Goal: Transaction & Acquisition: Subscribe to service/newsletter

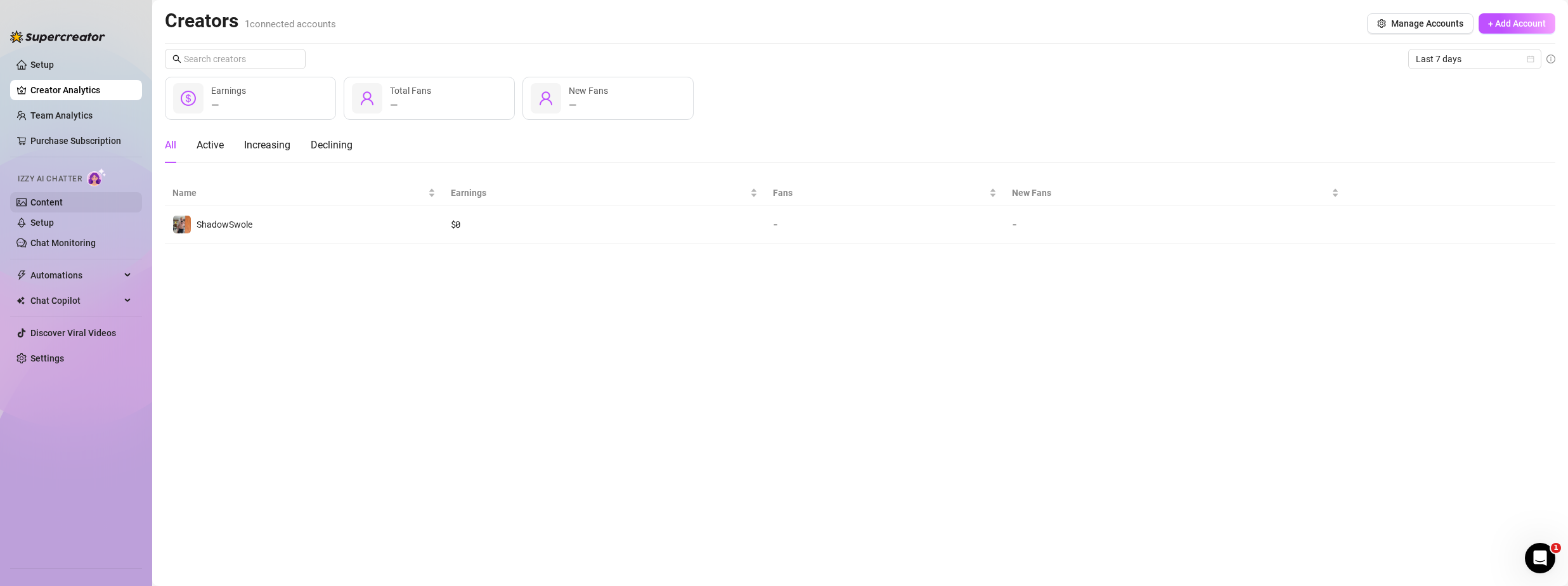
click at [63, 203] on link "Content" at bounding box center [47, 202] width 33 height 10
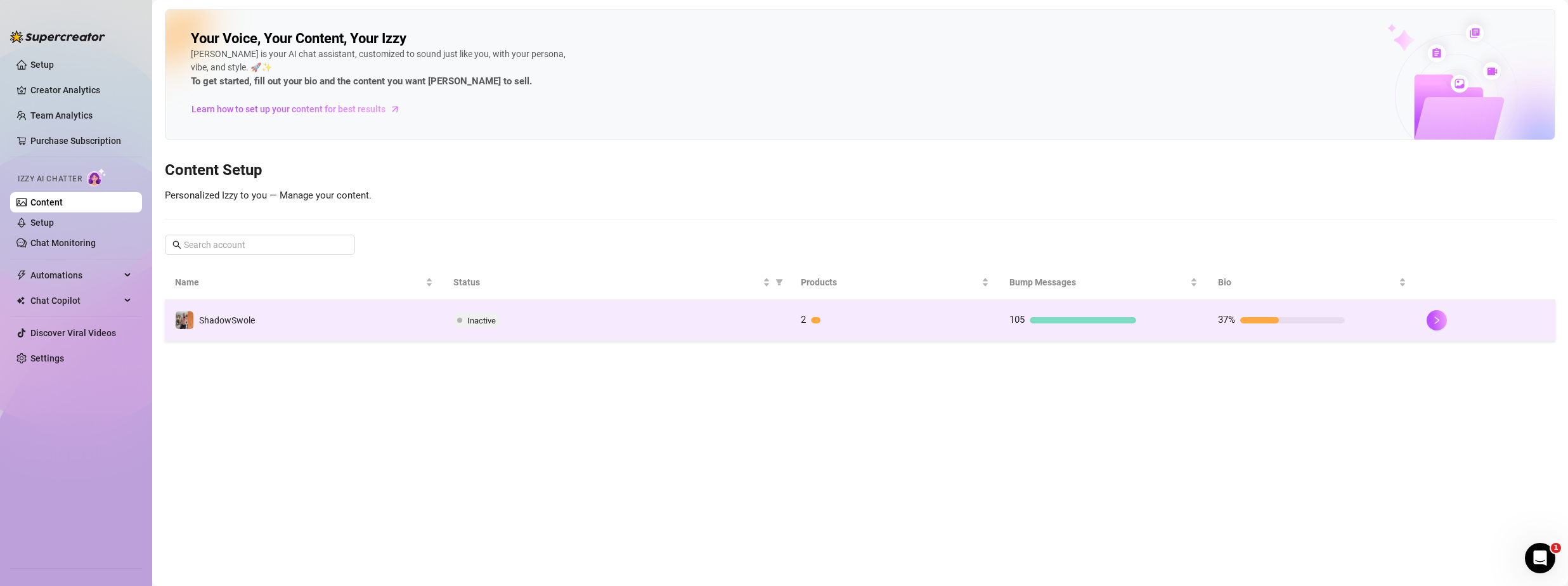
click at [666, 329] on td "Inactive" at bounding box center [617, 320] width 347 height 41
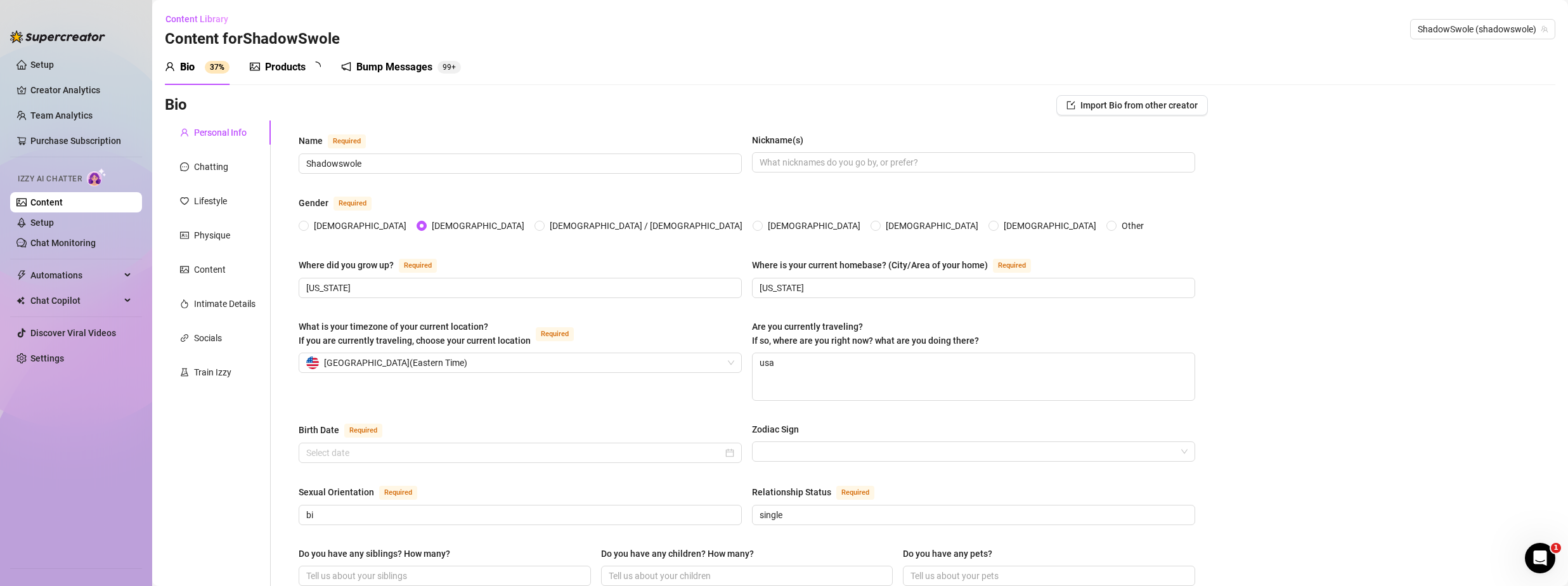
radio input "true"
type input "[DATE]"
click at [82, 240] on link "Chat Monitoring" at bounding box center [63, 243] width 65 height 10
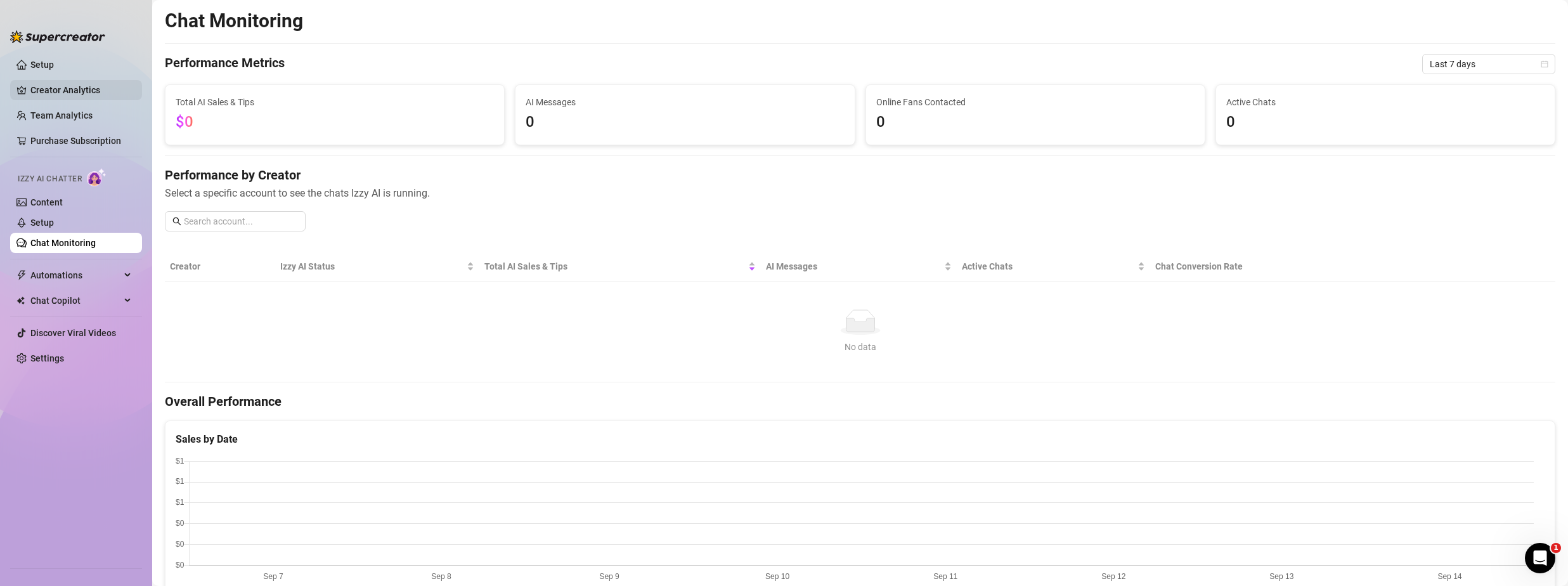
click at [68, 82] on link "Creator Analytics" at bounding box center [81, 90] width 102 height 20
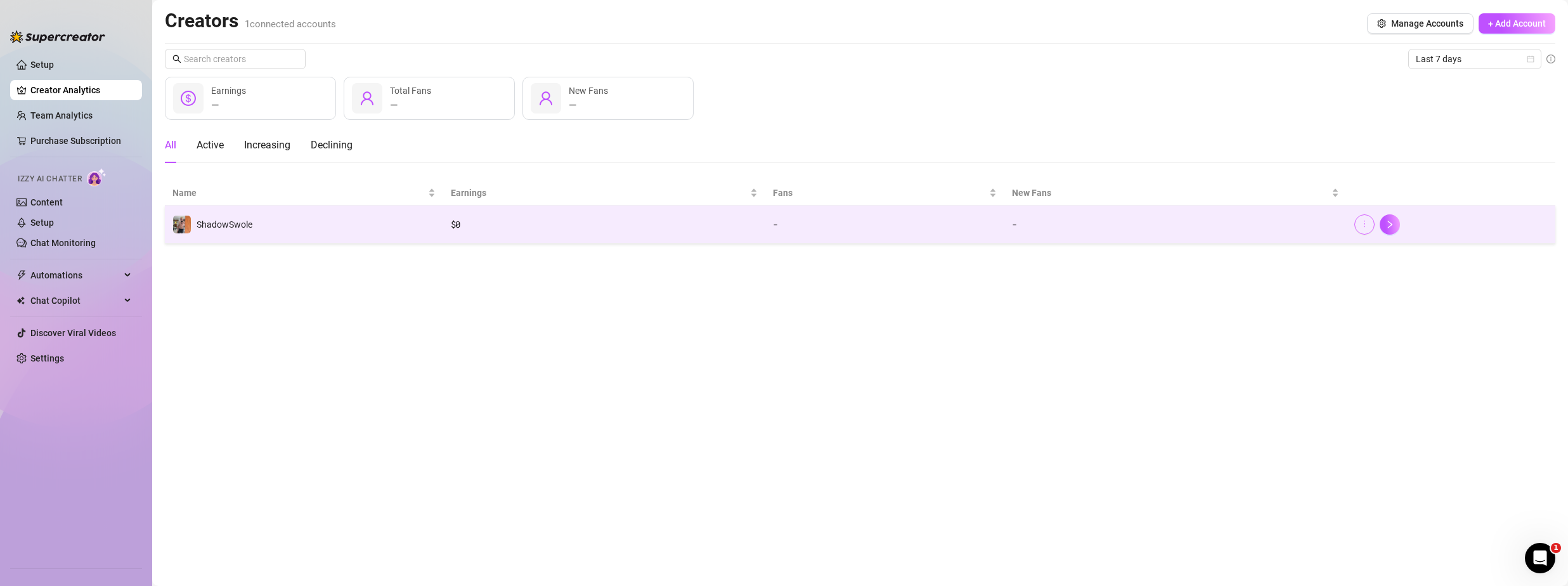
click at [1364, 224] on icon "more" at bounding box center [1364, 223] width 9 height 9
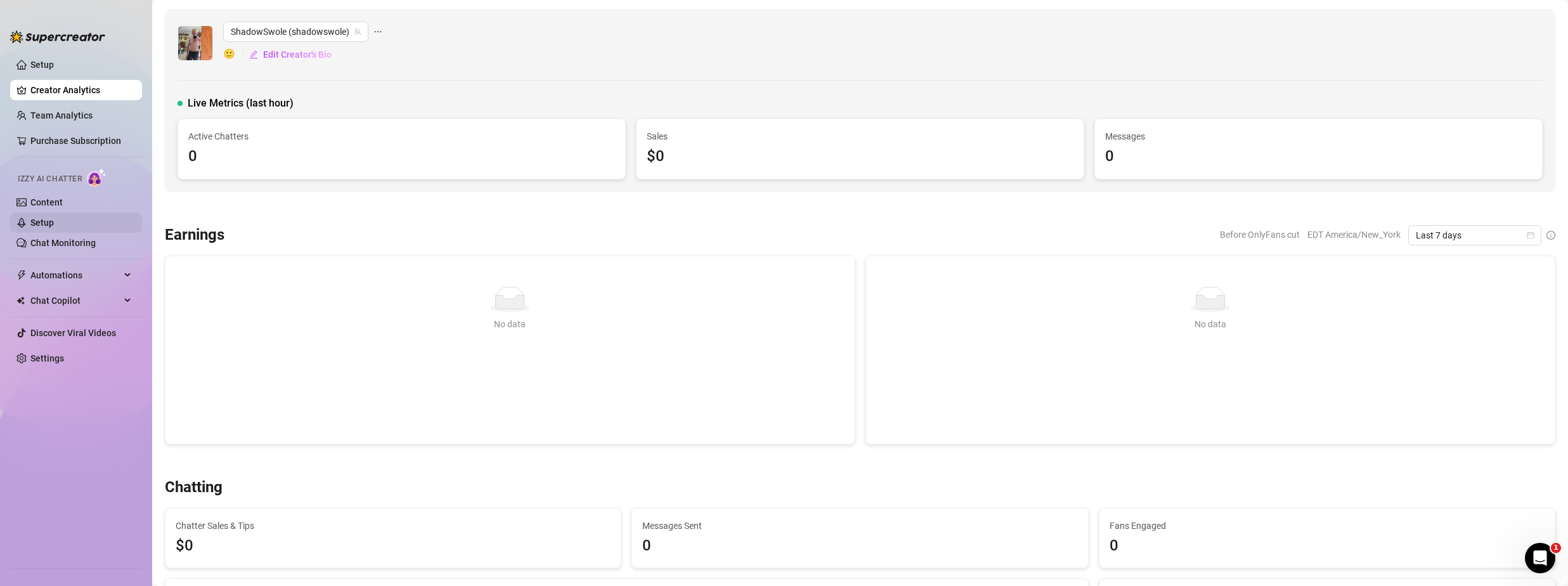
click at [54, 225] on link "Setup" at bounding box center [42, 222] width 23 height 10
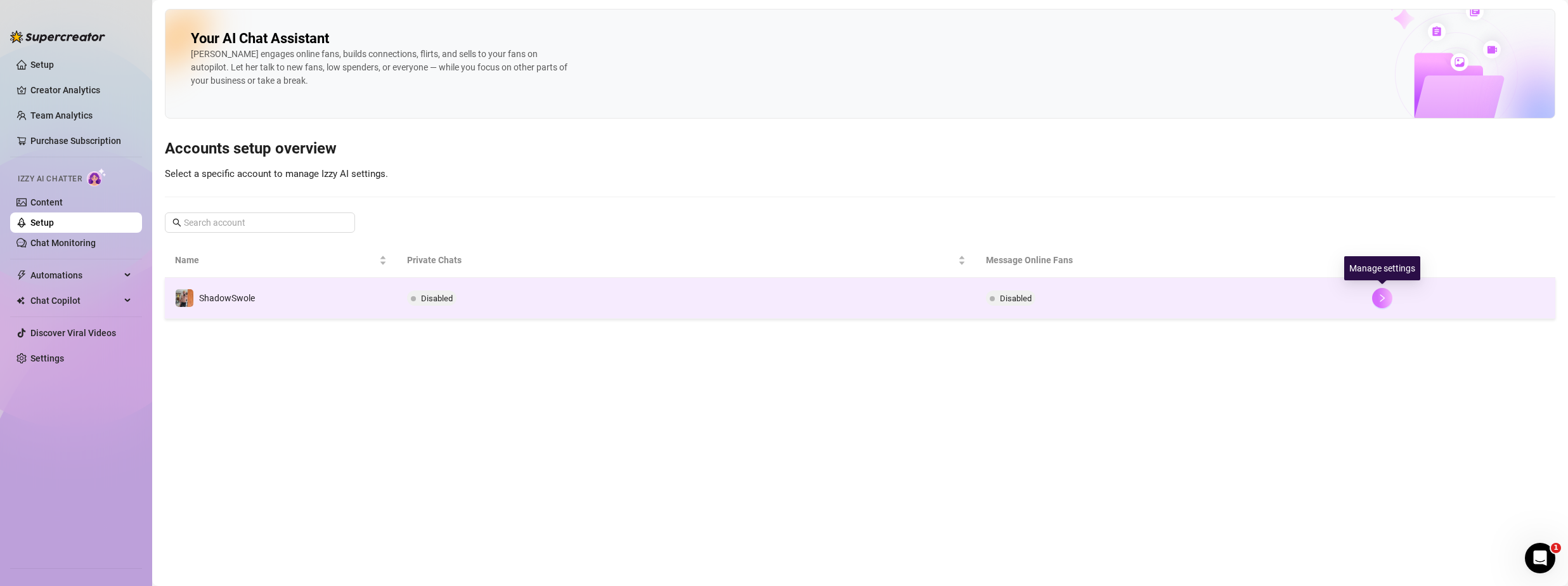
click at [1384, 297] on icon "right" at bounding box center [1382, 298] width 9 height 9
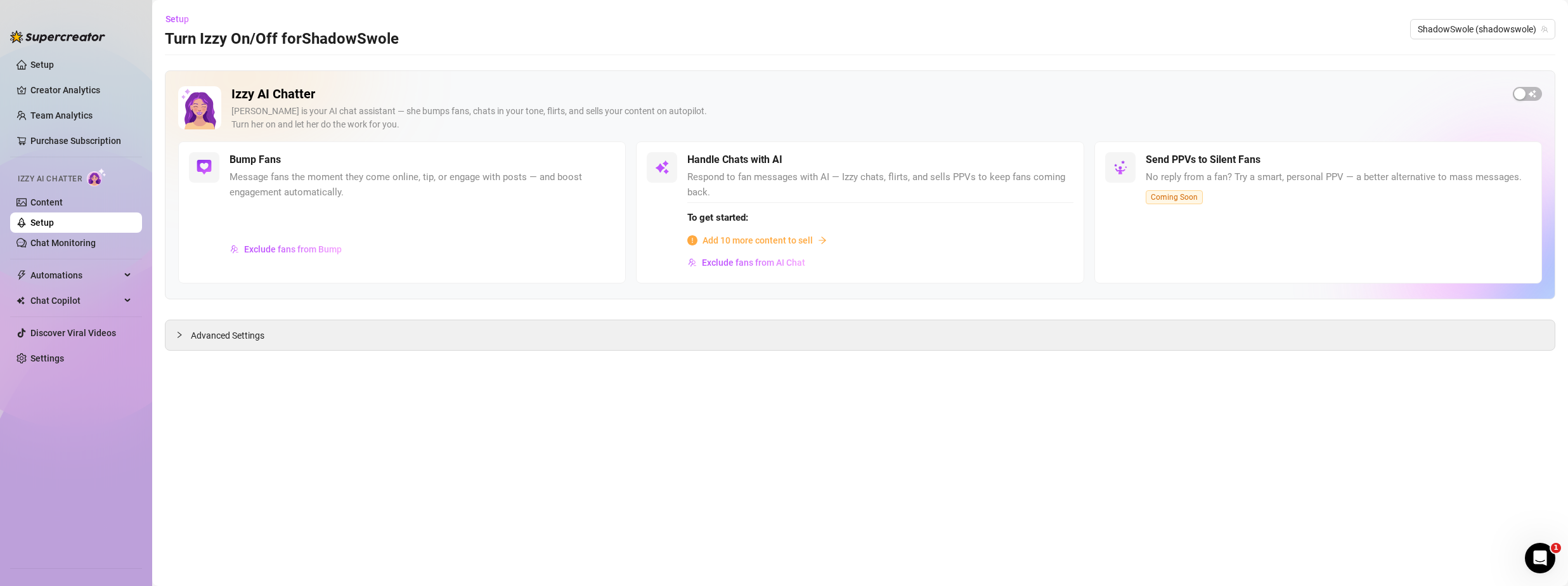
click at [759, 237] on span "Add 10 more content to sell" at bounding box center [758, 240] width 110 height 14
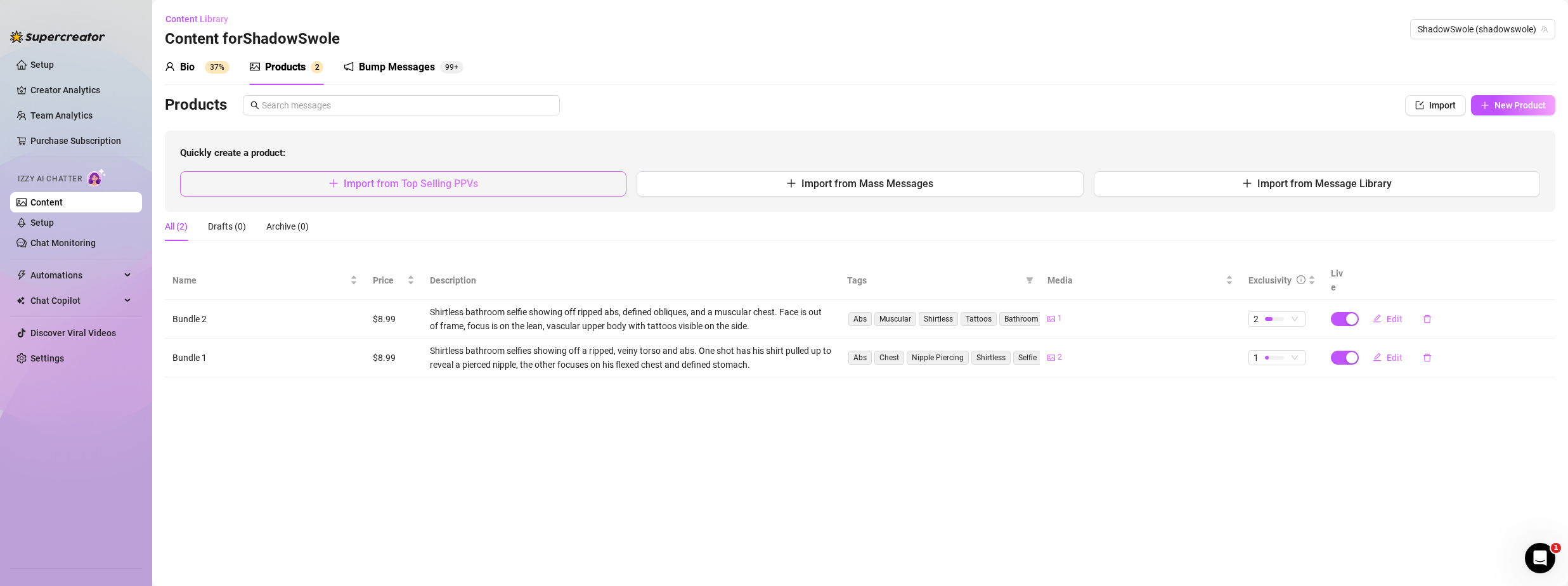
click at [549, 176] on button "Import from Top Selling PPVs" at bounding box center [403, 184] width 446 height 26
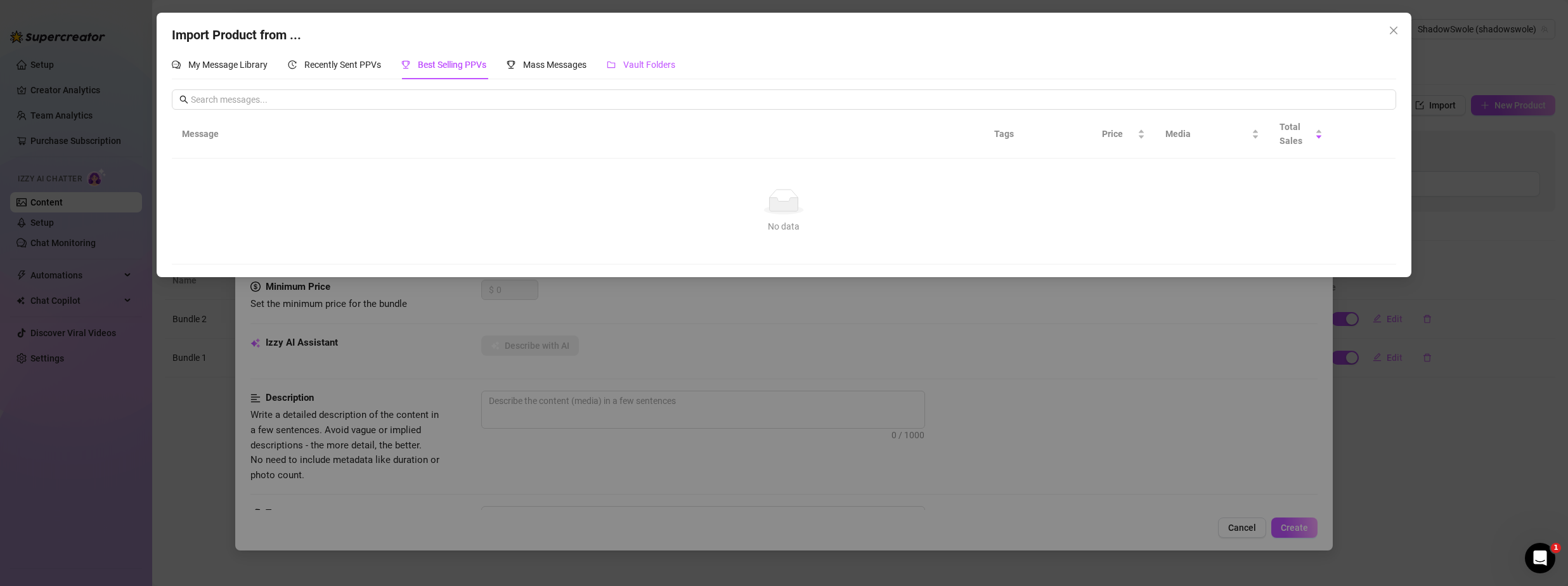
click at [670, 66] on span "Vault Folders" at bounding box center [649, 64] width 52 height 10
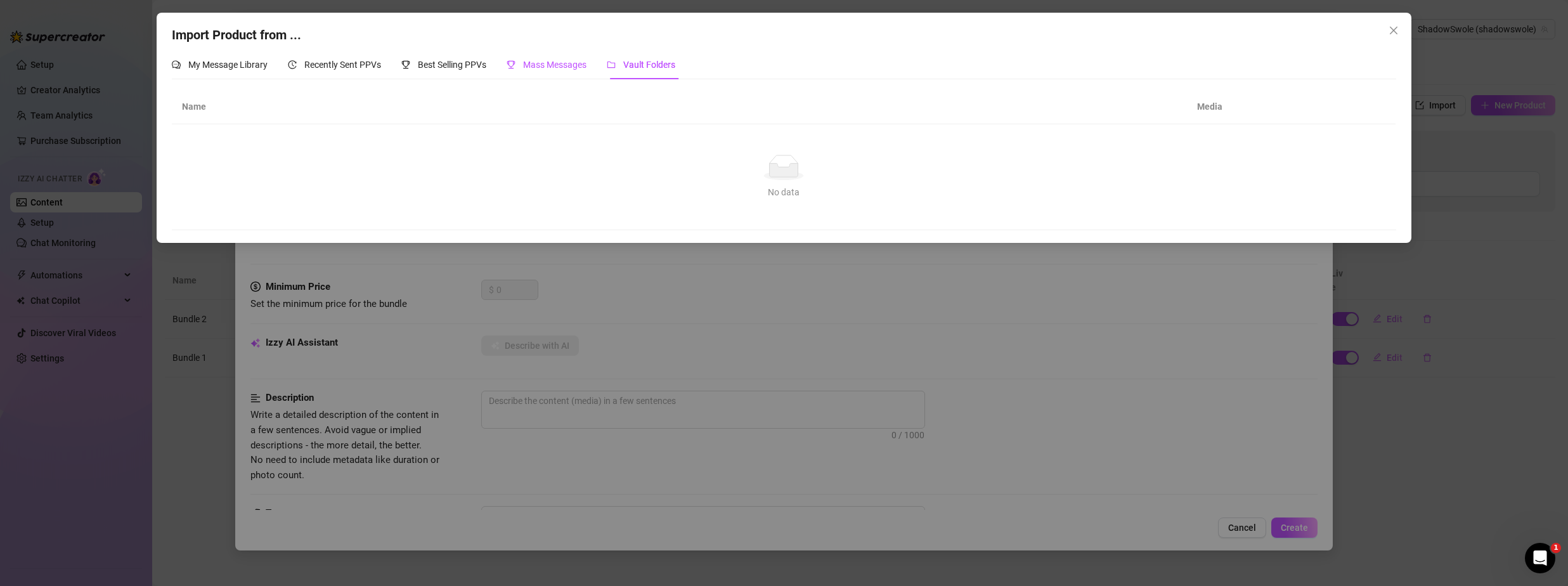
click at [574, 71] on div "Mass Messages" at bounding box center [546, 64] width 80 height 14
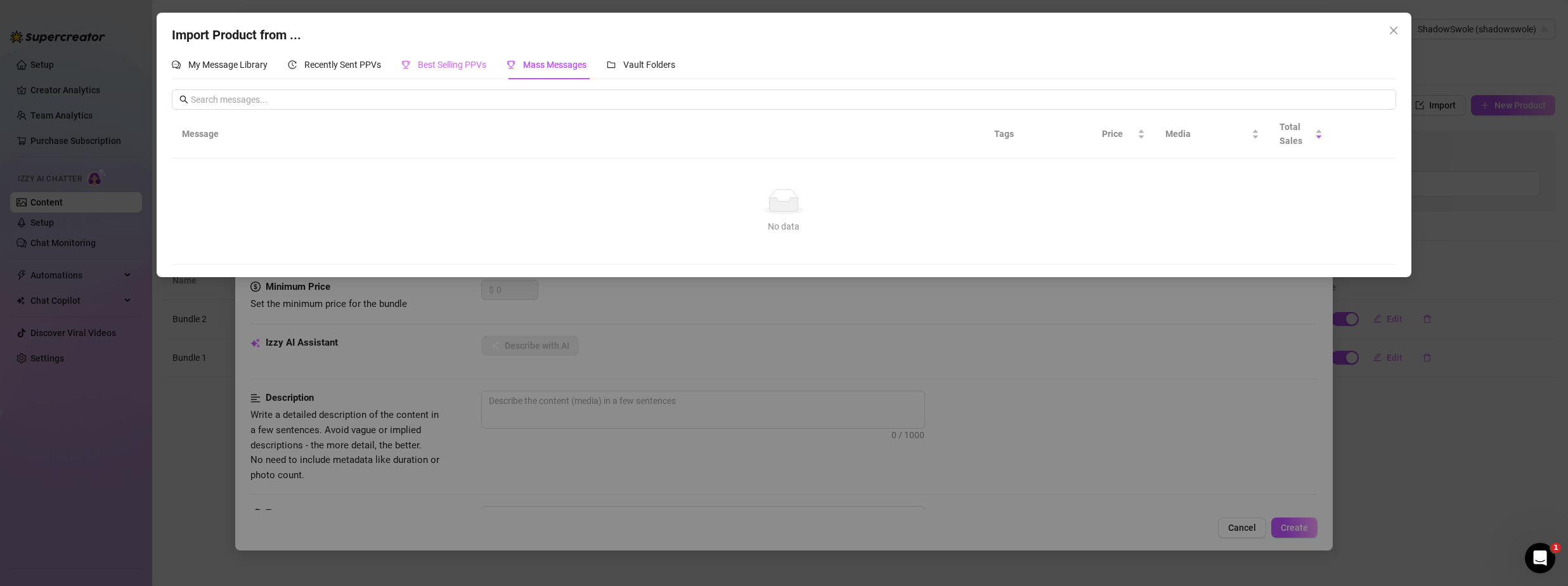
click at [467, 55] on div "Best Selling PPVs" at bounding box center [444, 65] width 85 height 29
click at [364, 52] on div "Recently Sent PPVs" at bounding box center [334, 65] width 93 height 29
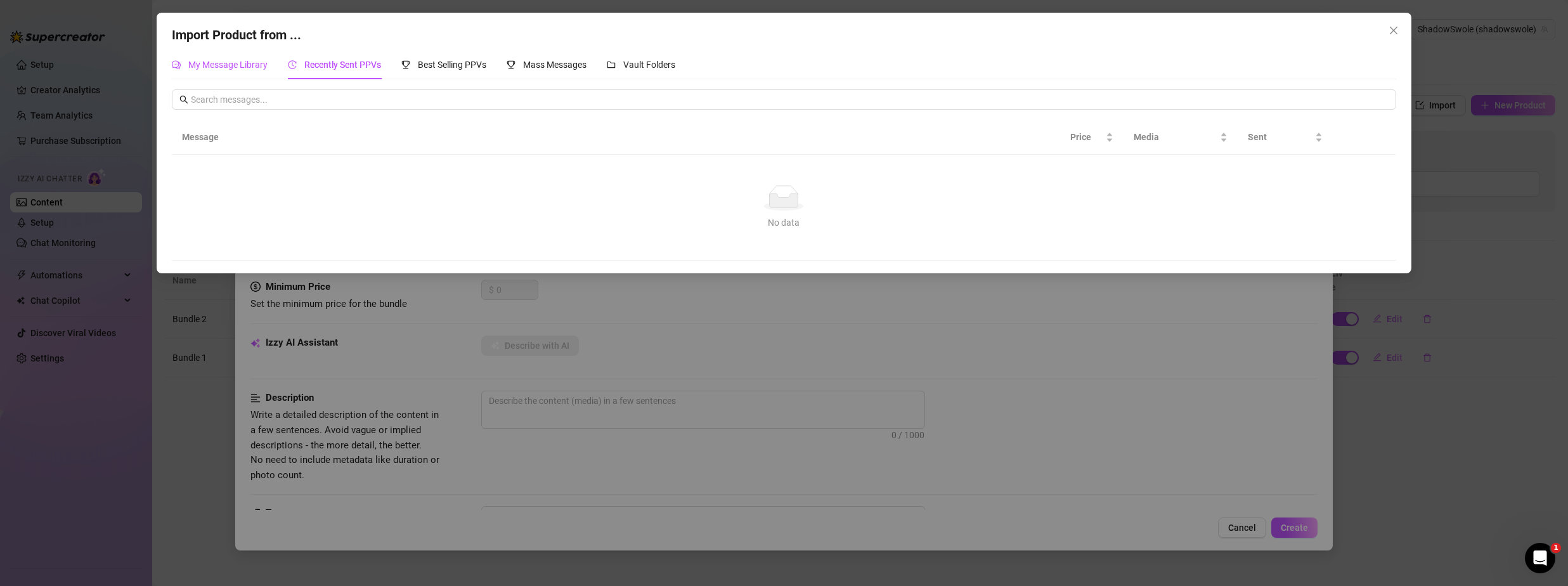
drag, startPoint x: 225, startPoint y: 65, endPoint x: 212, endPoint y: 62, distance: 13.3
click at [225, 65] on span "My Message Library" at bounding box center [228, 64] width 79 height 10
click at [129, 26] on div "Import Product from ... My Message Library Recently Sent PPVs Best Selling PPVs…" at bounding box center [784, 293] width 1568 height 586
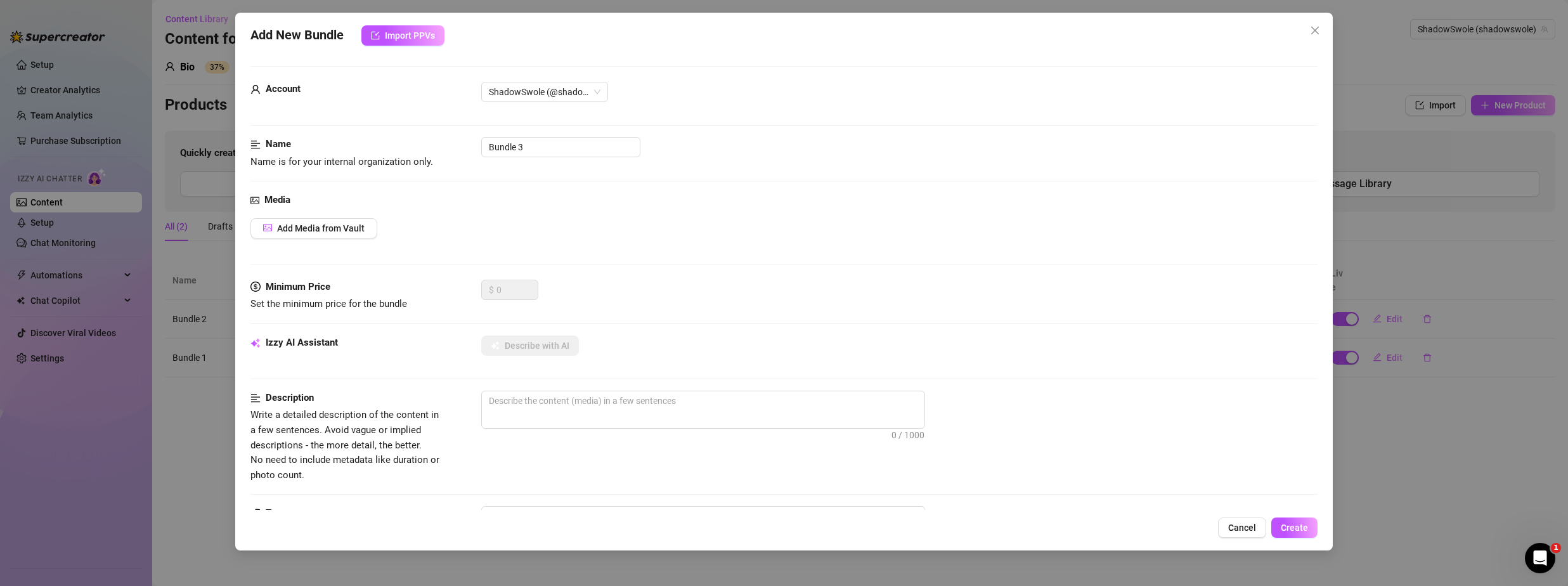
click at [1317, 31] on icon "close" at bounding box center [1315, 30] width 10 height 10
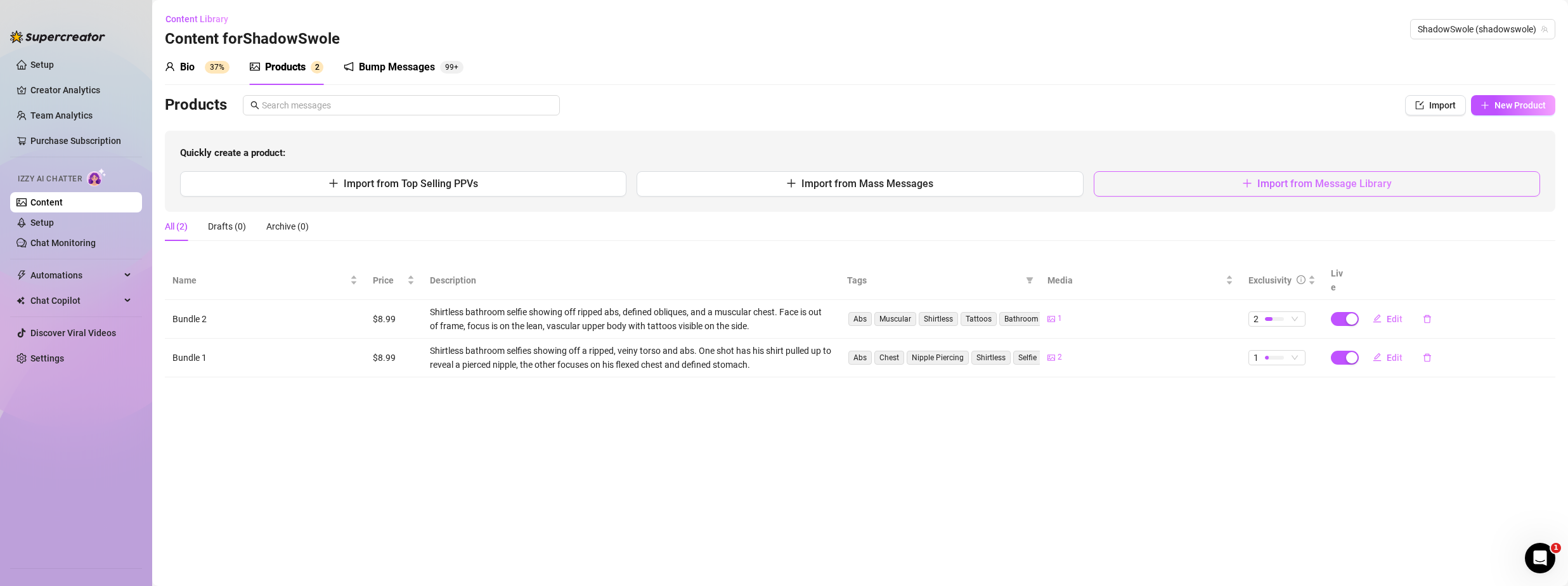
click at [1289, 180] on span "Import from Message Library" at bounding box center [1324, 184] width 134 height 12
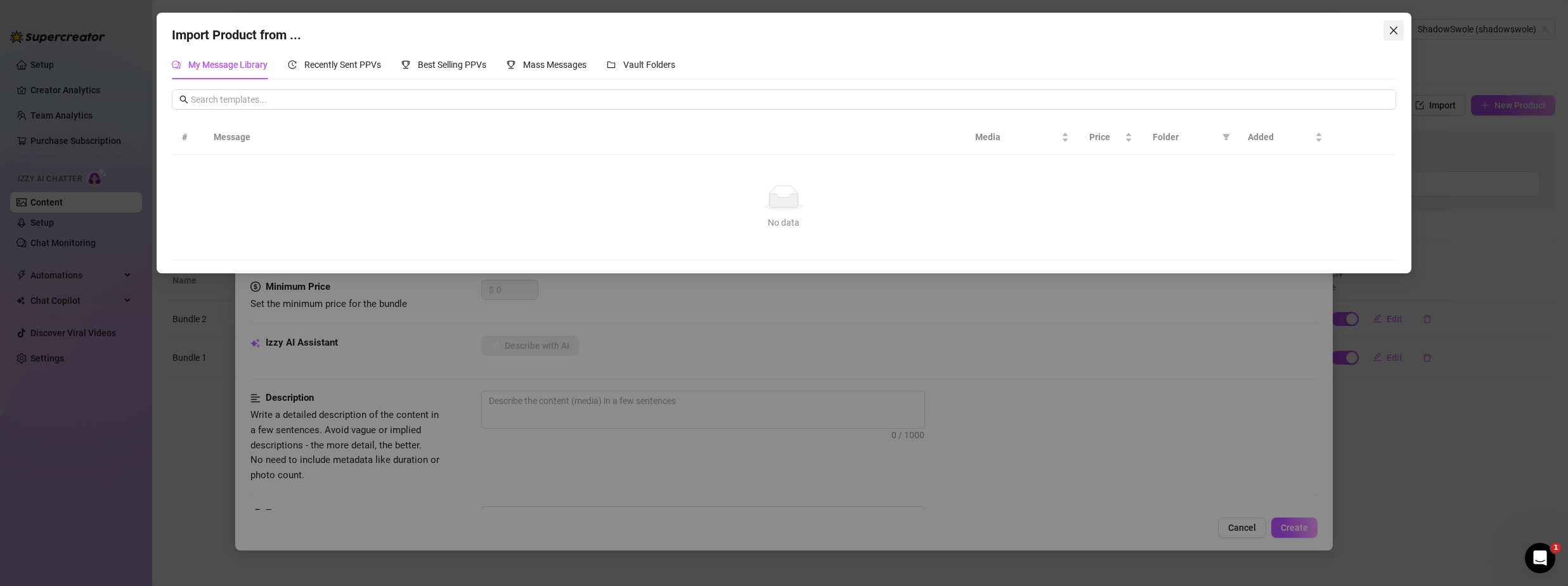
click at [1401, 33] on span "Close" at bounding box center [1394, 30] width 20 height 10
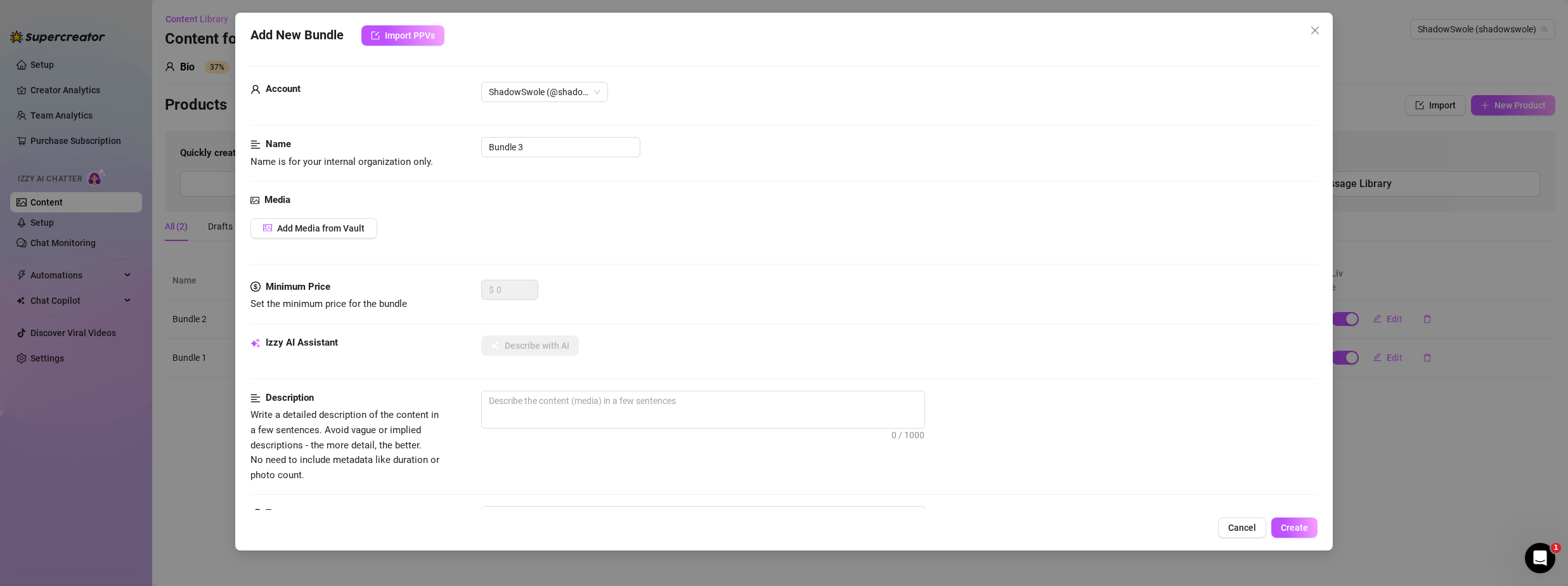
click at [1408, 40] on div "Add New Bundle Import PPVs Account ShadowSwole (@shadowswole) Name Name is for …" at bounding box center [784, 293] width 1568 height 586
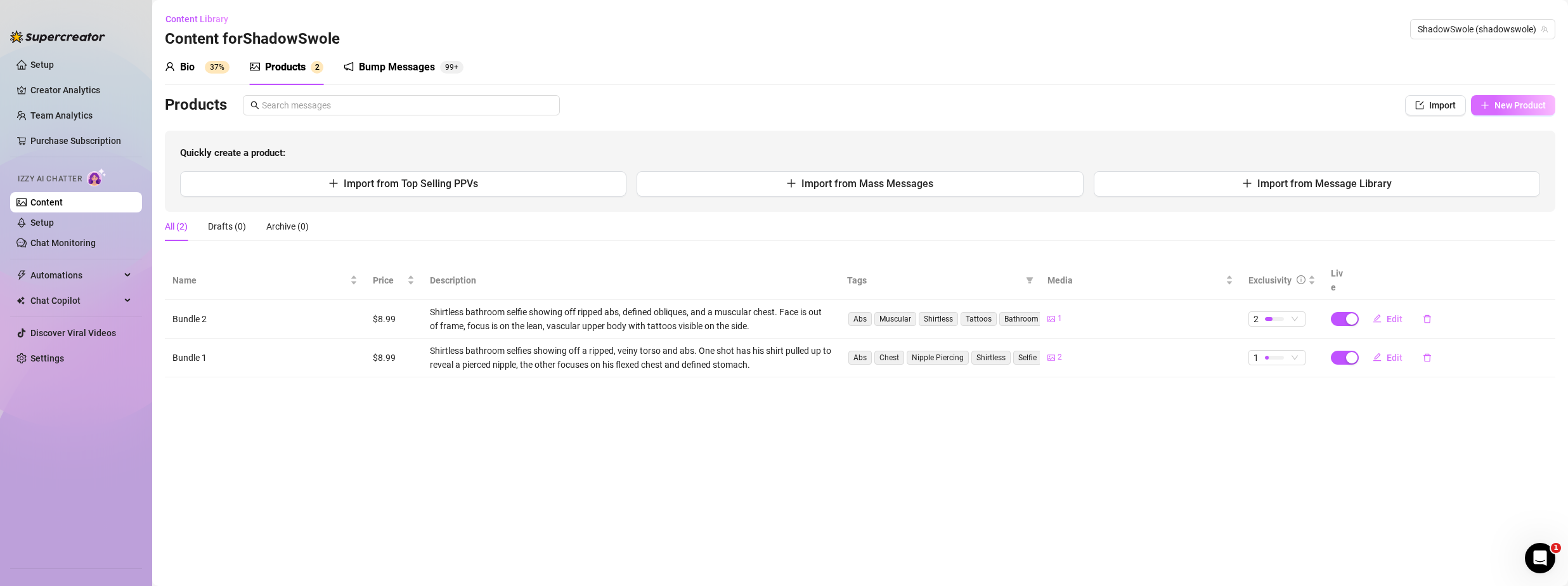
click at [1501, 103] on span "New Product" at bounding box center [1520, 105] width 51 height 10
type textarea "Type your message here..."
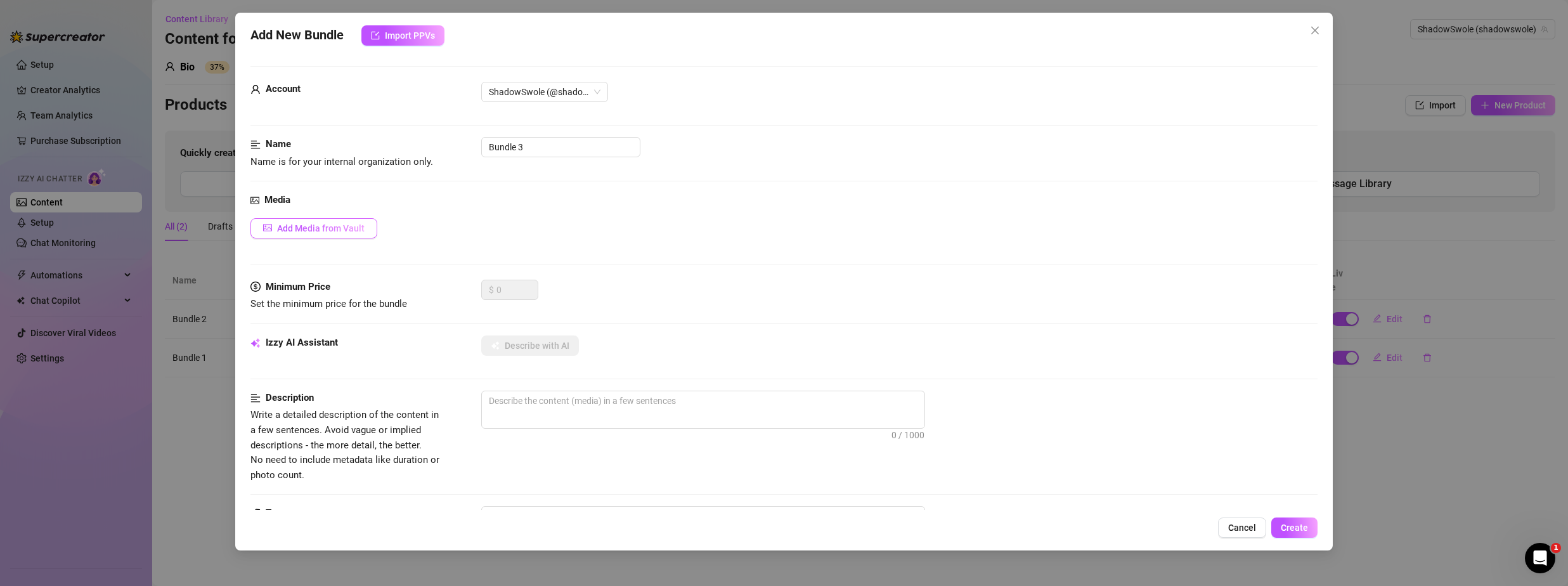
click at [362, 227] on span "Add Media from Vault" at bounding box center [321, 228] width 88 height 10
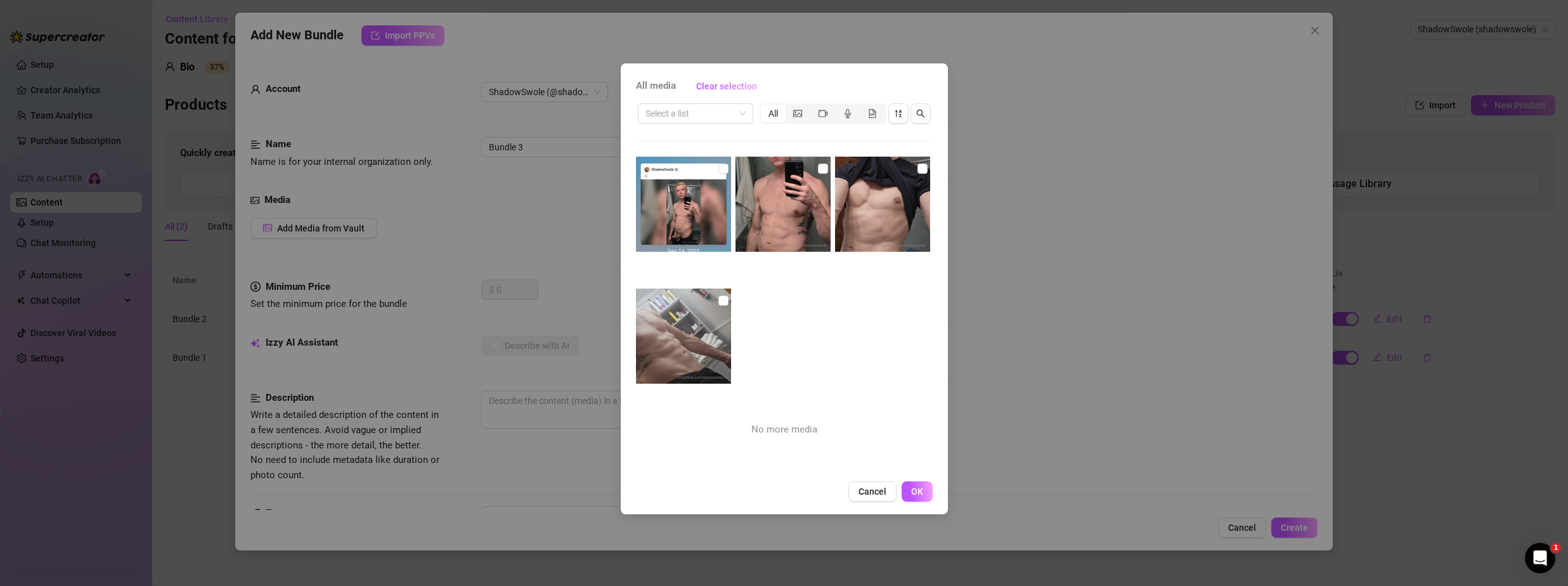
click at [707, 211] on img at bounding box center [684, 204] width 95 height 95
click at [699, 172] on img at bounding box center [684, 204] width 95 height 95
click at [719, 164] on input "checkbox" at bounding box center [723, 168] width 10 height 10
checkbox input "true"
click at [925, 495] on button "OK" at bounding box center [917, 491] width 31 height 20
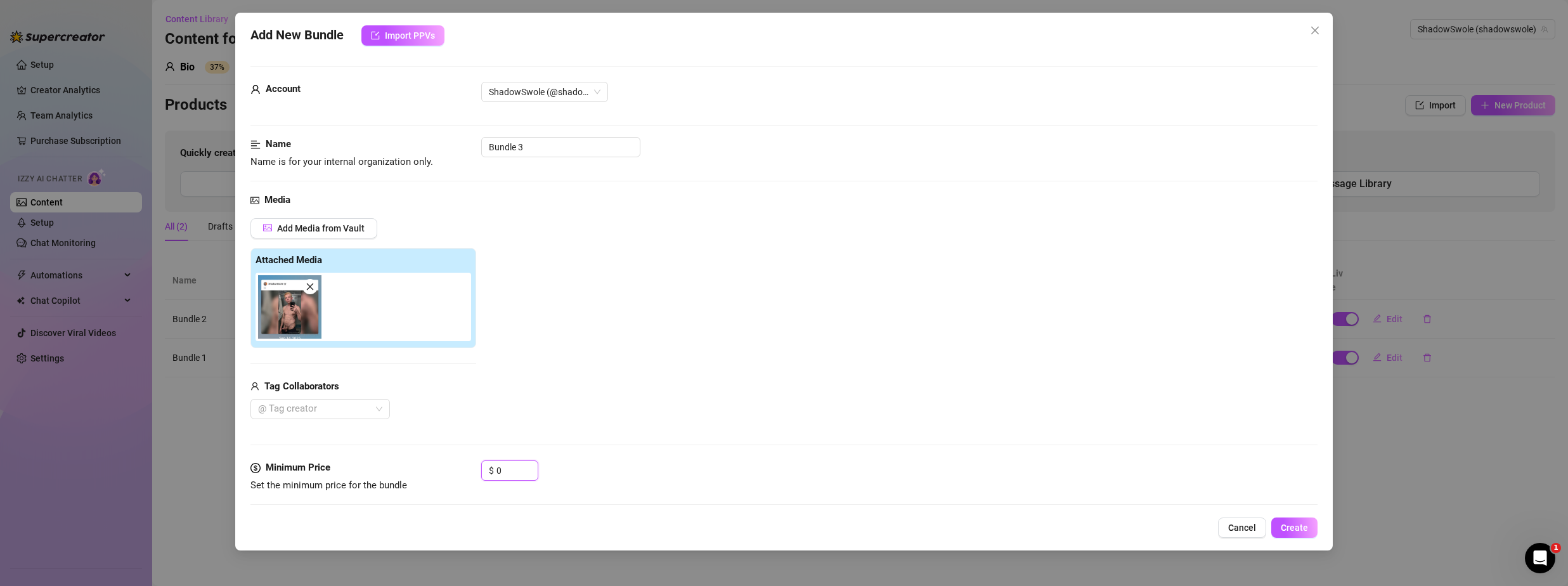
drag, startPoint x: 521, startPoint y: 472, endPoint x: 450, endPoint y: 476, distance: 71.1
click at [450, 476] on div "Minimum Price Set the minimum price for the bundle $ 0" at bounding box center [784, 477] width 1067 height 33
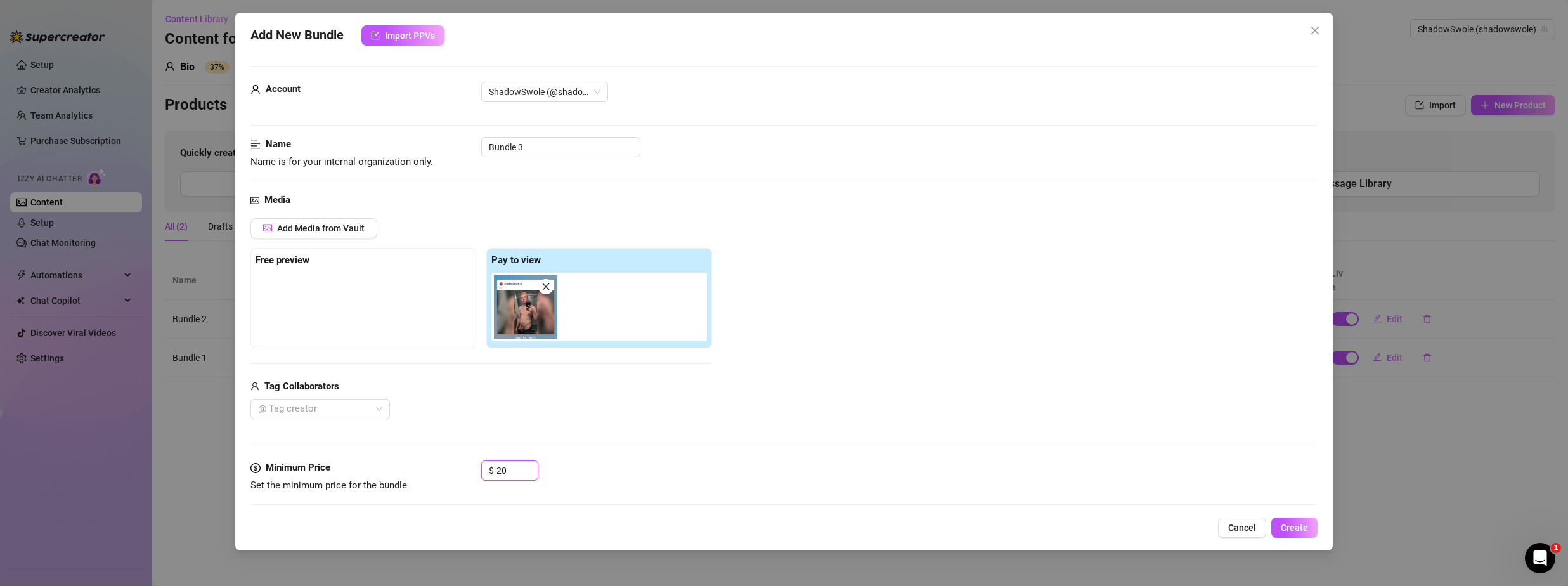
type input "20"
click at [639, 430] on div "Media Add Media from Vault Free preview Pay to view Tag Collaborators @ Tag cre…" at bounding box center [784, 326] width 1067 height 267
click at [1297, 529] on span "Create" at bounding box center [1294, 527] width 27 height 10
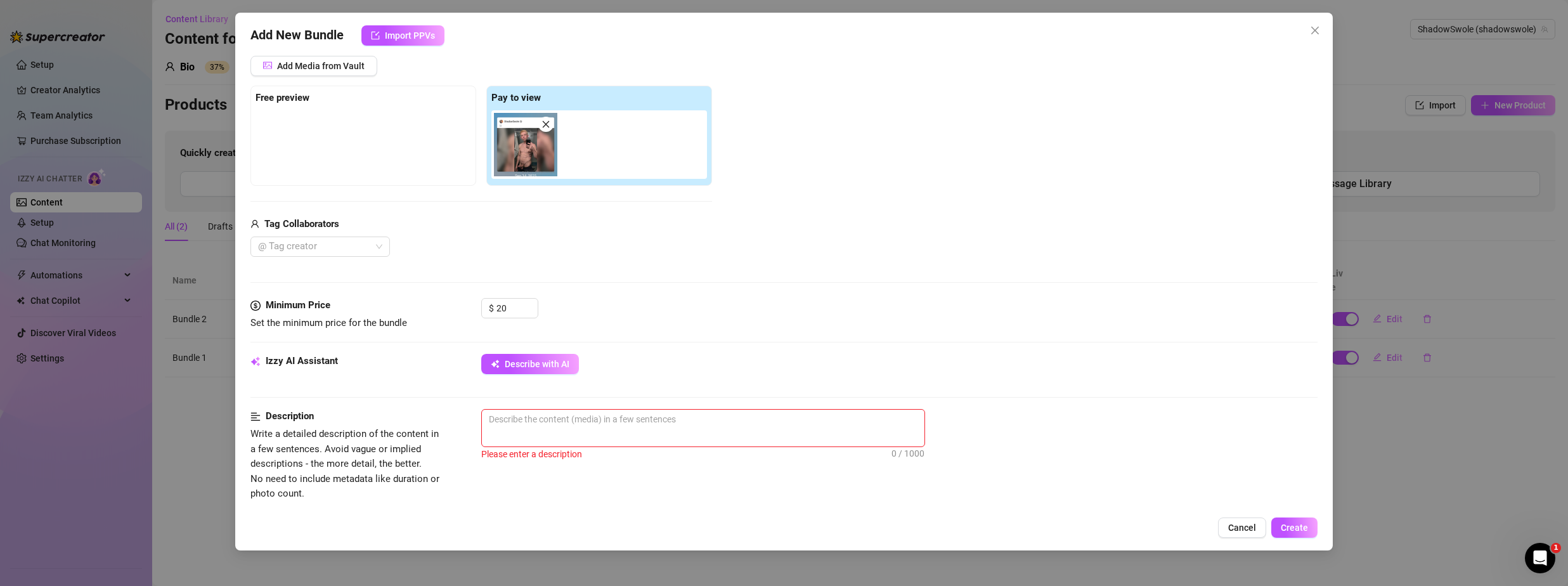
scroll to position [317, 0]
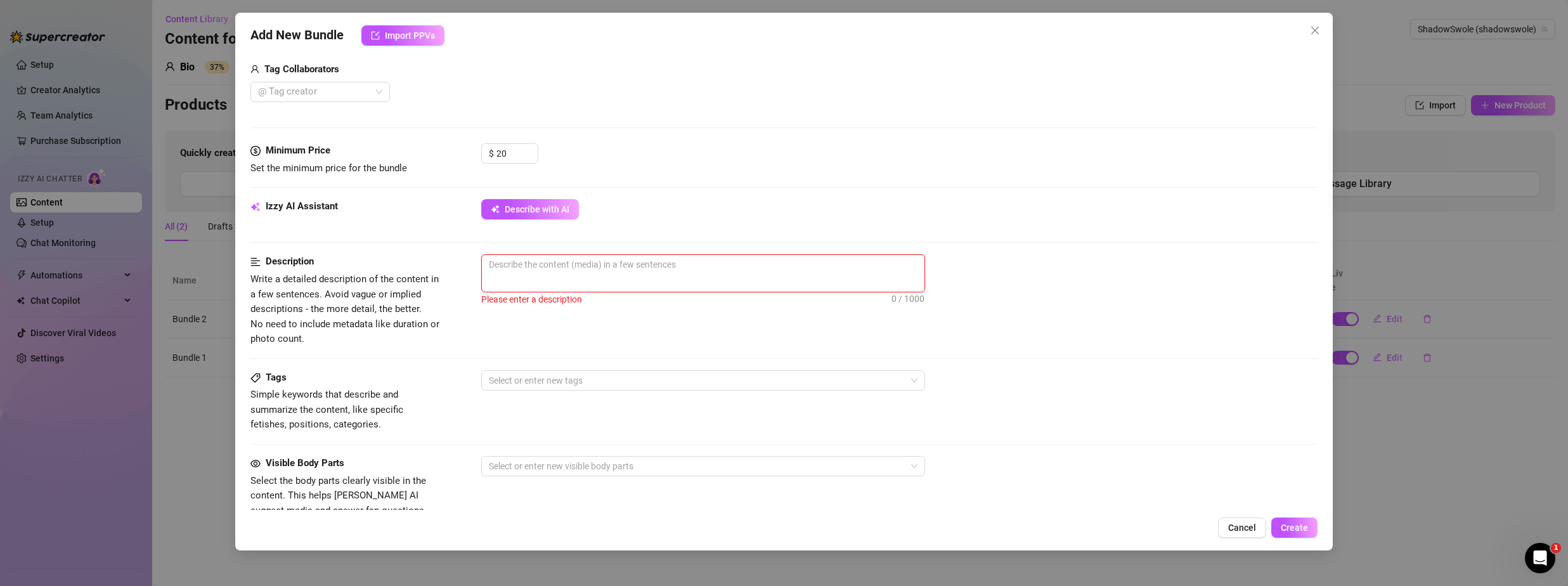
click at [557, 264] on textarea at bounding box center [703, 264] width 443 height 19
type textarea "F"
type textarea "Fu"
type textarea "Ful"
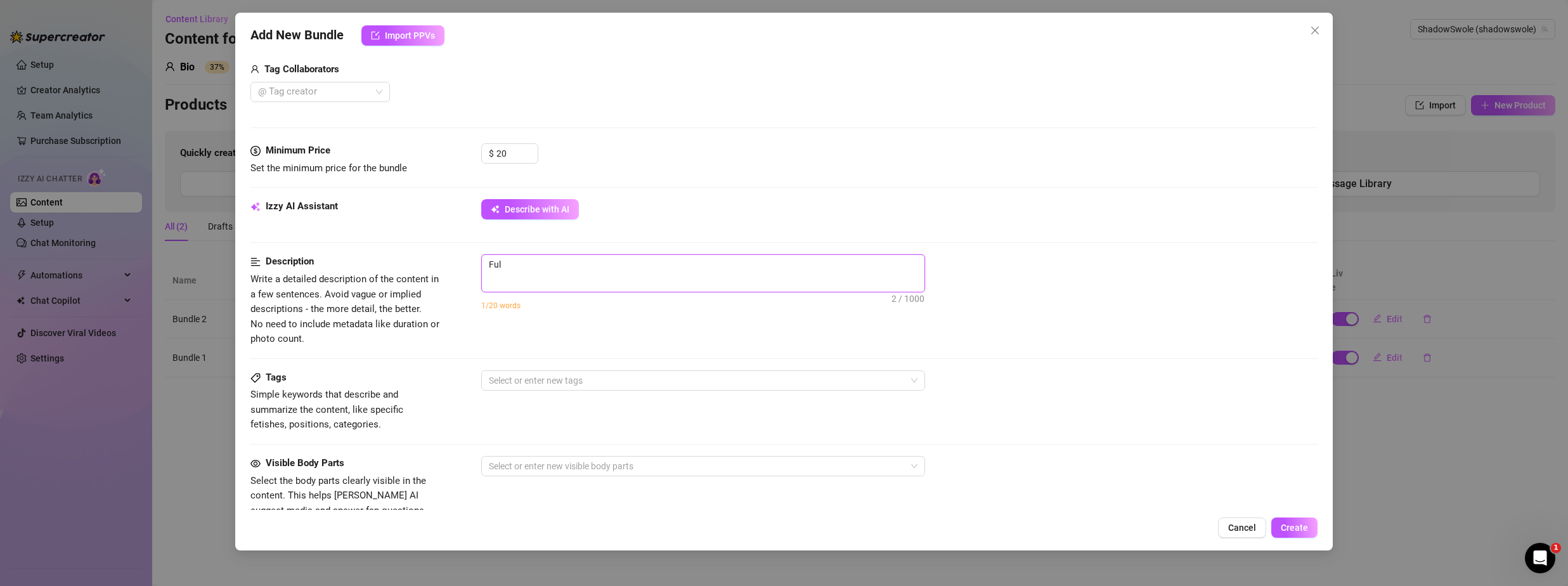
type textarea "[PERSON_NAME]"
type textarea "Ful"
type textarea "Full"
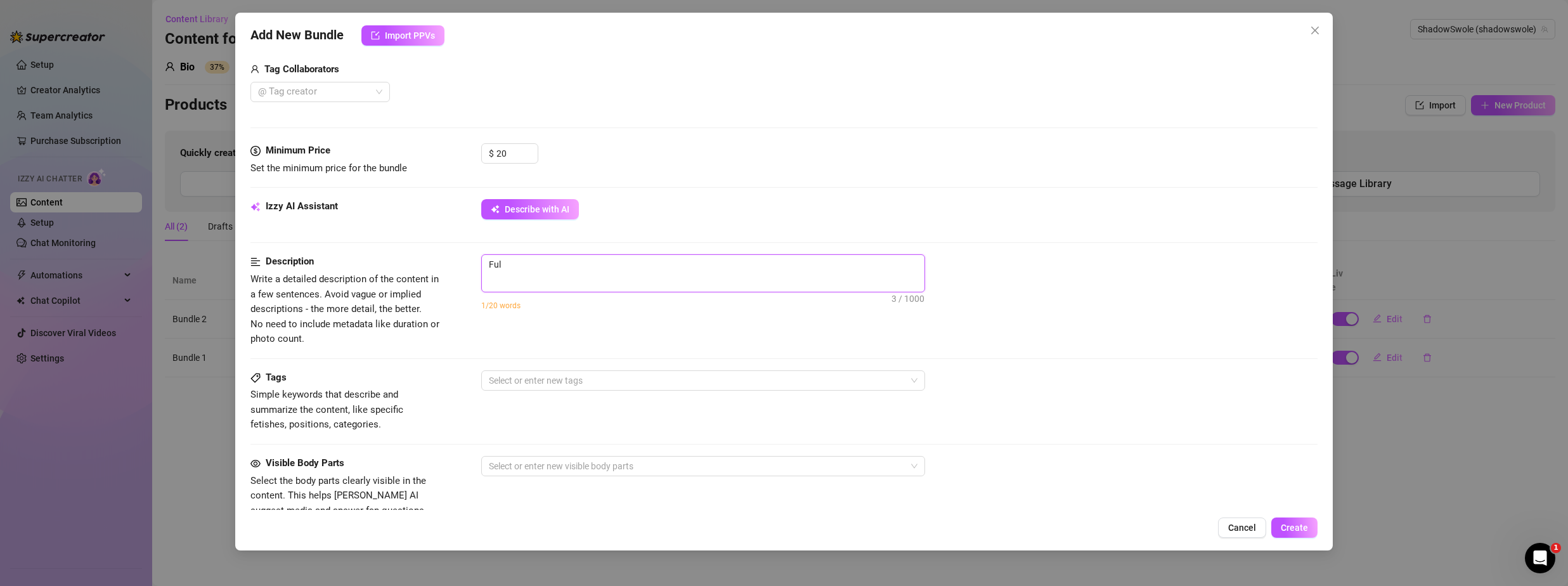
type textarea "Full"
type textarea "Full a"
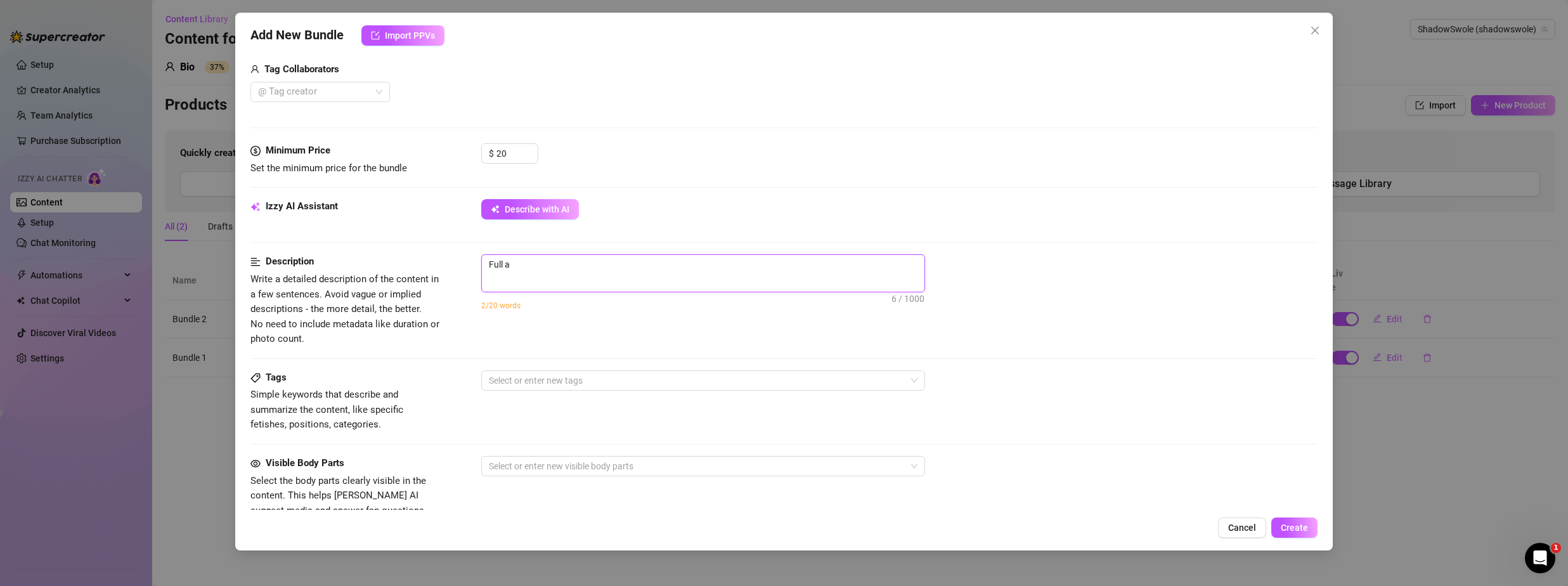
type textarea "Full"
type textarea "Full c"
type textarea "Full co"
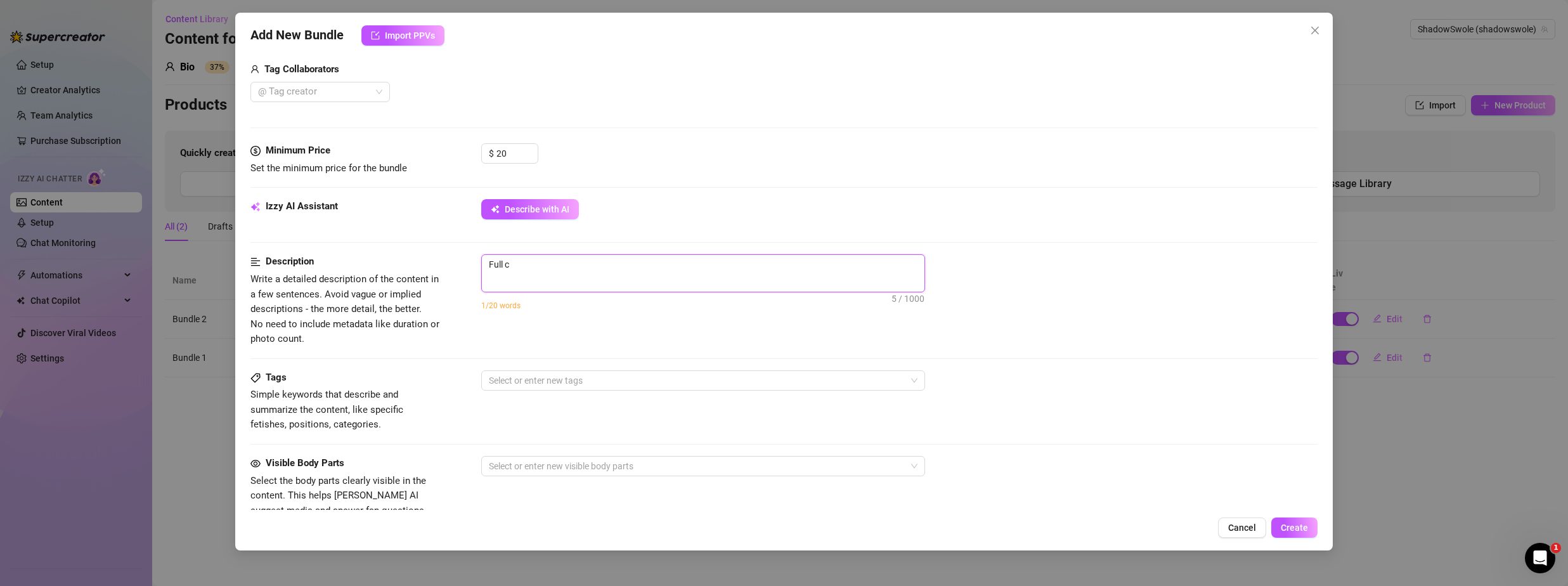
type textarea "Full co"
type textarea "Full coc"
type textarea "Full cock"
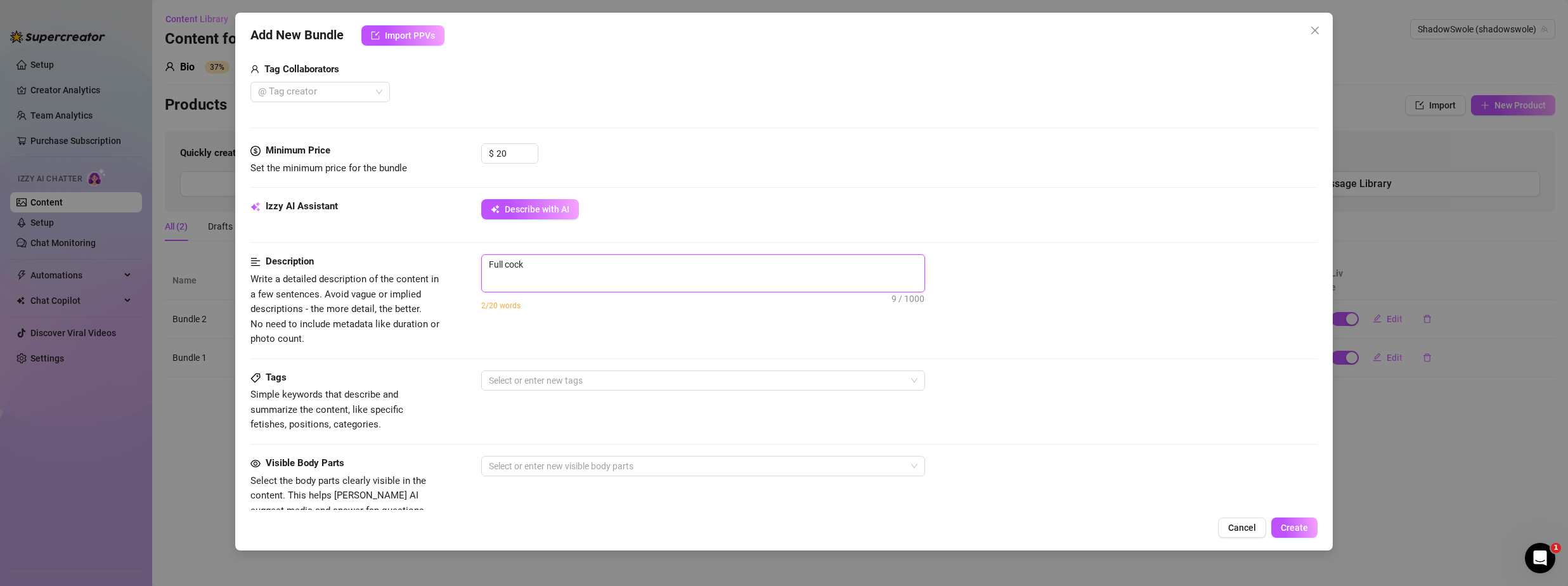
type textarea "Full cock"
type textarea "Full cock p"
type textarea "Full cock ph"
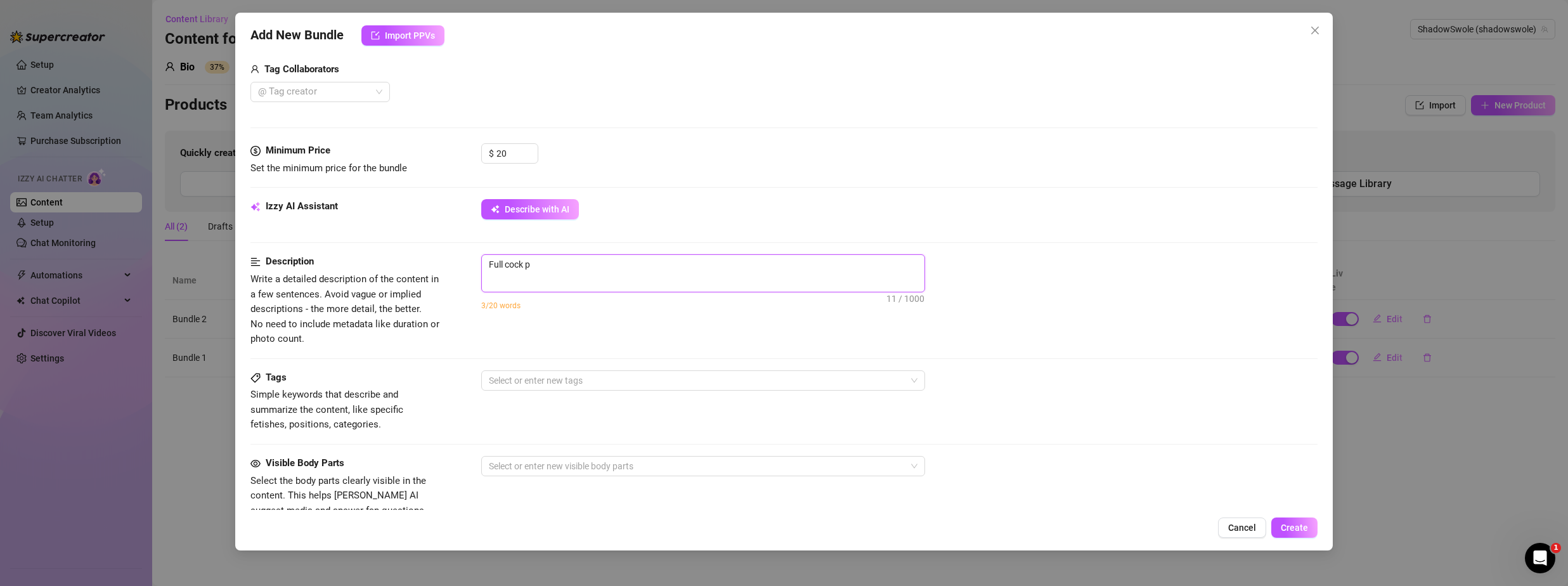
type textarea "Full cock ph"
type textarea "Full cock pho"
type textarea "Full cock phot"
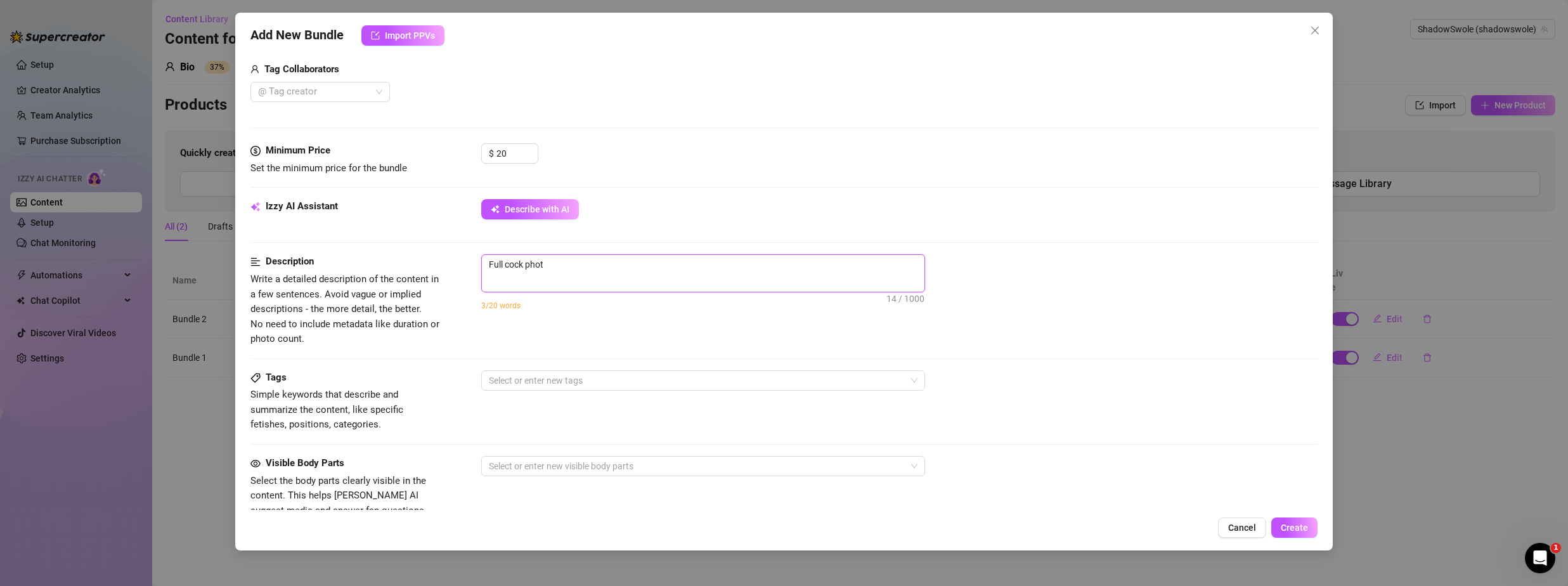
type textarea "Full cock photo"
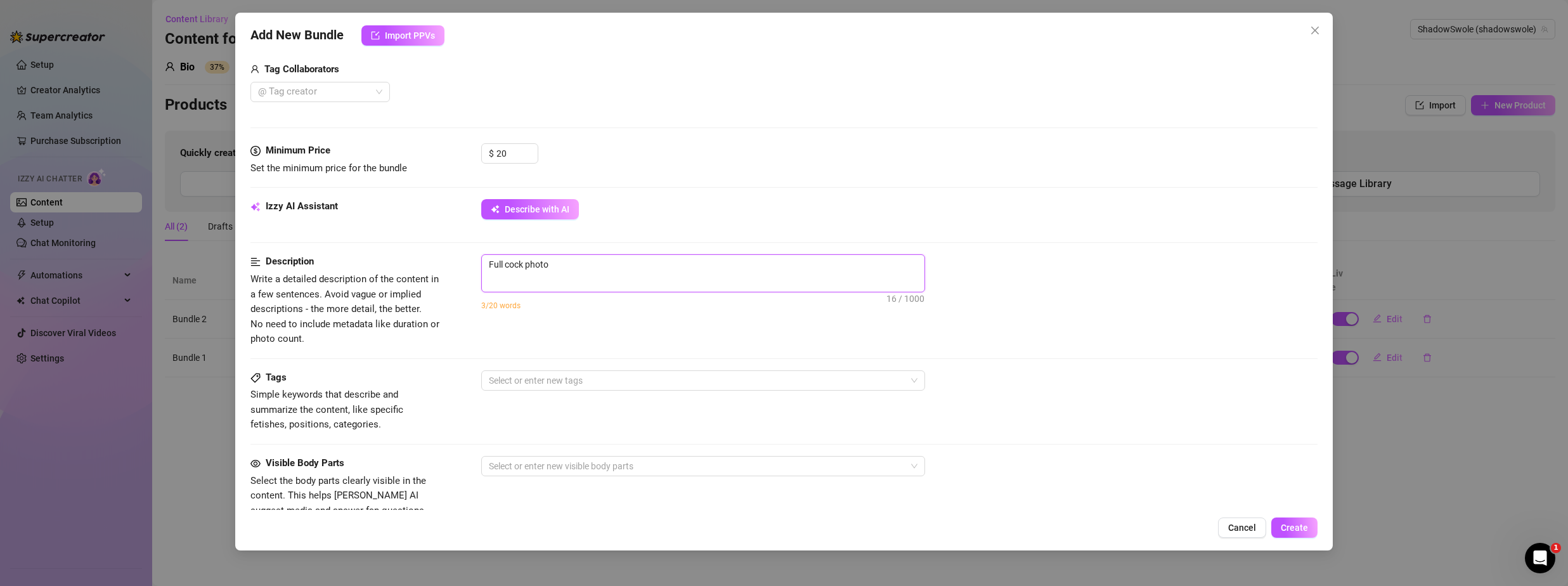
type textarea "Full cock photo"
type textarea "Full cock phot"
type textarea "Full cock pho"
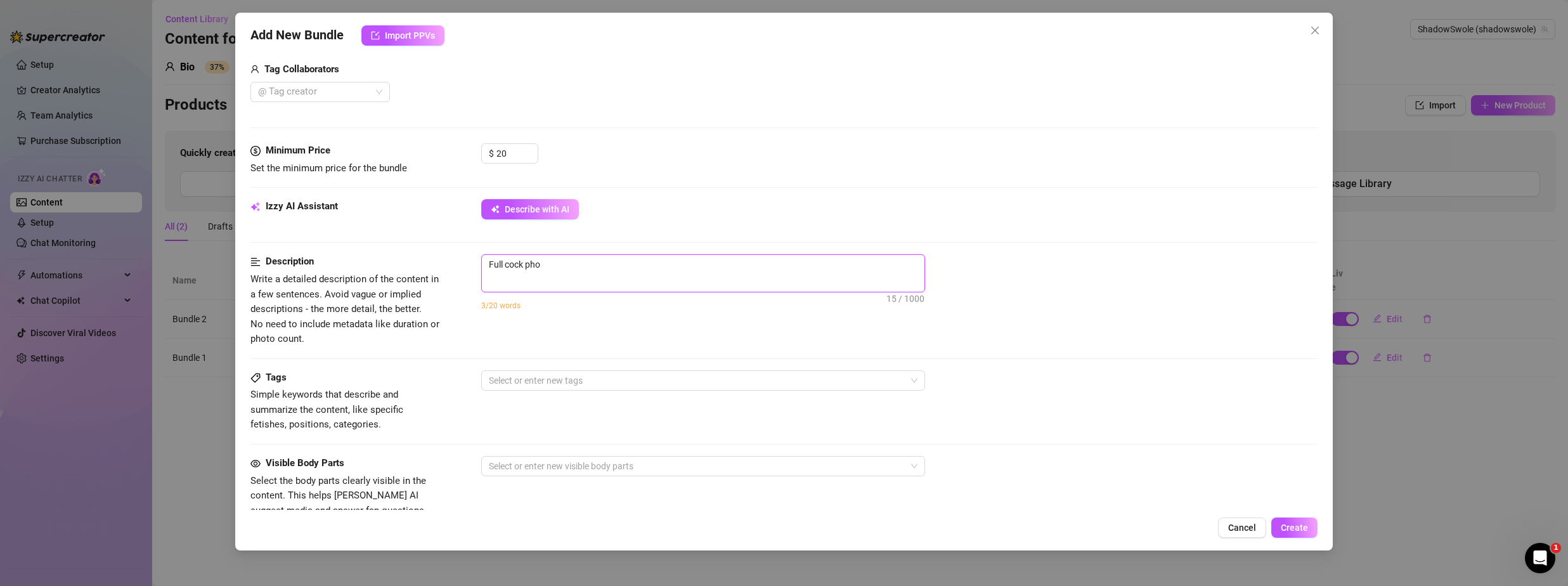
type textarea "Full cock ph"
type textarea "Full cock p"
type textarea "Full cock"
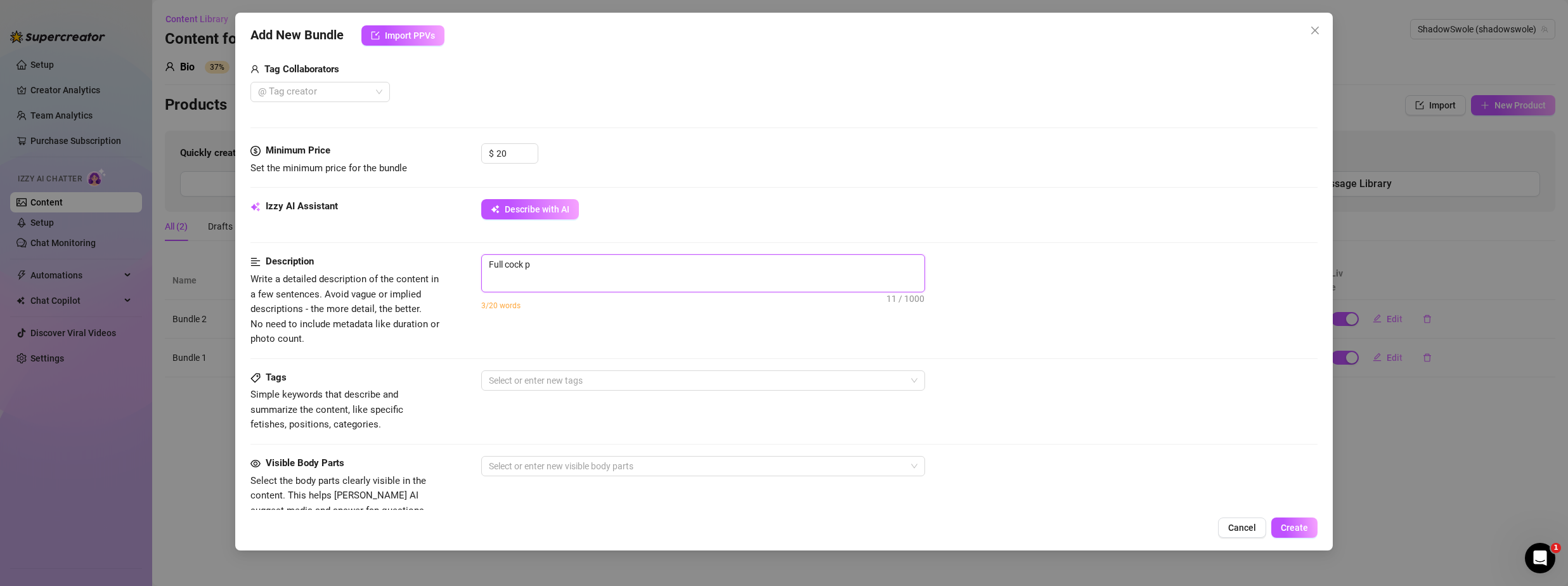
type textarea "Full cock"
type textarea "Full coc"
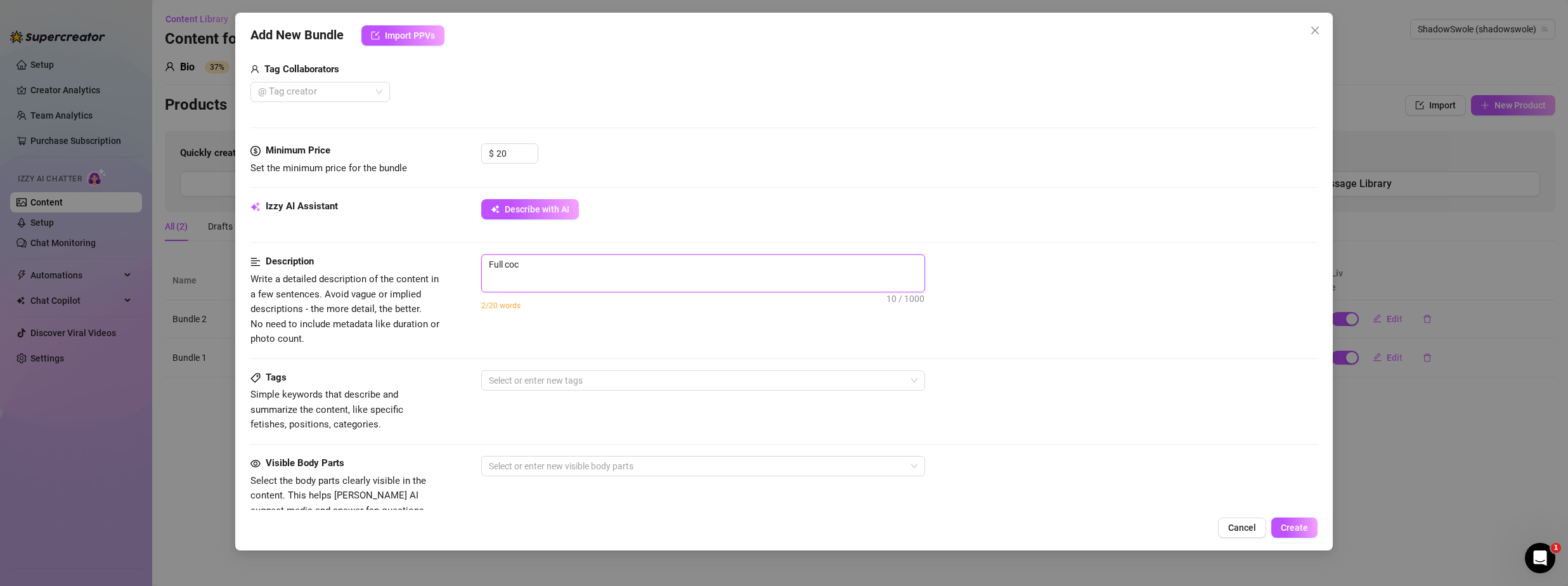
type textarea "Full co"
type textarea "Full c"
type textarea "Full"
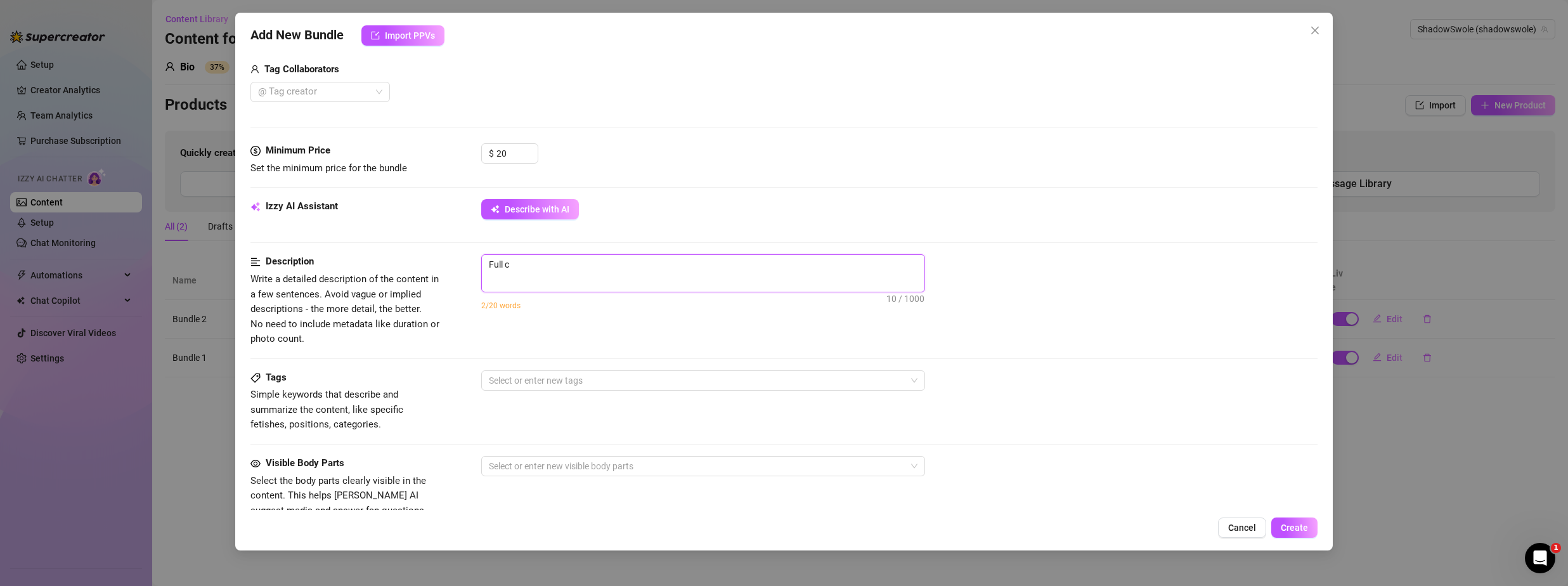
type textarea "Full"
type textarea "Ful"
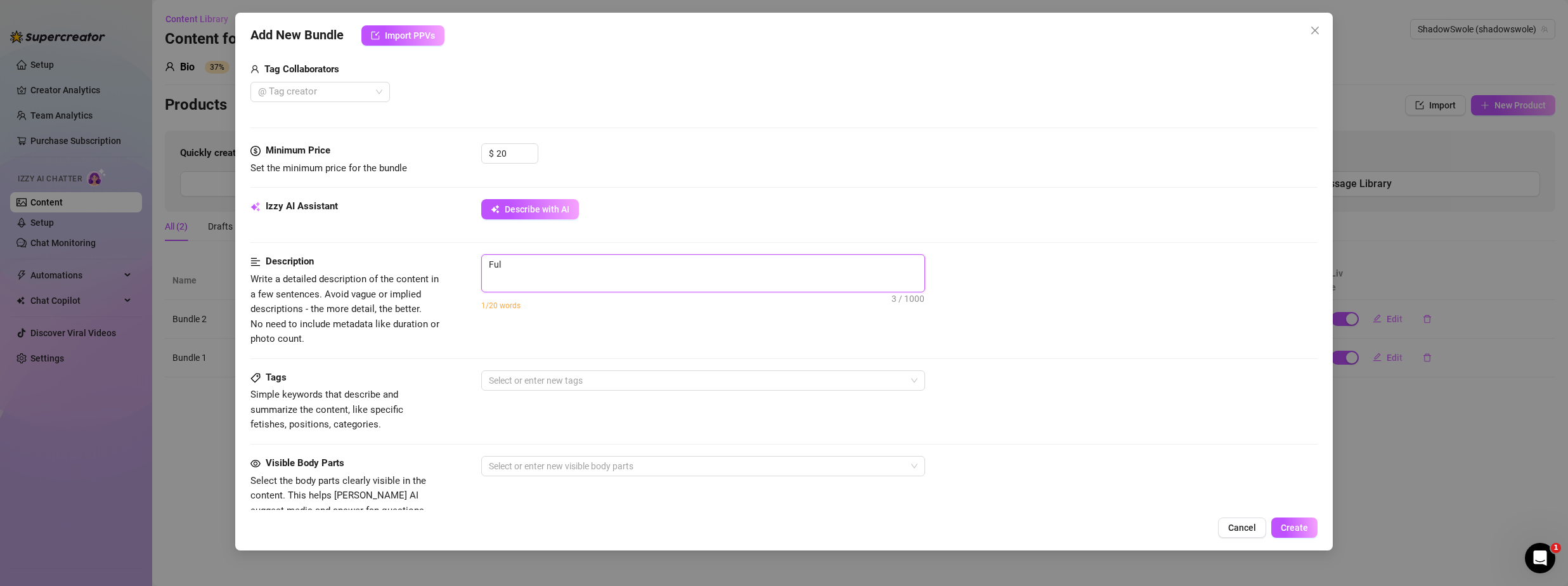
type textarea "Fu"
type textarea "F"
type textarea "Describe the content (media) in a few sentences"
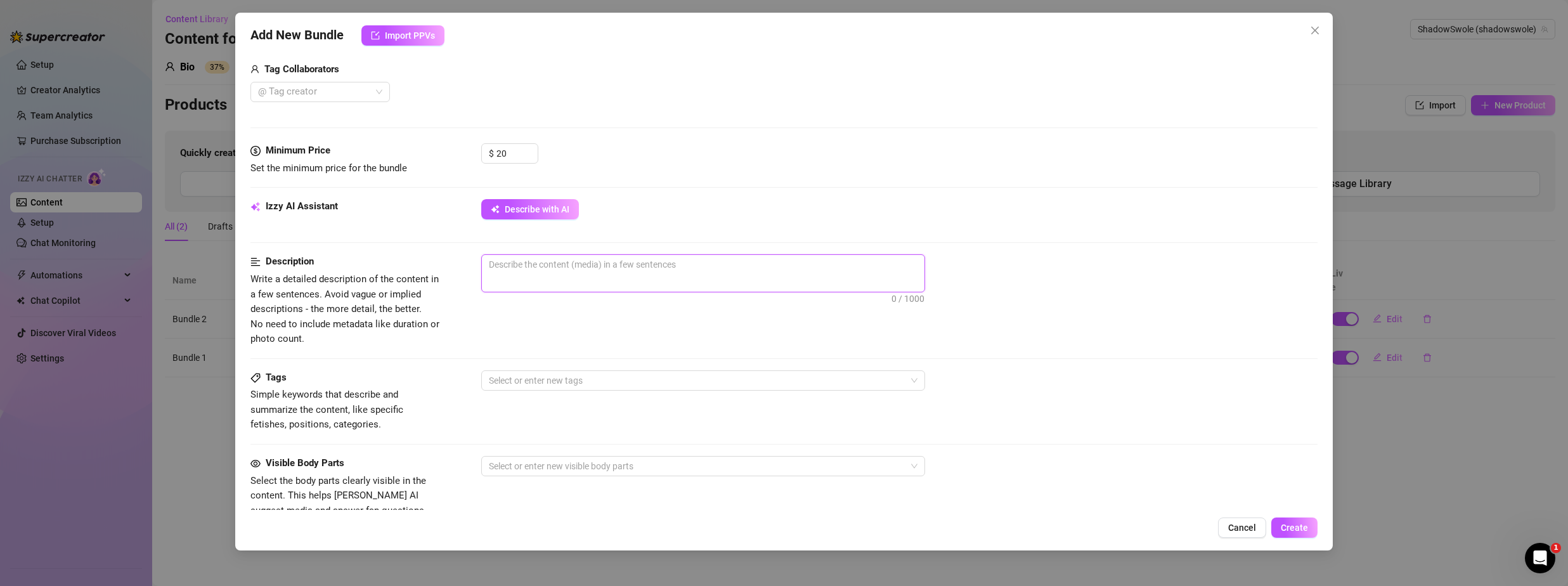
type textarea "F"
type textarea "Fu"
type textarea "Fuk"
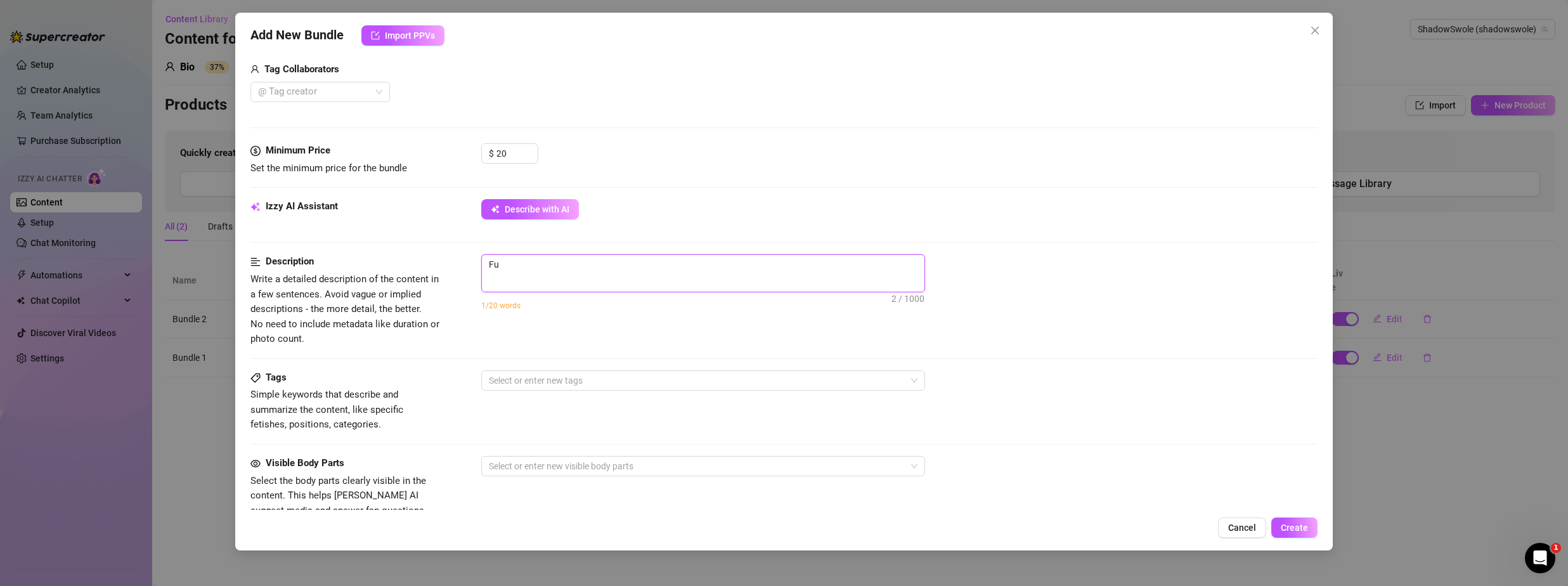
type textarea "Fuk"
type textarea "Fukk"
type textarea "Fuk"
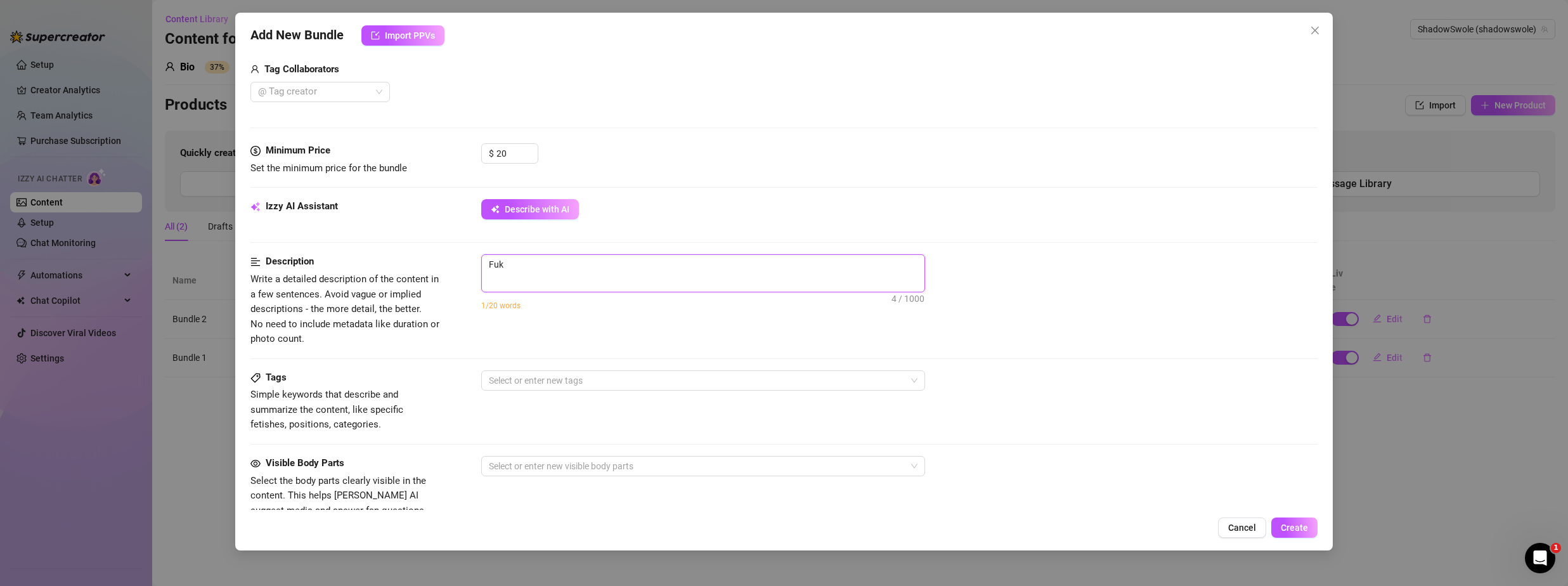
type textarea "Fu"
type textarea "F"
type textarea "Describe the content (media) in a few sentences"
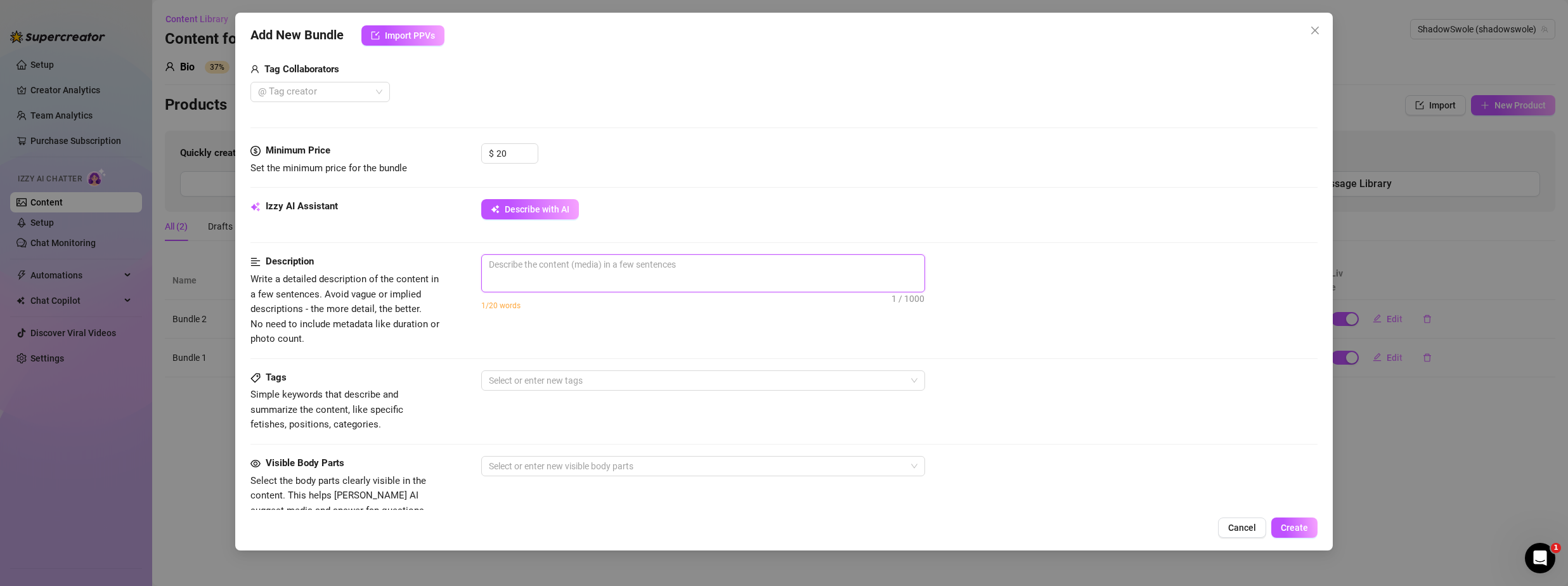
type textarea "="
type textarea "Describe the content (media) in a few sentences"
type textarea "P"
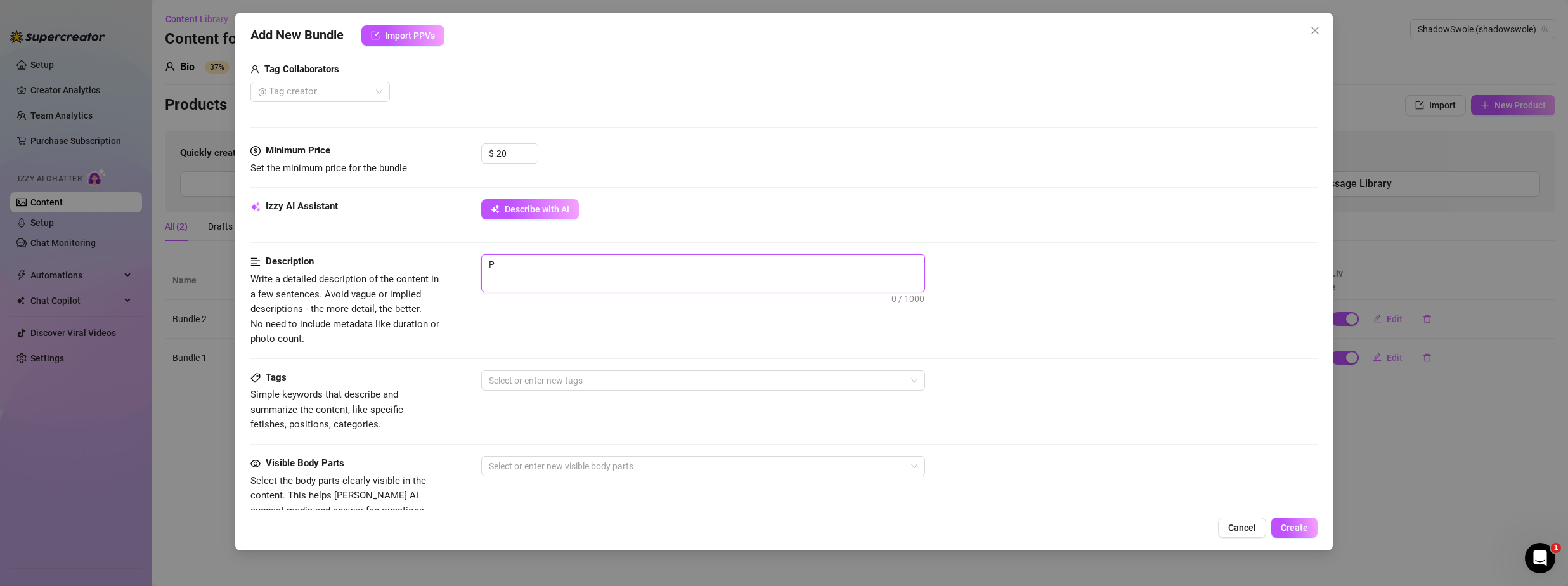
type textarea "P{"
type textarea "P"
type textarea "Pa"
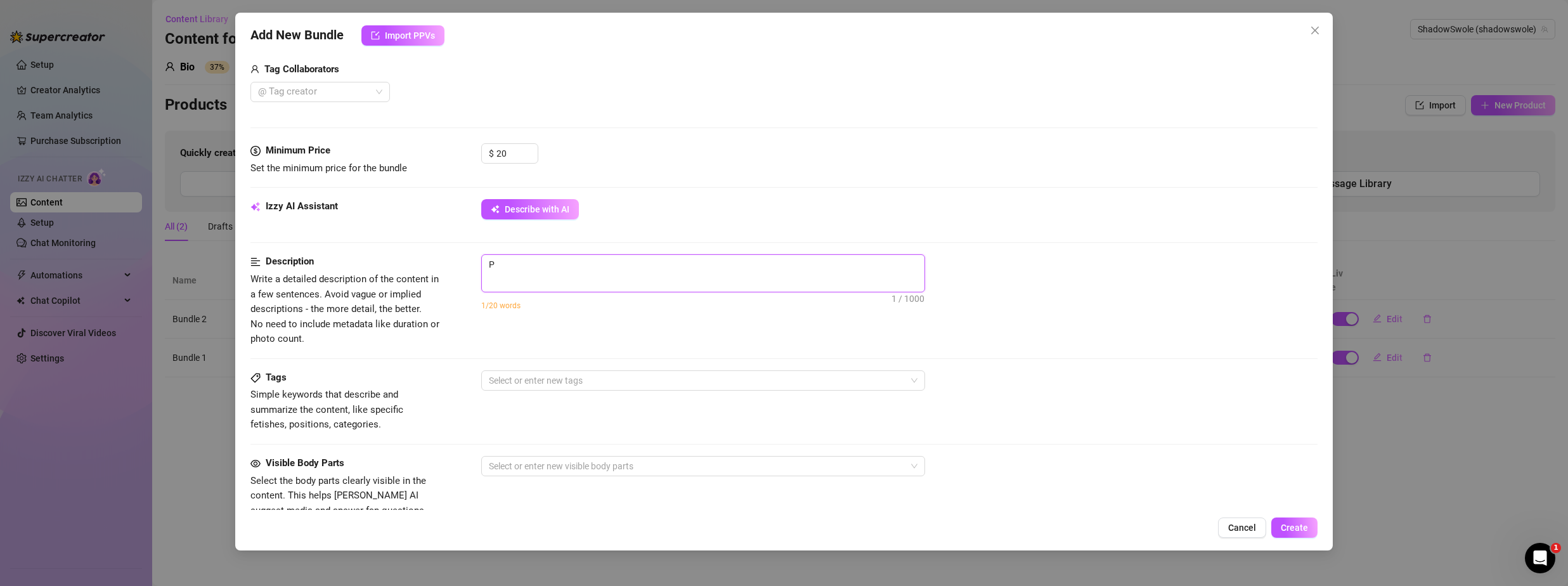
type textarea "Pa"
type textarea "Pan"
type textarea "Pant"
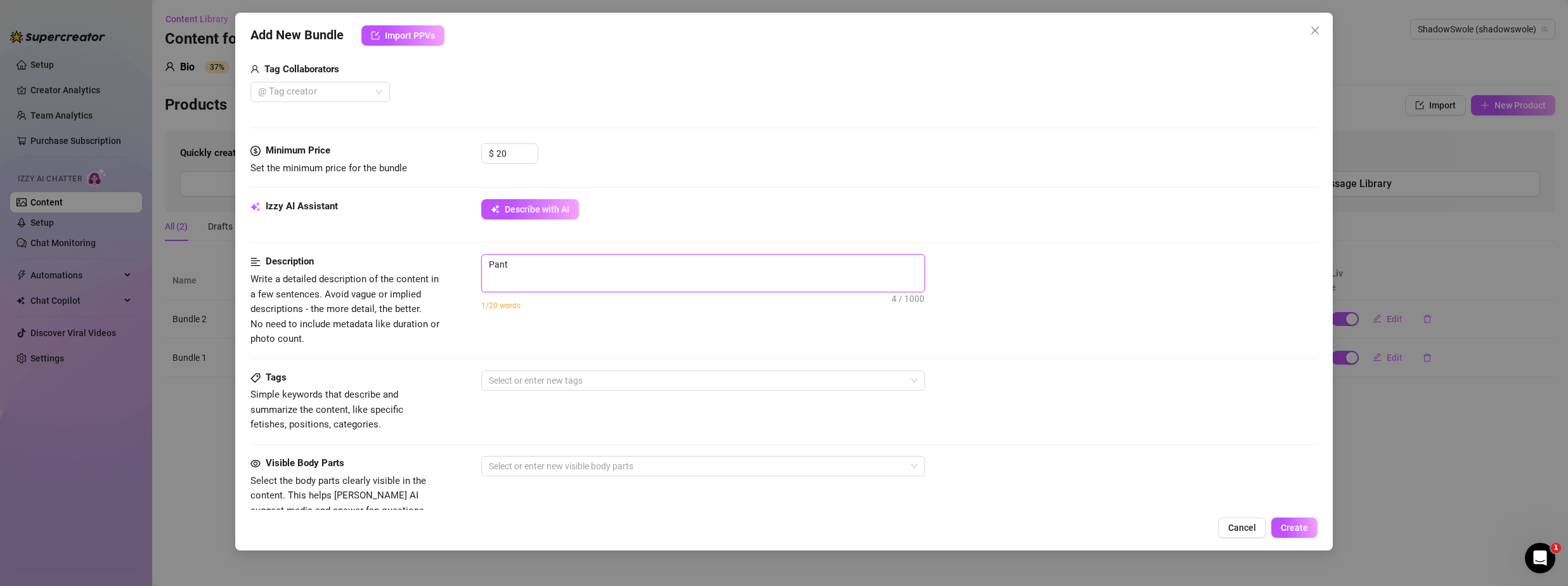
type textarea "Pants"
type textarea "Pants d"
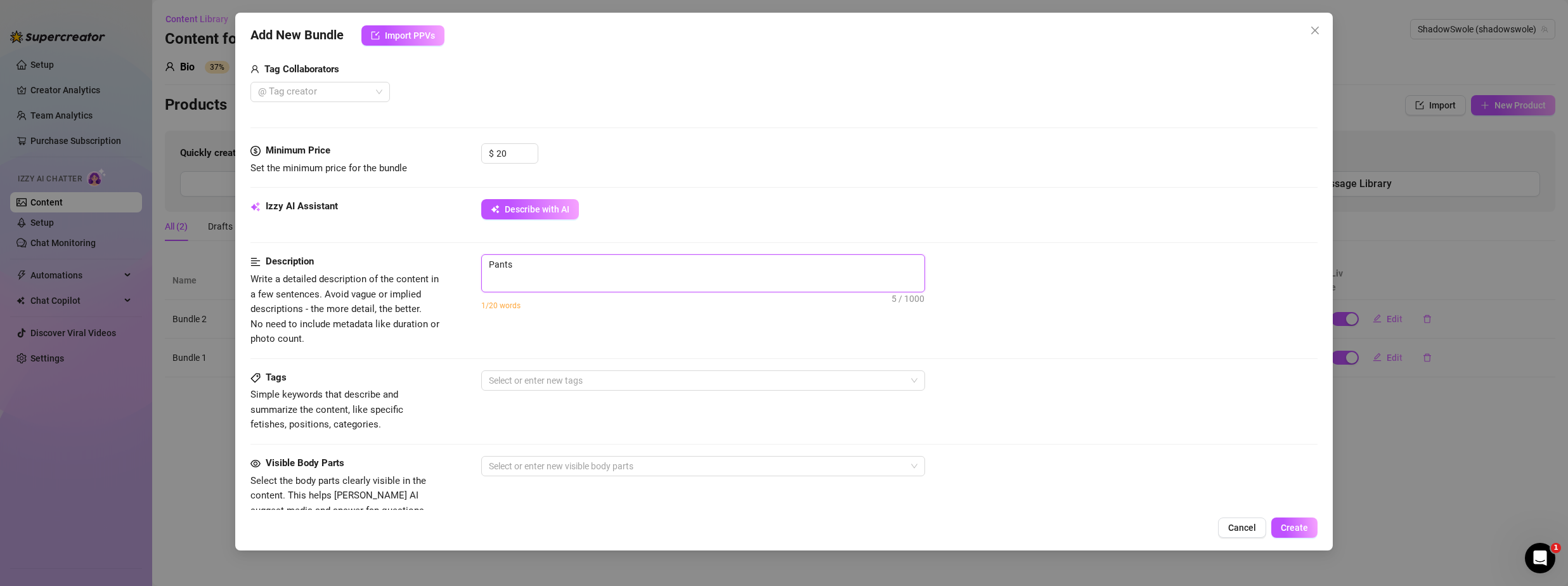
type textarea "Pants d"
type textarea "Pants do"
type textarea "Pants don"
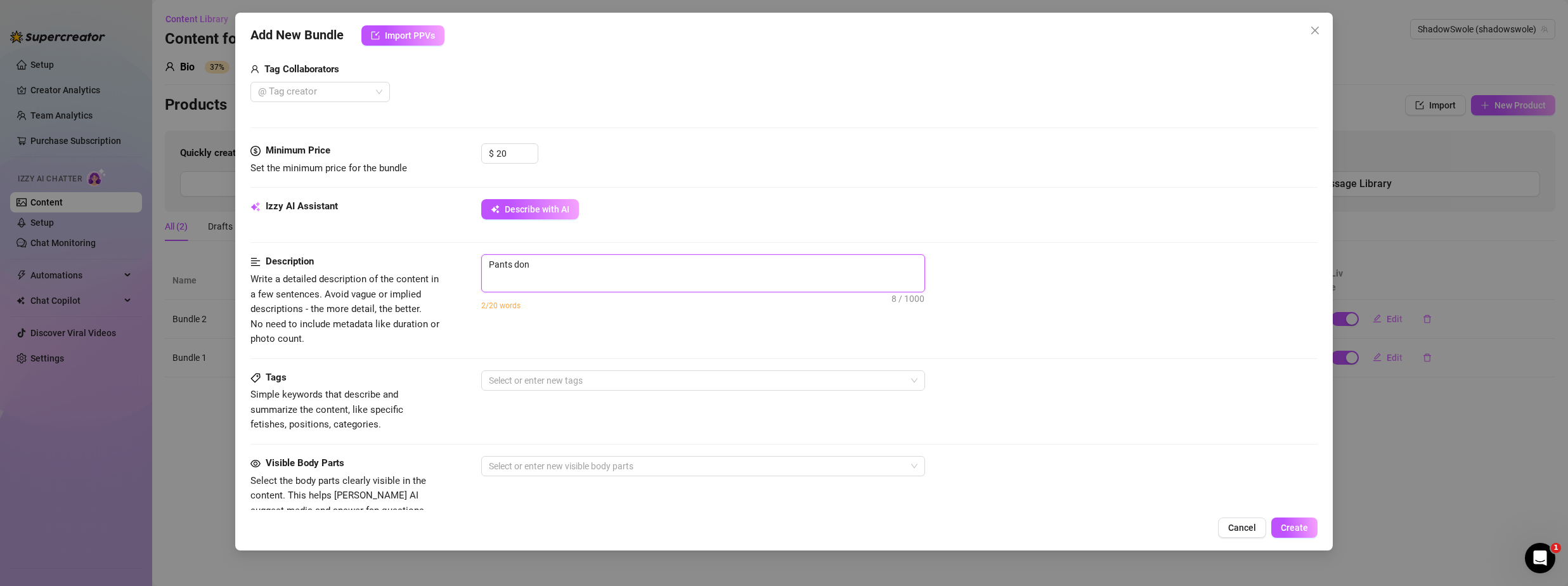
type textarea "Pants dont"
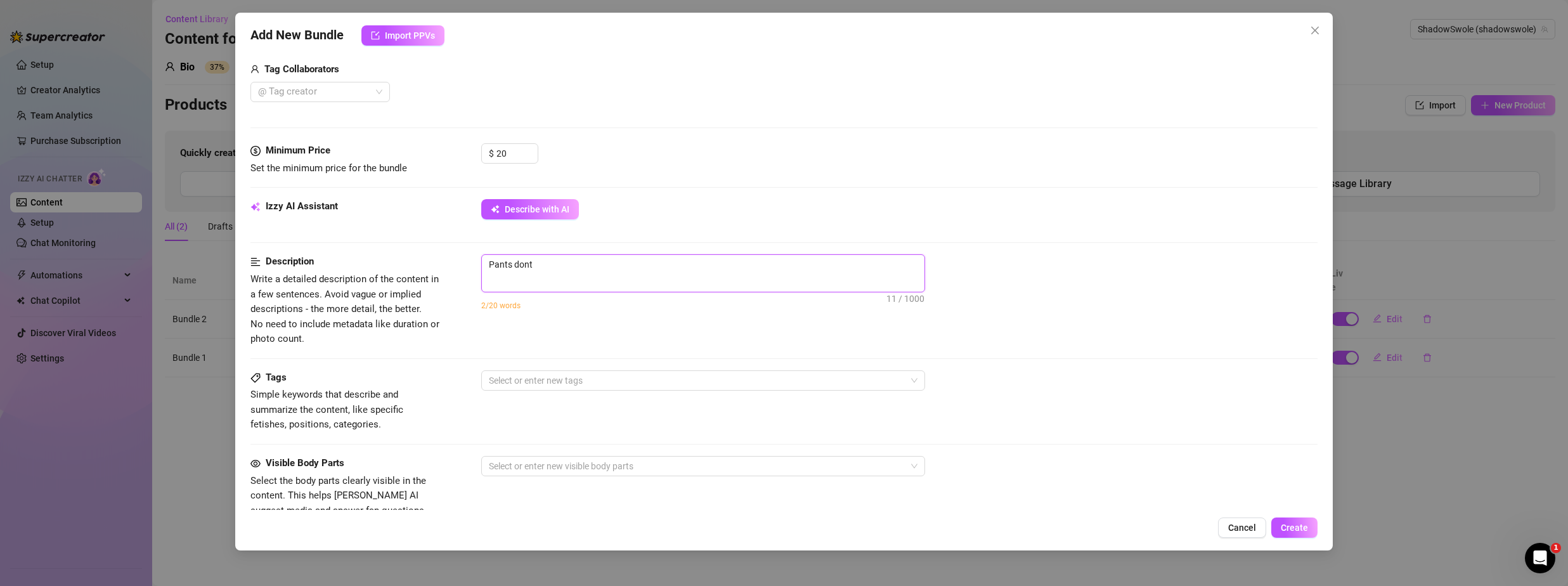
type textarea "Pants dont"
type textarea "Pants don"
type textarea "Pants donw"
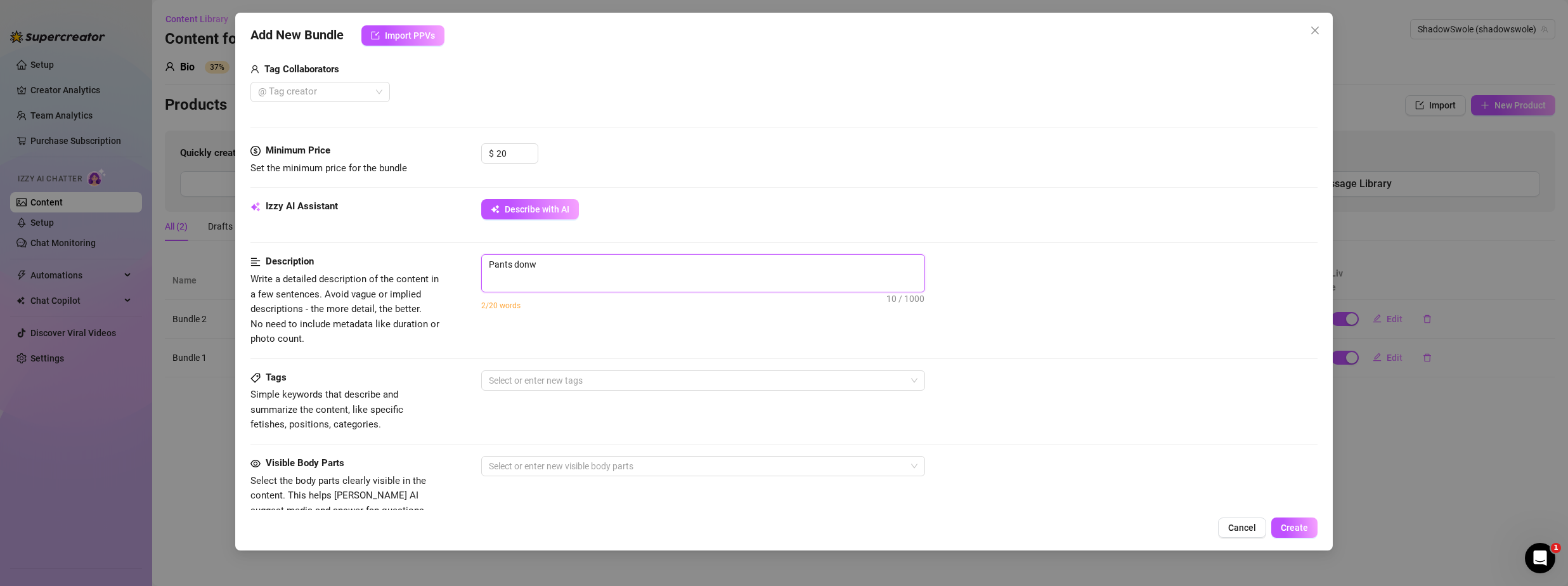
type textarea "Pants don"
type textarea "Pants do"
type textarea "Pants dow"
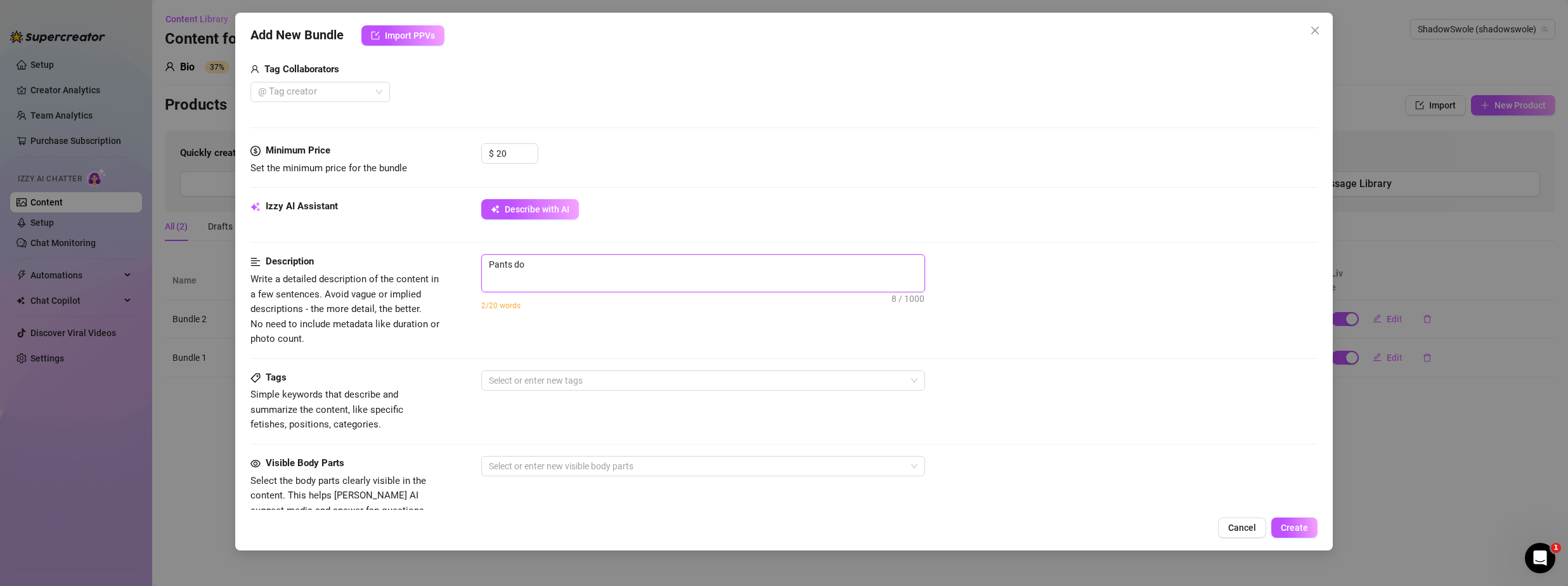
type textarea "Pants dow"
type textarea "Pants down"
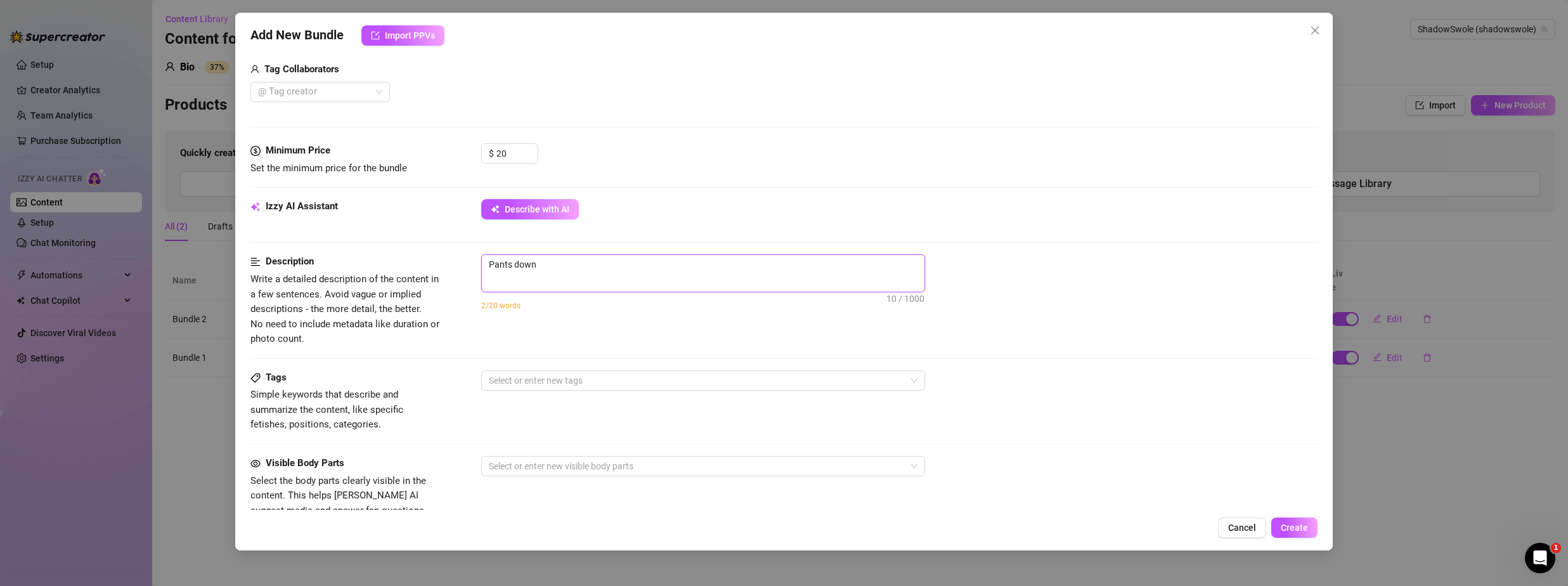
type textarea "Pants down c"
type textarea "Pants down co"
type textarea "Pants down coc"
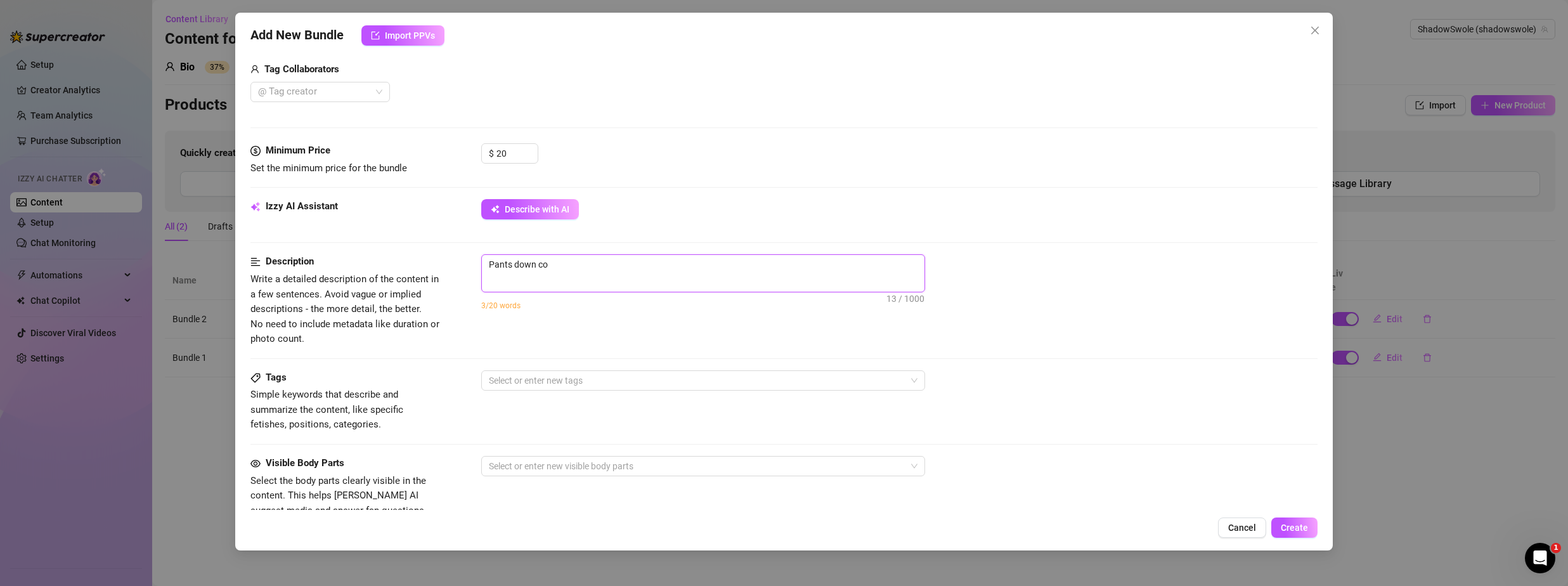
type textarea "Pants down coc"
type textarea "Pants down cock"
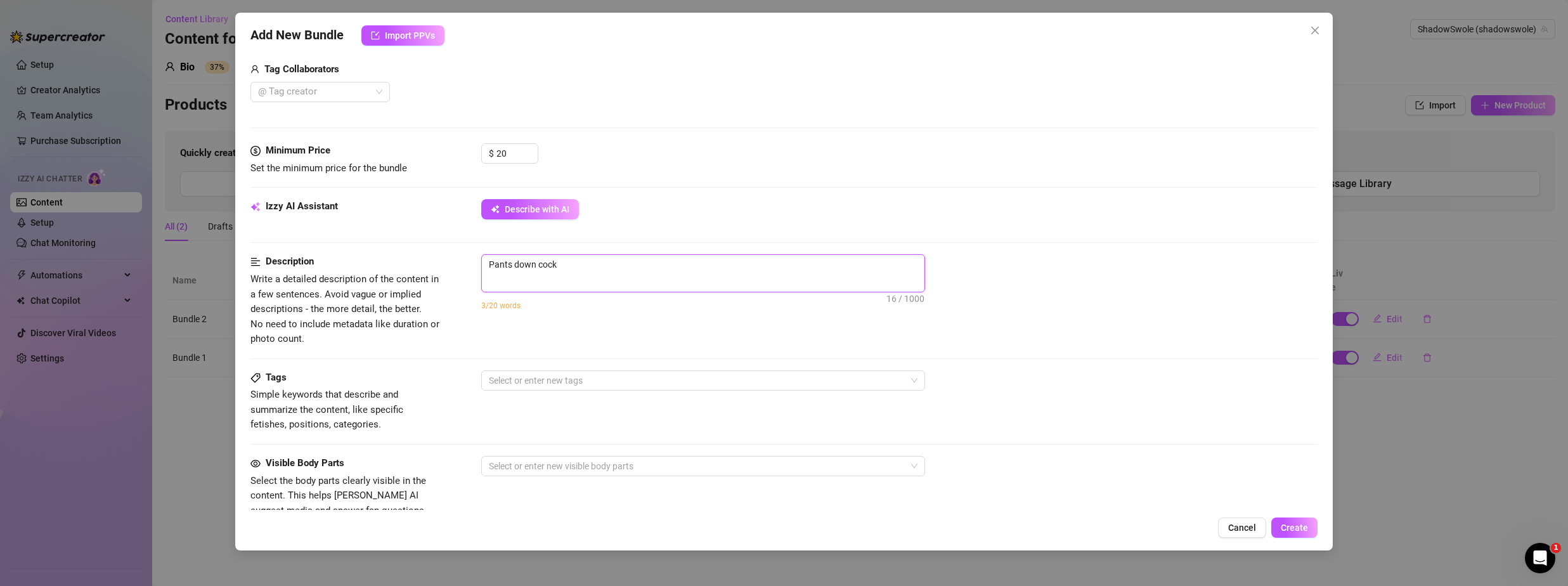
type textarea "Pants down cock o"
type textarea "Pants down cock ou"
type textarea "Pants down cock out"
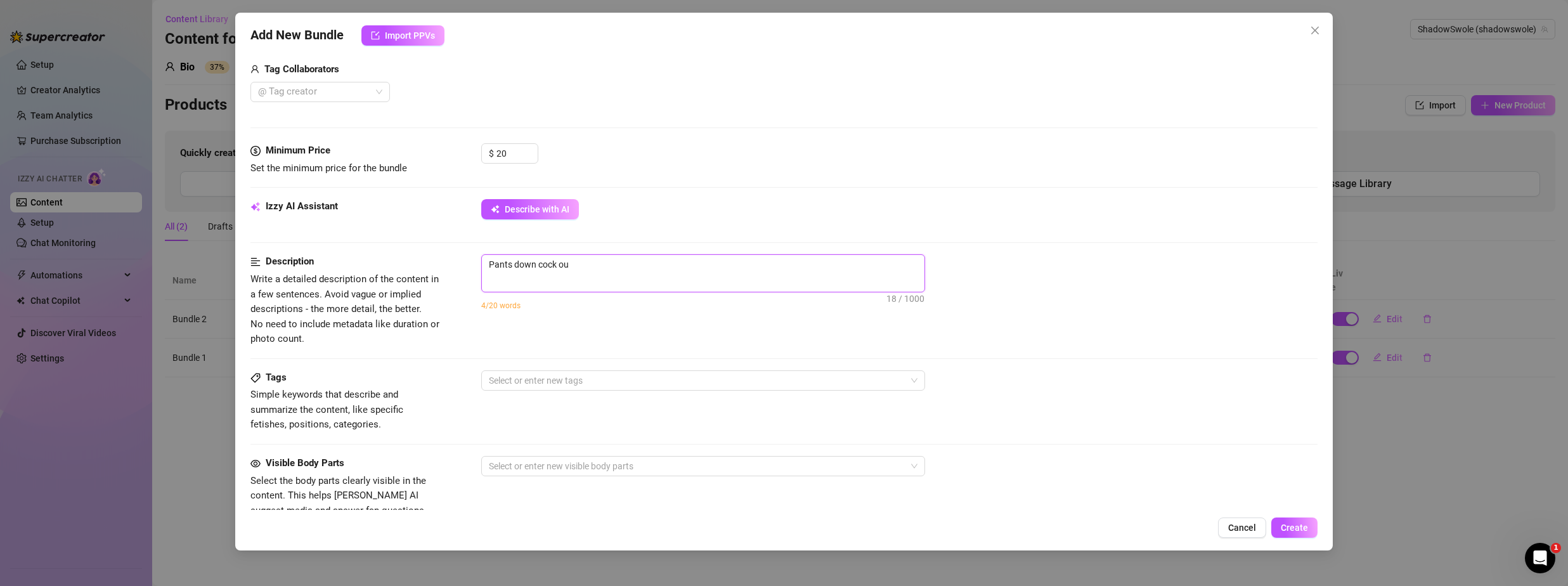
type textarea "Pants down cock out"
type textarea "Pants down cock ou"
type textarea "Pants down cock o"
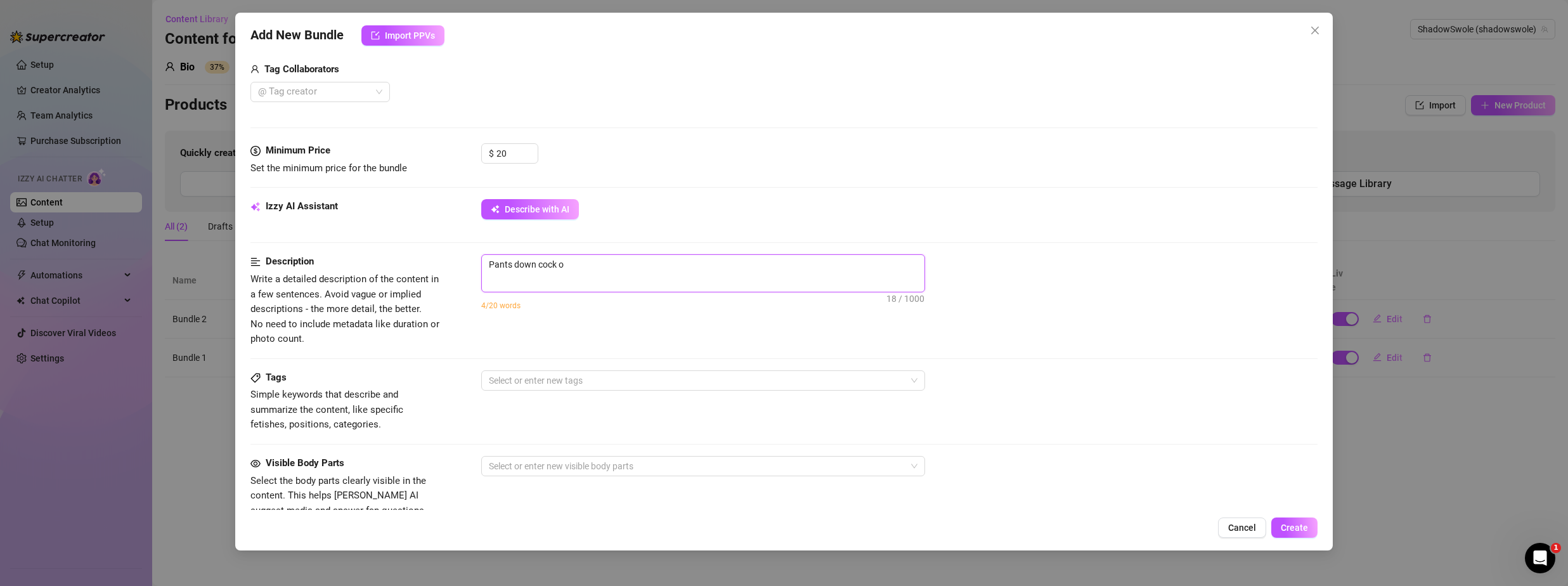
type textarea "Pants down cock"
type textarea "Pants down coc"
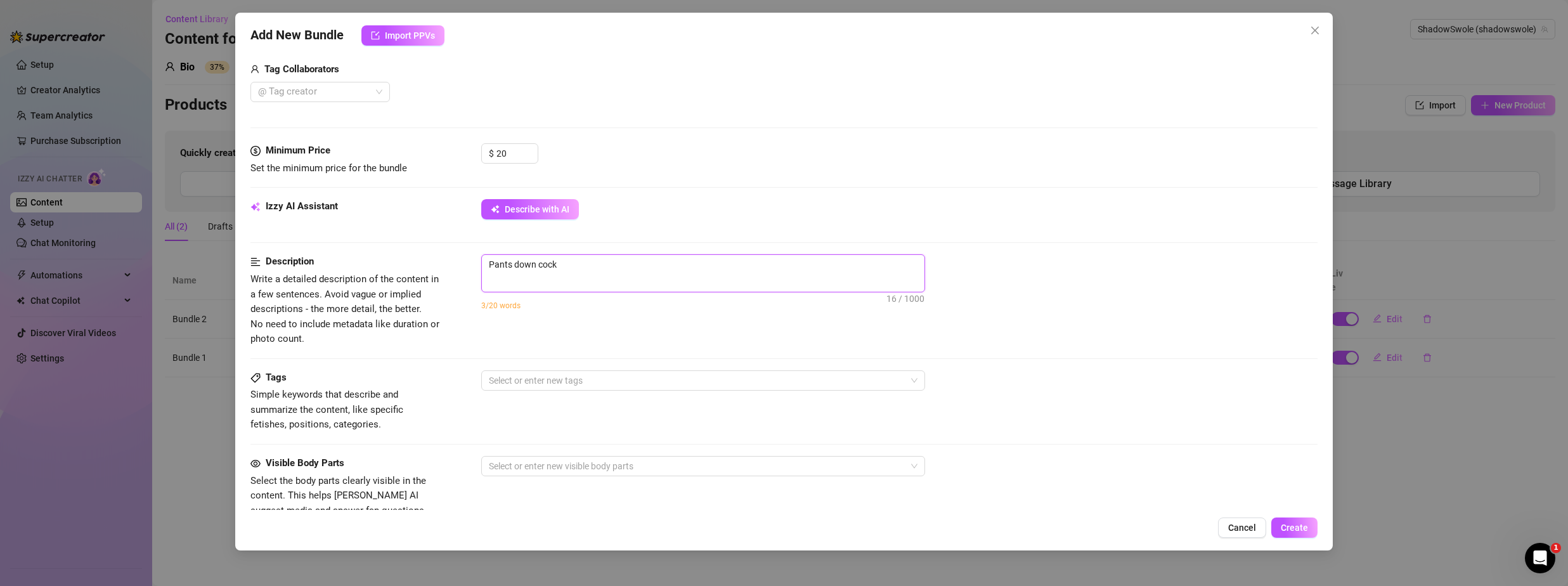
type textarea "Pants down coc"
type textarea "Pants down co"
type textarea "Pants down c"
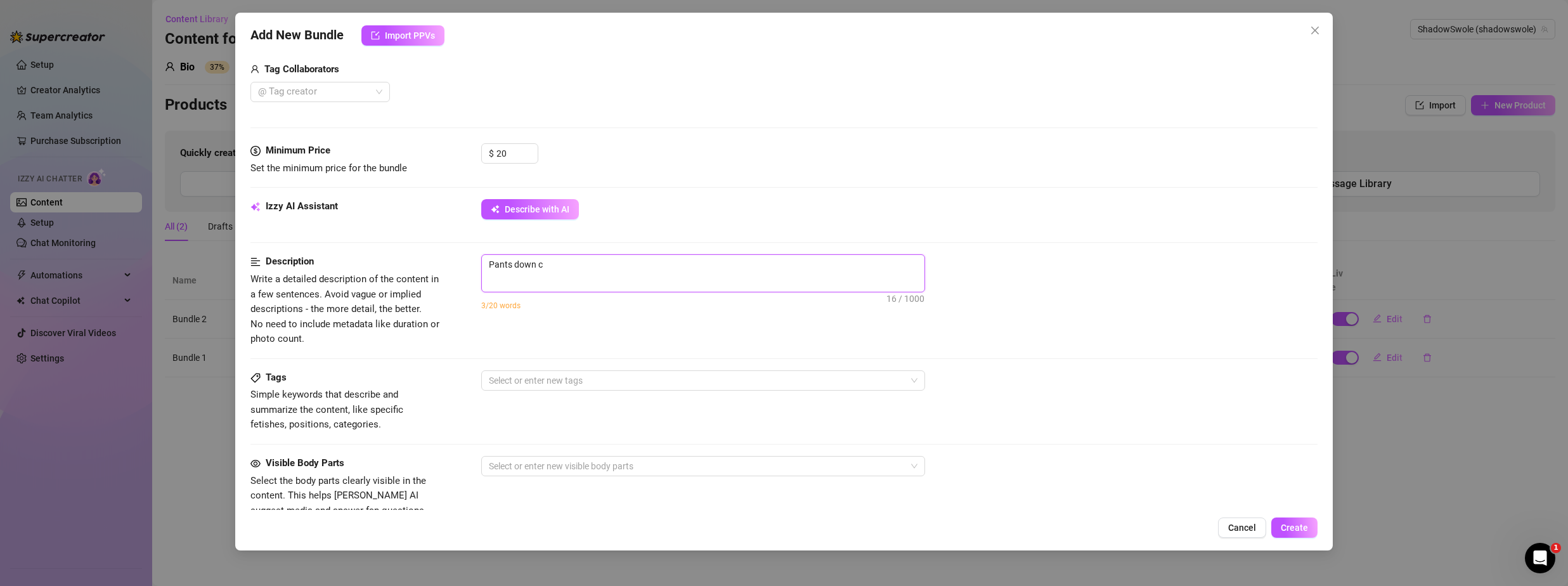
type textarea "Pants down"
type textarea "Pants dow"
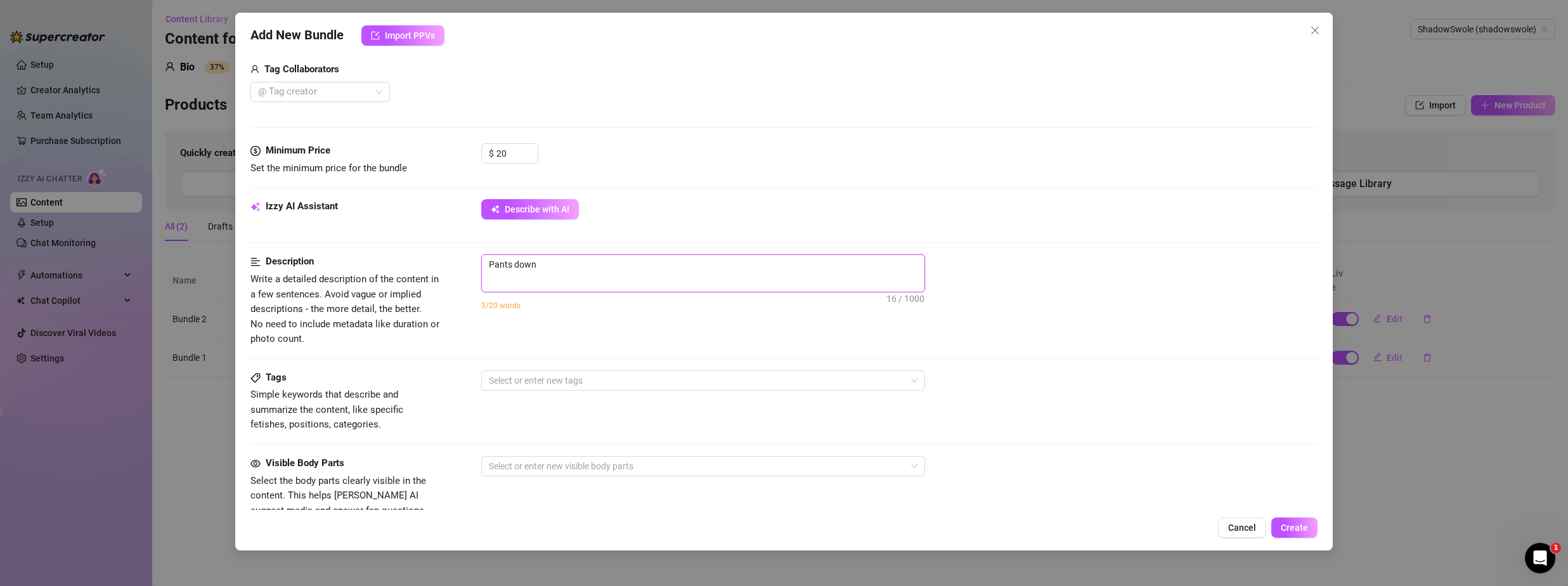
type textarea "Pants dow"
type textarea "Pants do"
type textarea "Pants d"
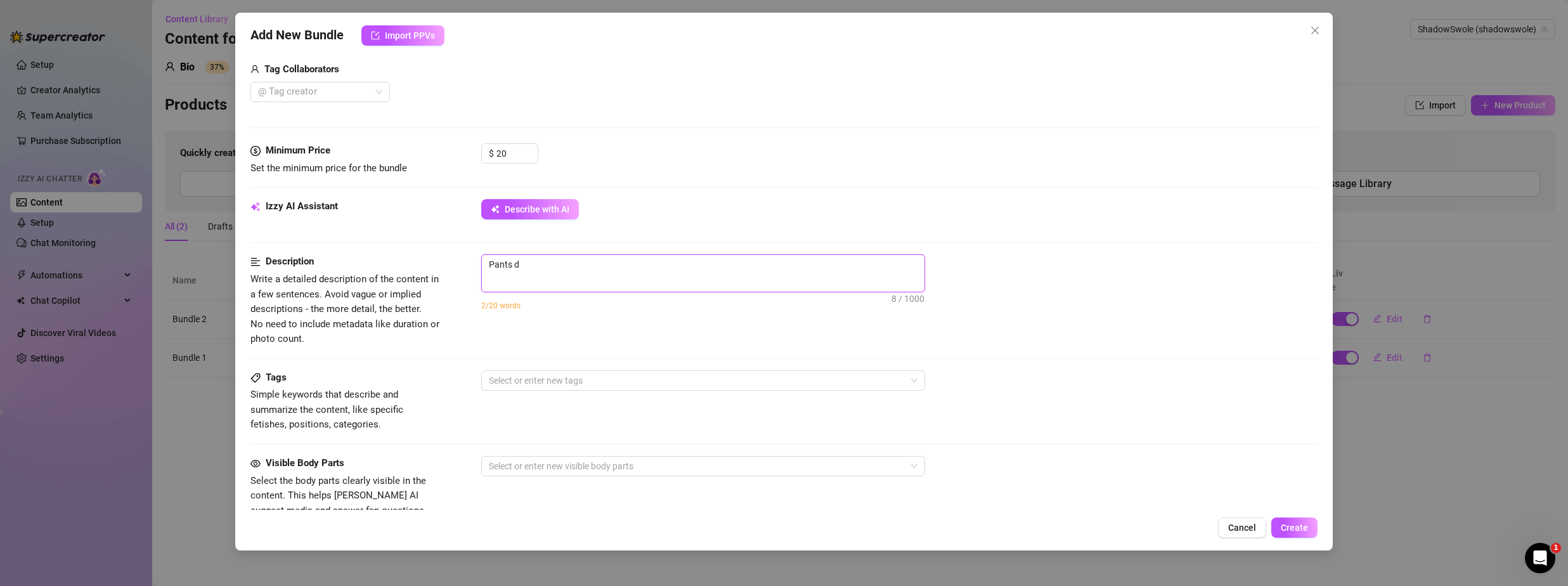
type textarea "Pants"
type textarea "Pant"
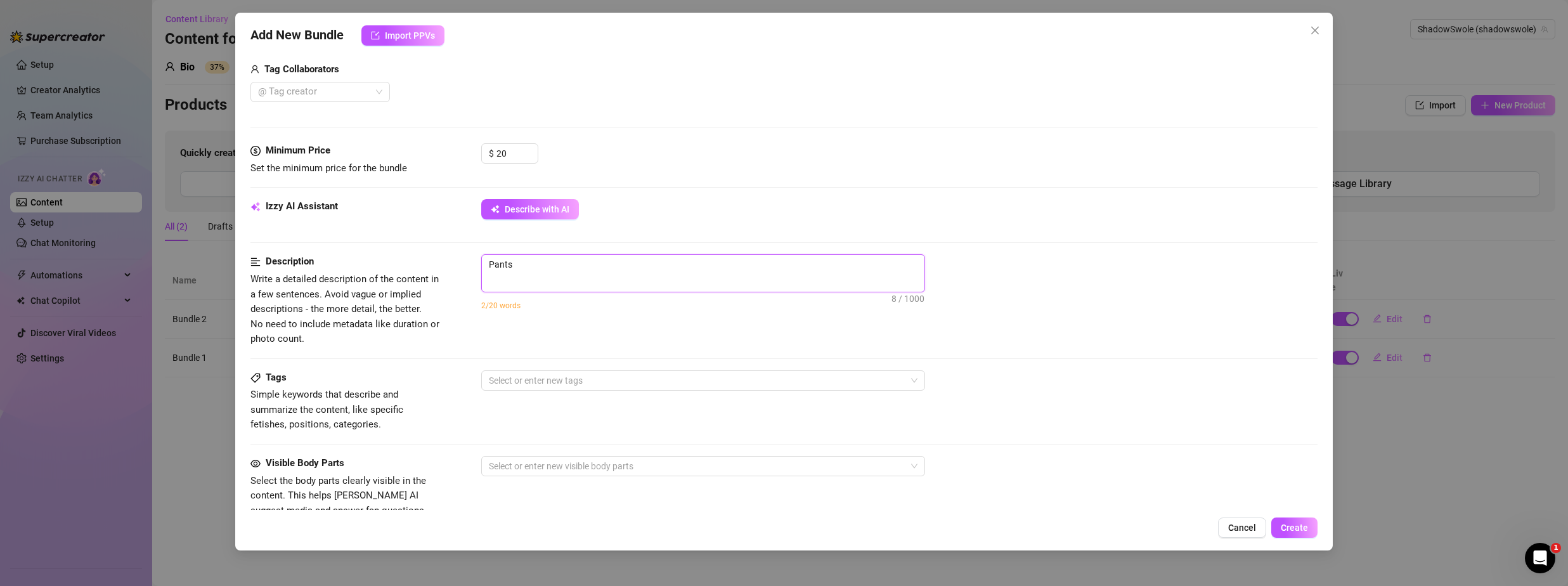
type textarea "Pant"
type textarea "Pan"
type textarea "Pa"
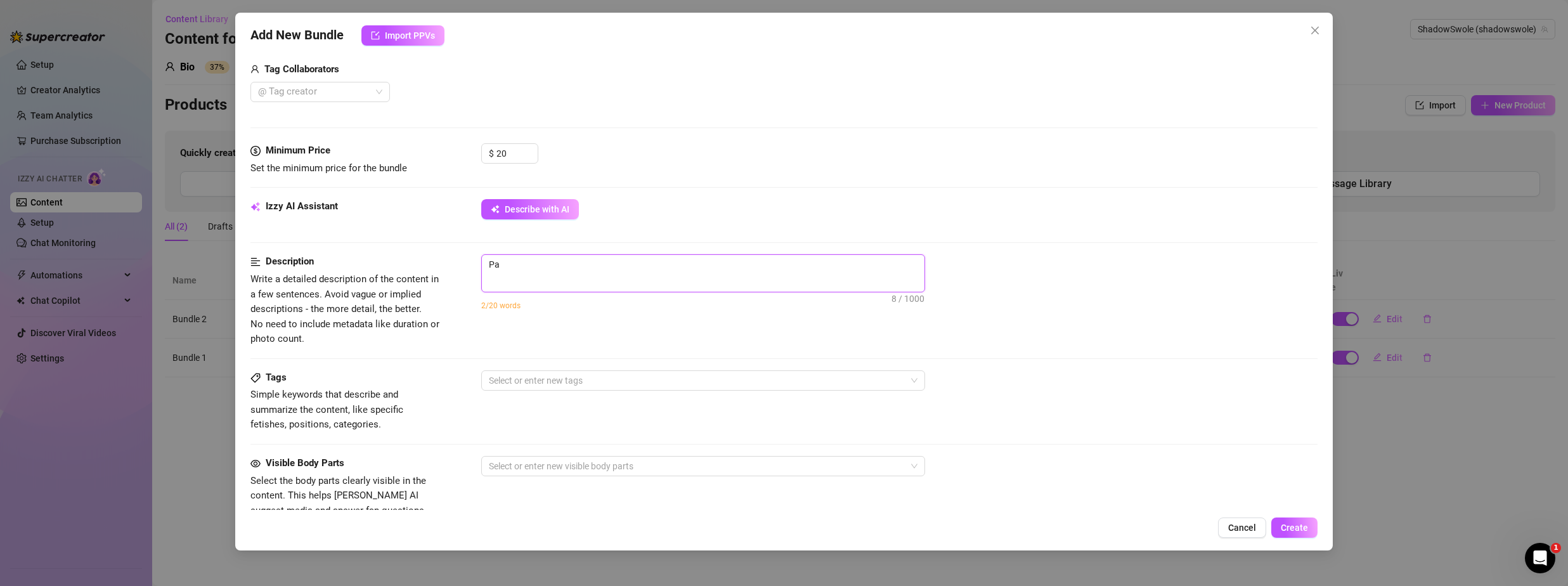
type textarea "P"
type textarea "Describe the content (media) in a few sentences"
type textarea "H"
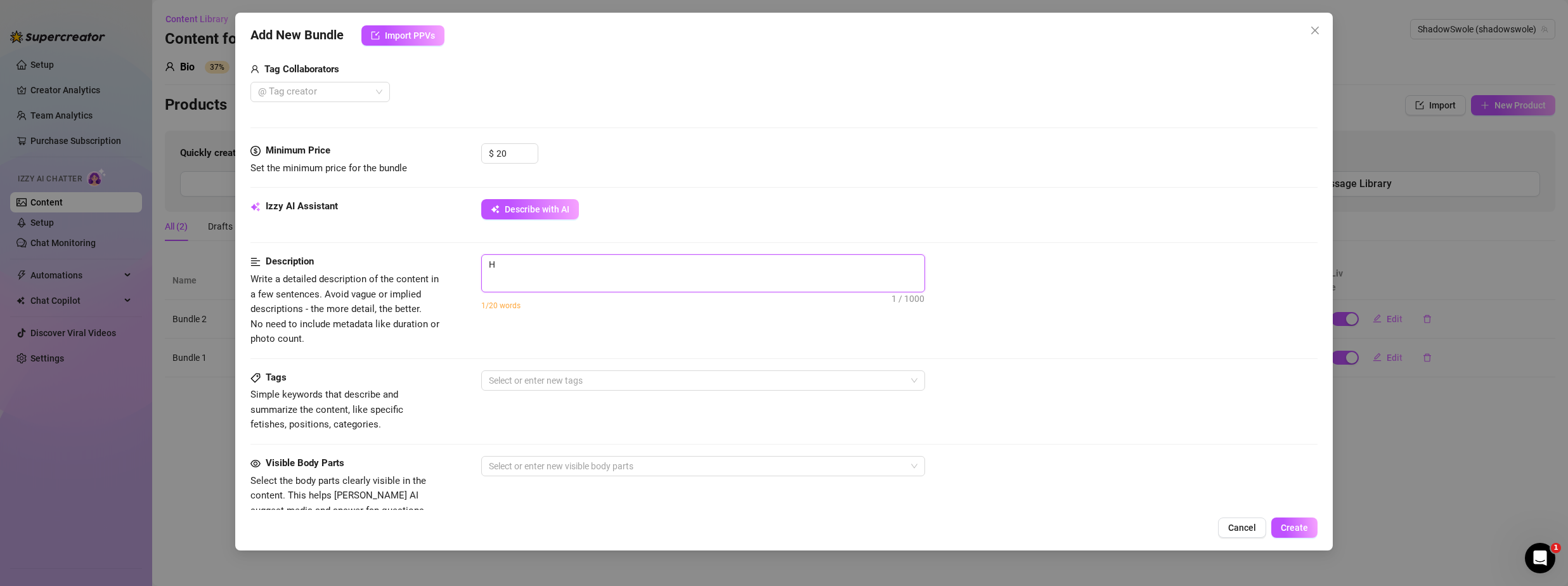
type textarea "Ho"
type textarea "Hot"
type textarea "Hott"
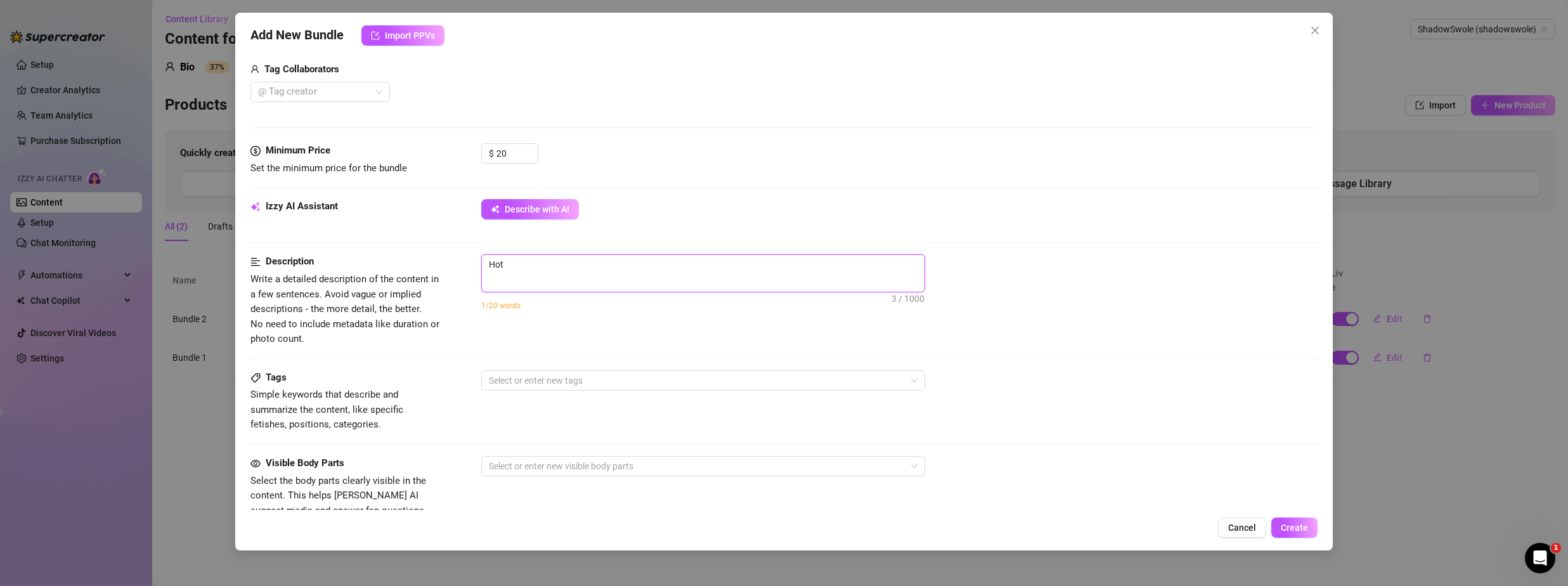
type textarea "Hott"
click at [578, 337] on div "Description Write a detailed description of the content in a few sentences. Avo…" at bounding box center [784, 300] width 1067 height 92
click at [708, 267] on textarea "Hottest cock this side of the devils den" at bounding box center [703, 264] width 443 height 19
click at [717, 269] on textarea "Hottest cock this side of the devils den," at bounding box center [703, 264] width 443 height 19
click at [734, 267] on textarea "Hottest cock this side of the devils den," at bounding box center [703, 264] width 443 height 19
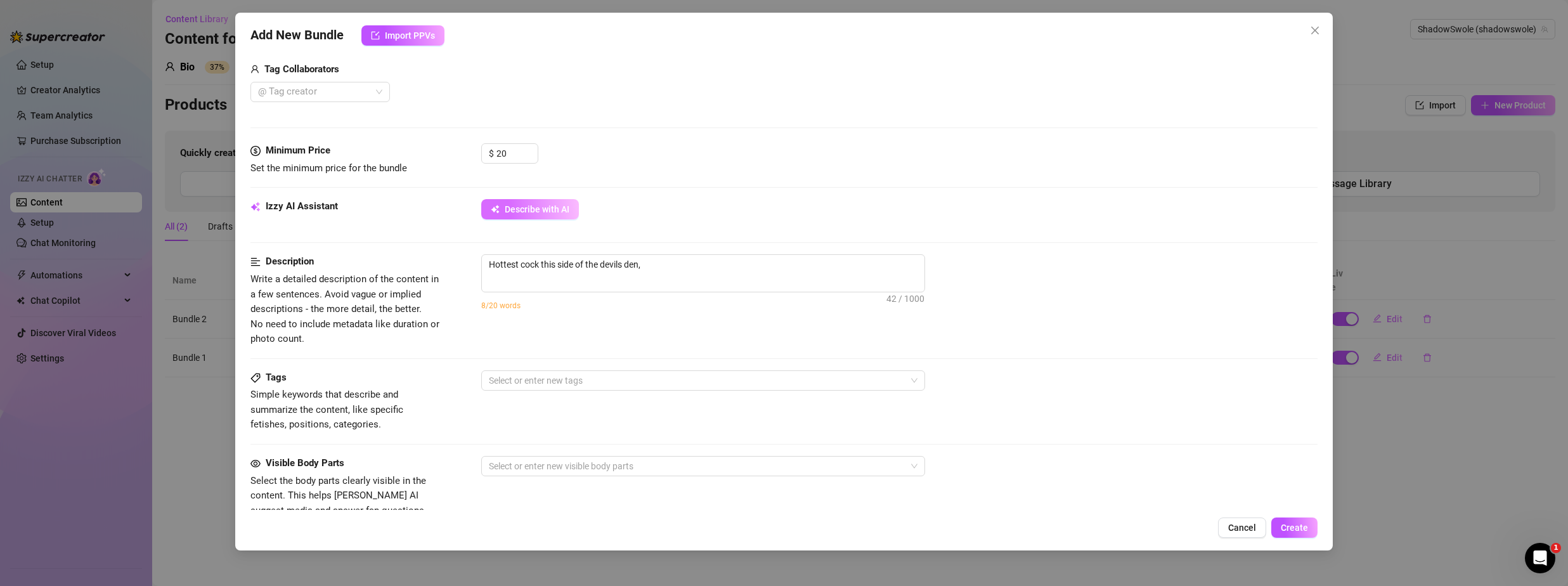
click at [564, 213] on span "Describe with AI" at bounding box center [536, 209] width 64 height 10
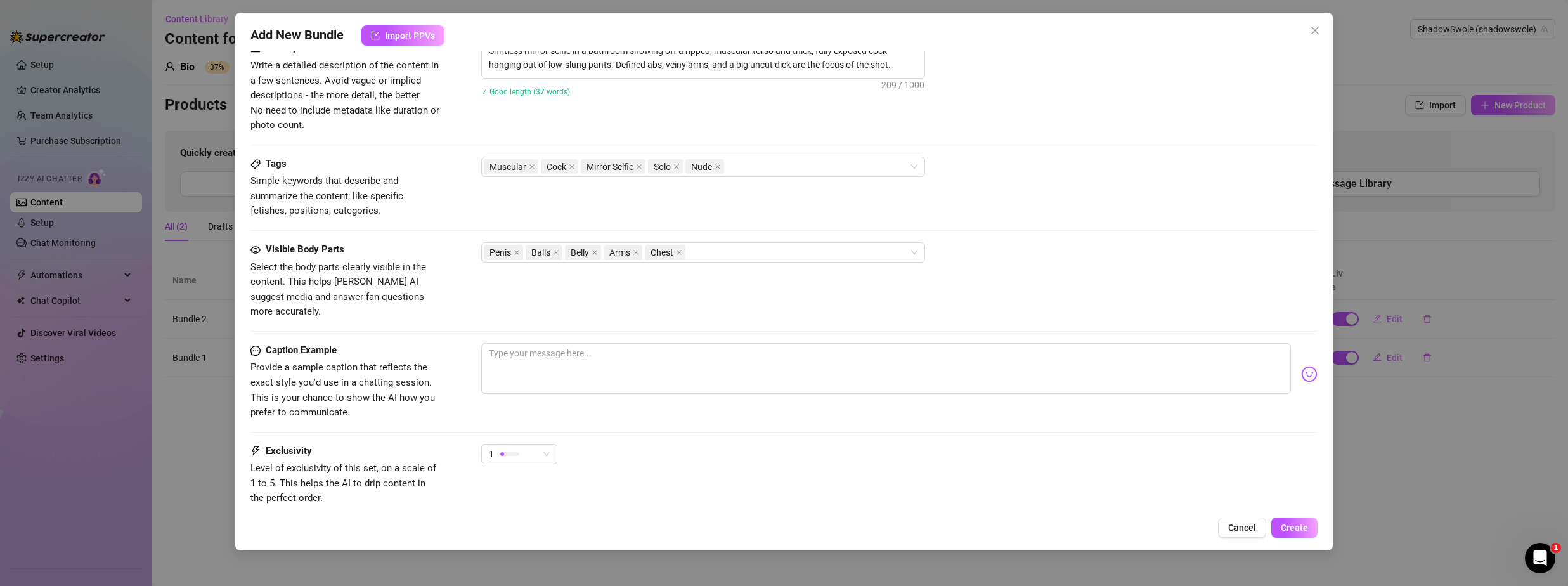
scroll to position [606, 0]
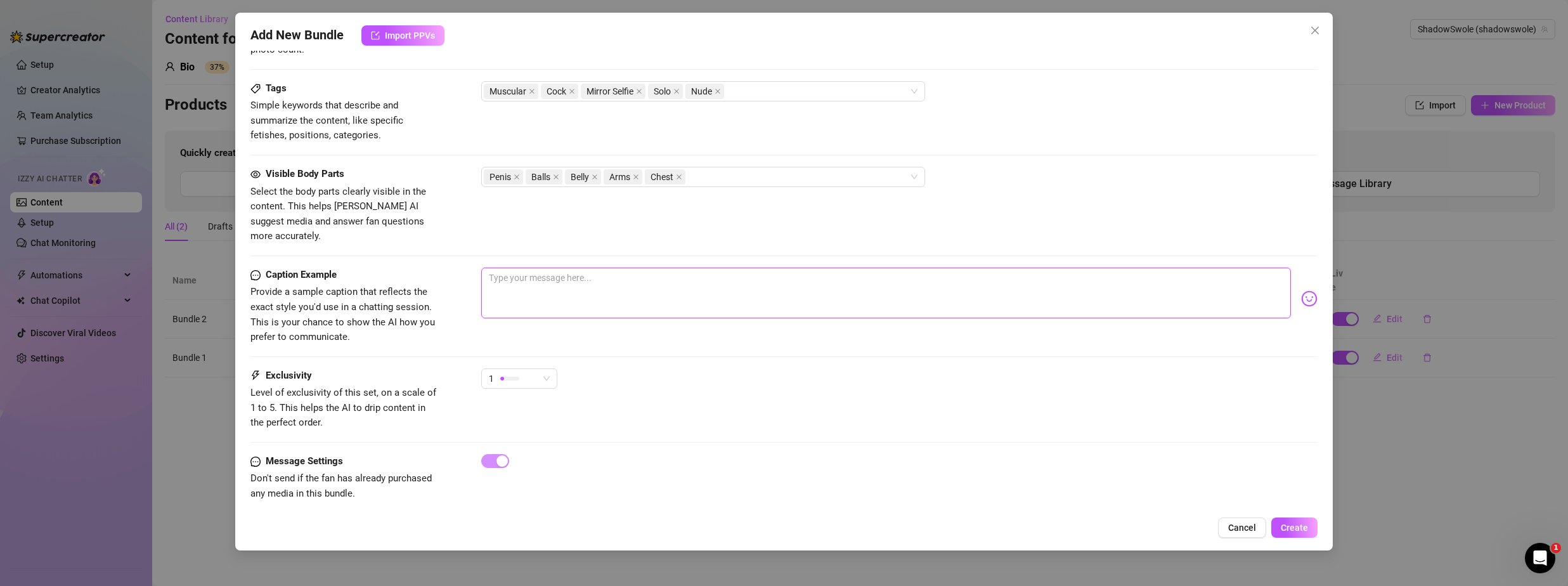
click at [890, 301] on textarea at bounding box center [886, 292] width 810 height 50
click at [877, 275] on textarea at bounding box center [886, 292] width 810 height 50
click at [1289, 536] on button "Create" at bounding box center [1294, 528] width 47 height 20
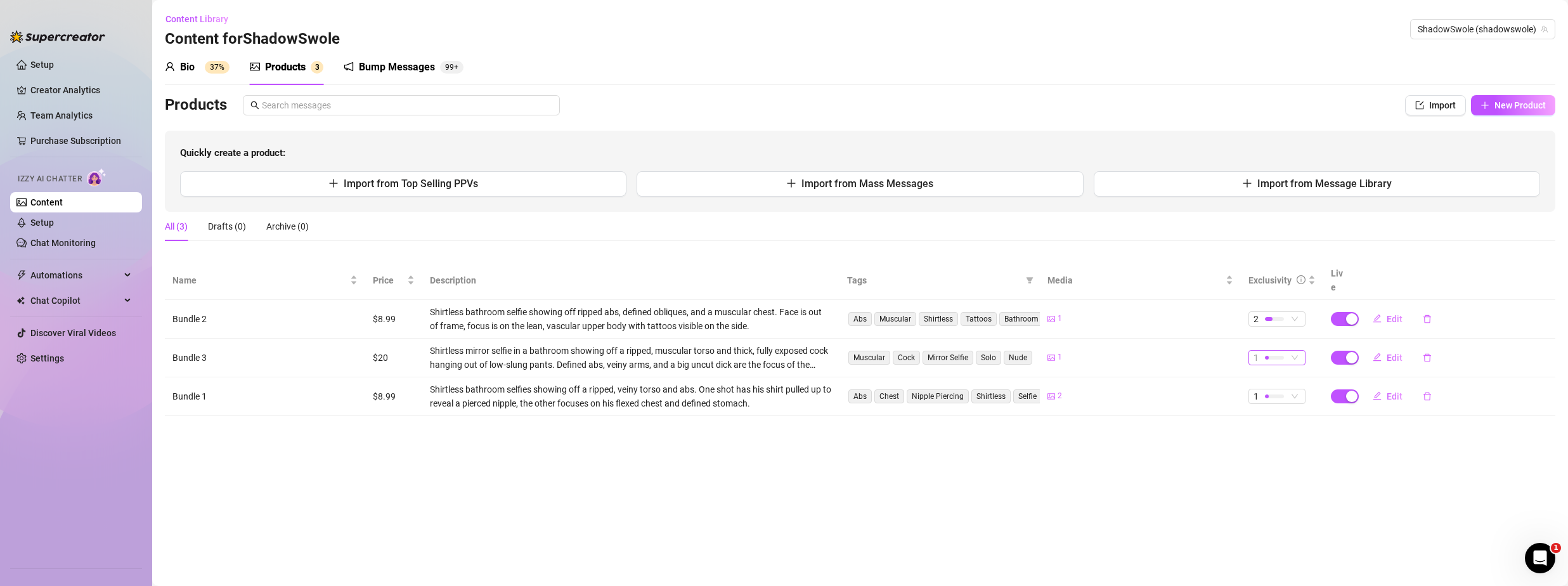
click at [1289, 350] on span "1" at bounding box center [1277, 357] width 47 height 14
click at [1298, 446] on span "5 - Most Exclusive 🔥" at bounding box center [1300, 448] width 82 height 14
click at [1299, 312] on span "2" at bounding box center [1277, 319] width 47 height 14
click at [1284, 365] on span "3" at bounding box center [1300, 368] width 82 height 14
click at [1396, 353] on span "Edit" at bounding box center [1394, 357] width 16 height 10
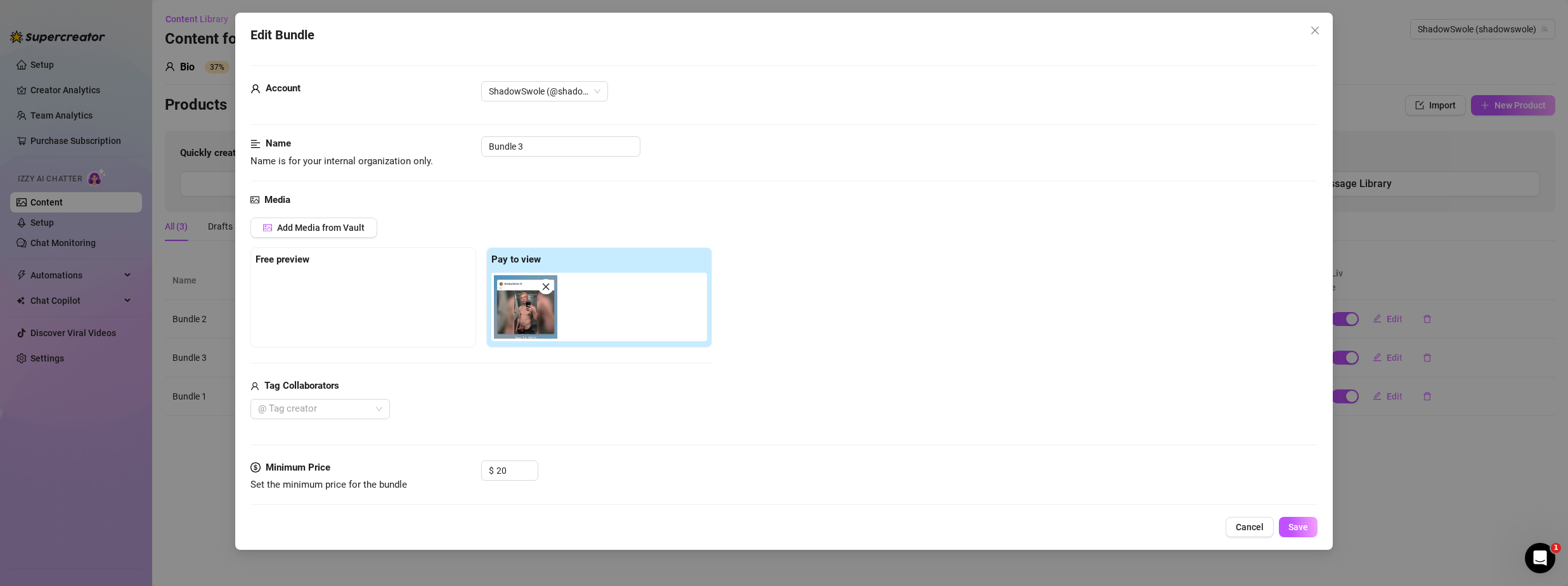
click at [326, 295] on div at bounding box center [364, 305] width 215 height 64
click at [1311, 532] on button "Save" at bounding box center [1298, 527] width 39 height 20
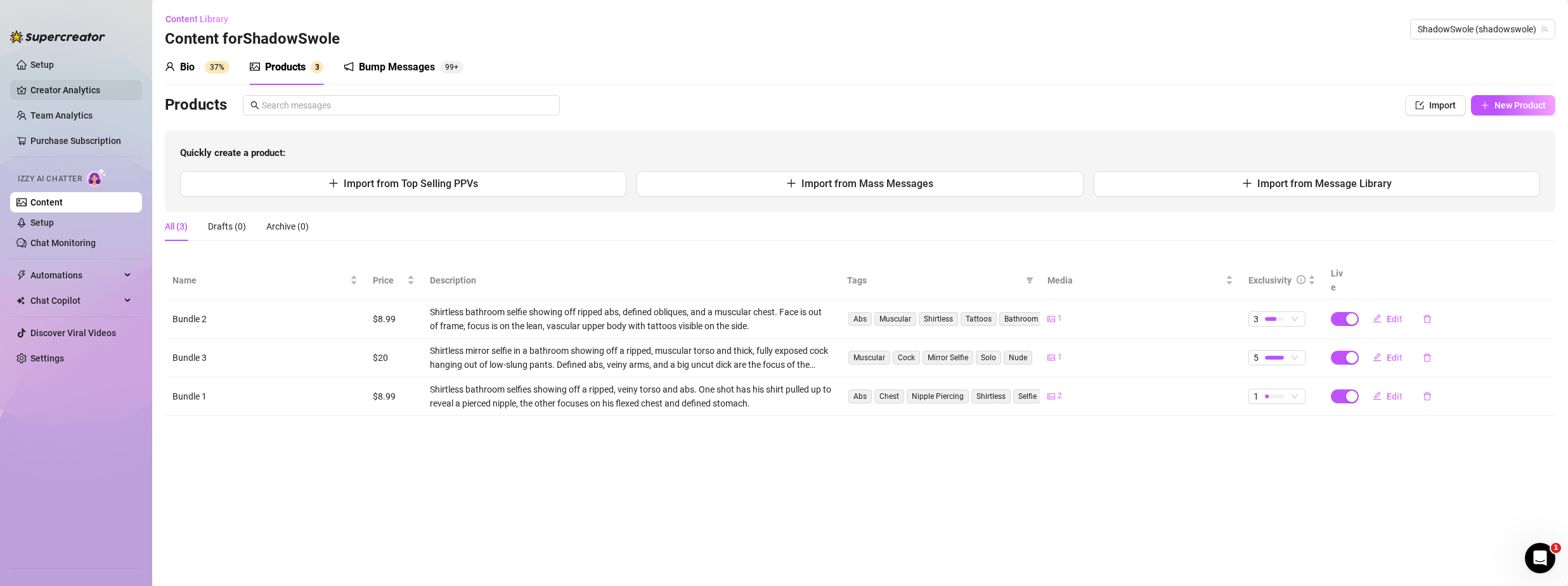
click at [43, 89] on link "Creator Analytics" at bounding box center [81, 90] width 102 height 20
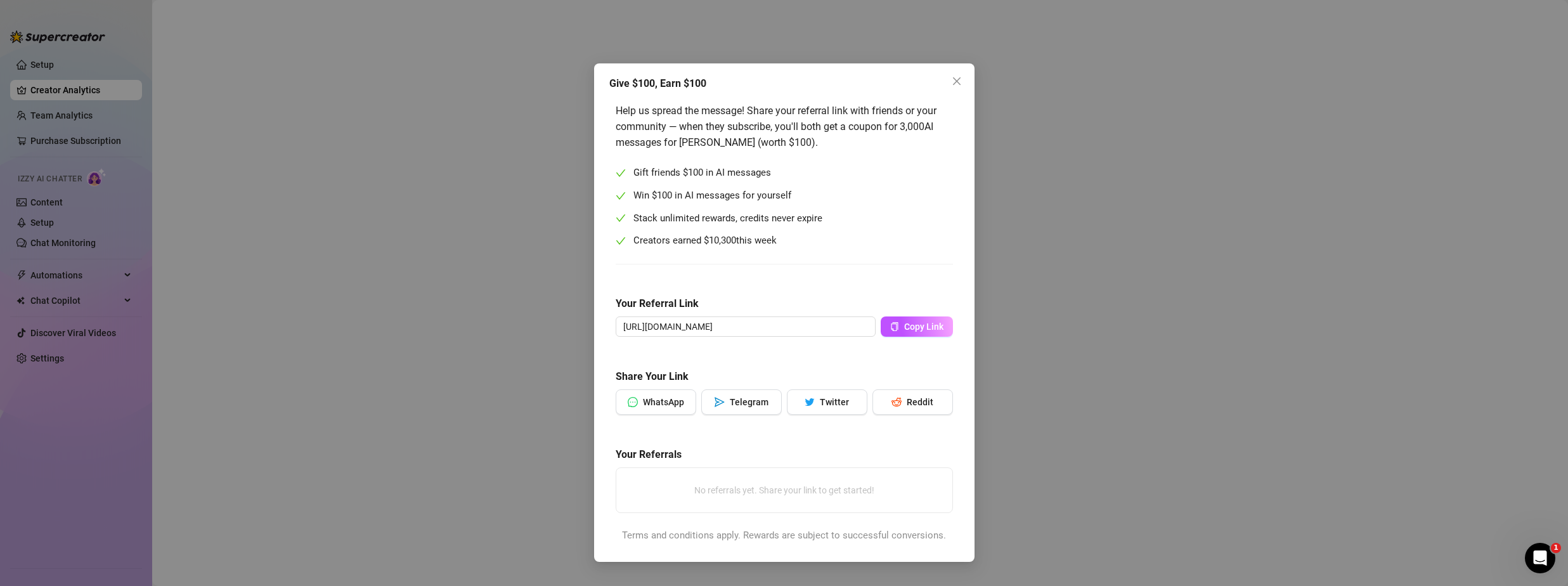
click at [1045, 103] on div "Give $100, Earn $100 Help us spread the message! Share your referral link with …" at bounding box center [784, 293] width 1568 height 586
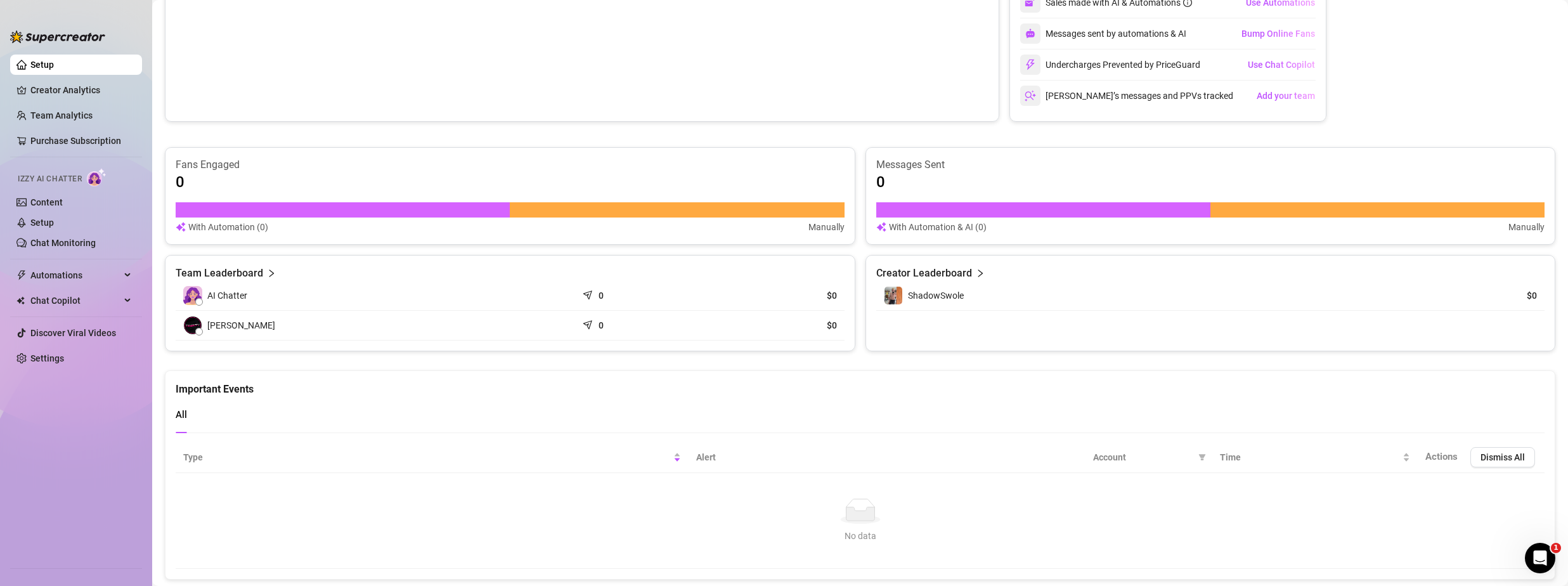
scroll to position [266, 0]
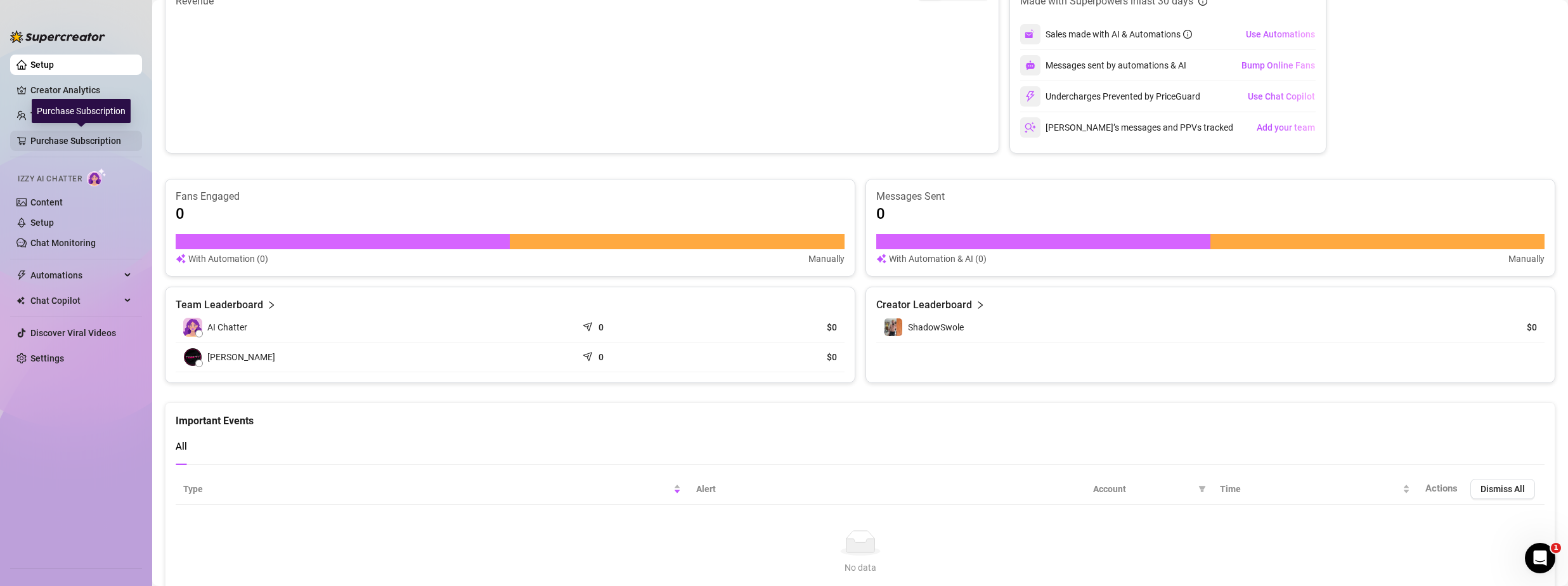
click at [56, 140] on link "Purchase Subscription" at bounding box center [81, 141] width 102 height 20
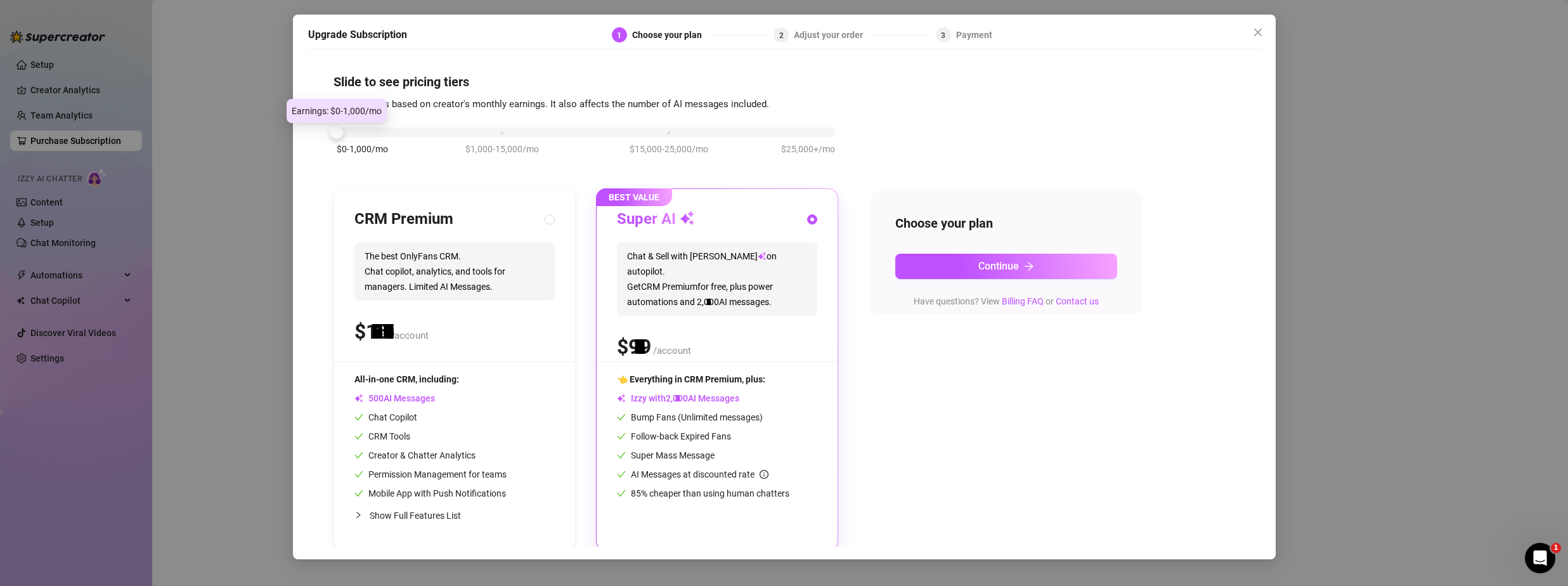
drag, startPoint x: 472, startPoint y: 134, endPoint x: 344, endPoint y: 133, distance: 128.0
click at [344, 133] on div "$0-1,000/mo $1,000-15,000/mo $15,000-25,000/mo $25,000+/mo" at bounding box center [585, 129] width 498 height 8
click at [441, 246] on span "The best OnlyFans CRM. Chat copilot, analytics, and tools for managers. Limited…" at bounding box center [454, 271] width 201 height 58
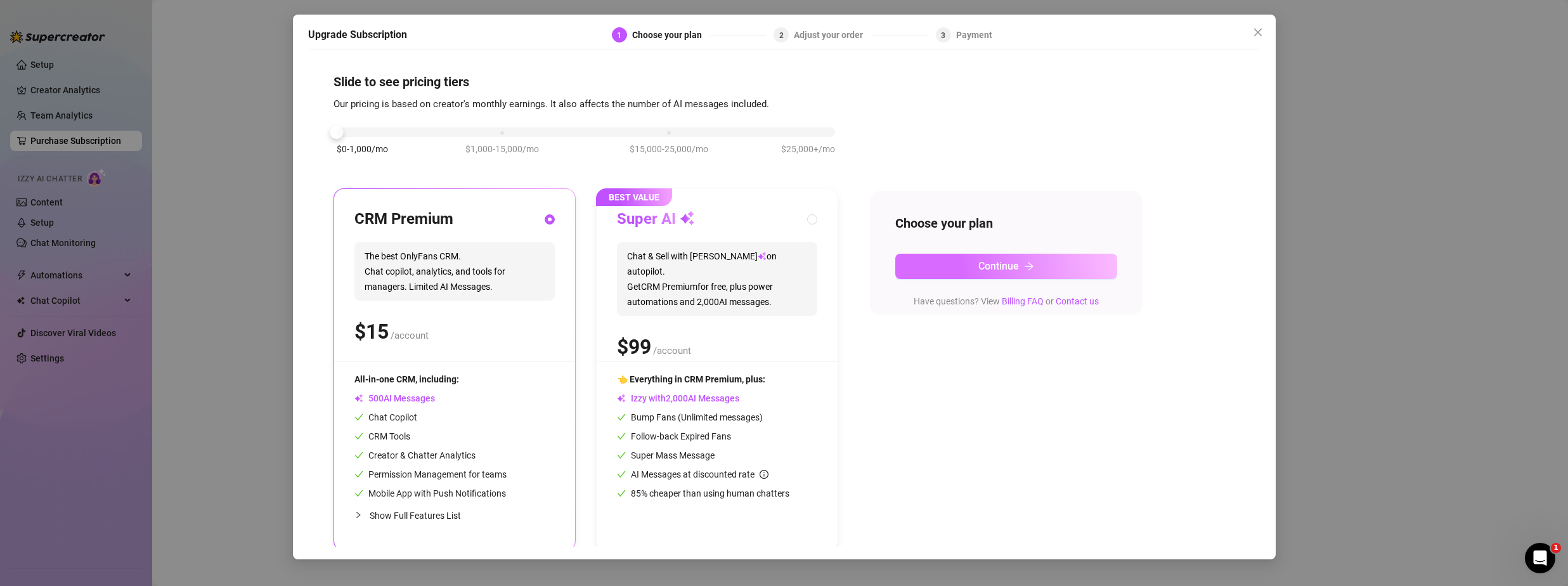
click at [1075, 268] on button "Continue" at bounding box center [1006, 266] width 222 height 26
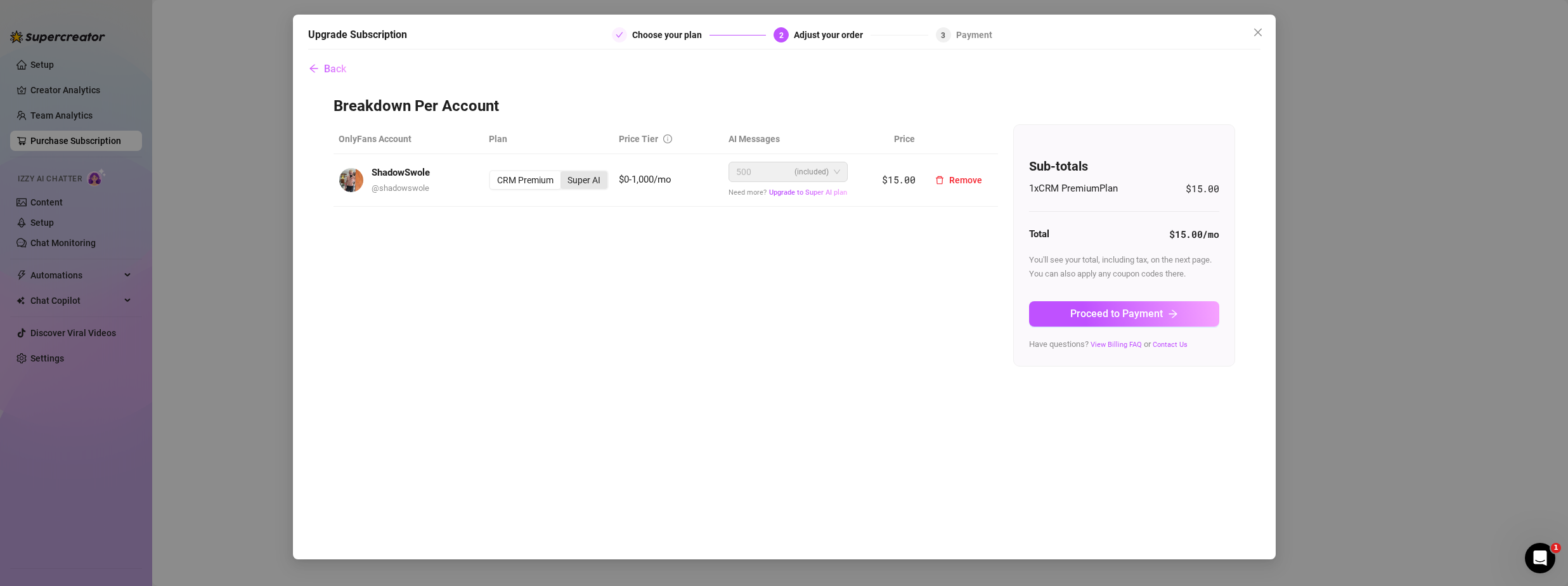
click at [589, 179] on div "Super AI" at bounding box center [584, 180] width 47 height 18
click at [563, 173] on input "Super AI" at bounding box center [563, 173] width 0 height 0
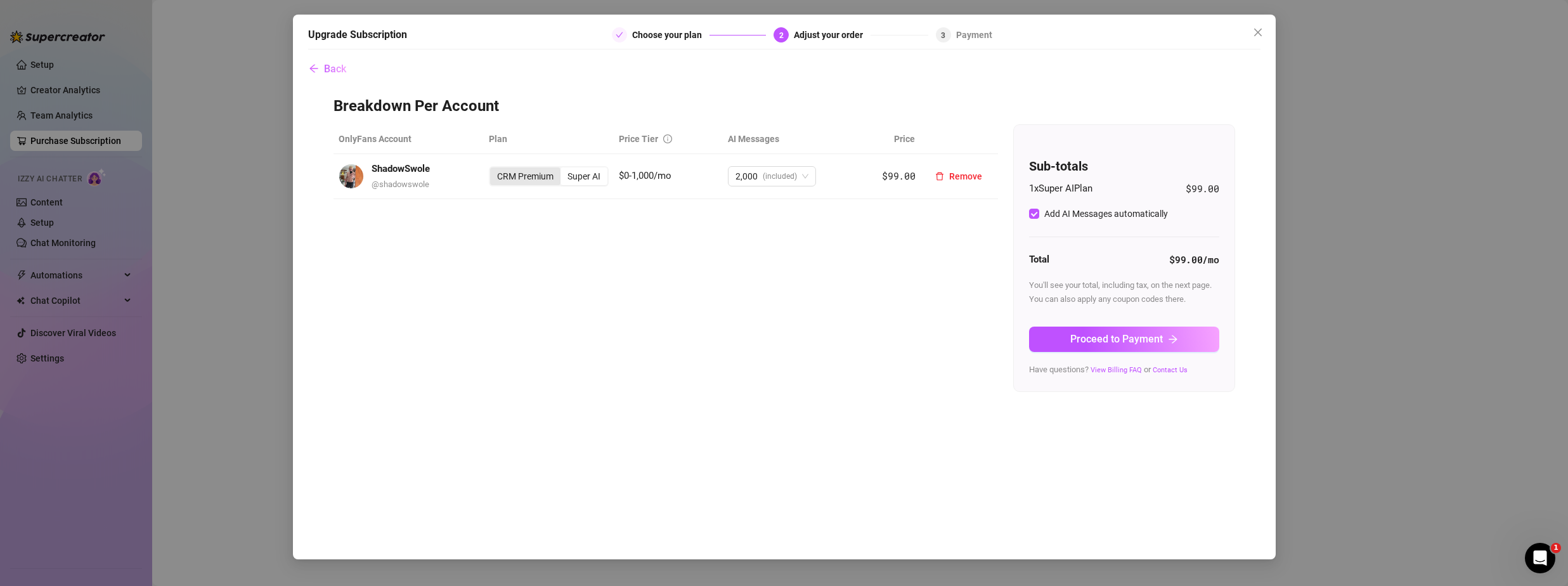
click at [522, 184] on div "CRM Premium" at bounding box center [525, 176] width 71 height 18
click at [494, 169] on input "CRM Premium" at bounding box center [494, 169] width 0 height 0
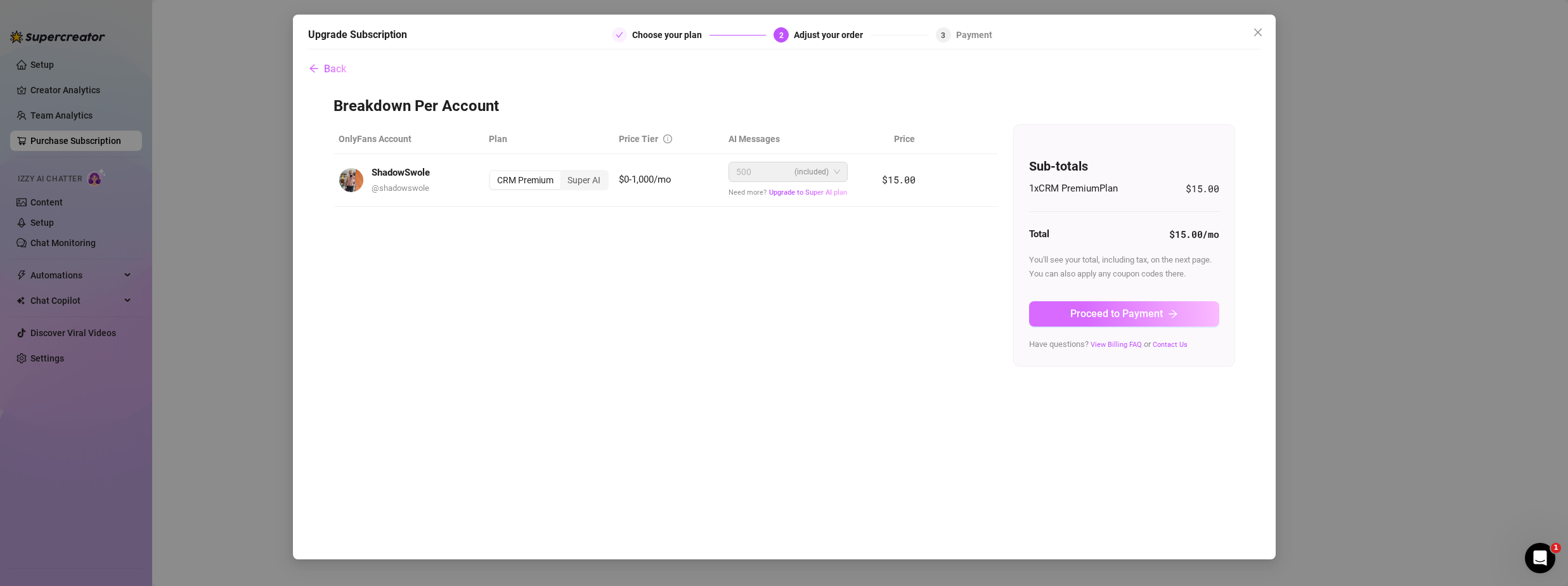
click at [1086, 309] on span "Proceed to Payment" at bounding box center [1116, 314] width 92 height 12
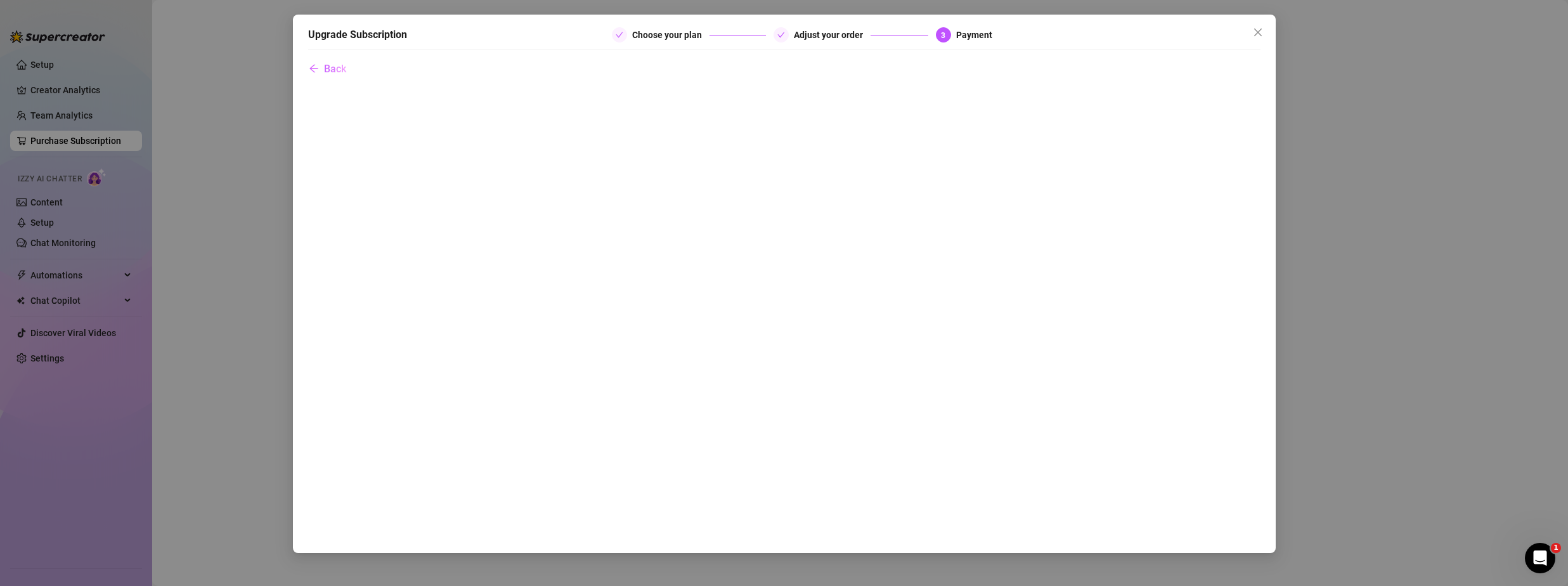
click at [298, 257] on div "Upgrade Subscription Choose your plan Adjust your order 3 Payment Back" at bounding box center [784, 284] width 983 height 539
click at [211, 257] on div "Upgrade Subscription Choose your plan Adjust your order 3 Payment Back" at bounding box center [784, 293] width 1568 height 586
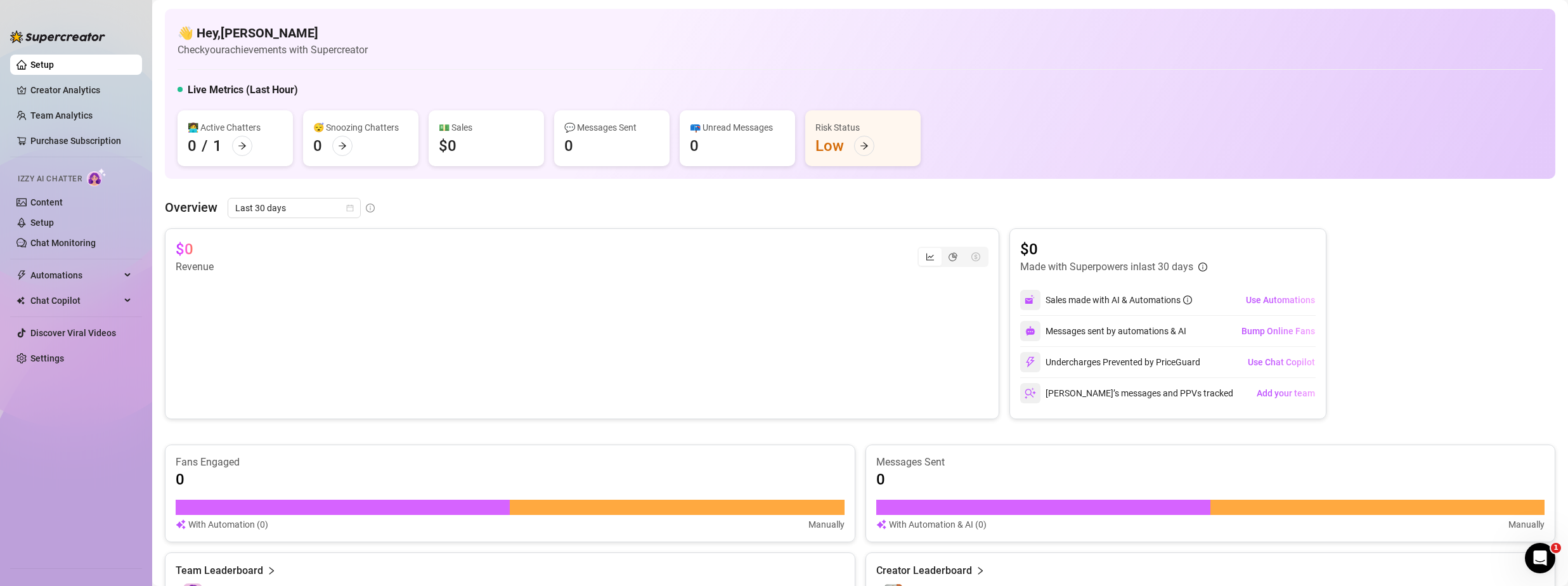
click at [253, 146] on div "👩‍💻 Active Chatters 0 / 1" at bounding box center [235, 138] width 115 height 56
click at [246, 150] on icon "arrow-right" at bounding box center [242, 145] width 9 height 9
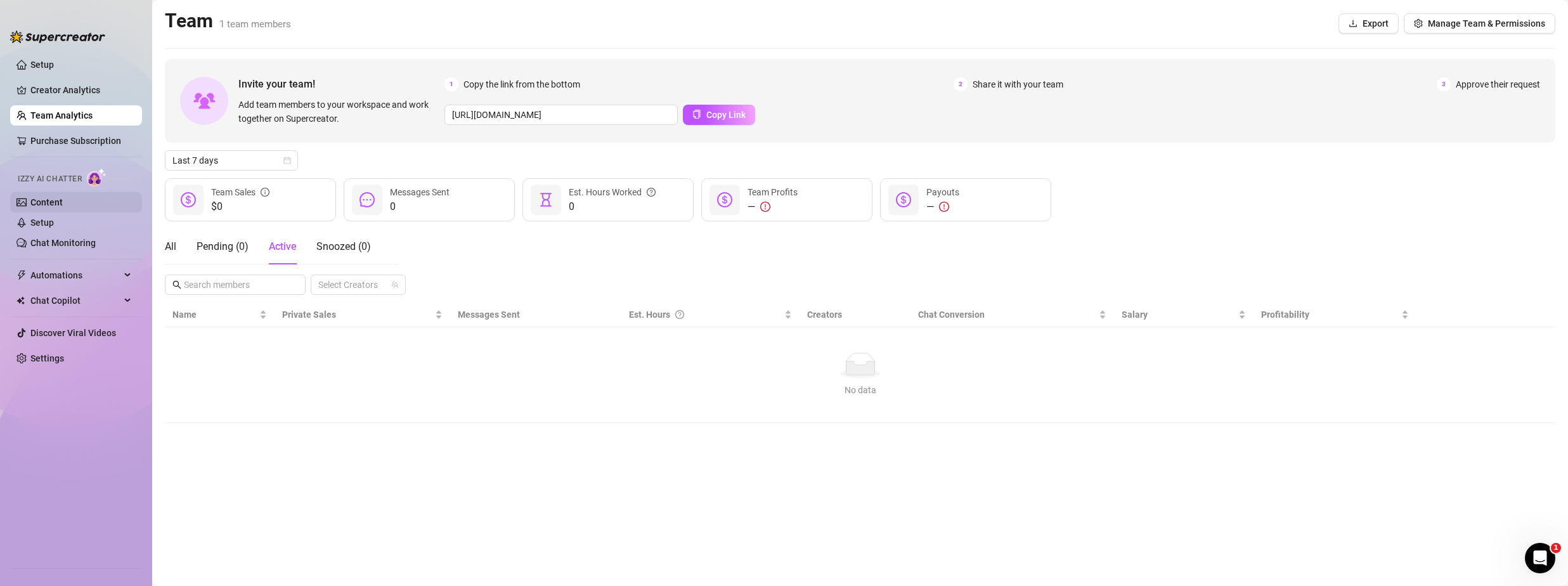
click at [63, 207] on link "Content" at bounding box center [47, 202] width 33 height 10
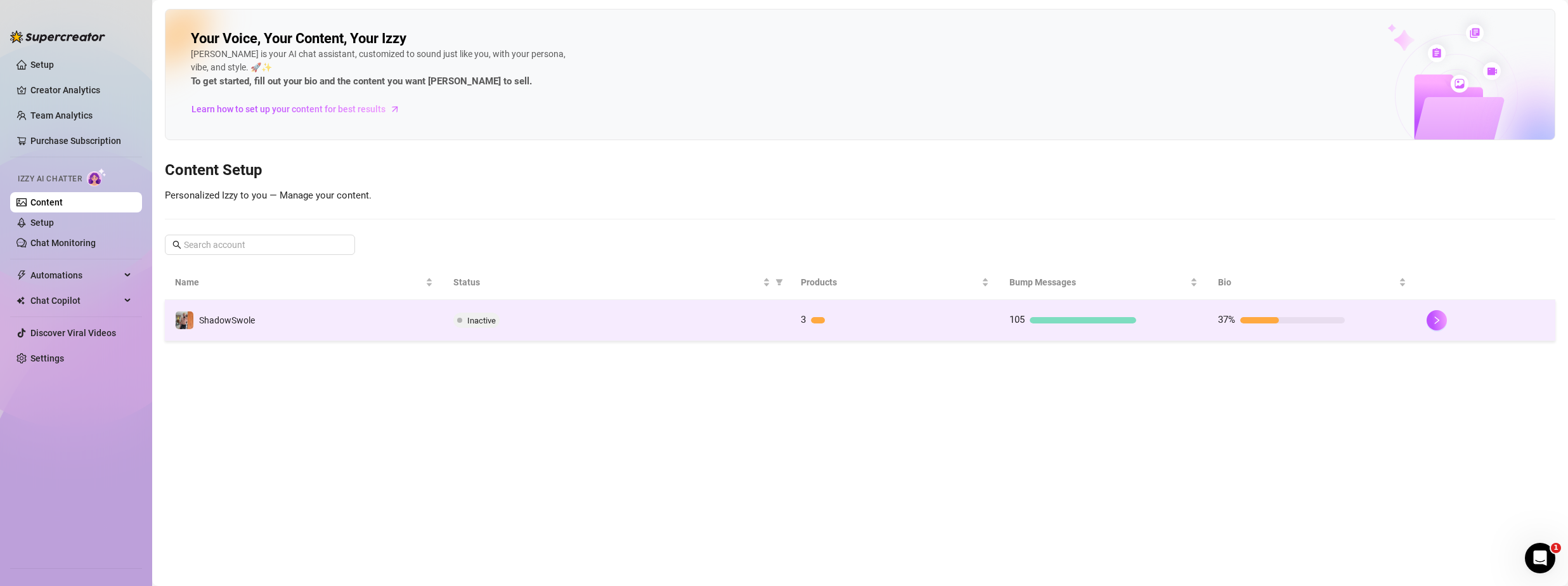
click at [470, 316] on span "Inactive" at bounding box center [481, 320] width 29 height 9
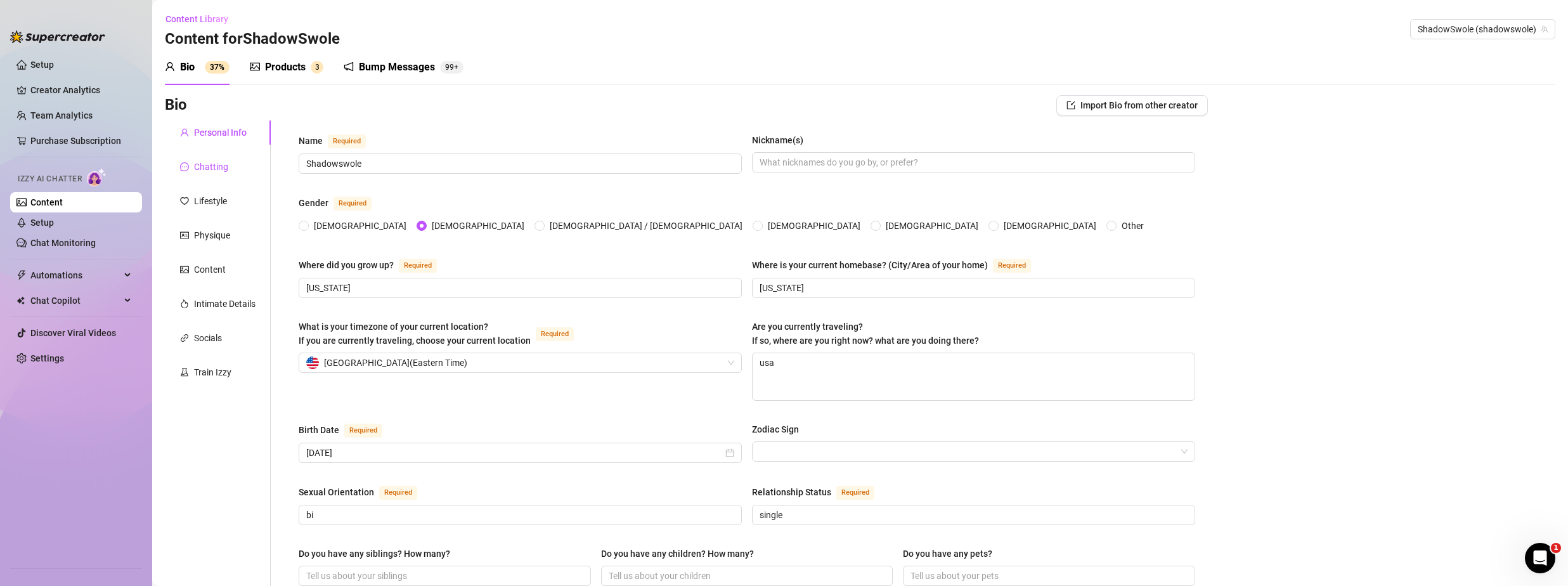
click at [204, 164] on div "Chatting" at bounding box center [211, 167] width 34 height 14
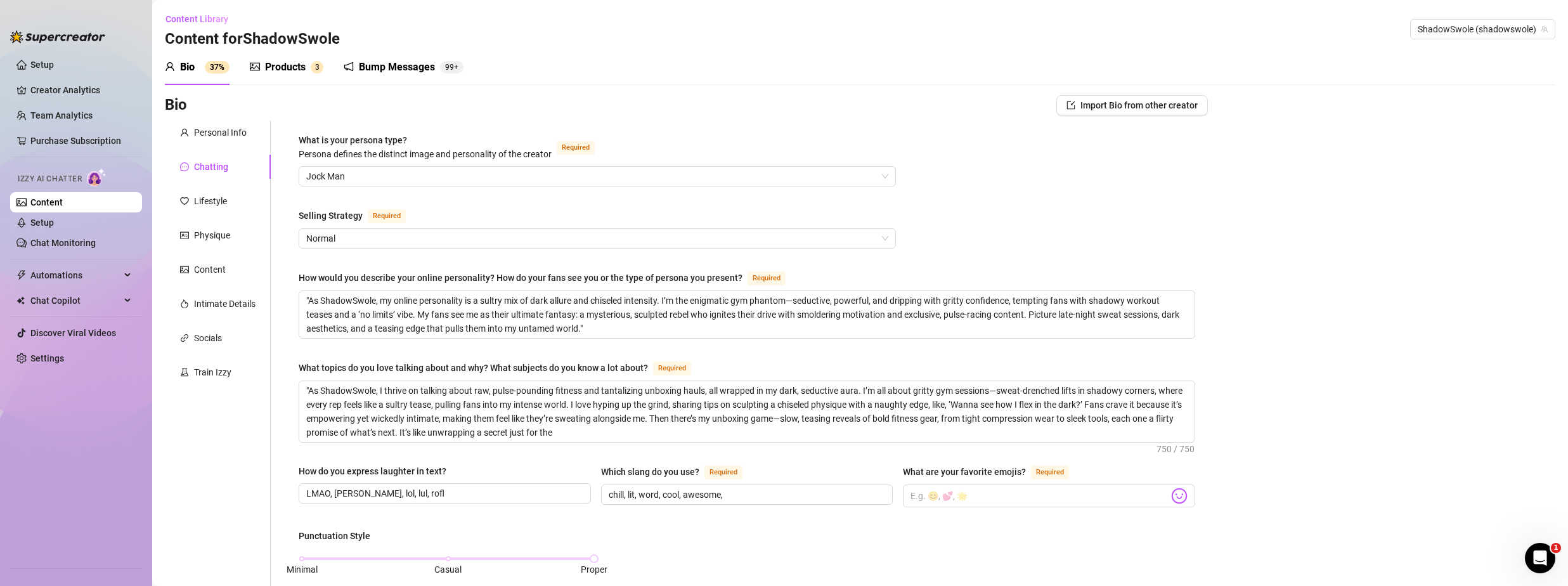
click at [211, 219] on div "Personal Info Chatting Lifestyle Physique Content Intimate Details Socials Trai…" at bounding box center [218, 587] width 106 height 934
click at [210, 209] on div "Lifestyle" at bounding box center [218, 201] width 106 height 24
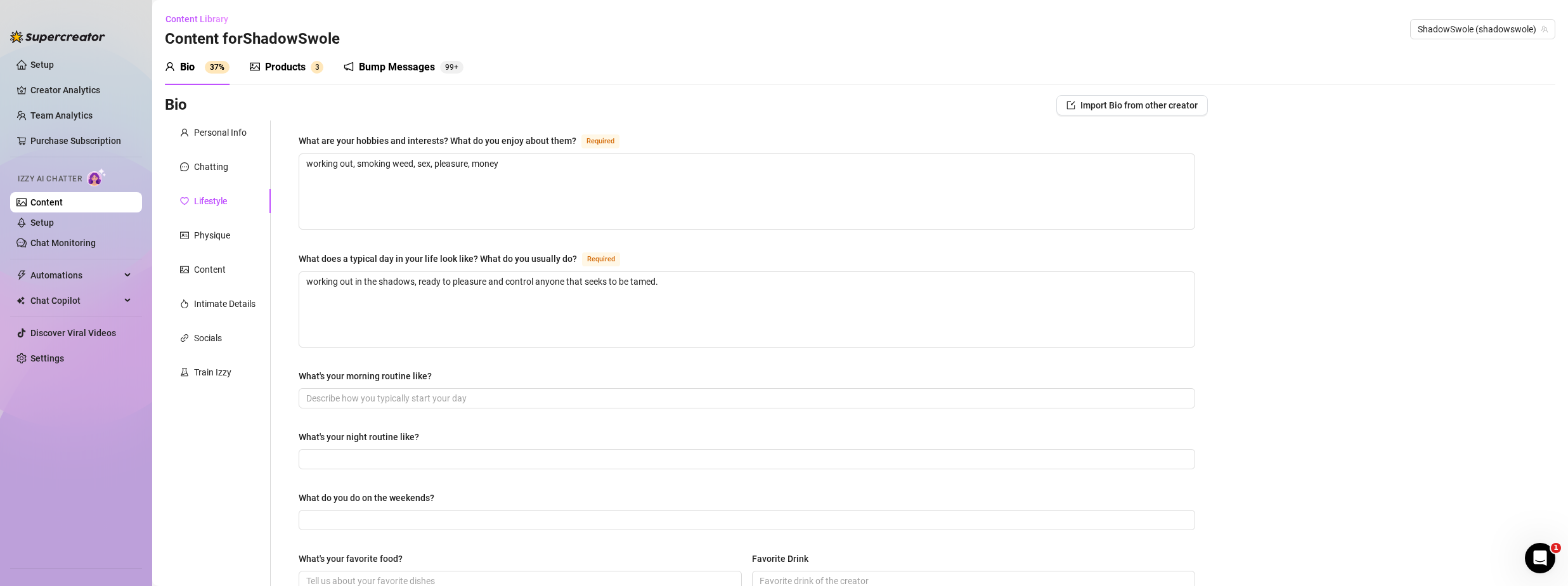
click at [226, 250] on div "Personal Info Chatting Lifestyle Physique Content Intimate Details Socials Trai…" at bounding box center [218, 547] width 106 height 855
click at [208, 264] on div "Content" at bounding box center [209, 270] width 32 height 14
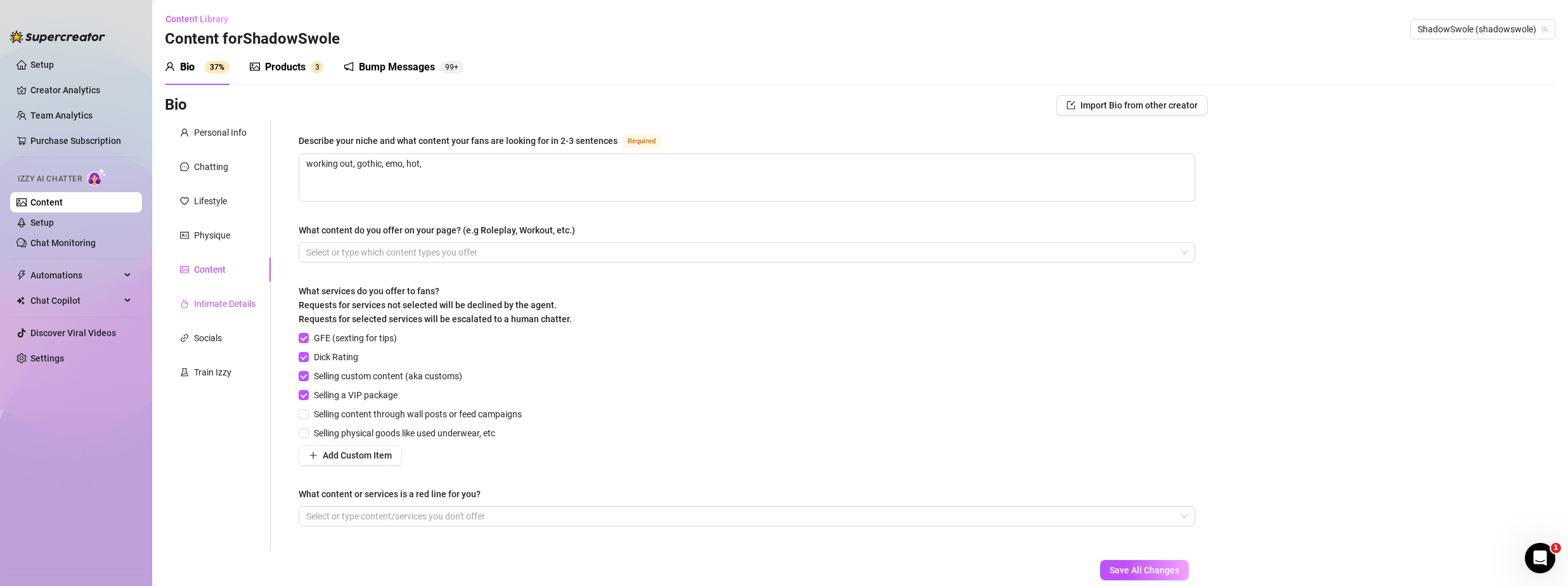
click at [214, 298] on div "Intimate Details" at bounding box center [224, 304] width 61 height 14
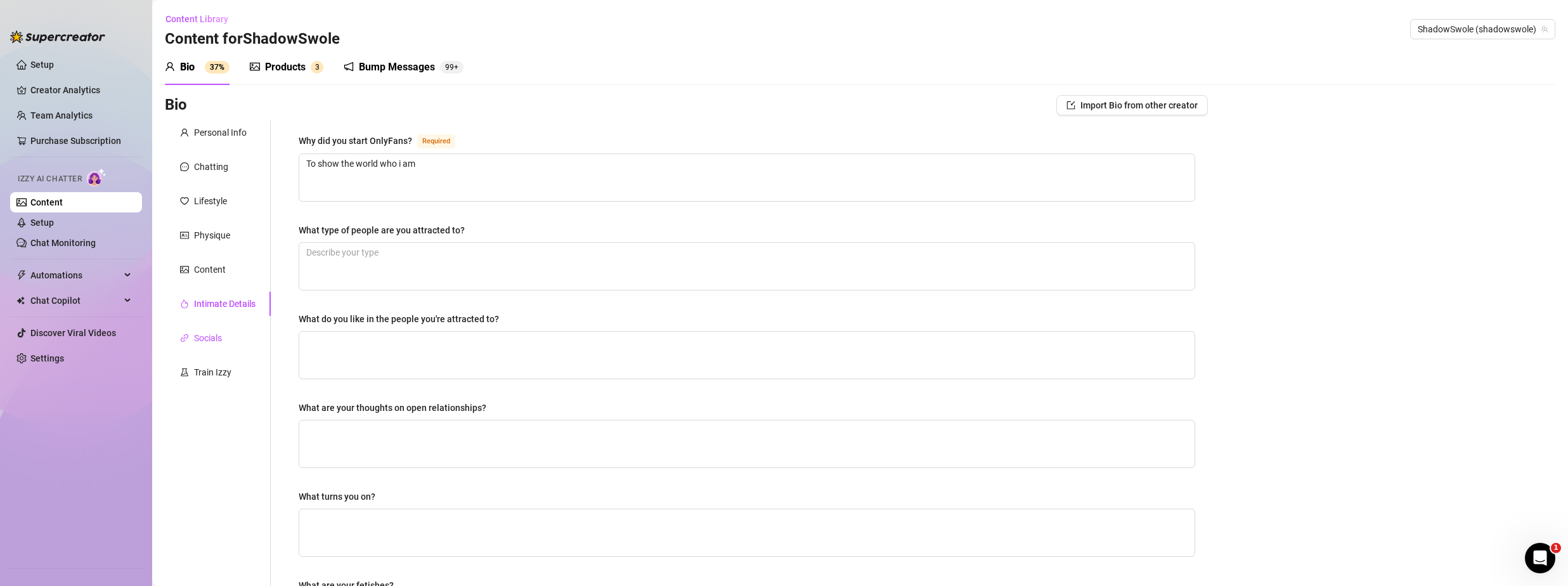
click at [217, 338] on div "Socials" at bounding box center [208, 338] width 28 height 14
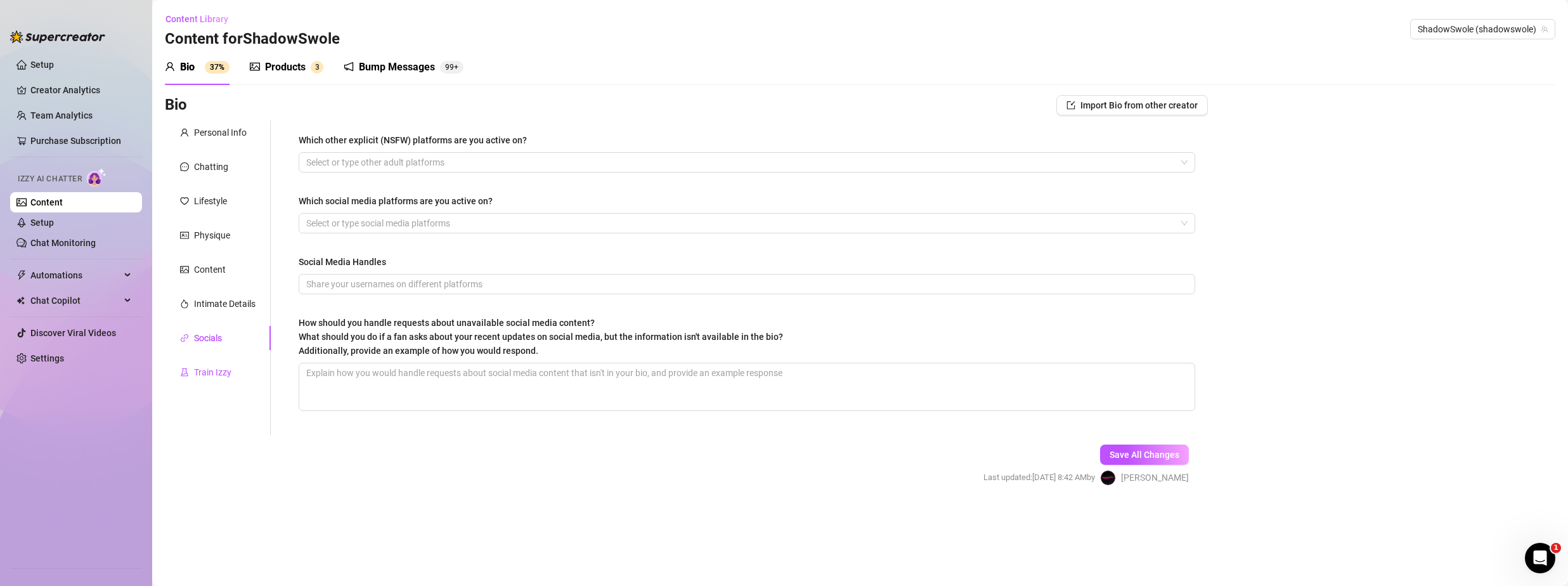
click at [211, 371] on div "Train Izzy" at bounding box center [212, 372] width 37 height 14
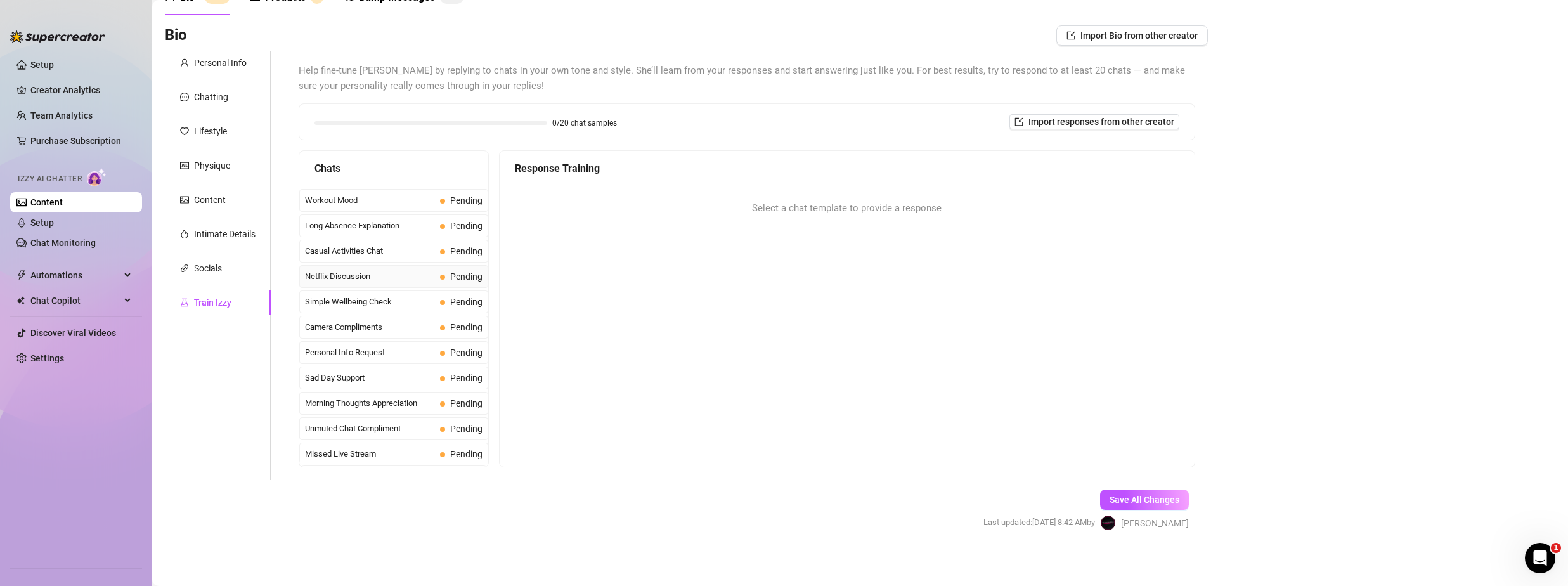
scroll to position [75, 0]
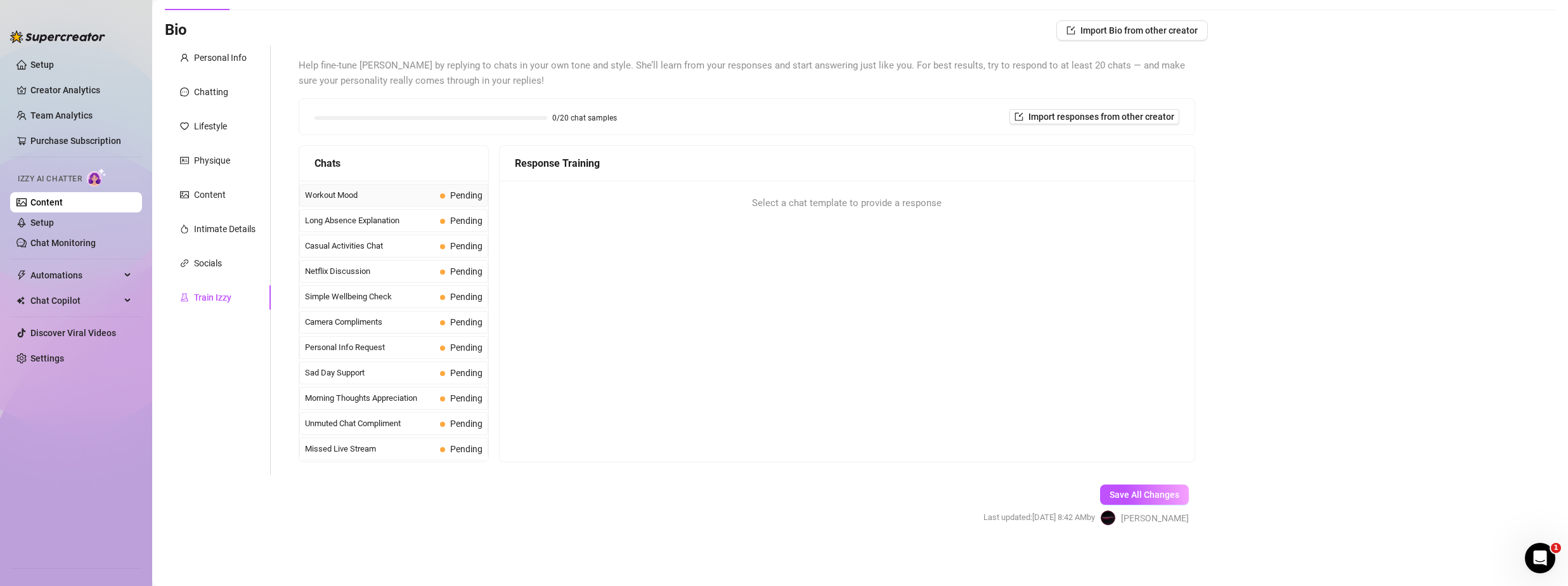
click at [331, 195] on span "Workout Mood" at bounding box center [370, 195] width 130 height 12
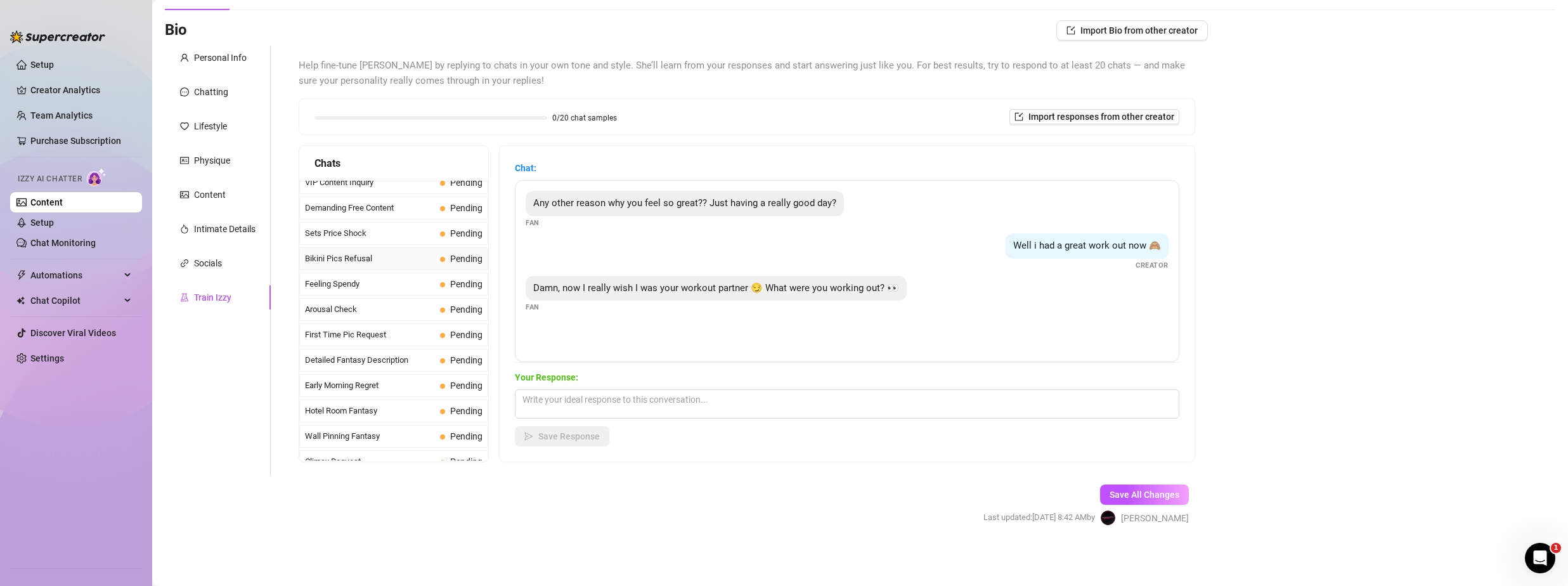
scroll to position [0, 0]
click at [389, 194] on span "Last Money Nipples Inquiry" at bounding box center [370, 192] width 130 height 12
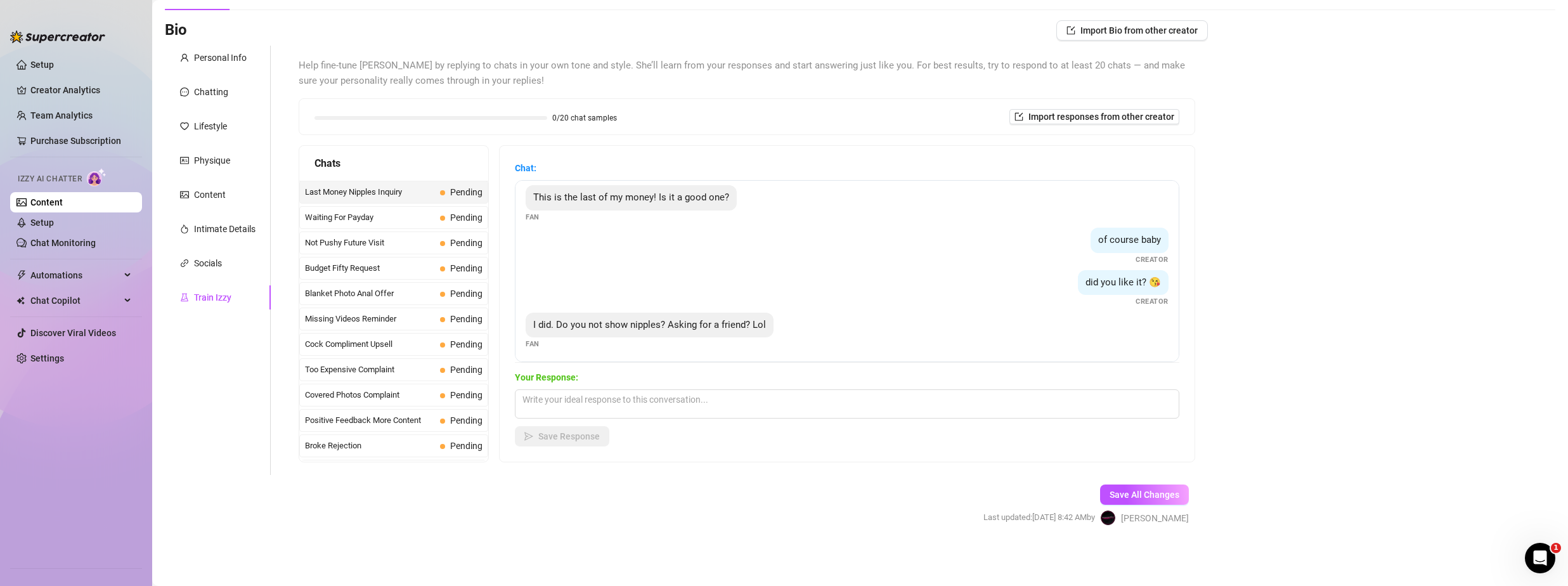
scroll to position [9, 0]
click at [653, 399] on textarea at bounding box center [846, 404] width 664 height 29
click at [570, 438] on span "Save Response" at bounding box center [569, 436] width 61 height 10
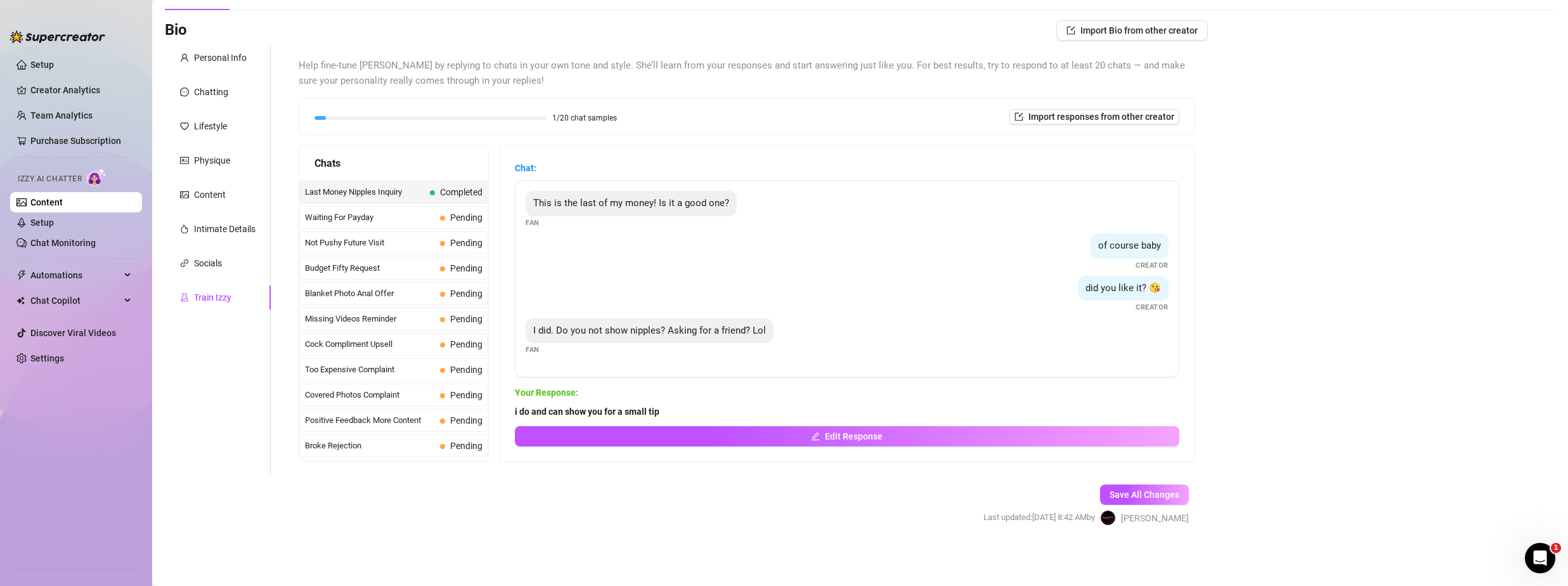
scroll to position [0, 0]
click at [398, 218] on span "Waiting For Payday" at bounding box center [370, 217] width 130 height 12
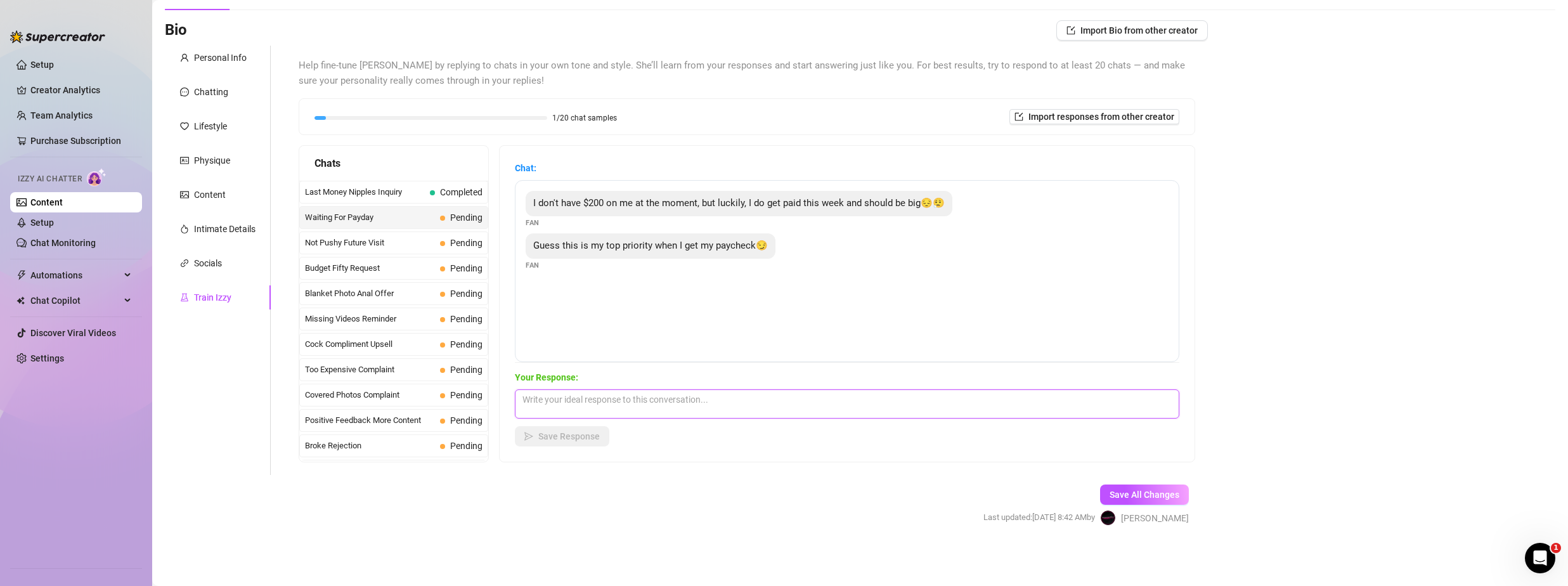
click at [610, 400] on textarea at bounding box center [846, 404] width 664 height 29
click at [563, 444] on button "Save Response" at bounding box center [562, 436] width 95 height 20
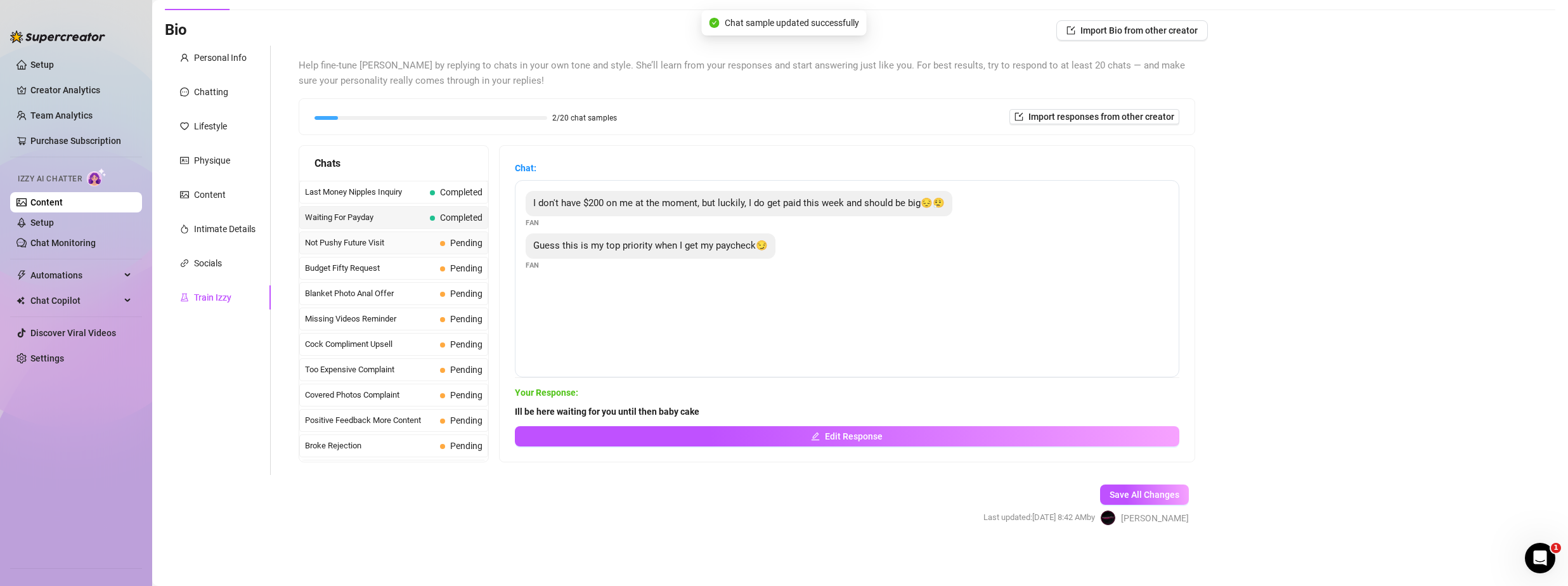
click at [382, 247] on span "Not Pushy Future Visit" at bounding box center [370, 243] width 130 height 12
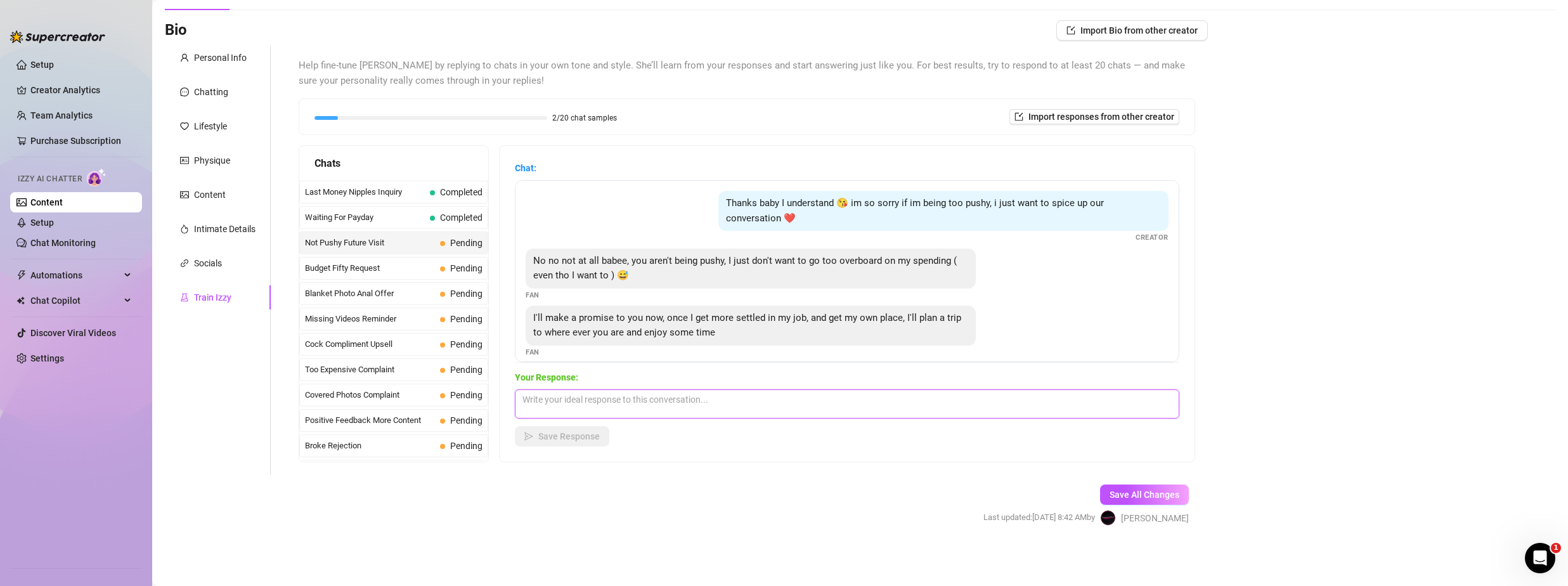
click at [615, 403] on textarea at bounding box center [846, 404] width 664 height 29
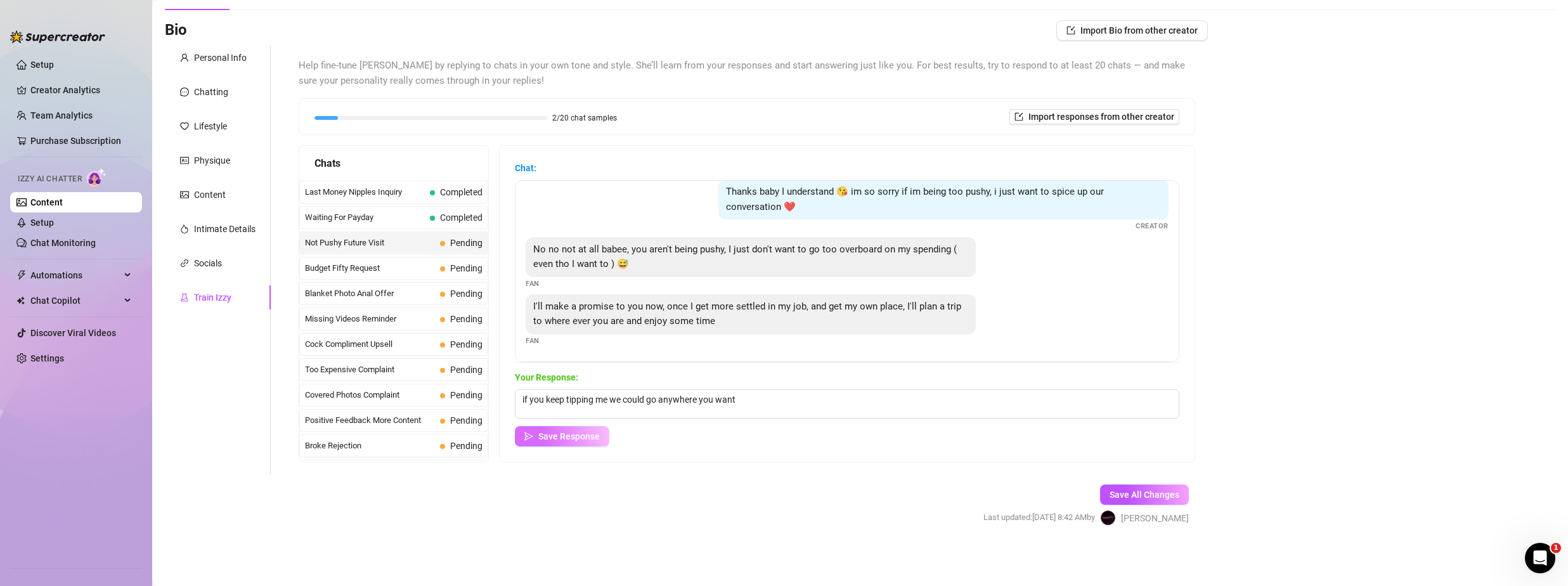
click at [557, 430] on button "Save Response" at bounding box center [562, 436] width 95 height 20
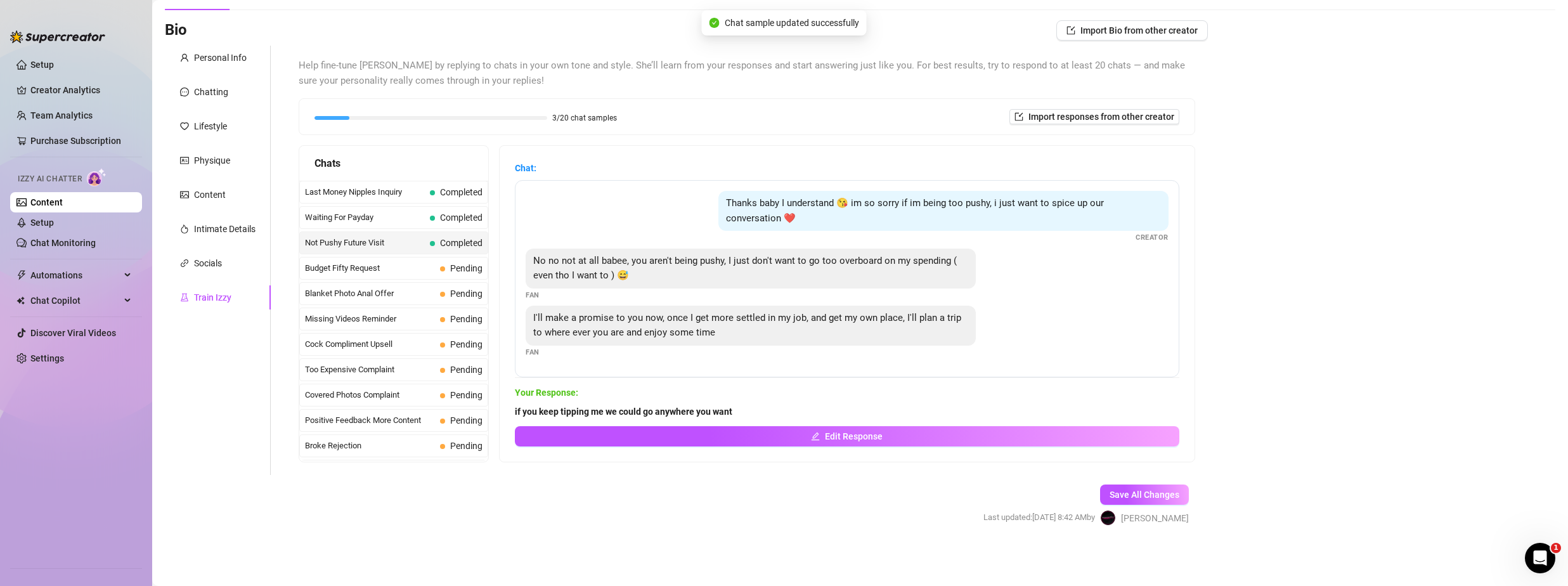
scroll to position [0, 0]
click at [346, 267] on span "Budget Fifty Request" at bounding box center [370, 268] width 130 height 12
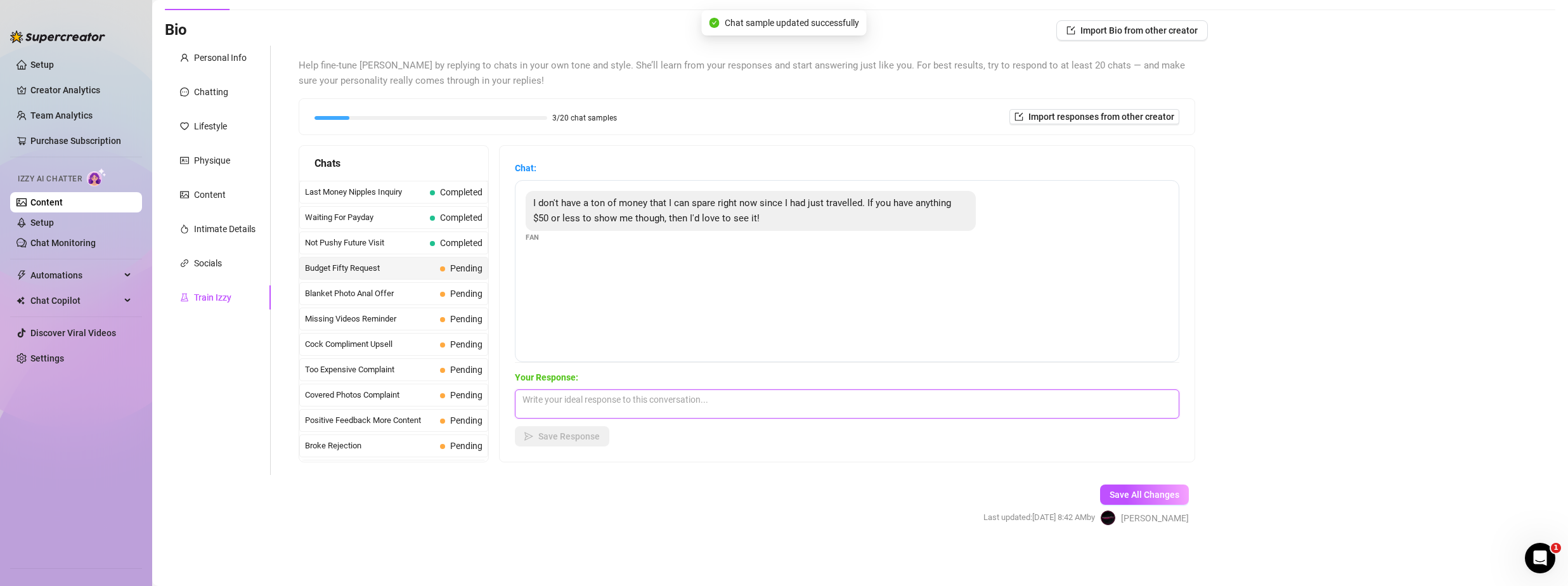
click at [584, 400] on textarea at bounding box center [846, 404] width 664 height 29
click at [546, 431] on span "Save Response" at bounding box center [569, 436] width 61 height 10
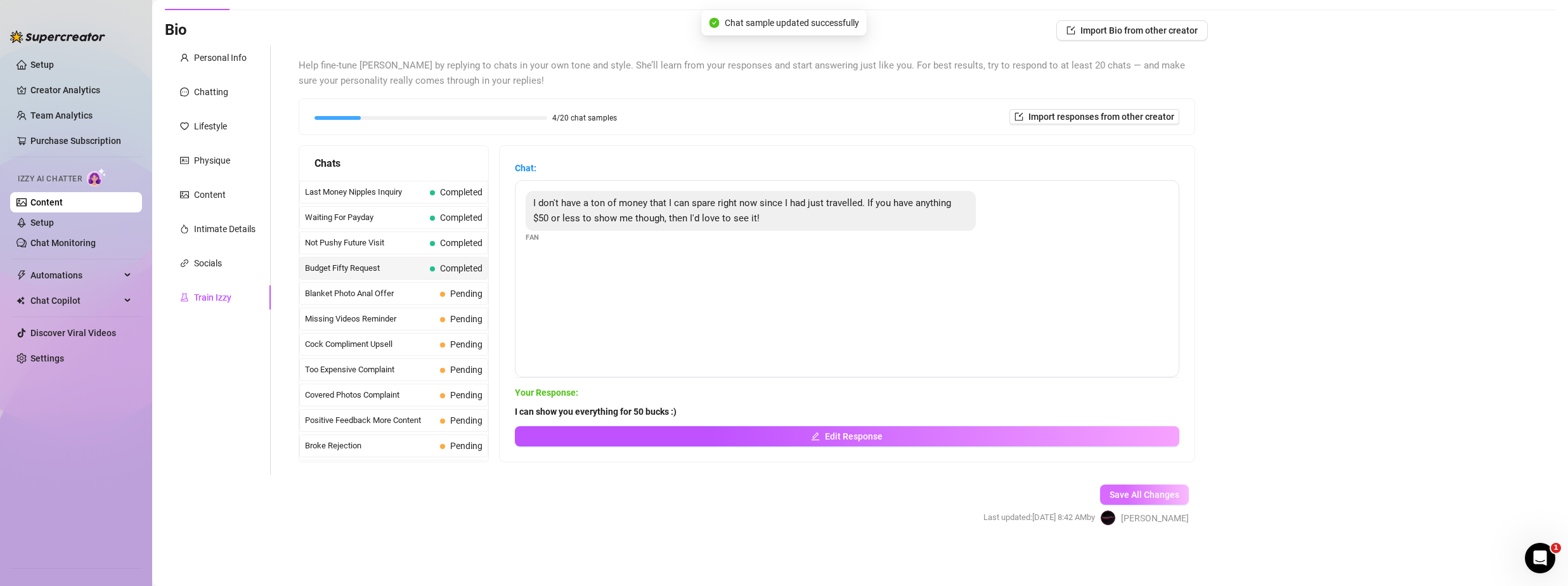
click at [1111, 490] on span "Save All Changes" at bounding box center [1145, 495] width 70 height 10
click at [354, 300] on span "Blanket Photo Anal Offer" at bounding box center [370, 294] width 130 height 12
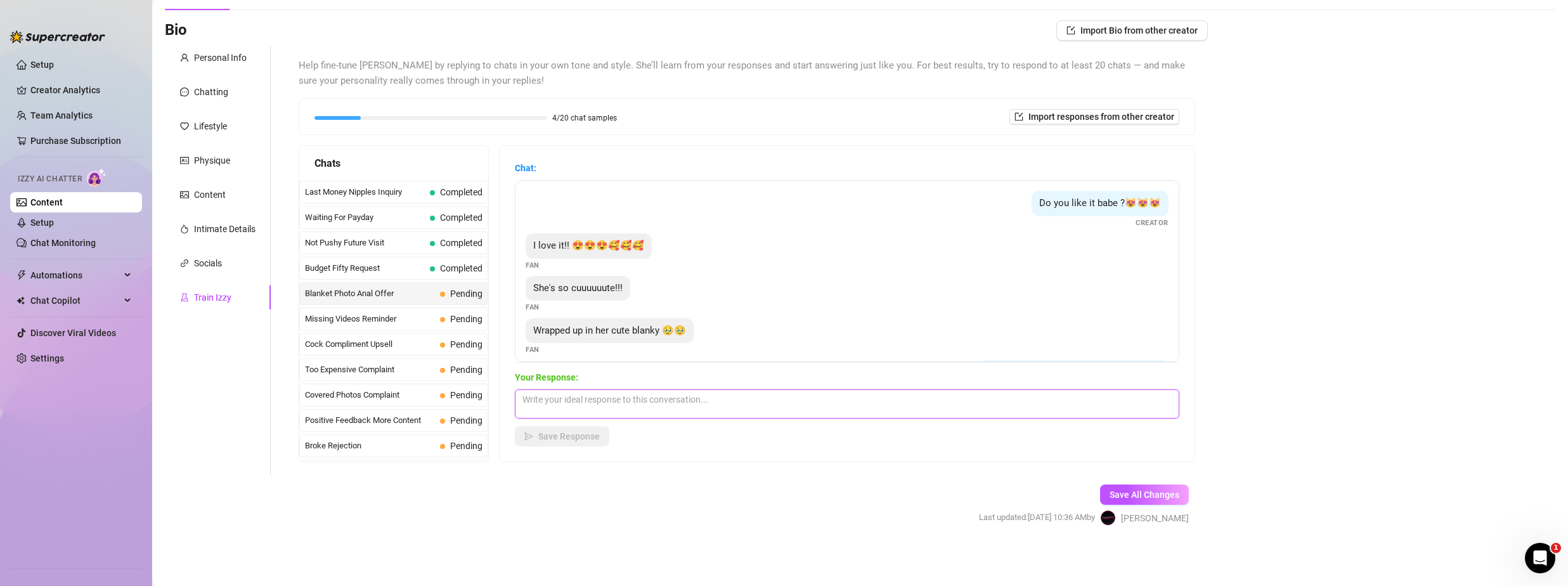
click at [640, 405] on textarea at bounding box center [846, 404] width 664 height 29
click at [1136, 483] on div "Save All Changes Last updated: [DATE] 10:36 AM by [PERSON_NAME]" at bounding box center [1084, 505] width 248 height 60
click at [1139, 492] on span "Save All Changes" at bounding box center [1145, 495] width 70 height 10
click at [560, 441] on button "Save Response" at bounding box center [562, 436] width 95 height 20
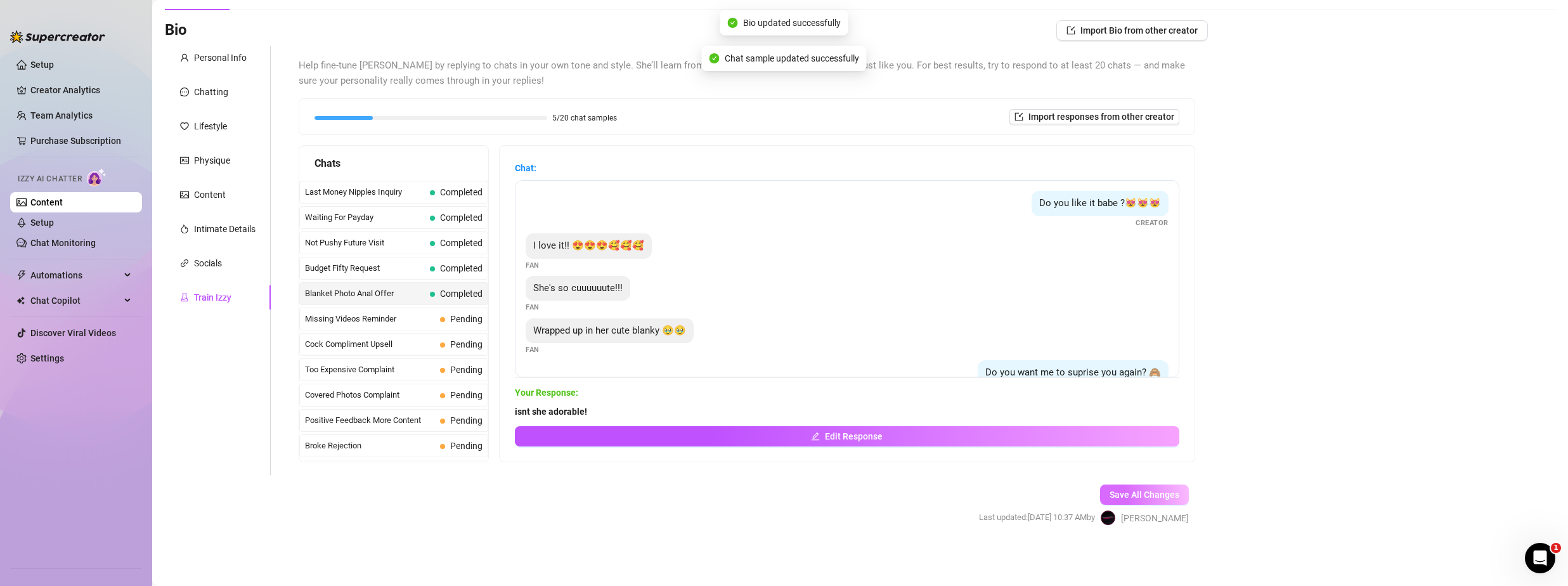
click at [1125, 496] on span "Save All Changes" at bounding box center [1145, 495] width 70 height 10
click at [377, 320] on span "Missing Videos Reminder" at bounding box center [370, 319] width 130 height 12
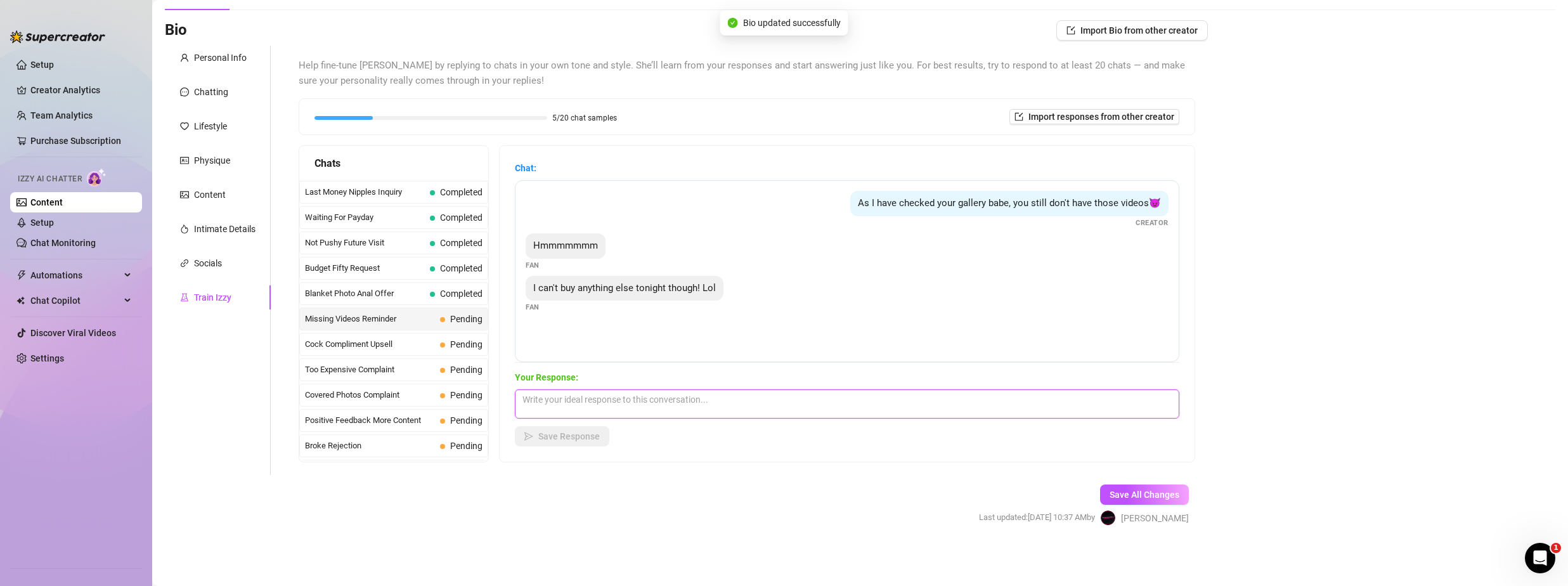
click at [667, 407] on textarea at bounding box center [846, 404] width 664 height 29
click at [597, 436] on span "Save Response" at bounding box center [569, 436] width 61 height 10
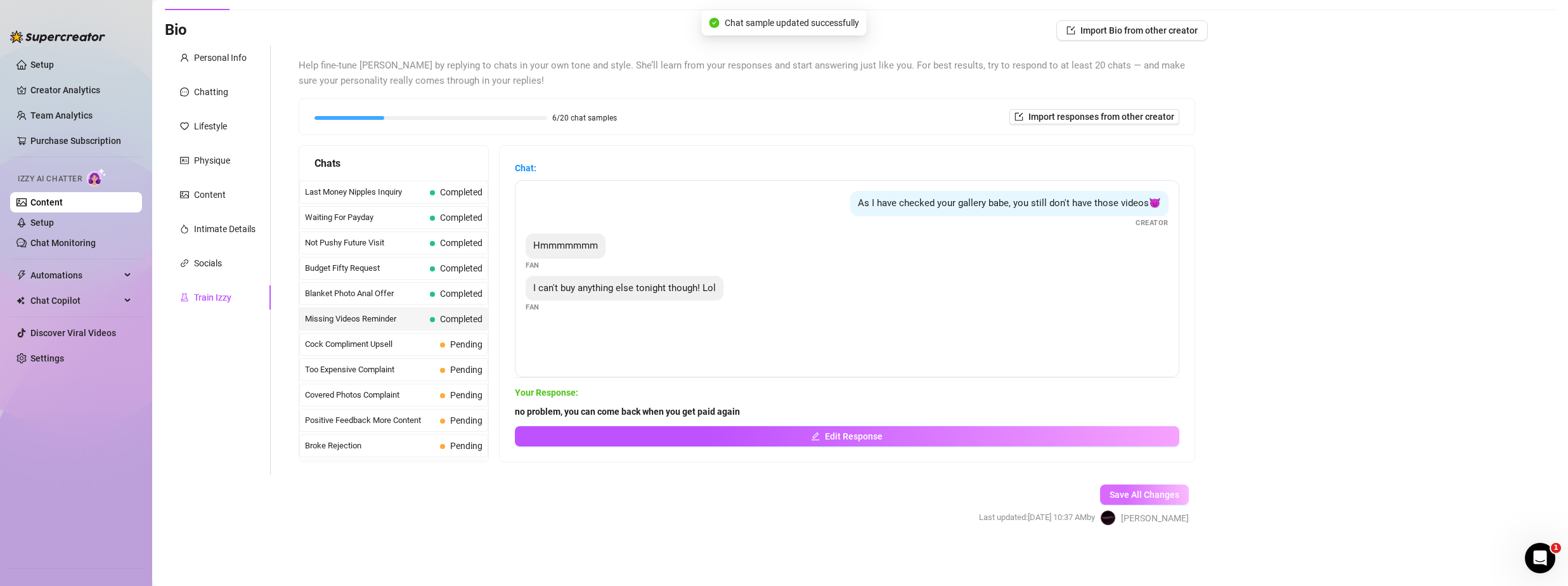
click at [1158, 491] on span "Save All Changes" at bounding box center [1145, 495] width 70 height 10
click at [343, 343] on span "Cock Compliment Upsell" at bounding box center [370, 344] width 130 height 12
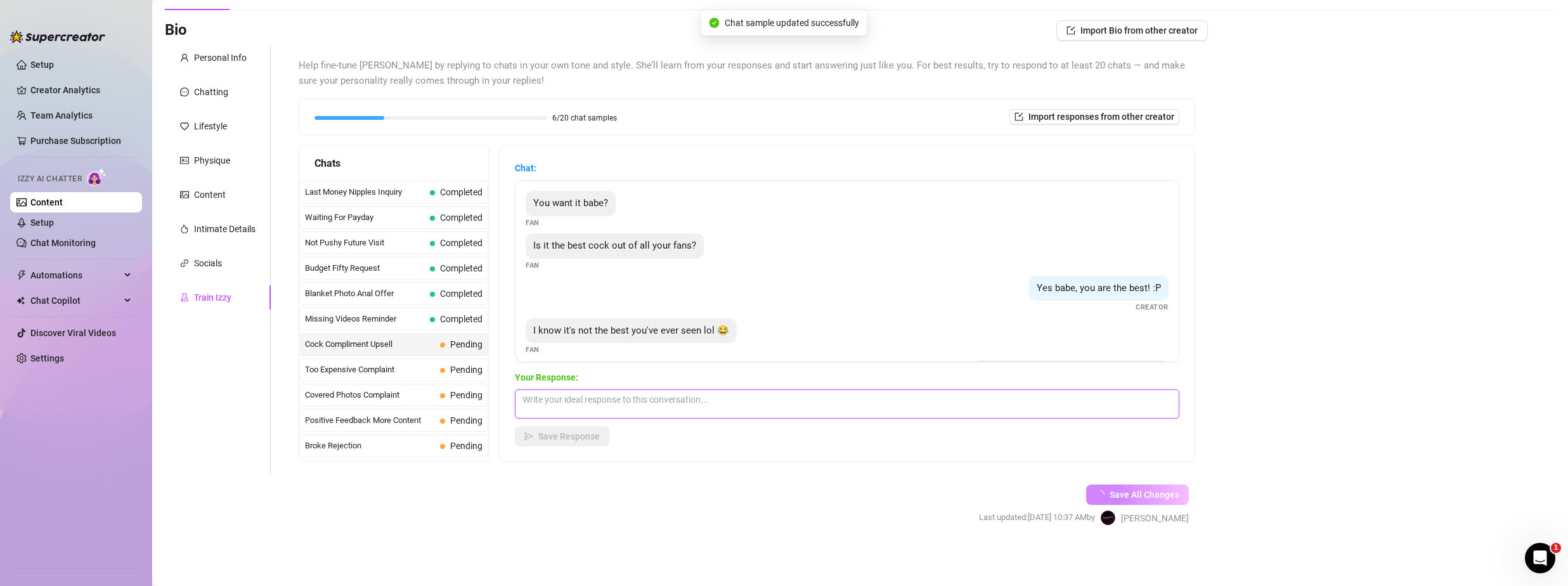
click at [654, 407] on textarea at bounding box center [846, 404] width 664 height 29
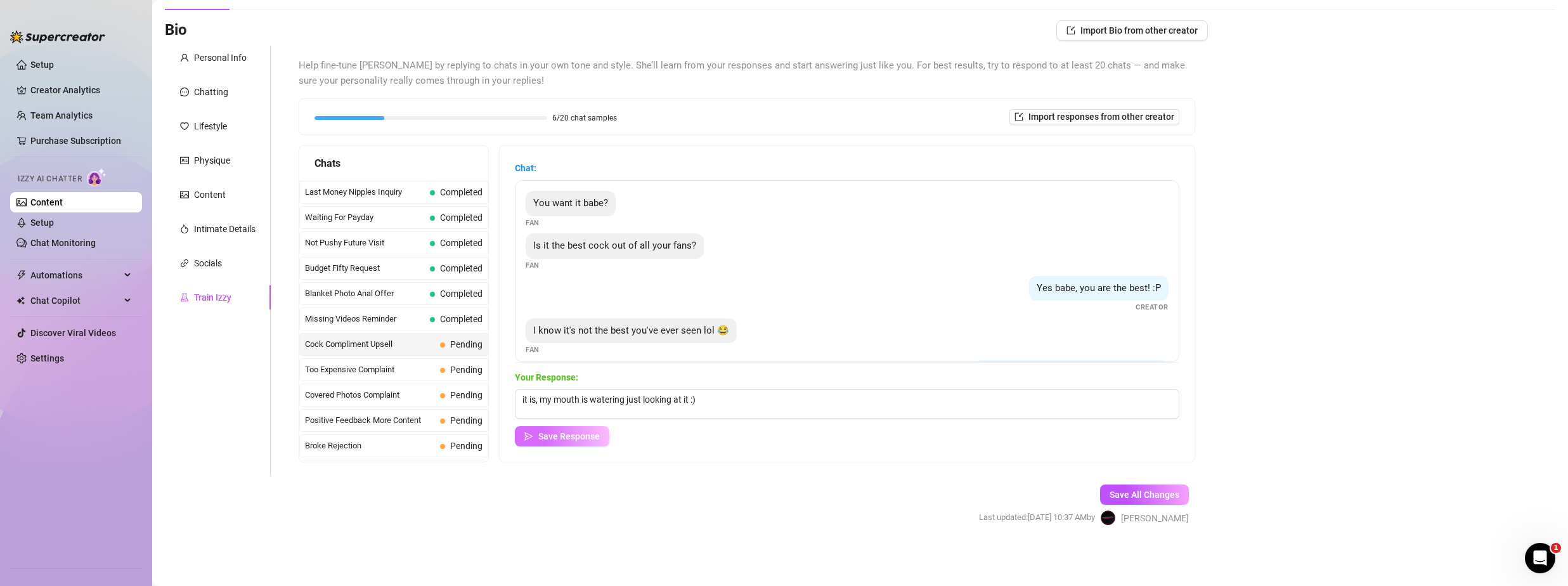
click at [544, 438] on span "Save Response" at bounding box center [569, 436] width 61 height 10
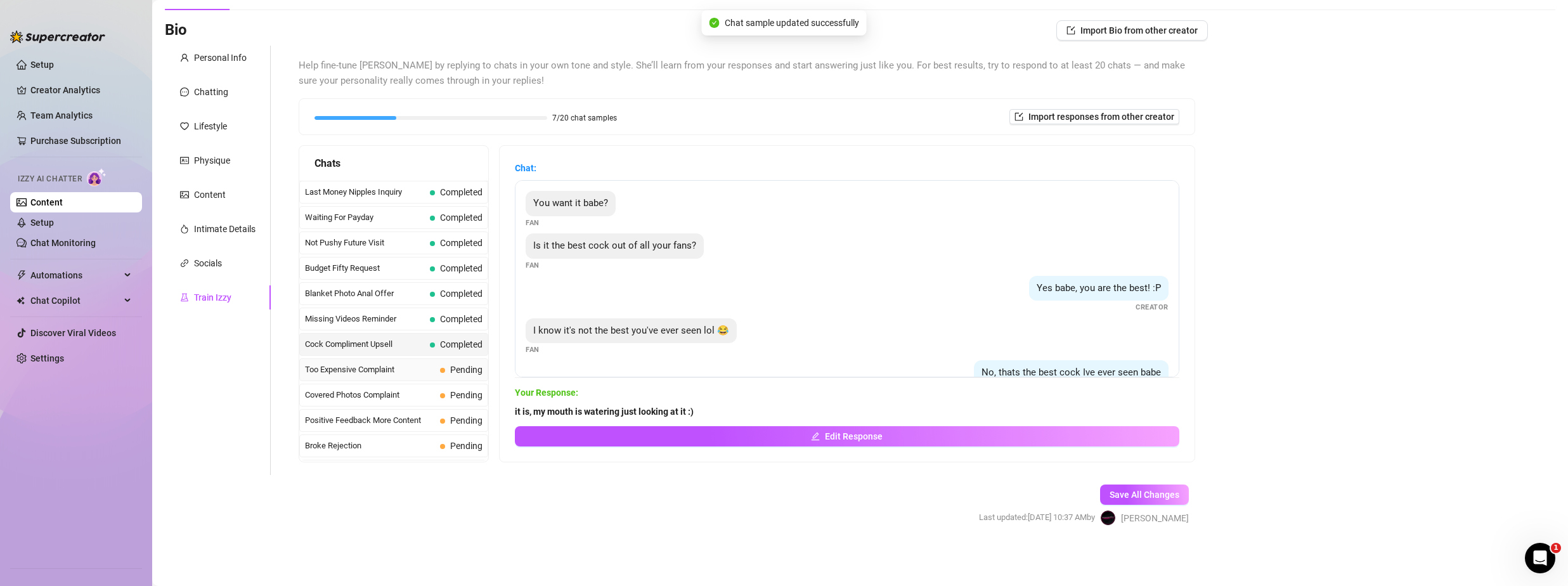
click at [360, 370] on span "Too Expensive Complaint" at bounding box center [370, 370] width 130 height 12
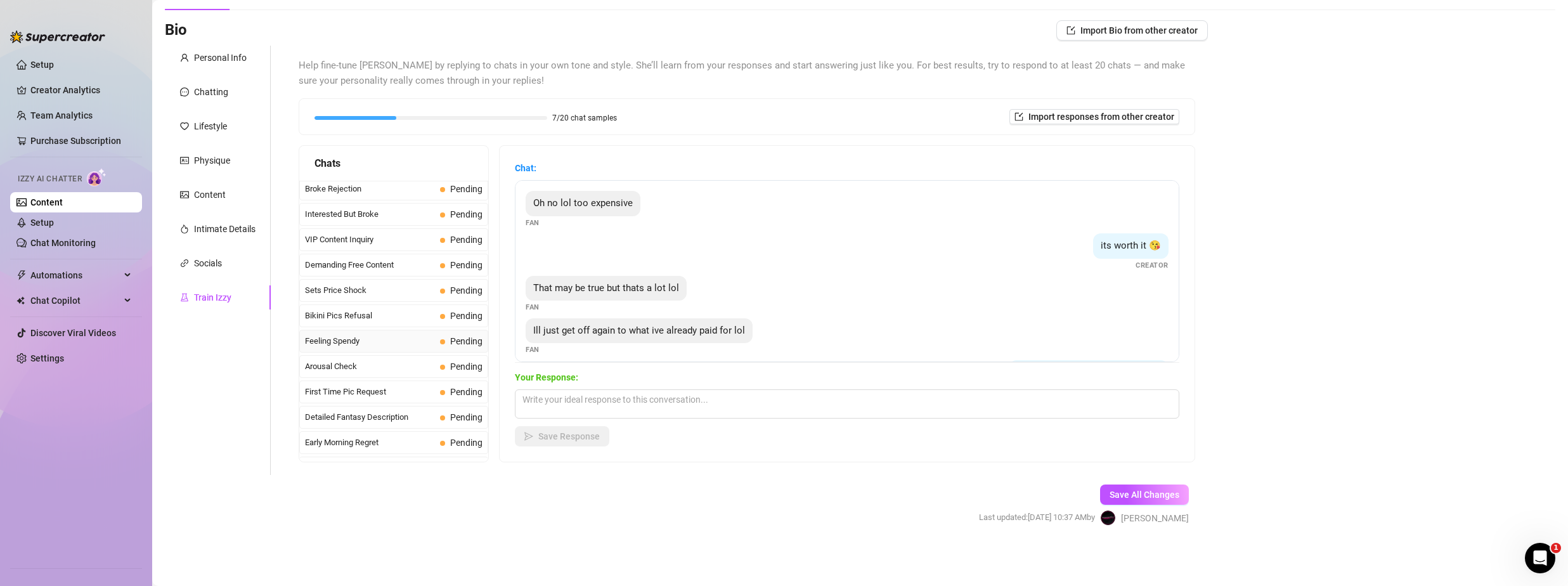
scroll to position [127, 0]
click at [681, 407] on textarea at bounding box center [846, 404] width 664 height 29
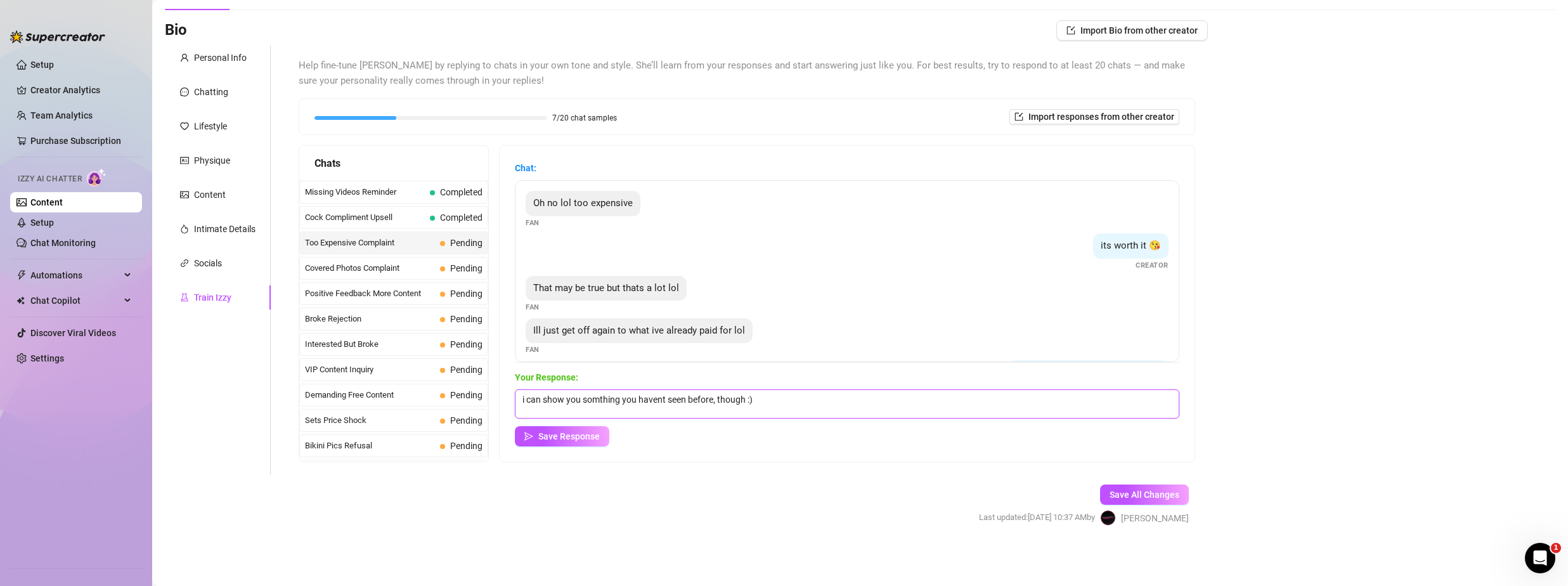
scroll to position [2, 0]
click at [1115, 492] on span "Save All Changes" at bounding box center [1145, 495] width 70 height 10
click at [367, 267] on span "Covered Photos Complaint" at bounding box center [370, 268] width 130 height 12
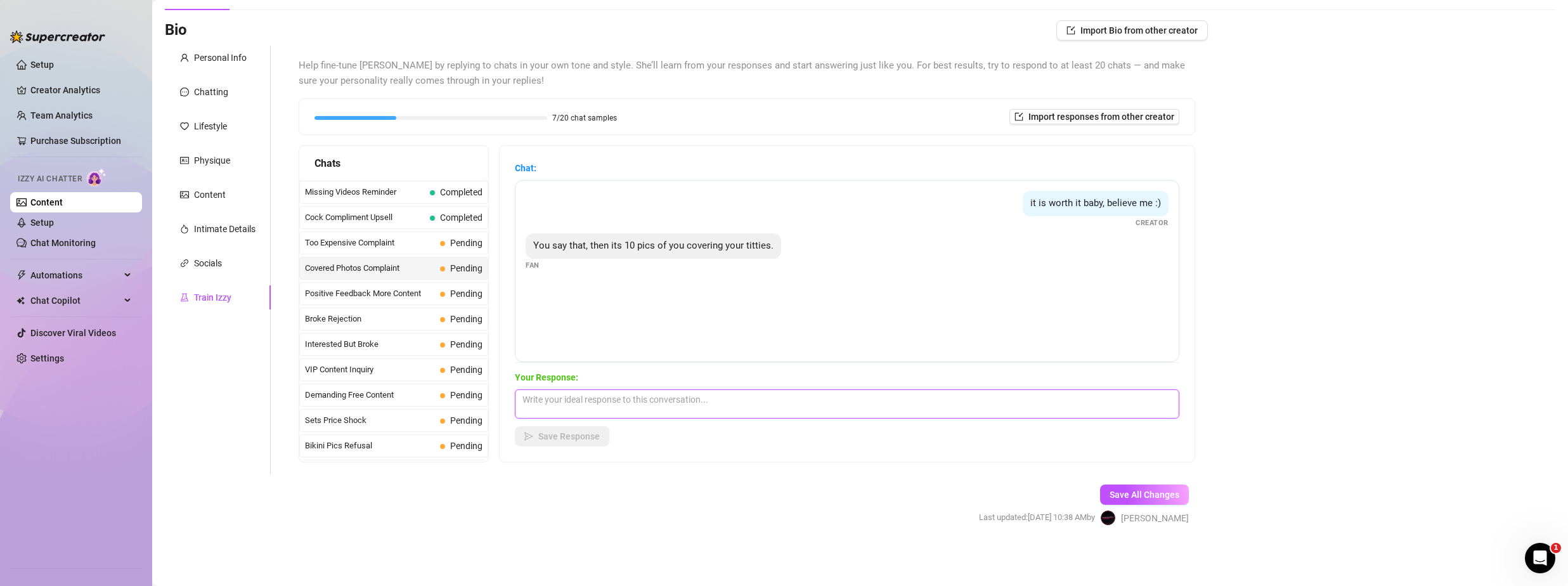
click at [584, 394] on textarea at bounding box center [846, 404] width 664 height 29
click at [572, 442] on button "Save Response" at bounding box center [562, 436] width 95 height 20
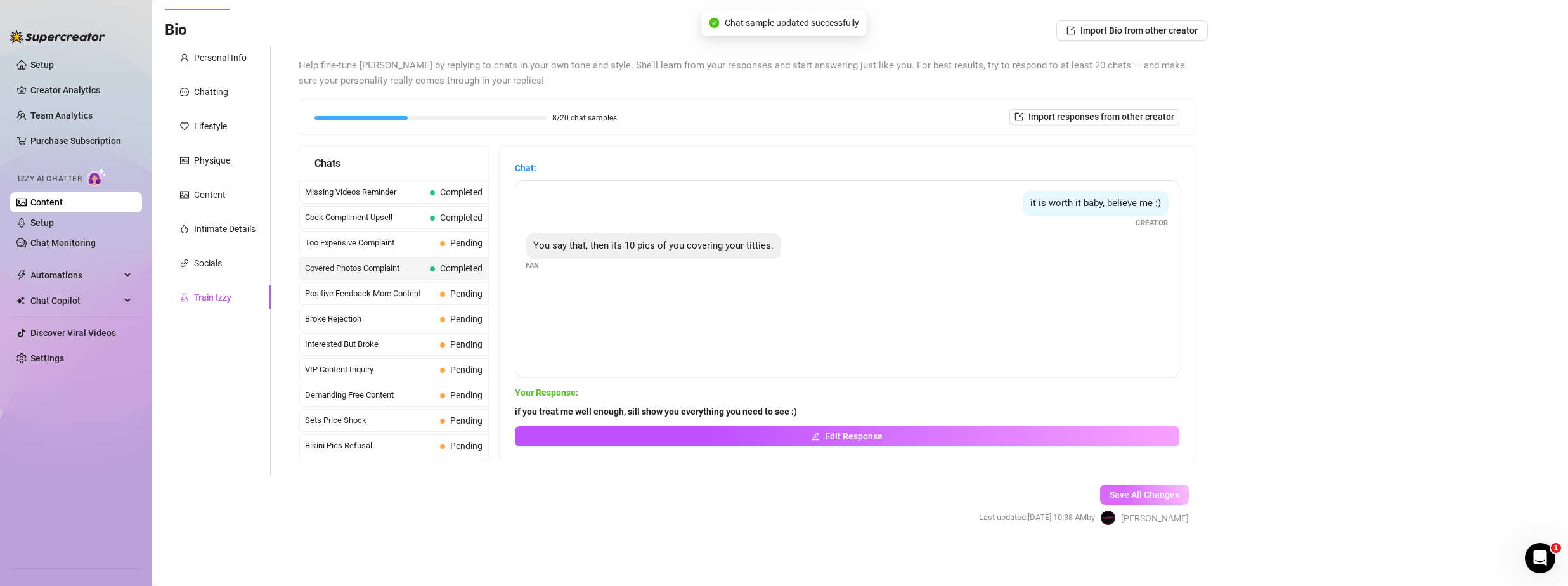
click at [1148, 490] on span "Save All Changes" at bounding box center [1145, 495] width 70 height 10
click at [396, 292] on span "Positive Feedback More Content" at bounding box center [370, 294] width 130 height 12
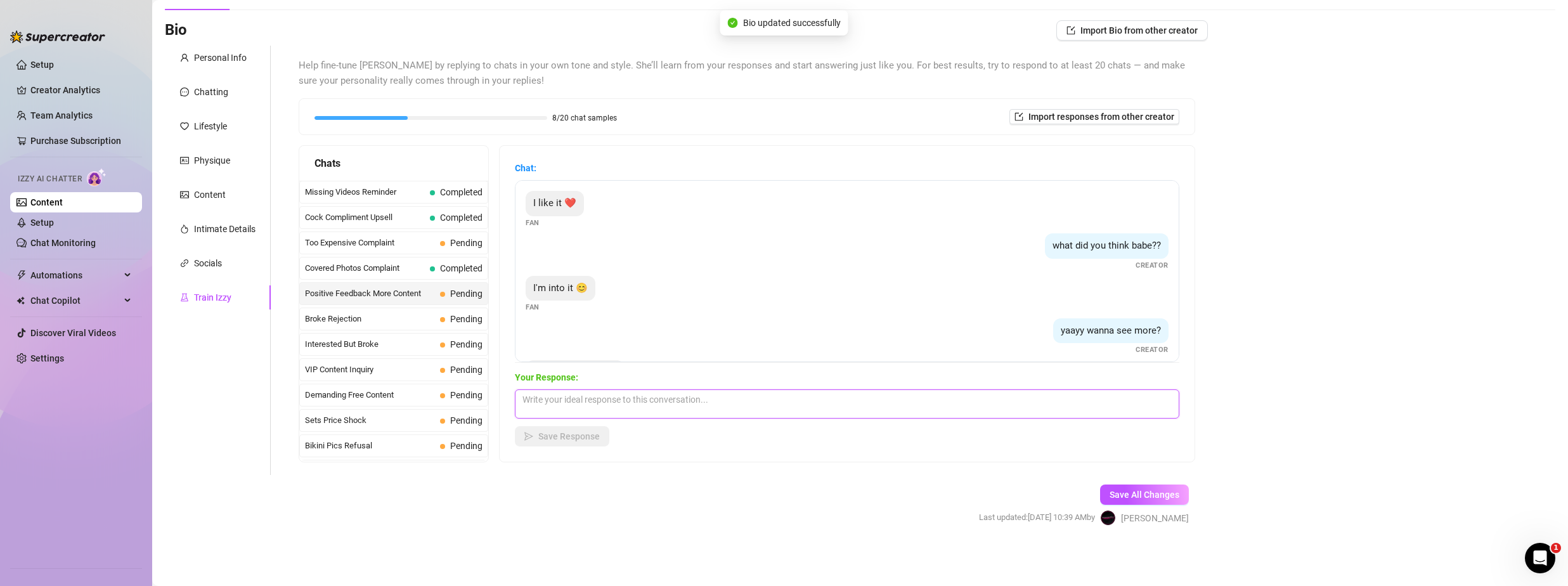
click at [635, 403] on textarea at bounding box center [846, 404] width 664 height 29
click at [570, 429] on button "Save Response" at bounding box center [562, 436] width 95 height 20
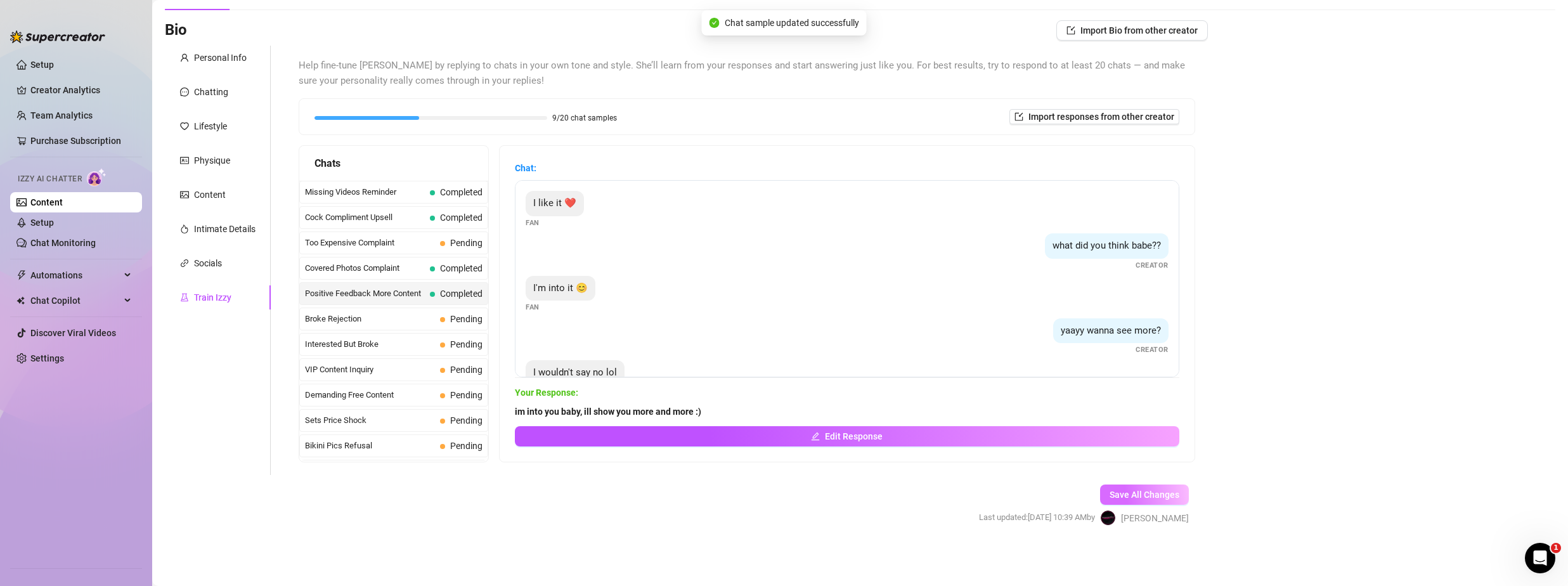
drag, startPoint x: 1118, startPoint y: 491, endPoint x: 667, endPoint y: 395, distance: 461.1
click at [1118, 491] on span "Save All Changes" at bounding box center [1145, 495] width 70 height 10
click at [381, 236] on span "Too Expensive Complaint" at bounding box center [370, 243] width 130 height 12
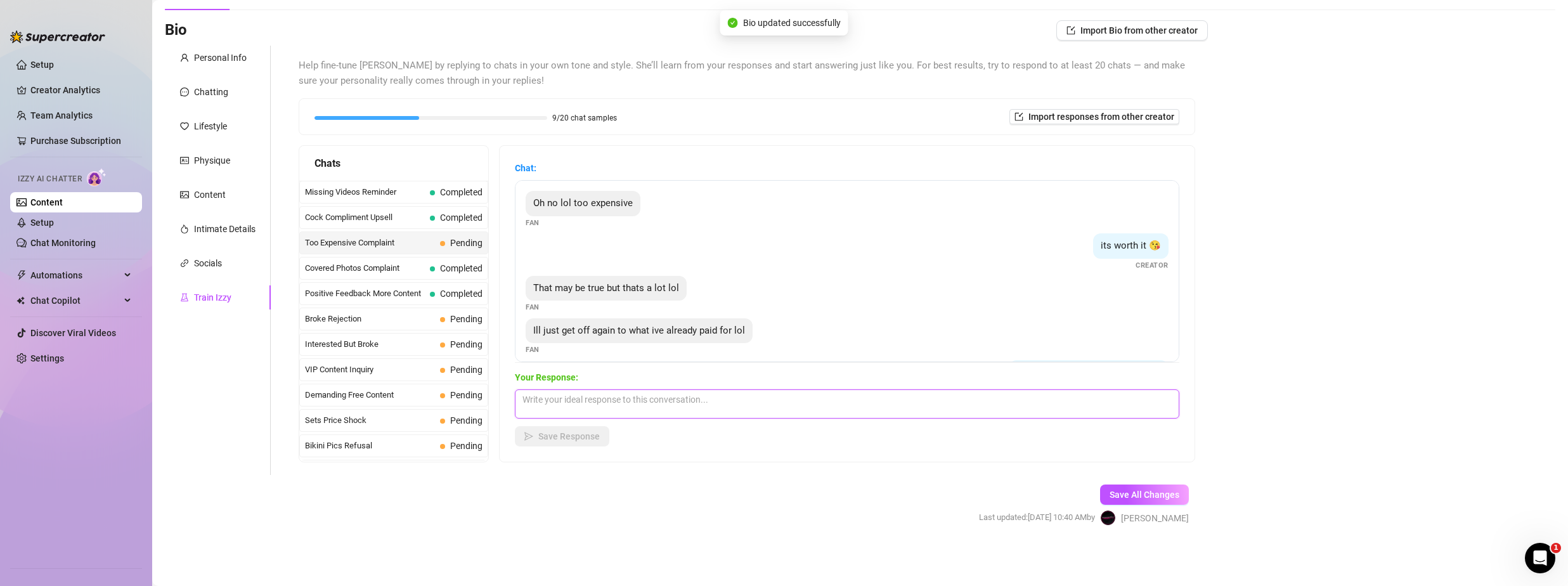
click at [653, 413] on textarea at bounding box center [846, 404] width 664 height 29
click at [366, 323] on span "Broke Rejection" at bounding box center [370, 319] width 130 height 12
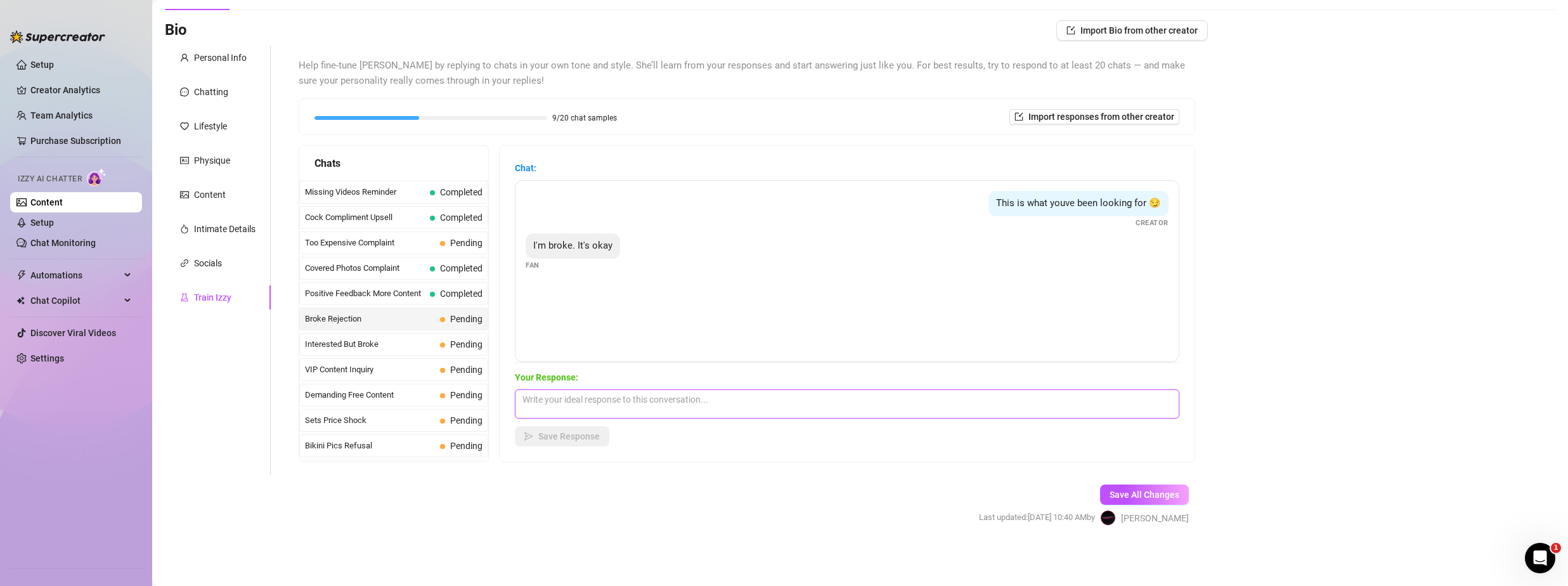
click at [617, 404] on textarea at bounding box center [846, 404] width 664 height 29
click at [575, 433] on span "Save Response" at bounding box center [569, 436] width 61 height 10
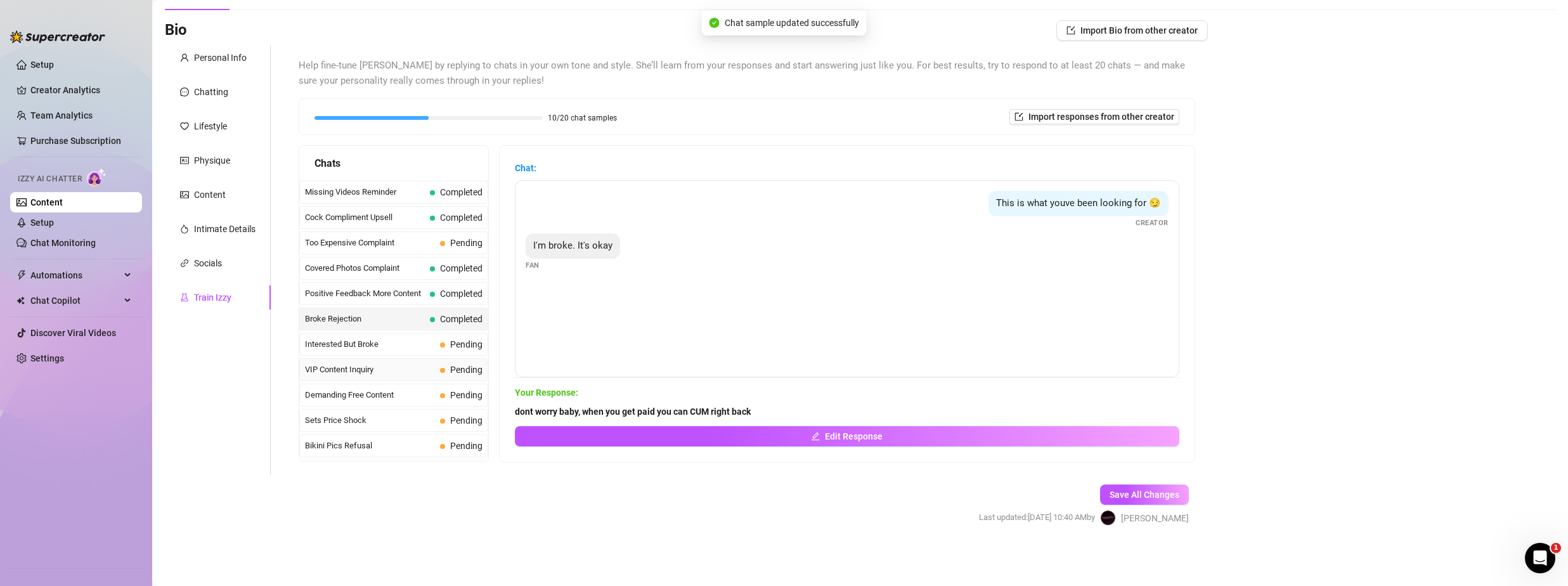
click at [377, 370] on span "VIP Content Inquiry" at bounding box center [370, 370] width 130 height 12
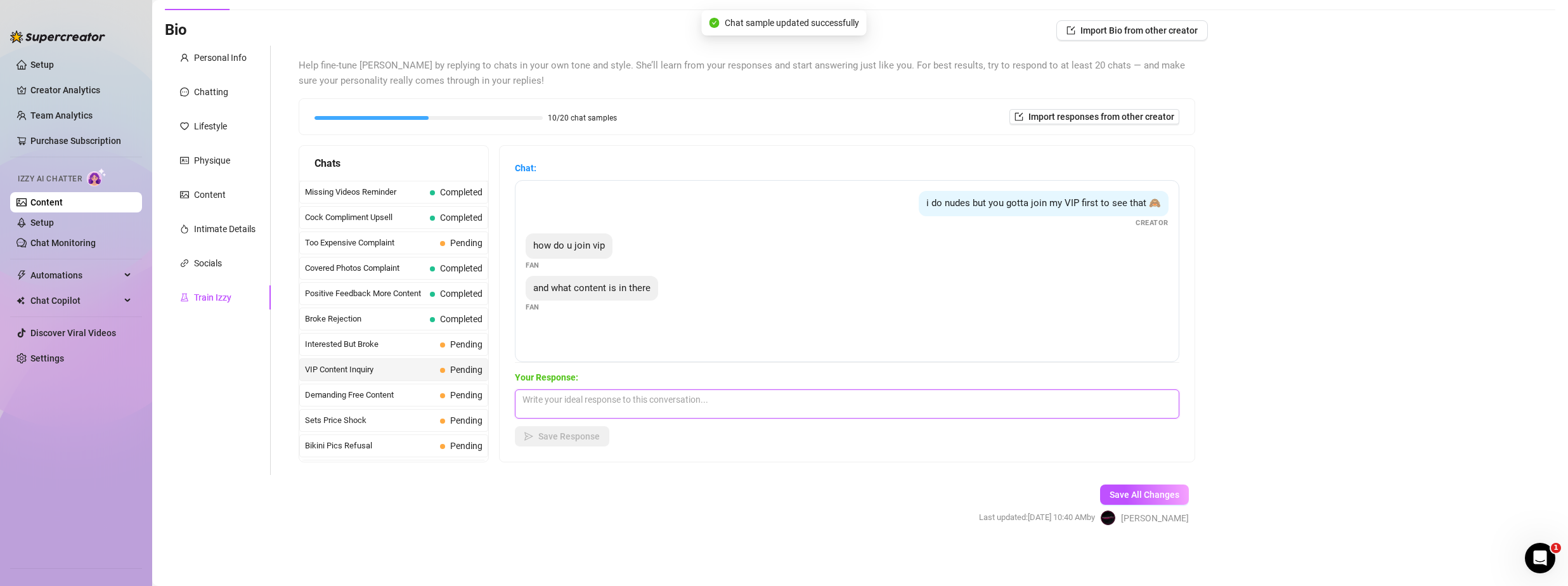
click at [557, 396] on textarea at bounding box center [846, 404] width 664 height 29
click at [382, 345] on span "Interested But Broke" at bounding box center [370, 344] width 130 height 12
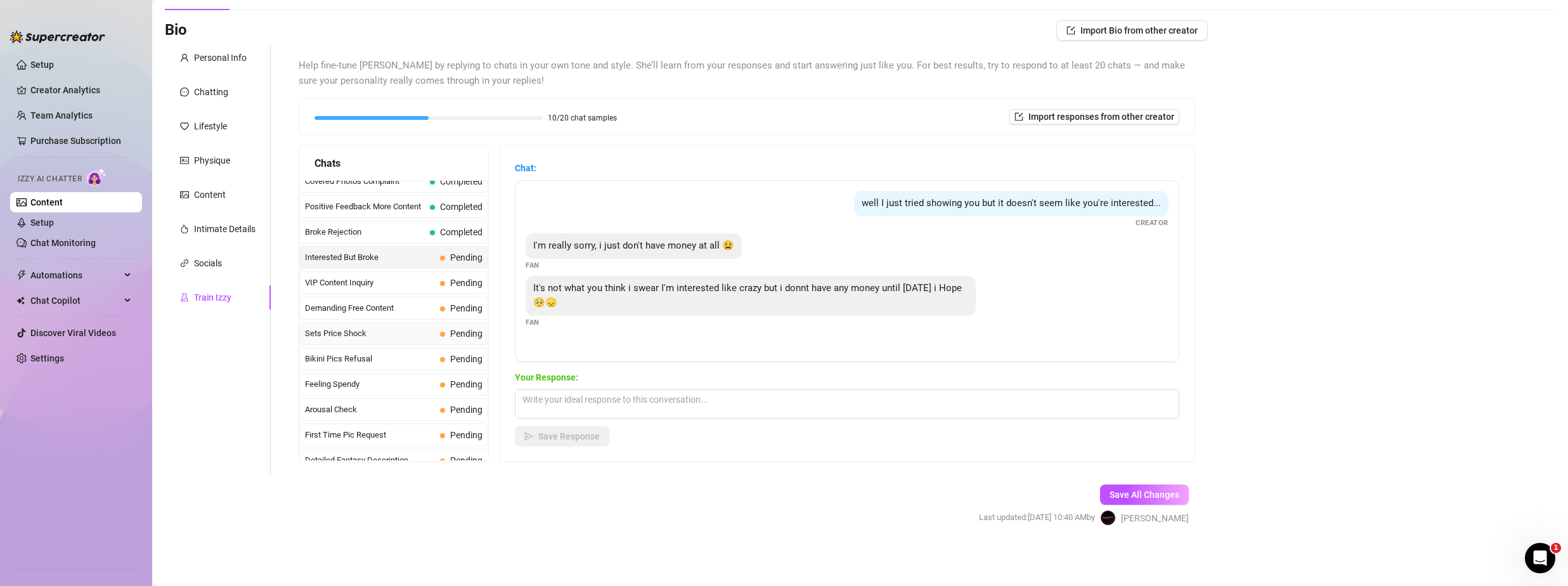
scroll to position [253, 0]
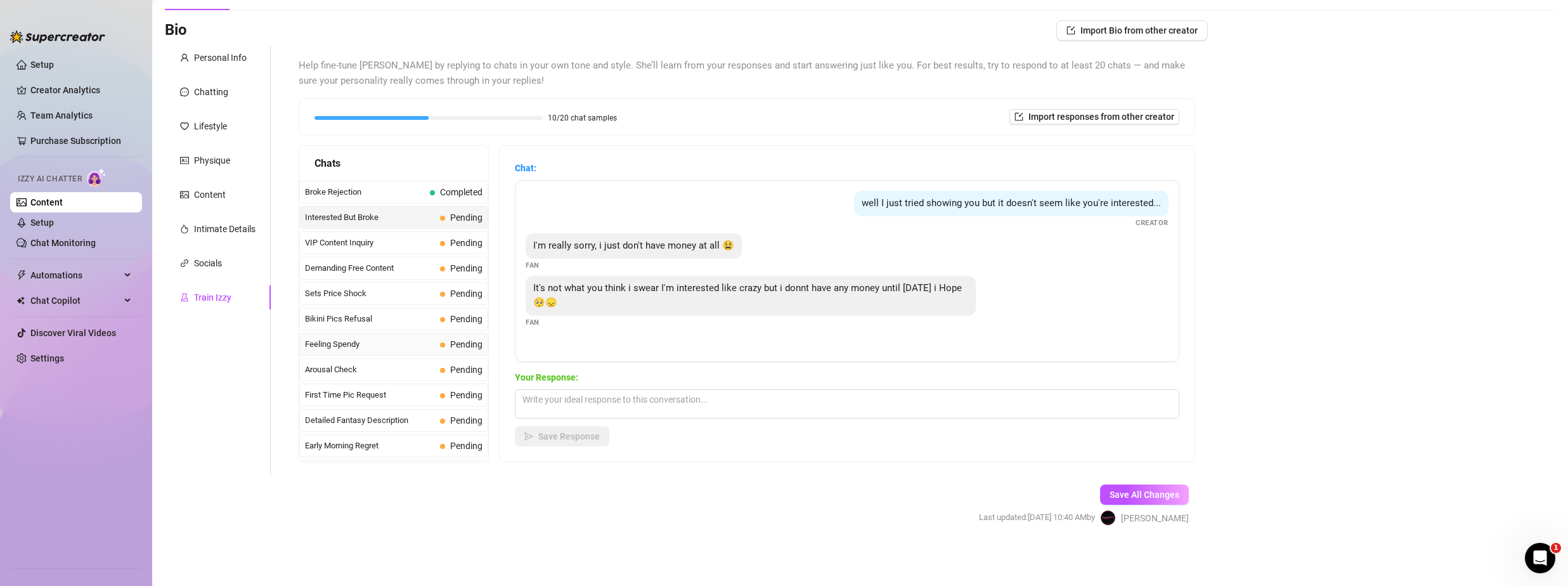
click at [382, 346] on span "Feeling Spendy" at bounding box center [370, 344] width 130 height 12
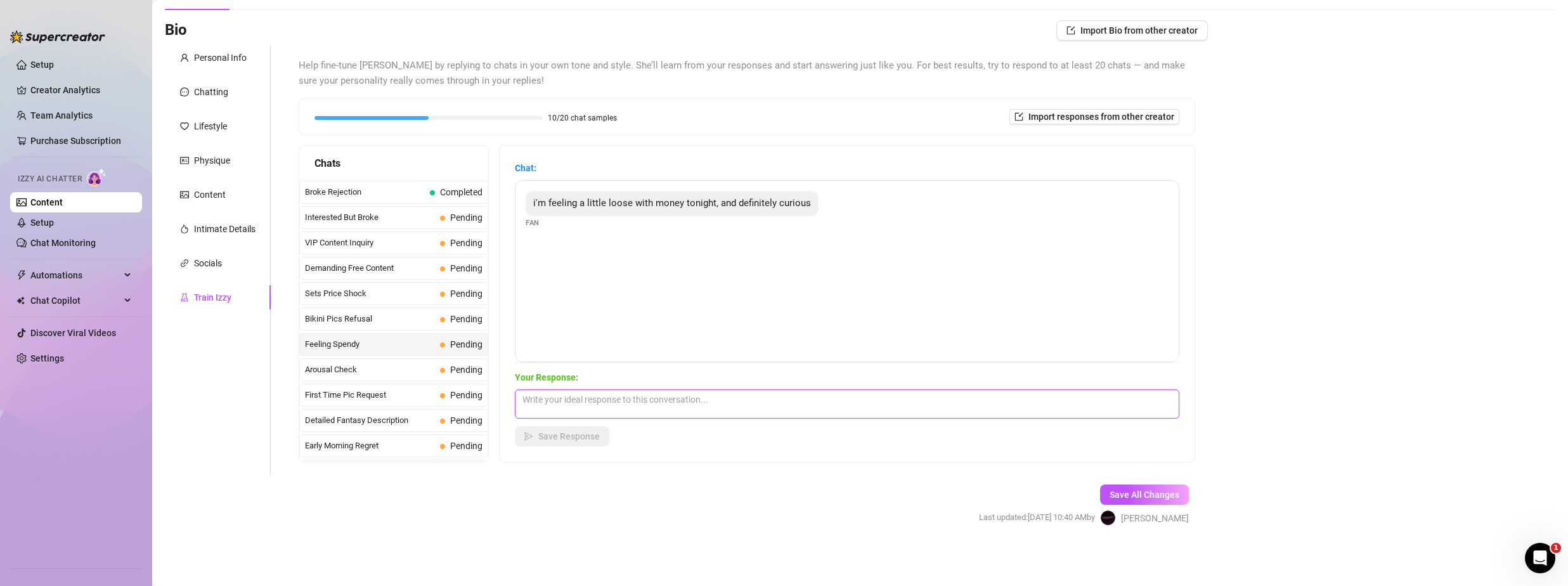
click at [632, 395] on textarea at bounding box center [846, 404] width 664 height 29
click at [574, 428] on button "Save Response" at bounding box center [562, 436] width 95 height 20
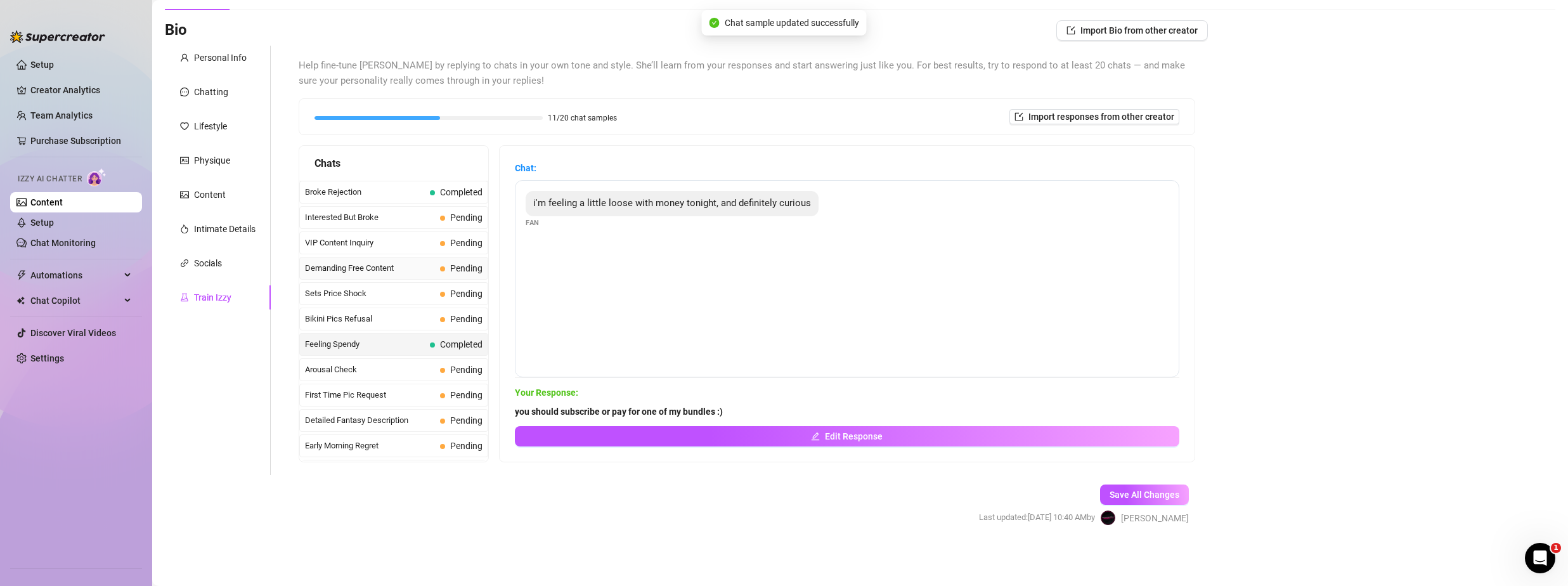
click at [343, 262] on span "Demanding Free Content" at bounding box center [370, 268] width 130 height 12
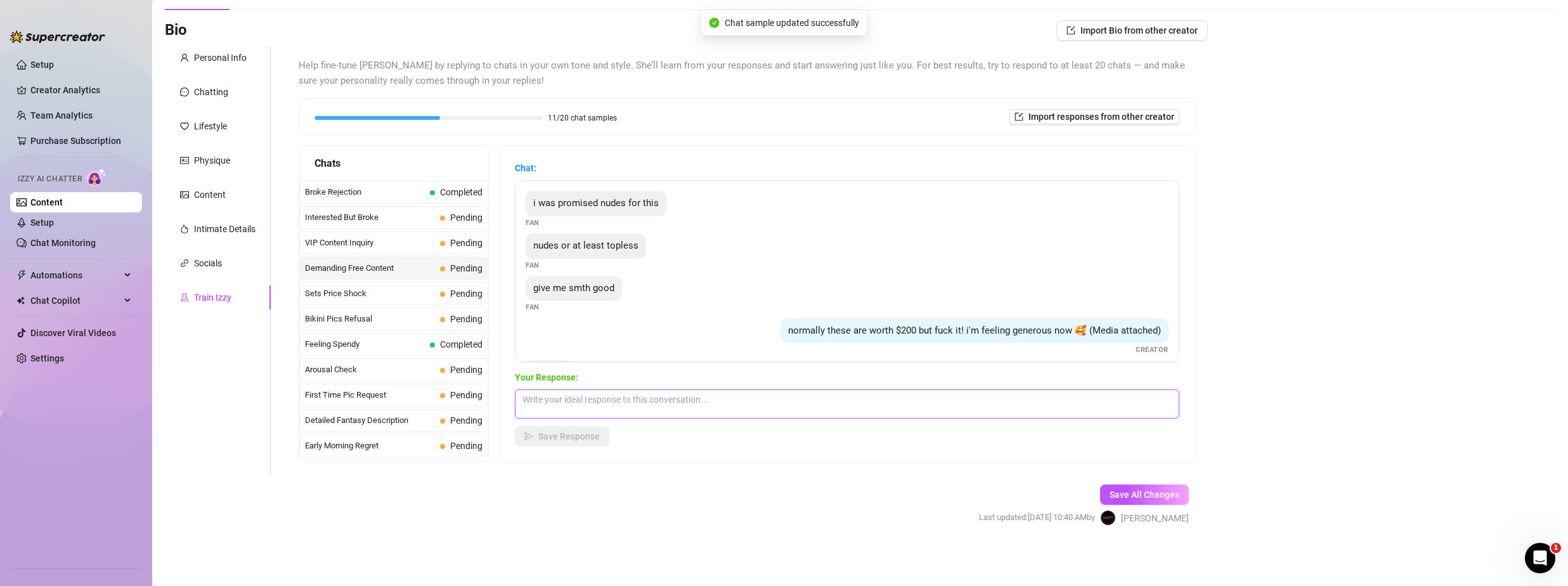
click at [643, 399] on textarea at bounding box center [846, 404] width 664 height 29
click at [584, 440] on span "Save Response" at bounding box center [569, 436] width 61 height 10
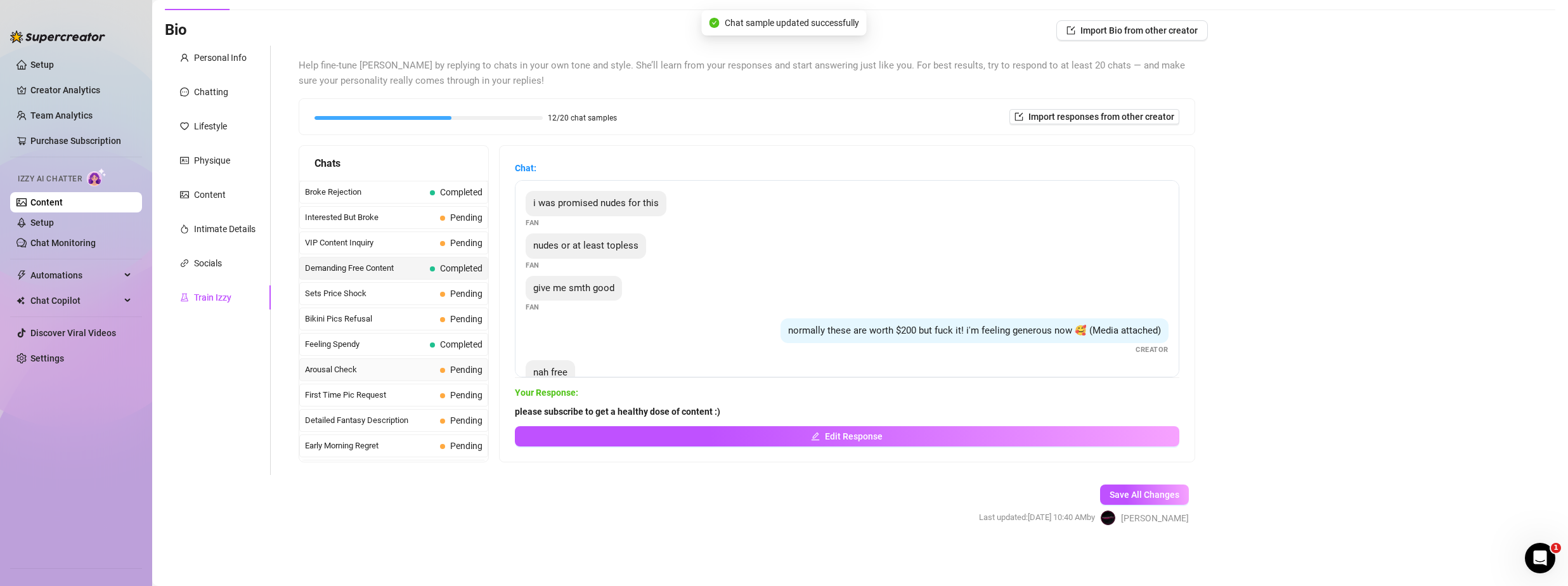
click at [340, 371] on span "Arousal Check" at bounding box center [370, 370] width 130 height 12
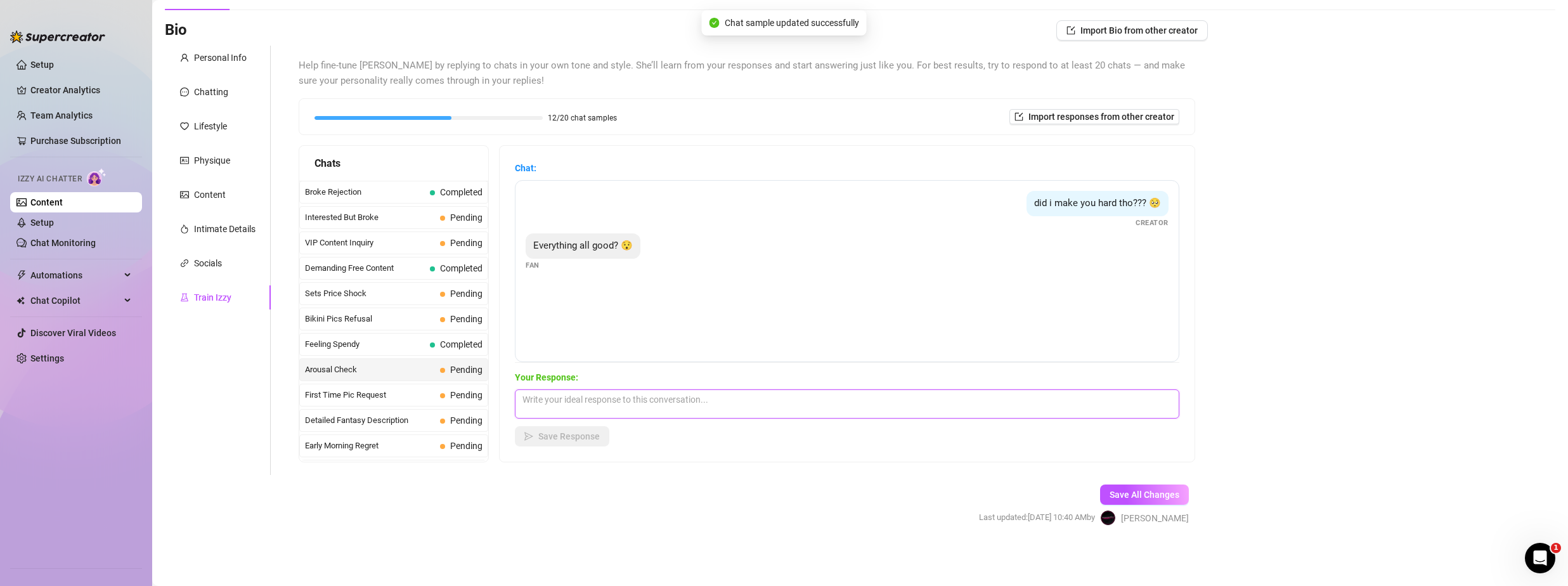
click at [635, 397] on textarea at bounding box center [846, 404] width 664 height 29
click at [550, 435] on span "Save Response" at bounding box center [569, 436] width 61 height 10
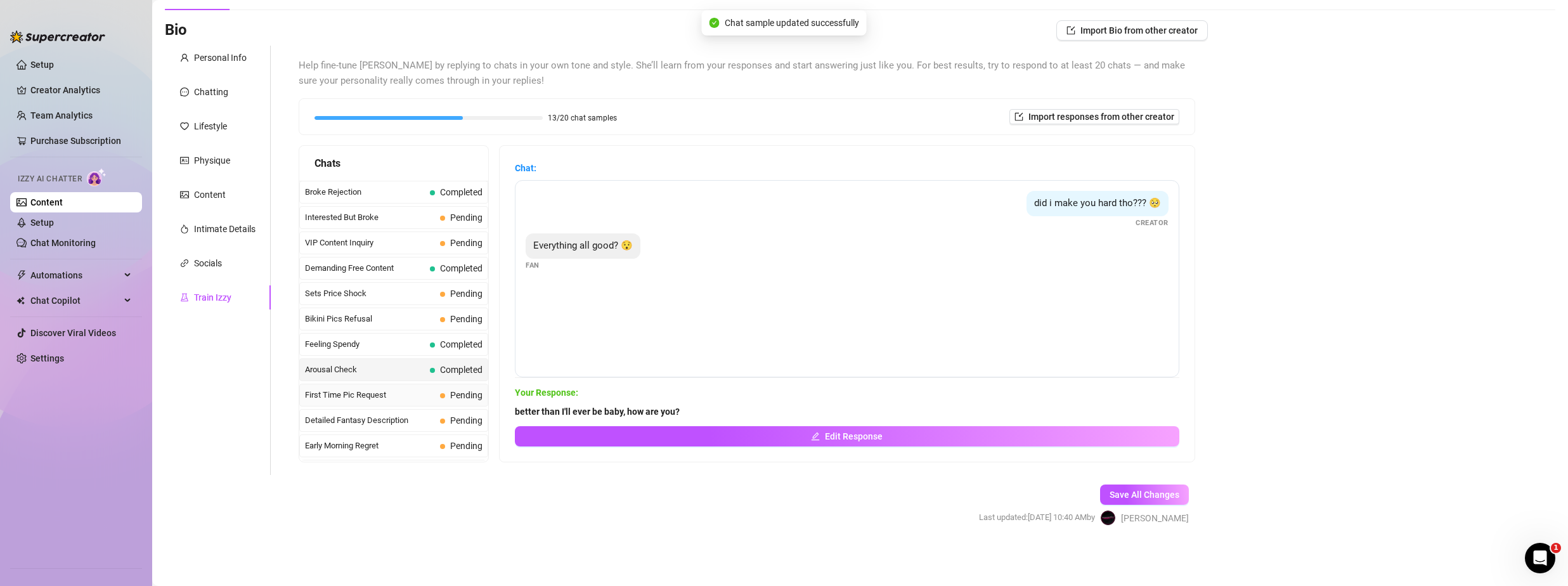
click at [371, 396] on span "First Time Pic Request" at bounding box center [370, 395] width 130 height 12
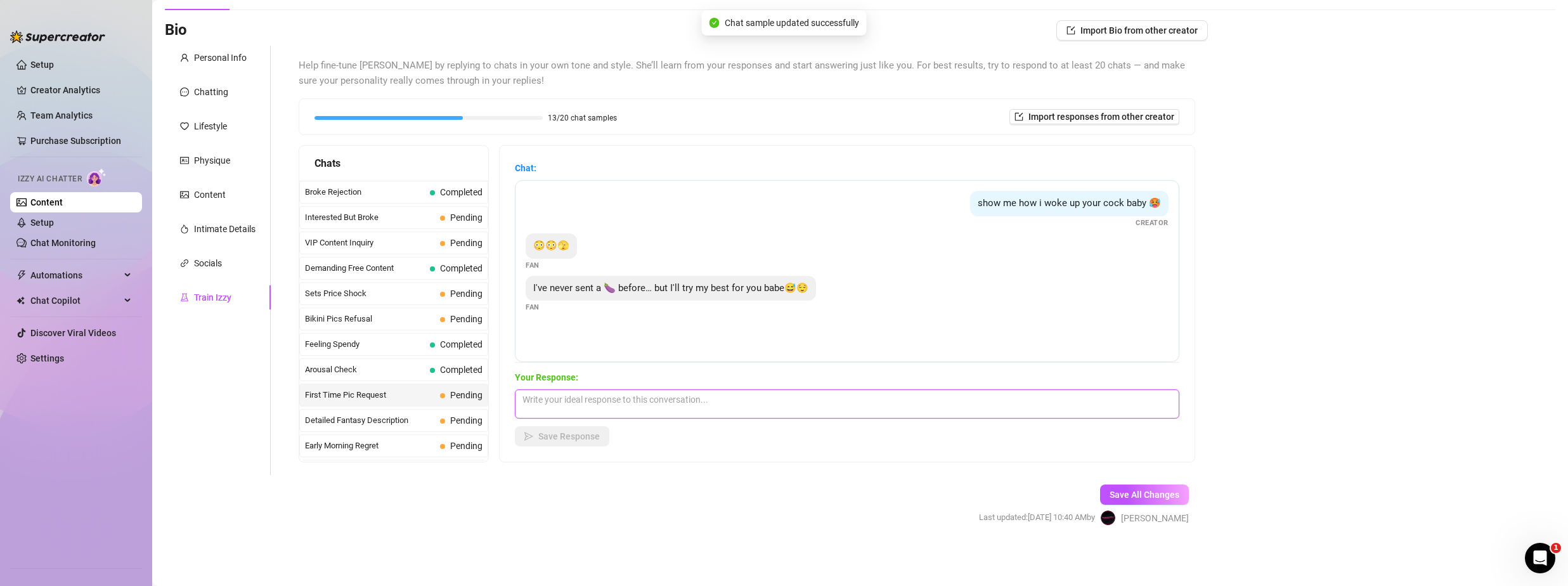
click at [727, 396] on textarea at bounding box center [846, 404] width 664 height 29
drag, startPoint x: 601, startPoint y: 424, endPoint x: 592, endPoint y: 438, distance: 16.6
click at [598, 428] on div "Your Response: Dont be scared to take it all the way Save Response" at bounding box center [846, 408] width 664 height 76
click at [591, 439] on span "Save Response" at bounding box center [569, 436] width 61 height 10
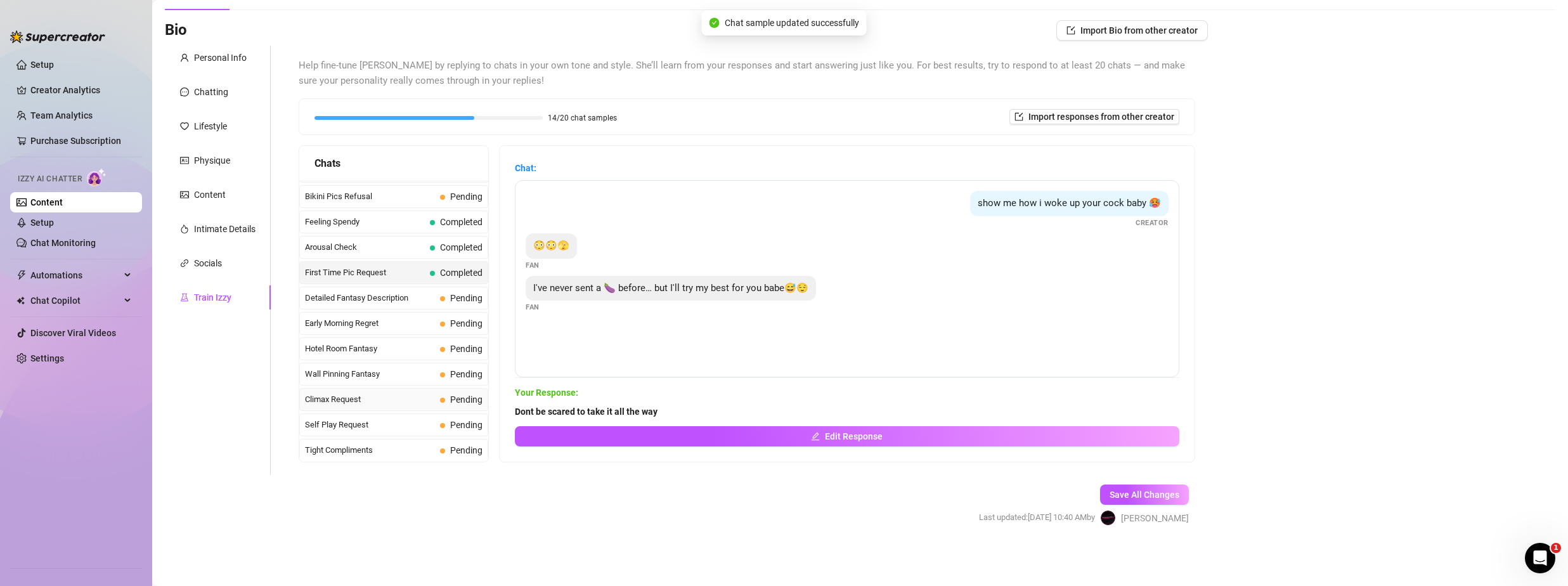
scroll to position [381, 0]
click at [381, 340] on span "Hotel Room Fantasy" at bounding box center [370, 344] width 130 height 12
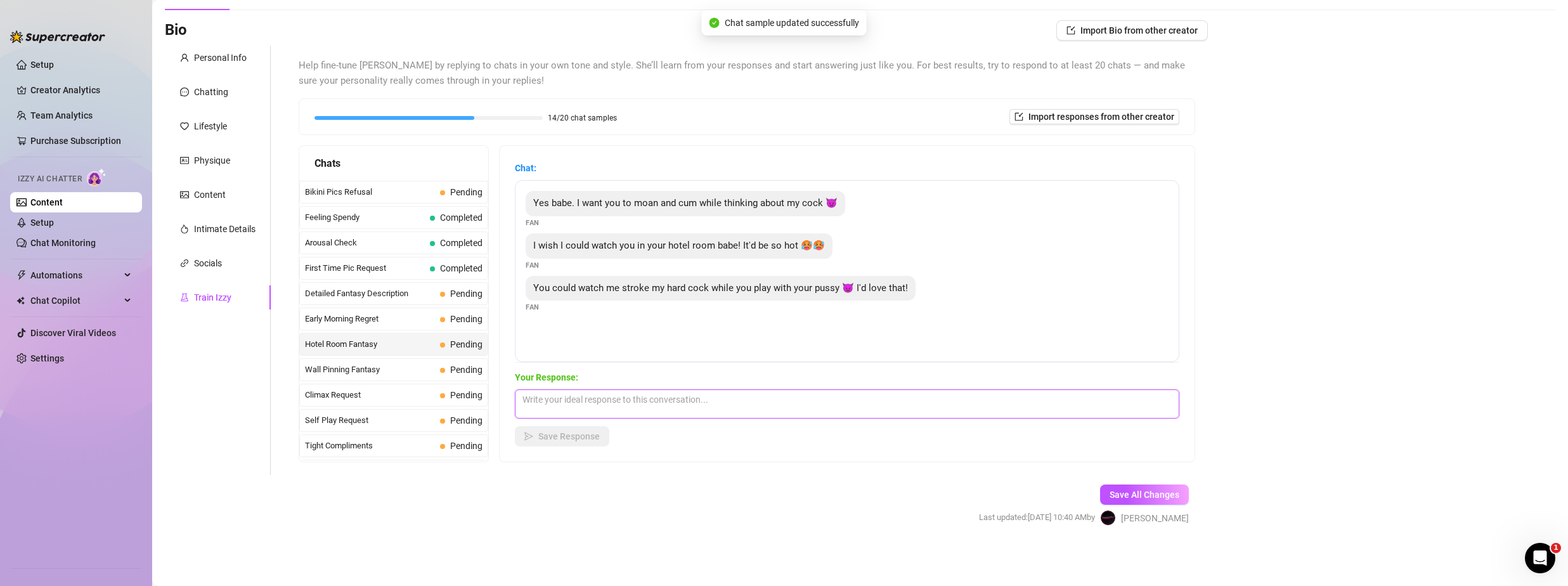
click at [634, 408] on textarea at bounding box center [846, 404] width 664 height 29
click at [384, 372] on span "Anticipation Buildup" at bounding box center [370, 370] width 130 height 12
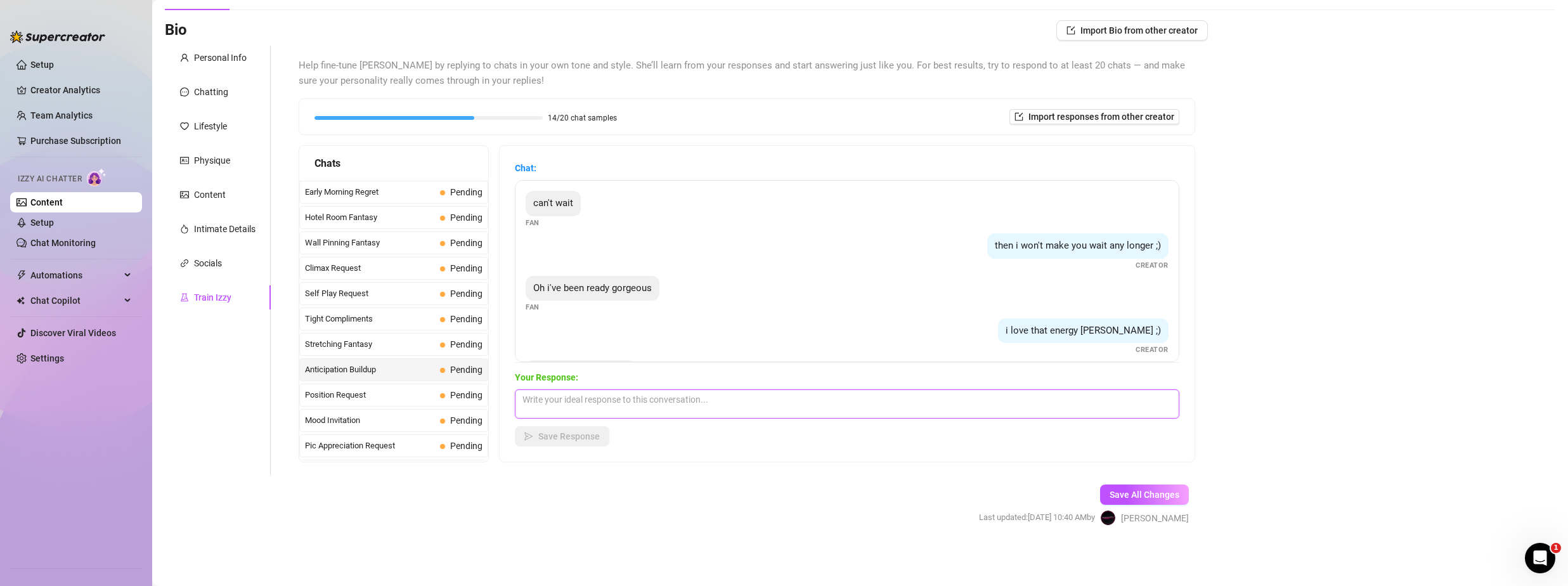
click at [635, 409] on textarea at bounding box center [846, 404] width 664 height 29
click at [398, 402] on div "Position Request Pending" at bounding box center [394, 395] width 189 height 22
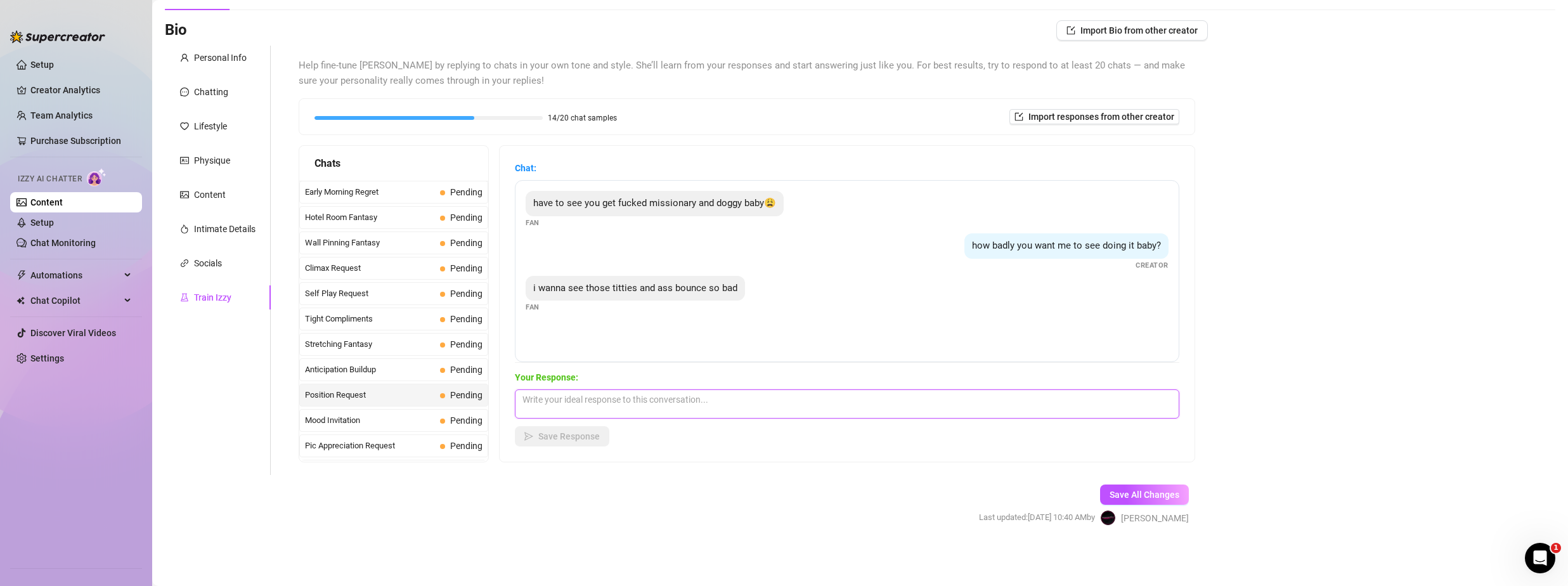
click at [771, 411] on textarea at bounding box center [846, 404] width 664 height 29
click at [403, 364] on div "Mood Invitation Pending" at bounding box center [394, 357] width 189 height 22
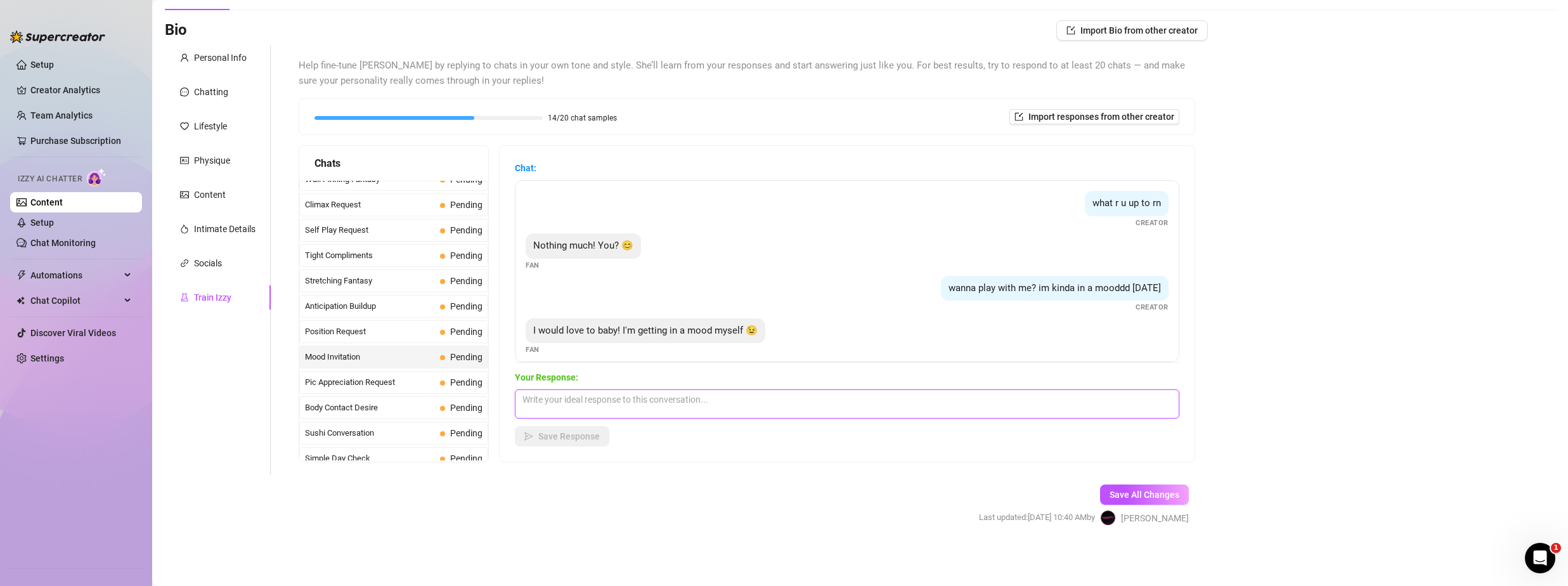
click at [681, 401] on textarea at bounding box center [846, 404] width 664 height 29
click at [586, 427] on button "Save Response" at bounding box center [562, 436] width 95 height 20
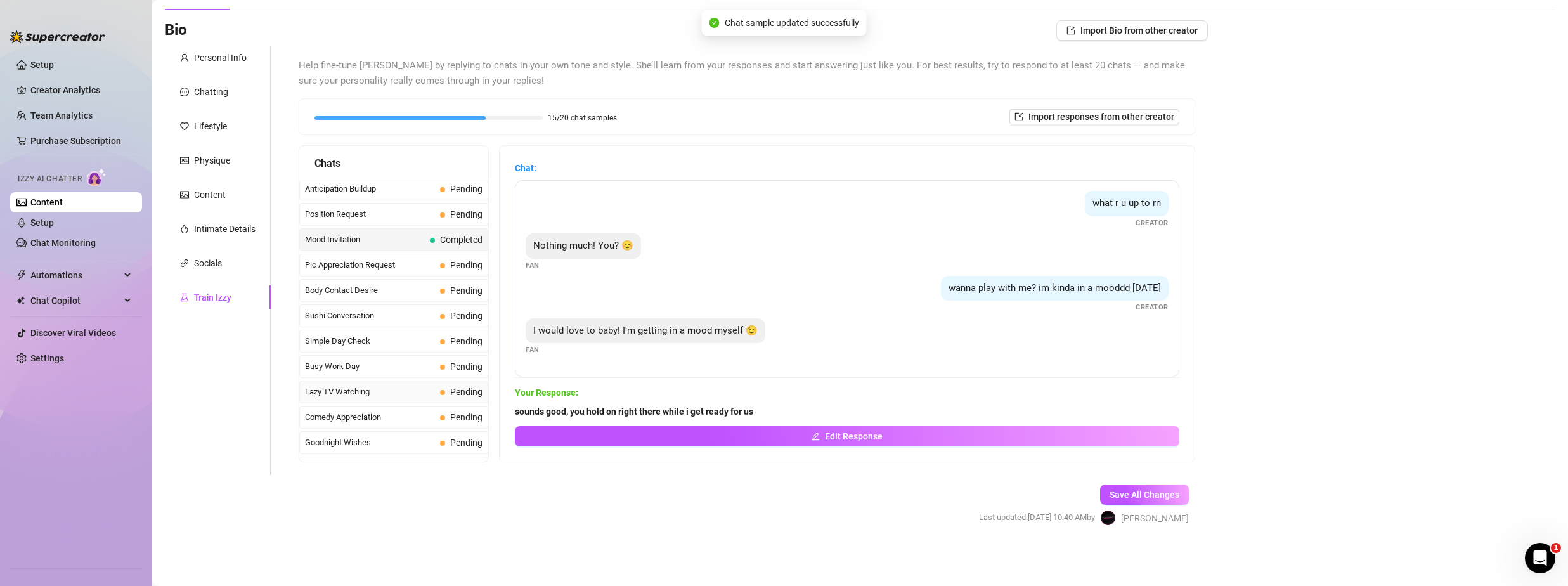
scroll to position [698, 0]
click at [379, 302] on span "Sushi Conversation" at bounding box center [370, 306] width 130 height 12
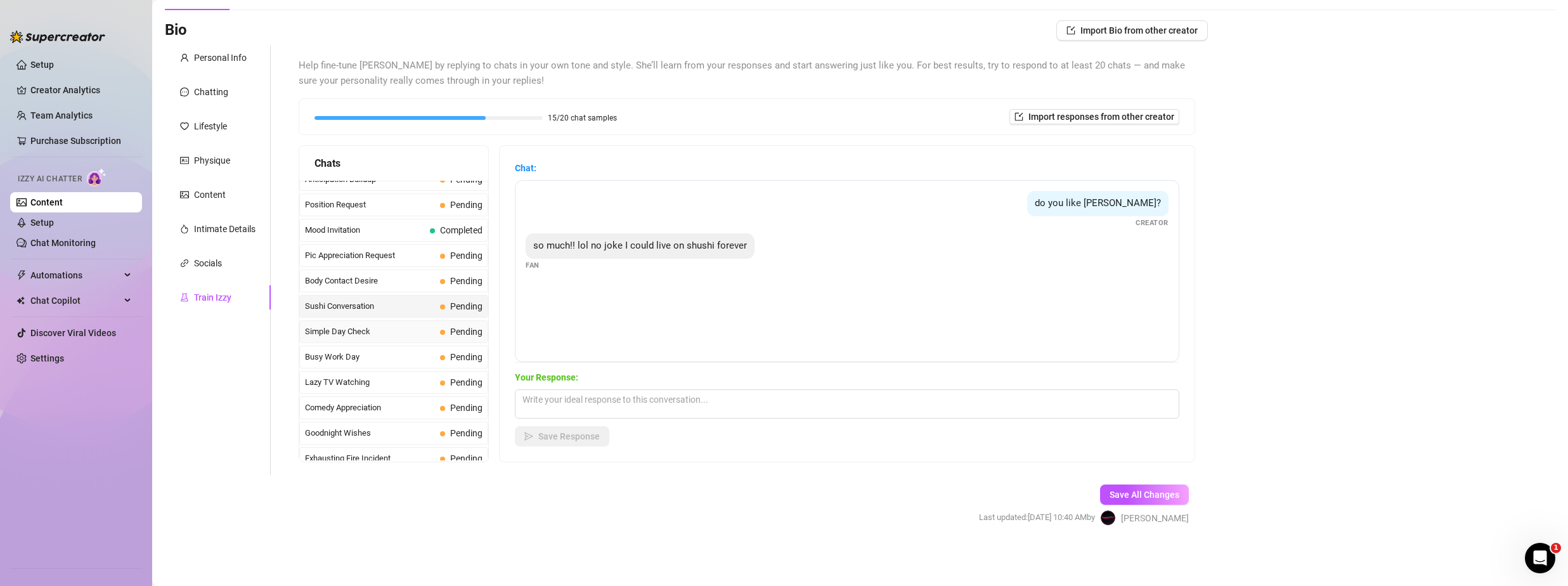
click at [393, 332] on span "Simple Day Check" at bounding box center [370, 332] width 130 height 12
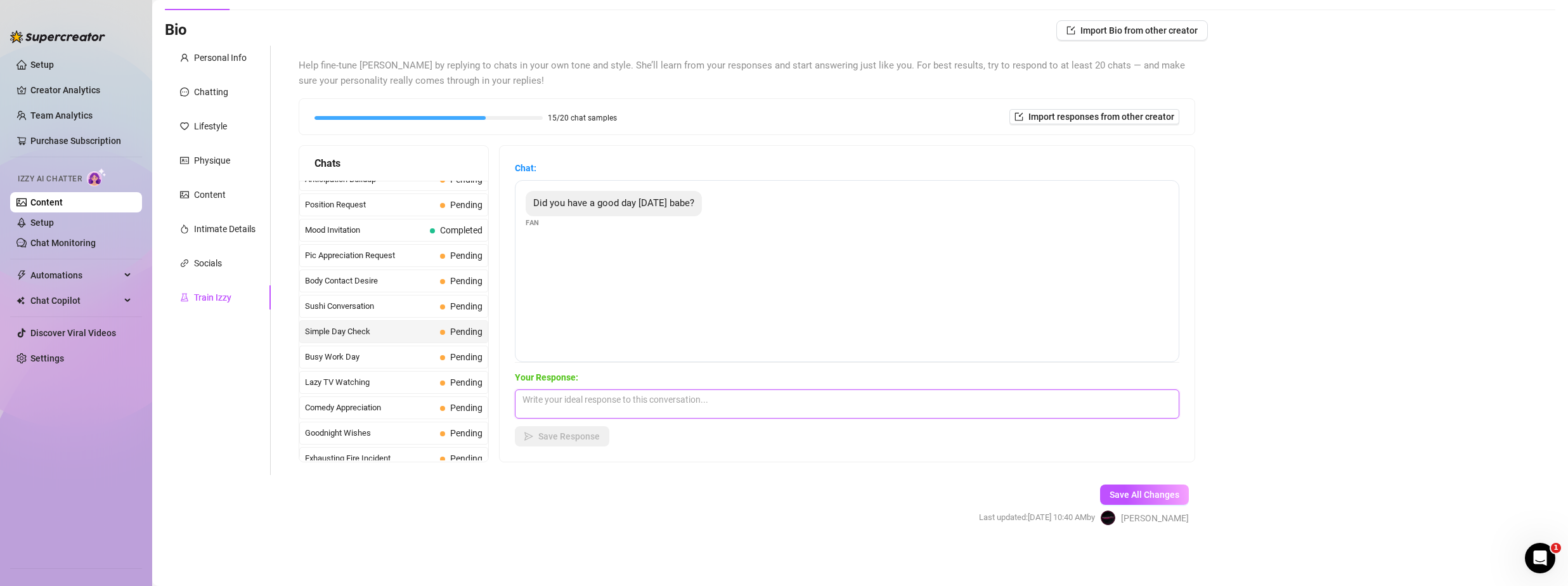
click at [608, 400] on textarea at bounding box center [846, 404] width 664 height 29
click at [549, 435] on span "Save Response" at bounding box center [569, 436] width 61 height 10
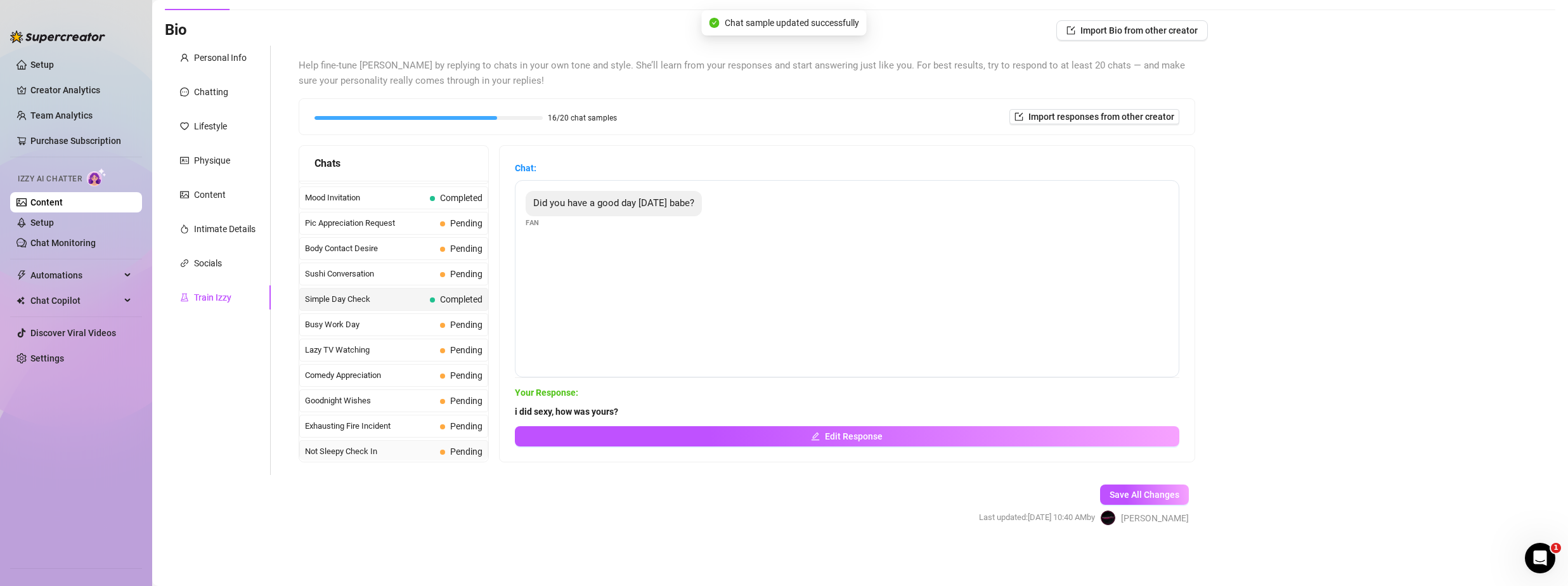
scroll to position [825, 0]
click at [376, 378] on span "Seattle Memories" at bounding box center [370, 382] width 130 height 12
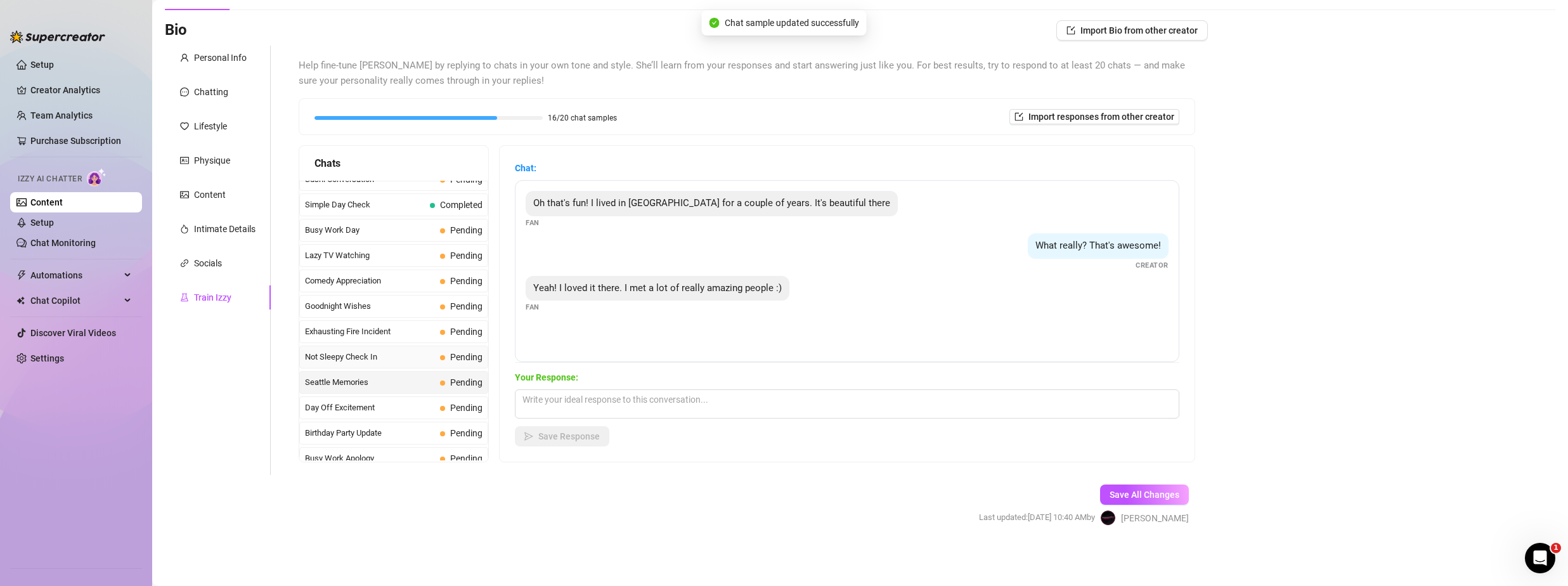
click at [388, 361] on span "Not Sleepy Check In" at bounding box center [370, 357] width 130 height 12
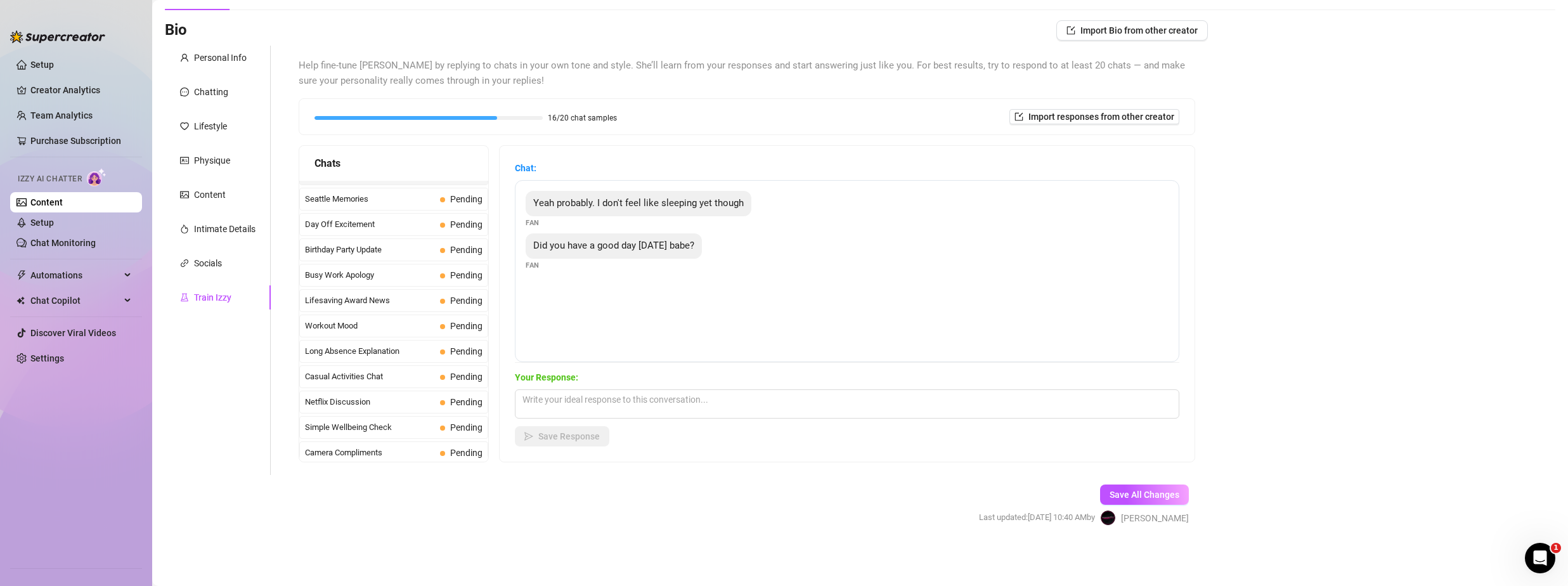
scroll to position [1015, 0]
click at [383, 340] on span "Long Absence Explanation" at bounding box center [370, 344] width 130 height 12
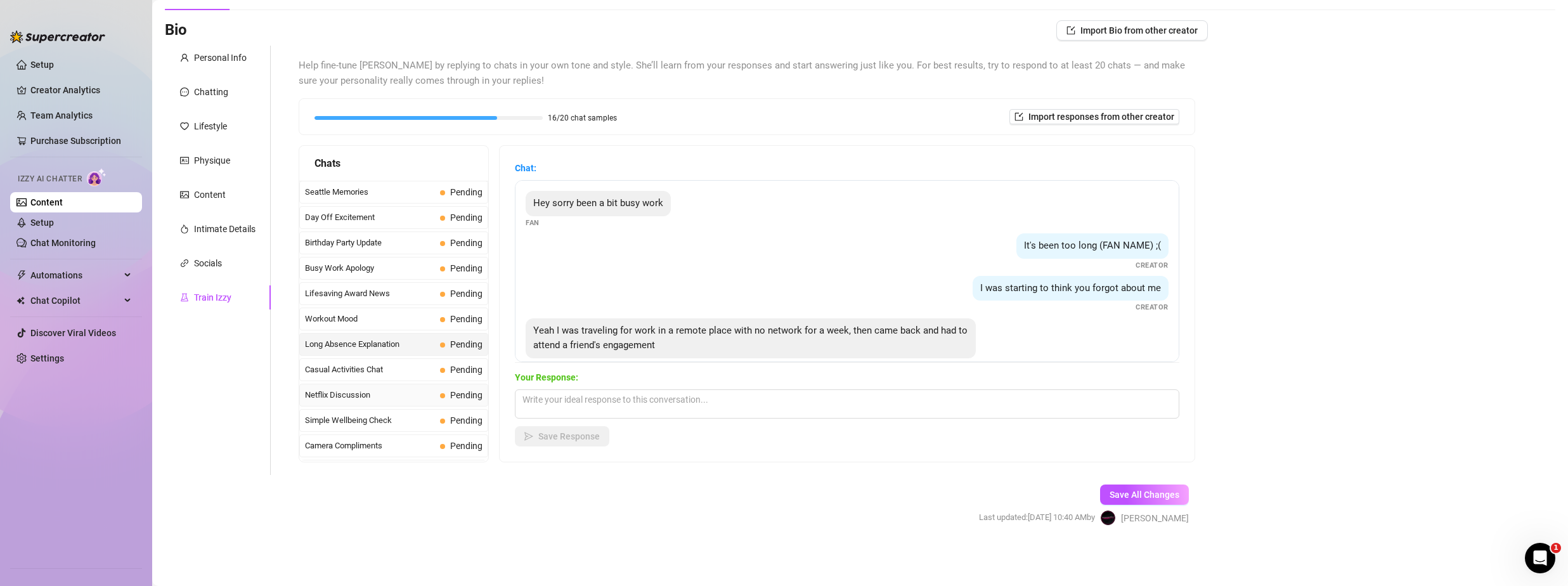
click at [400, 393] on span "Netflix Discussion" at bounding box center [370, 395] width 130 height 12
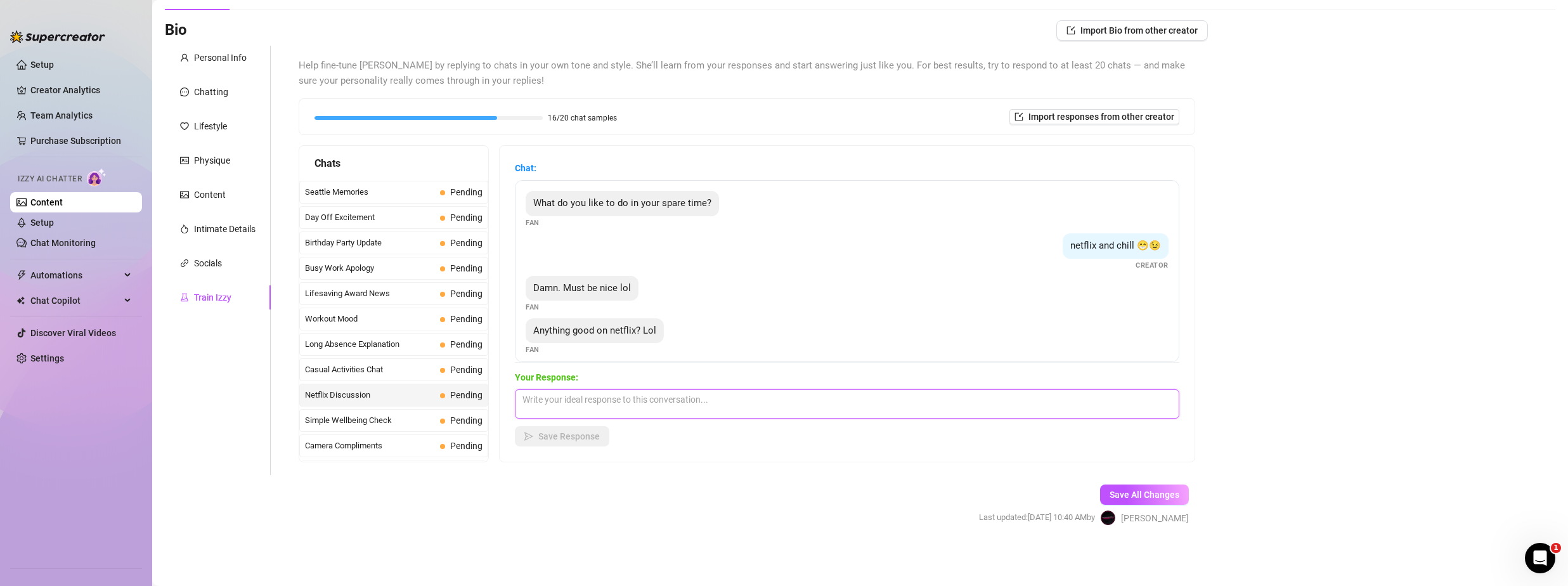
click at [634, 404] on textarea at bounding box center [846, 404] width 664 height 29
click at [769, 471] on div "Help fine-tune [PERSON_NAME] by replying to chats in your own tone and style. S…" at bounding box center [747, 260] width 922 height 429
click at [592, 439] on span "Save Response" at bounding box center [569, 436] width 61 height 10
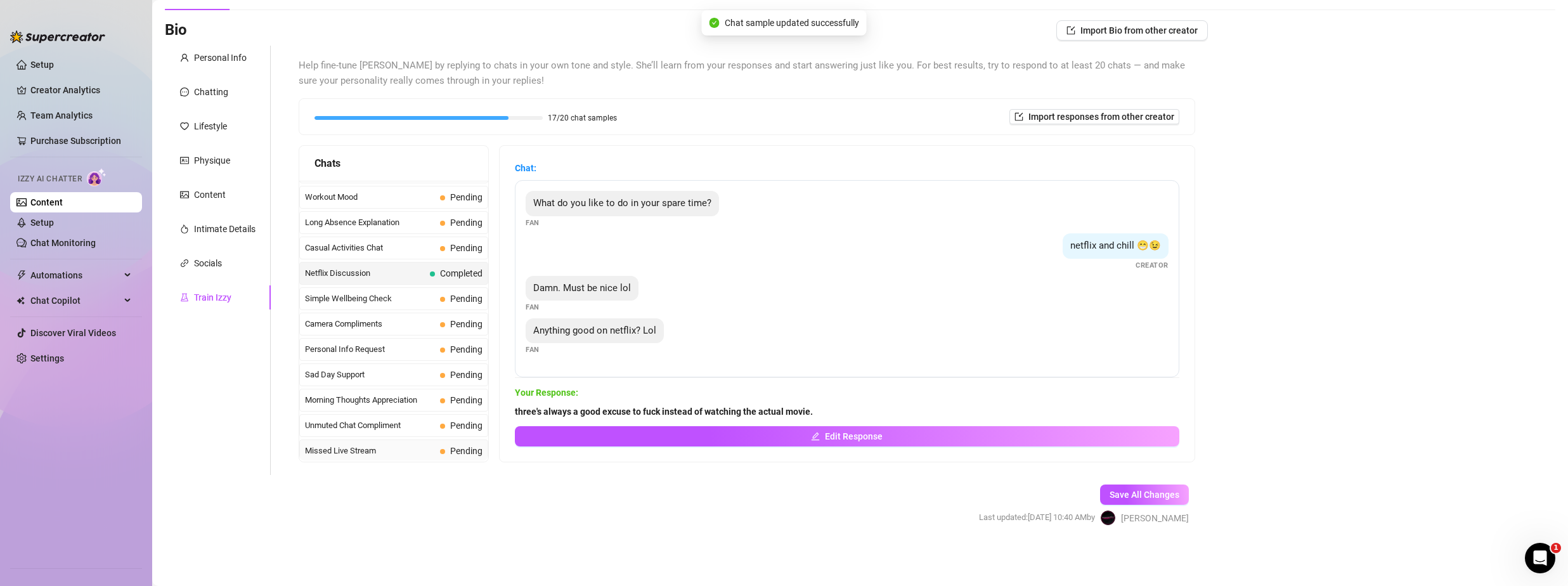
scroll to position [1139, 0]
click at [403, 376] on span "Sad Day Support" at bounding box center [370, 373] width 130 height 12
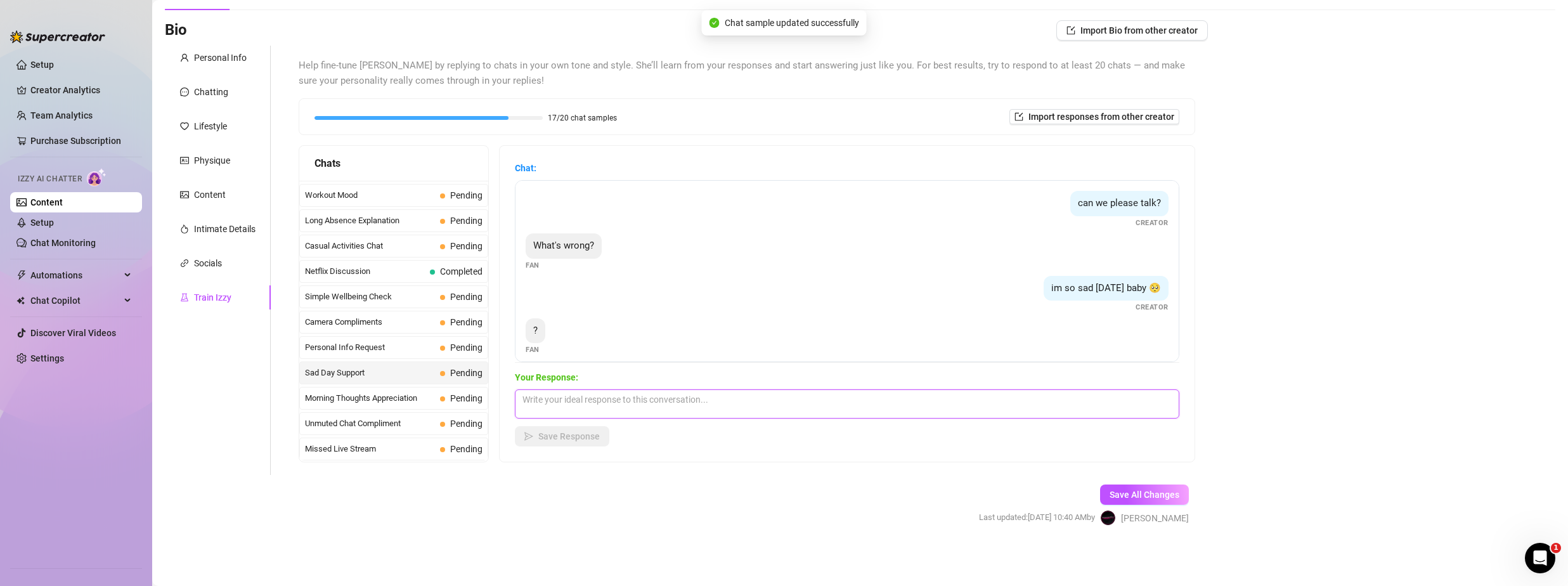
click at [619, 404] on textarea at bounding box center [846, 404] width 664 height 29
click at [590, 431] on button "Save Response" at bounding box center [562, 436] width 95 height 20
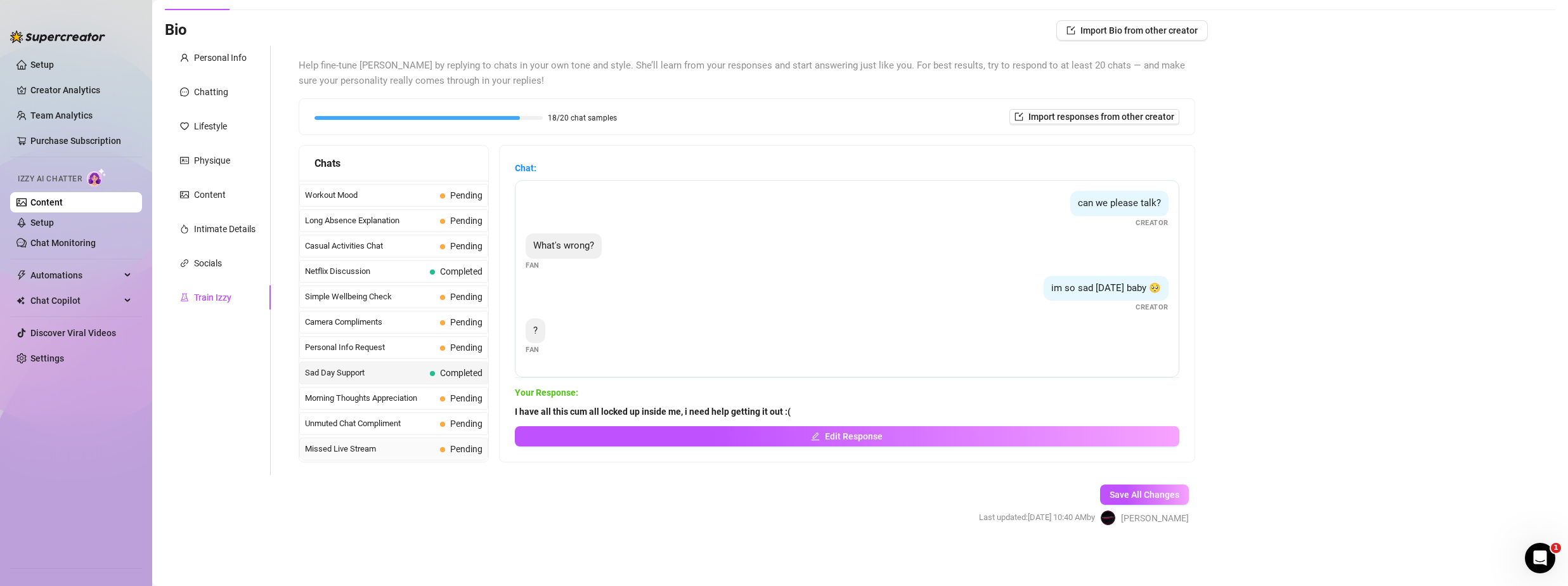
click at [364, 443] on span "Missed Live Stream" at bounding box center [370, 449] width 130 height 12
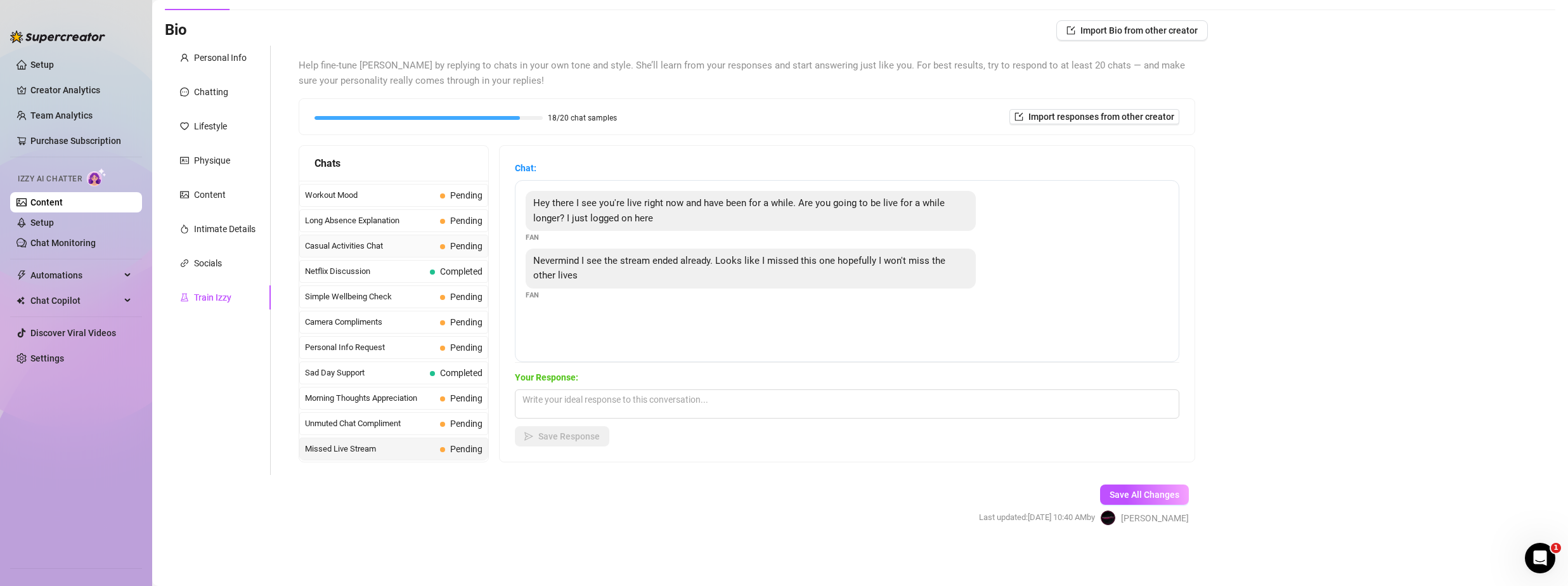
click at [385, 245] on span "Casual Activities Chat" at bounding box center [370, 246] width 130 height 12
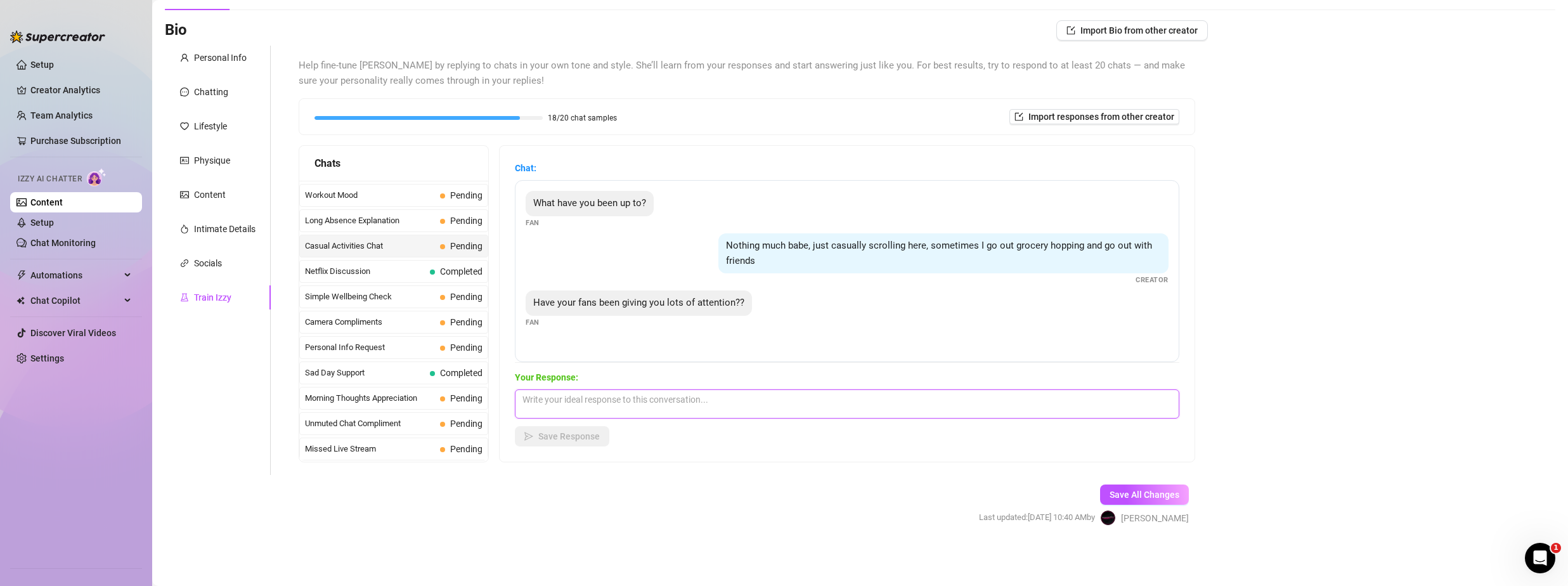
click at [671, 409] on textarea at bounding box center [846, 404] width 664 height 29
click at [581, 438] on span "Save Response" at bounding box center [569, 436] width 61 height 10
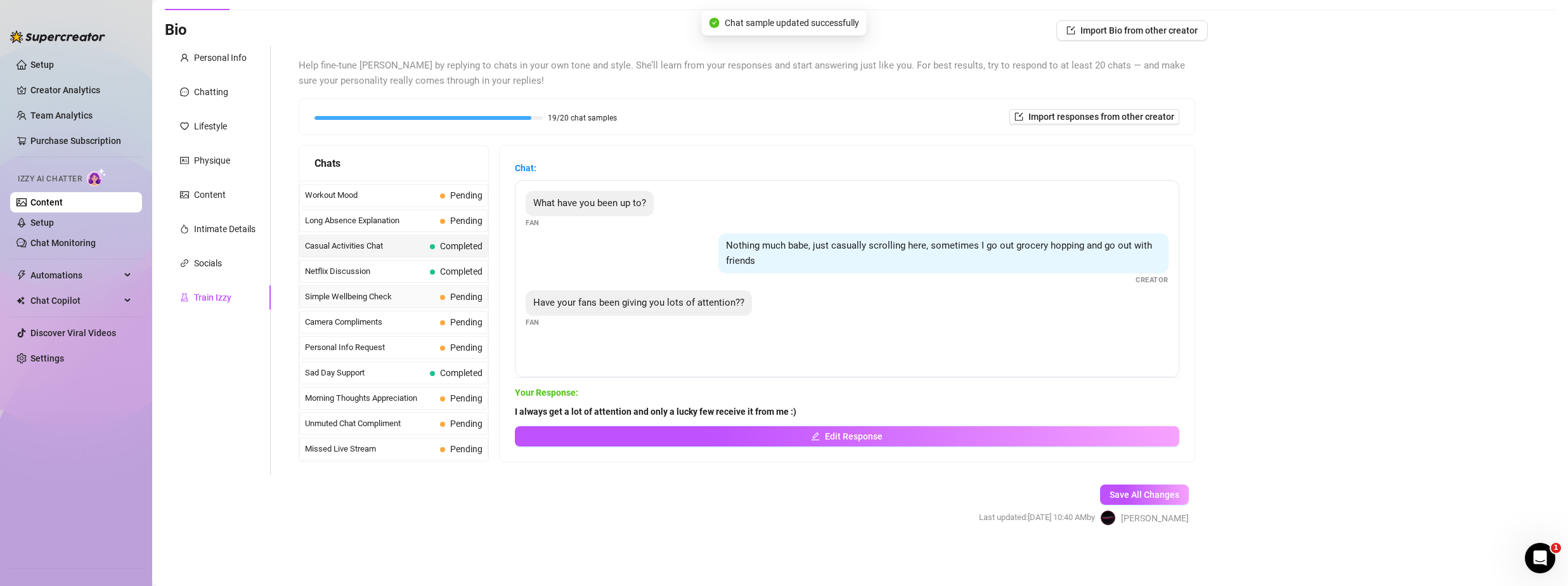
click at [391, 298] on span "Simple Wellbeing Check" at bounding box center [370, 297] width 130 height 12
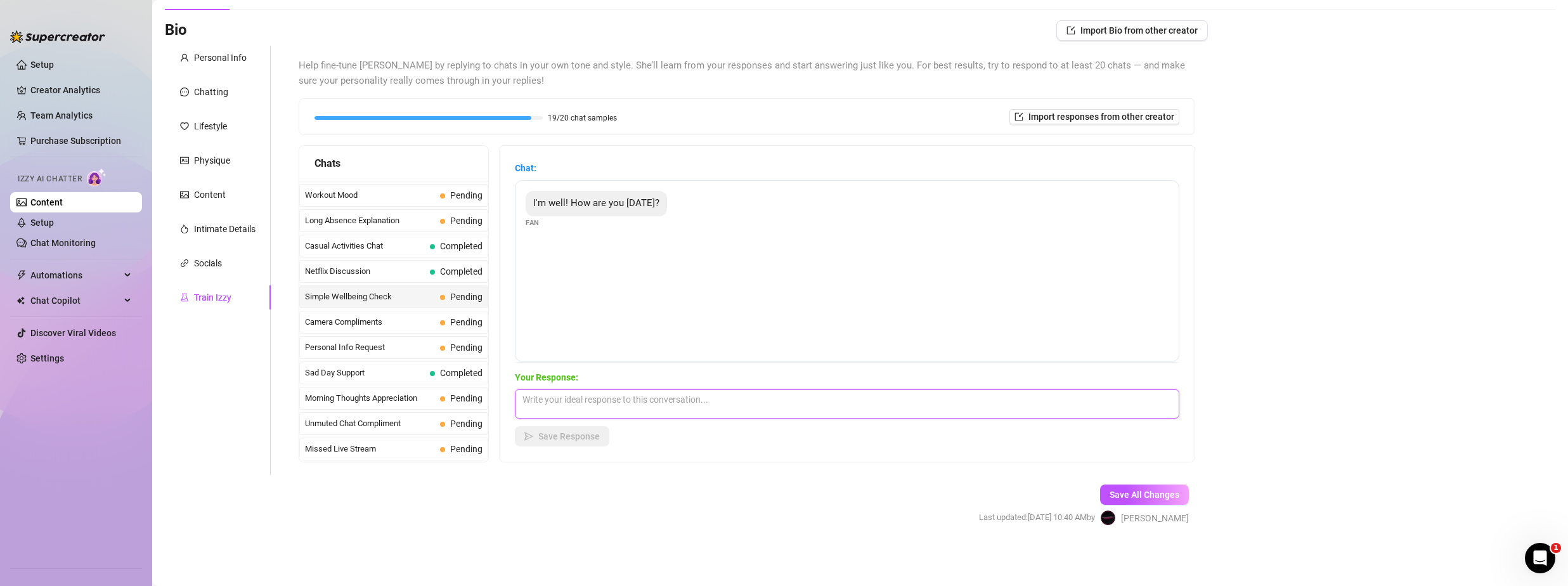
click at [633, 413] on textarea at bounding box center [846, 404] width 664 height 29
click at [592, 436] on span "Save Response" at bounding box center [569, 436] width 61 height 10
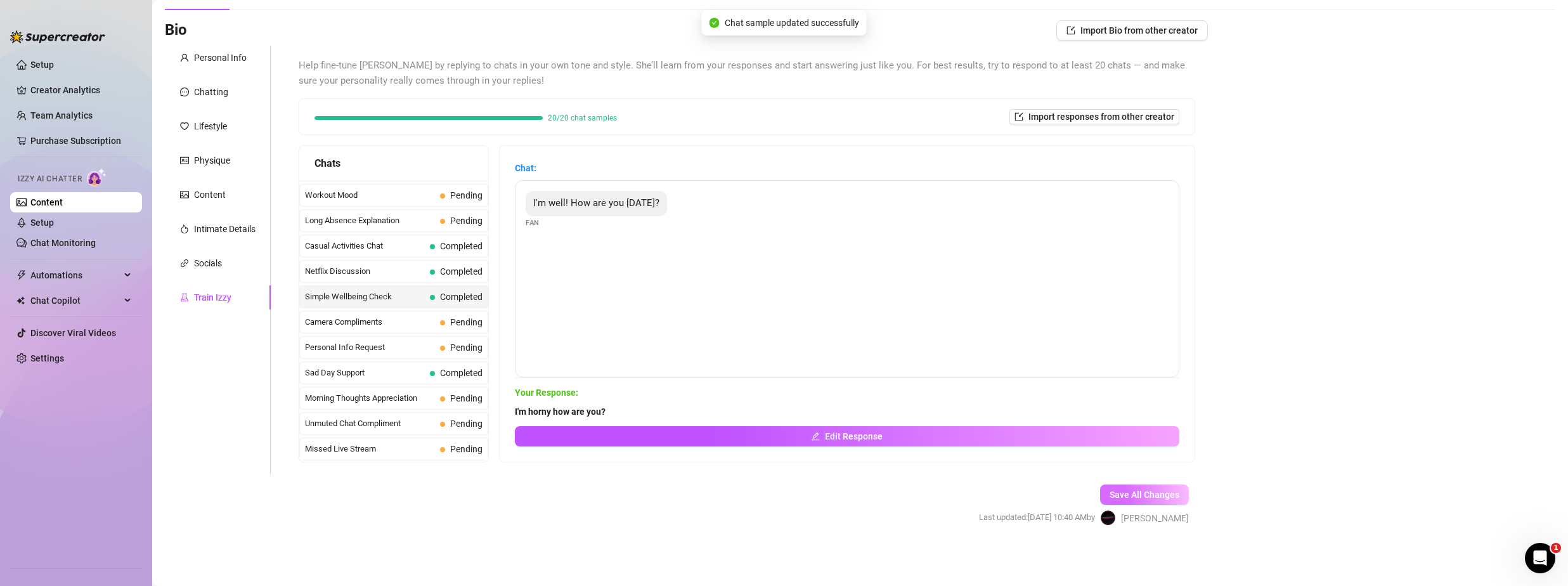
click at [1129, 495] on span "Save All Changes" at bounding box center [1145, 495] width 70 height 10
click at [200, 407] on div "Personal Info Chatting Lifestyle Physique Content Intimate Details Socials Trai…" at bounding box center [218, 260] width 106 height 429
click at [214, 262] on div "Socials" at bounding box center [208, 264] width 28 height 14
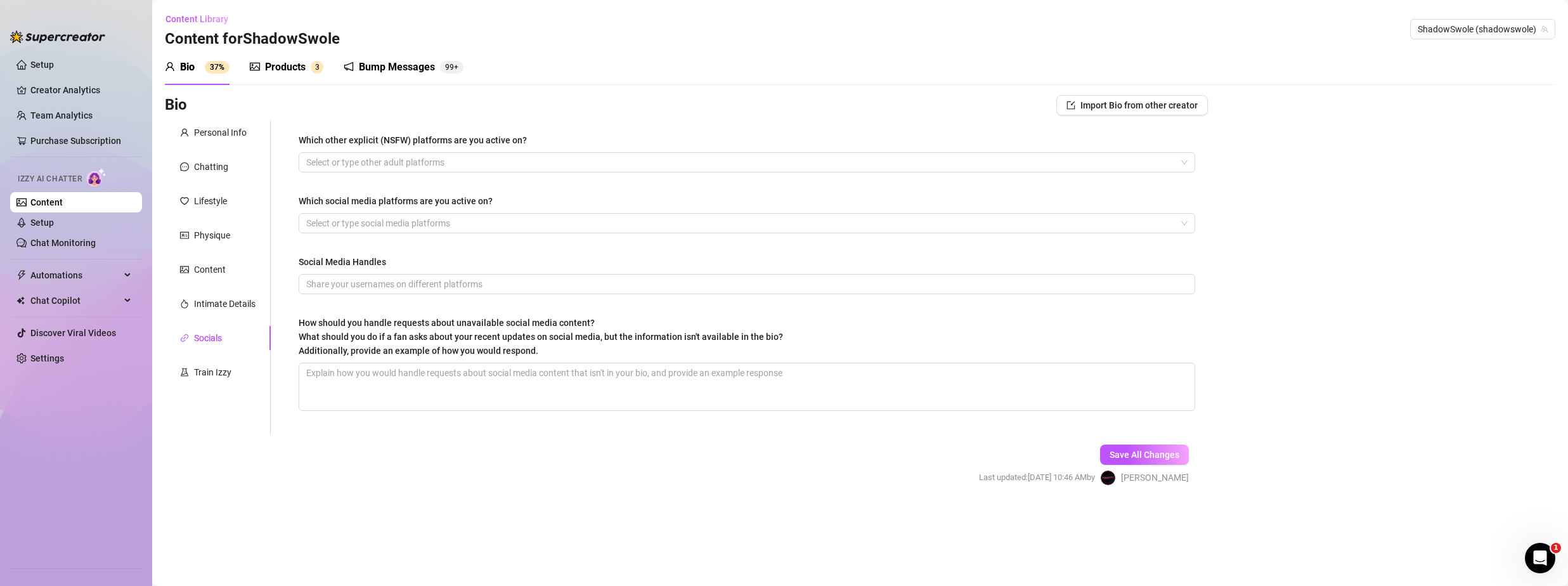
scroll to position [0, 0]
click at [226, 384] on div "Personal Info Chatting Lifestyle Physique Content Intimate Details Socials Trai…" at bounding box center [218, 277] width 106 height 315
click at [226, 374] on div "Train Izzy" at bounding box center [212, 372] width 37 height 14
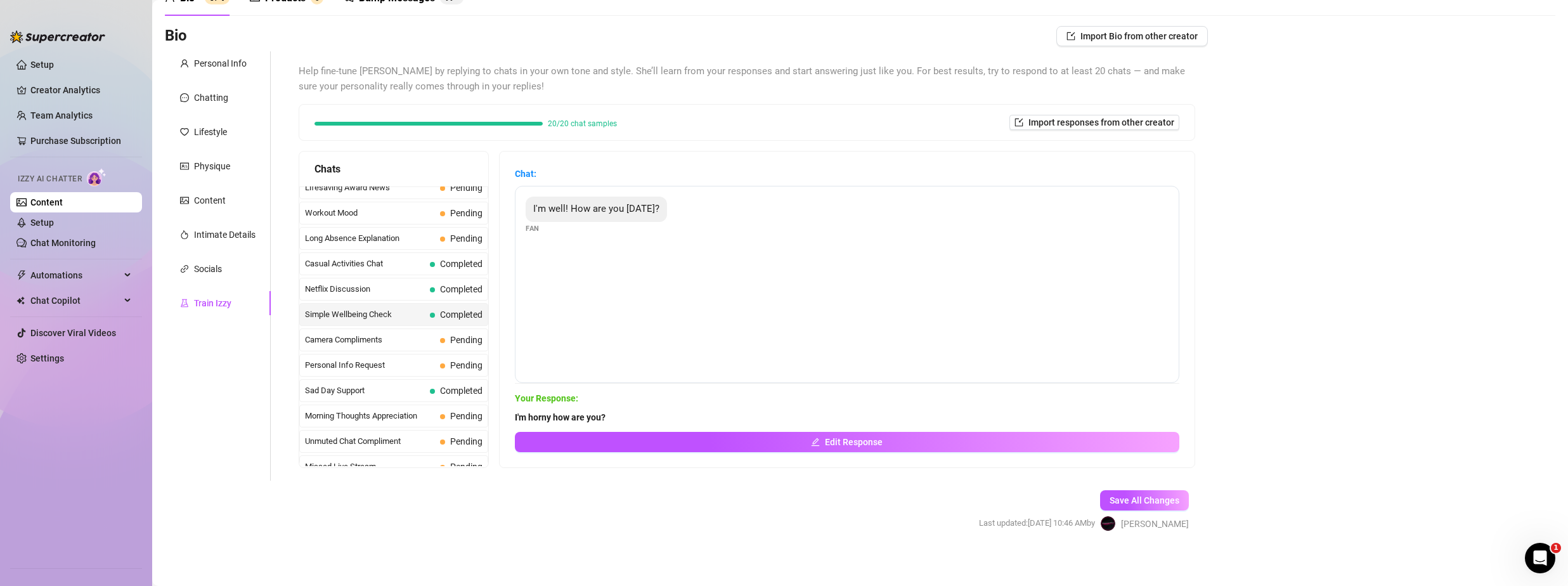
scroll to position [75, 0]
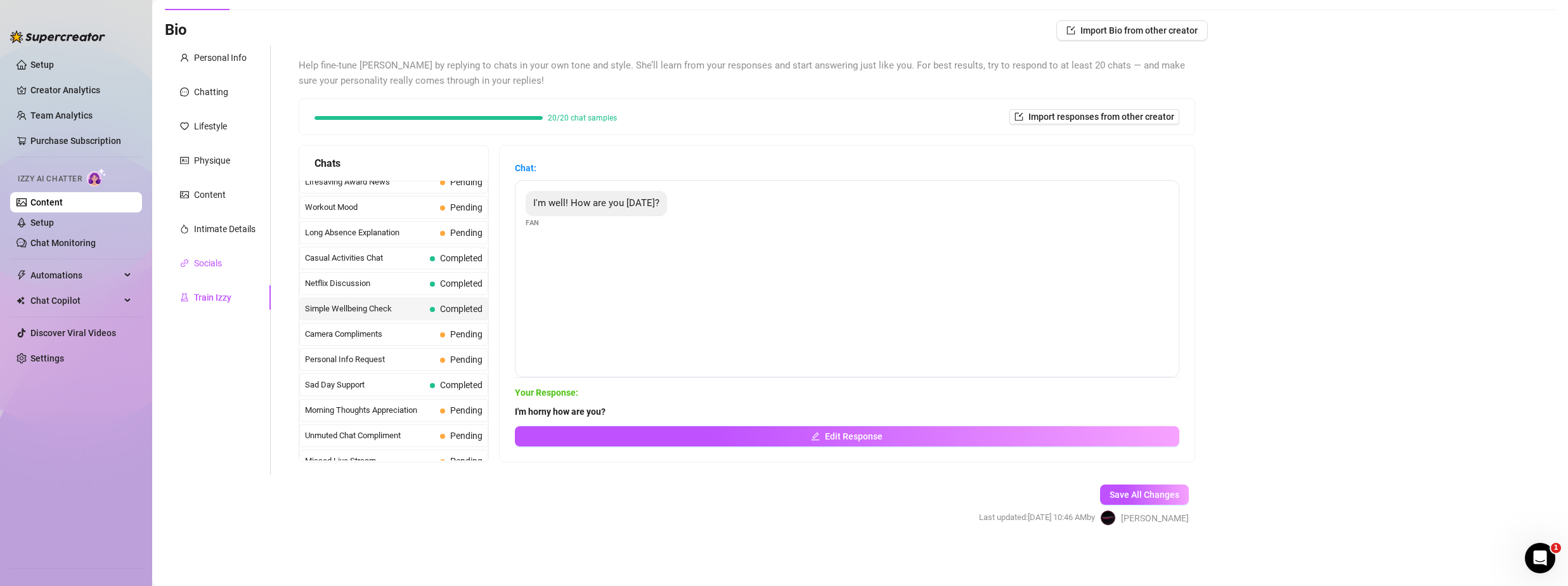
click at [221, 257] on div "Socials" at bounding box center [208, 264] width 28 height 14
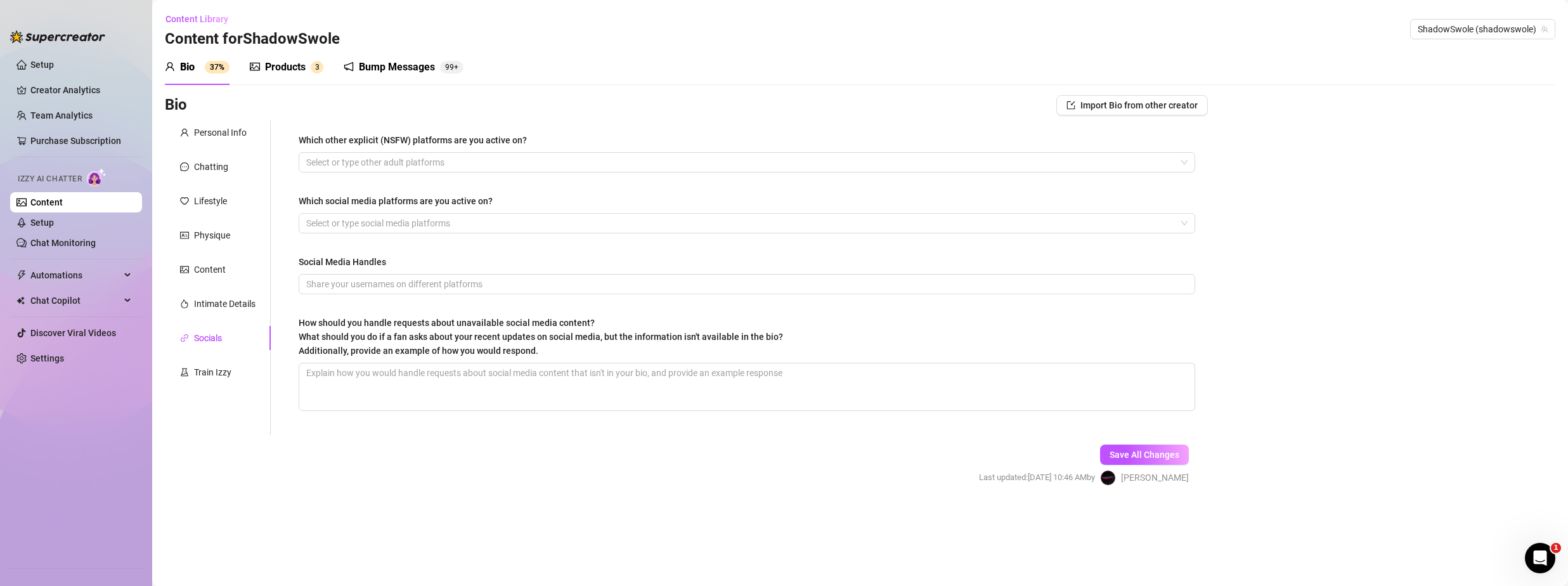
scroll to position [0, 0]
click at [222, 253] on div "Personal Info Chatting Lifestyle Physique Content Intimate Details Socials Trai…" at bounding box center [218, 277] width 106 height 315
click at [215, 305] on div "Intimate Details" at bounding box center [224, 304] width 61 height 14
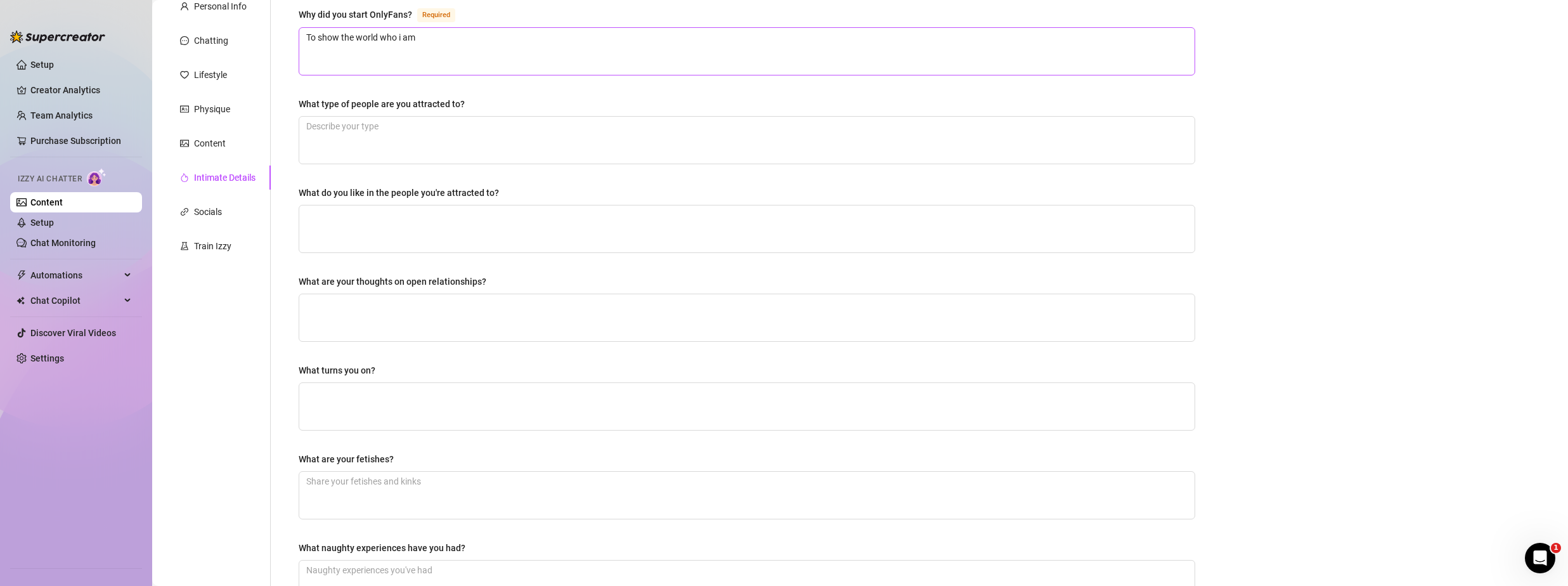
scroll to position [127, 0]
click at [449, 146] on textarea "What type of people are you attracted to?" at bounding box center [746, 140] width 895 height 47
click at [398, 224] on textarea "What do you like in the people you're attracted to?" at bounding box center [746, 228] width 895 height 47
click at [368, 313] on textarea "What are your thoughts on open relationships?" at bounding box center [746, 317] width 895 height 47
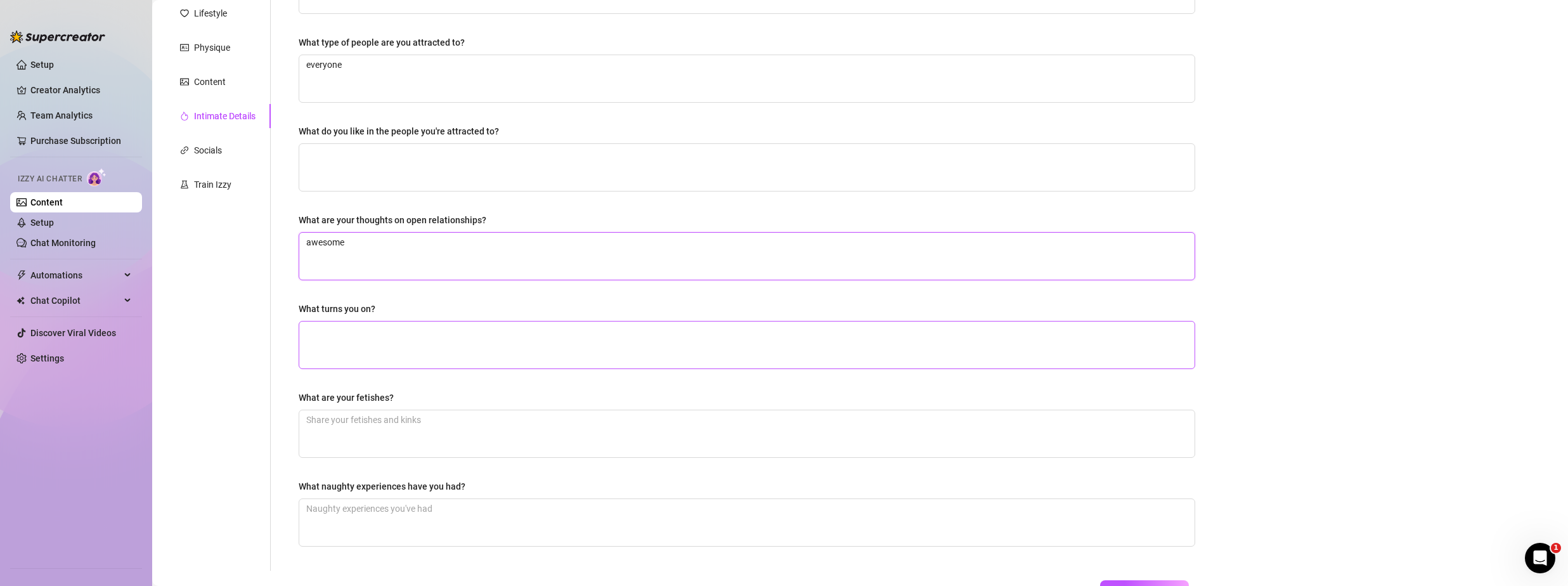
scroll to position [190, 0]
click at [341, 341] on textarea "What turns you on?" at bounding box center [746, 343] width 895 height 47
click at [336, 332] on textarea "What turns you on?" at bounding box center [746, 343] width 895 height 47
click at [366, 433] on textarea "What are your fetishes?" at bounding box center [746, 431] width 895 height 47
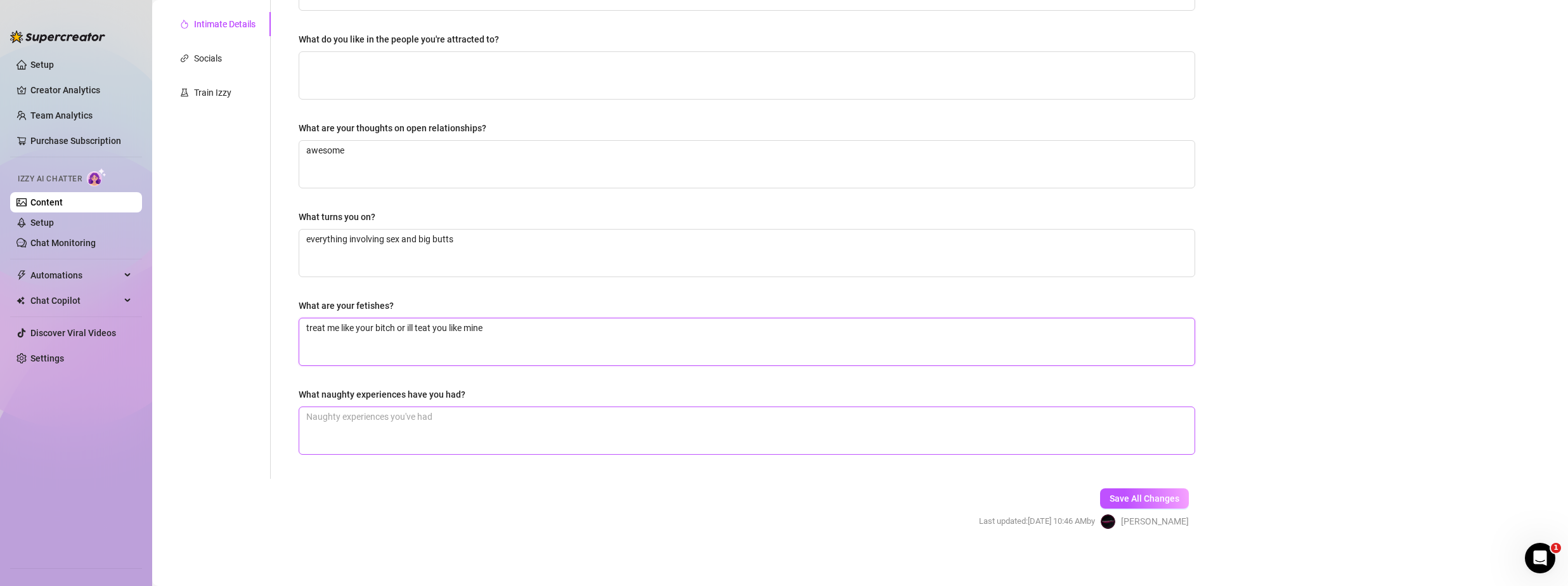
scroll to position [283, 0]
click at [448, 435] on textarea "What naughty experiences have you had?" at bounding box center [746, 427] width 895 height 47
click at [1141, 490] on span "Save All Changes" at bounding box center [1145, 495] width 70 height 10
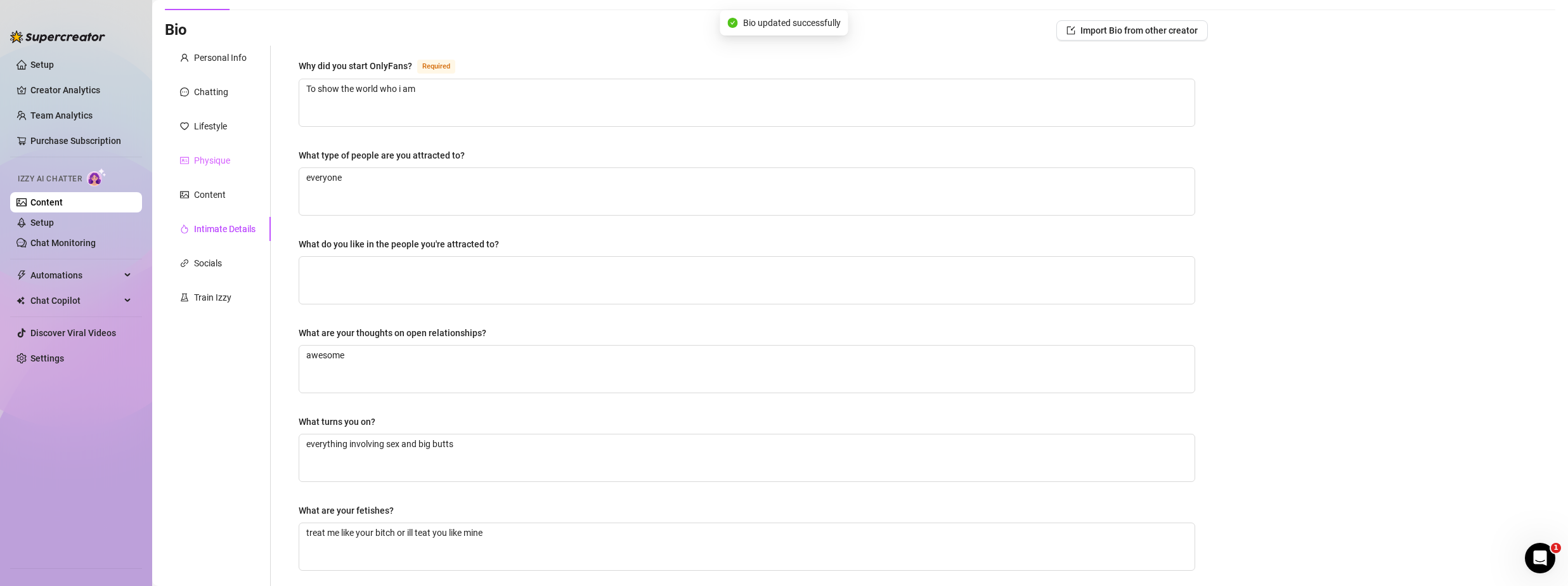
scroll to position [0, 0]
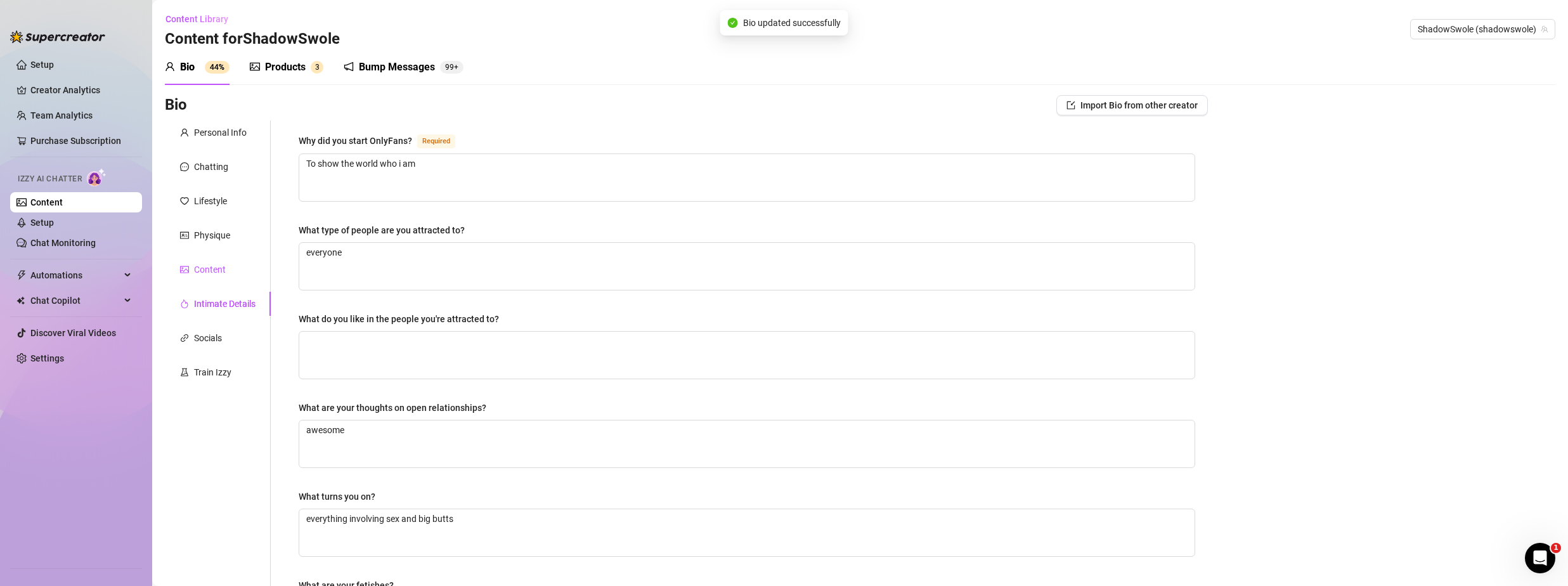
click at [211, 274] on div "Content" at bounding box center [209, 270] width 32 height 14
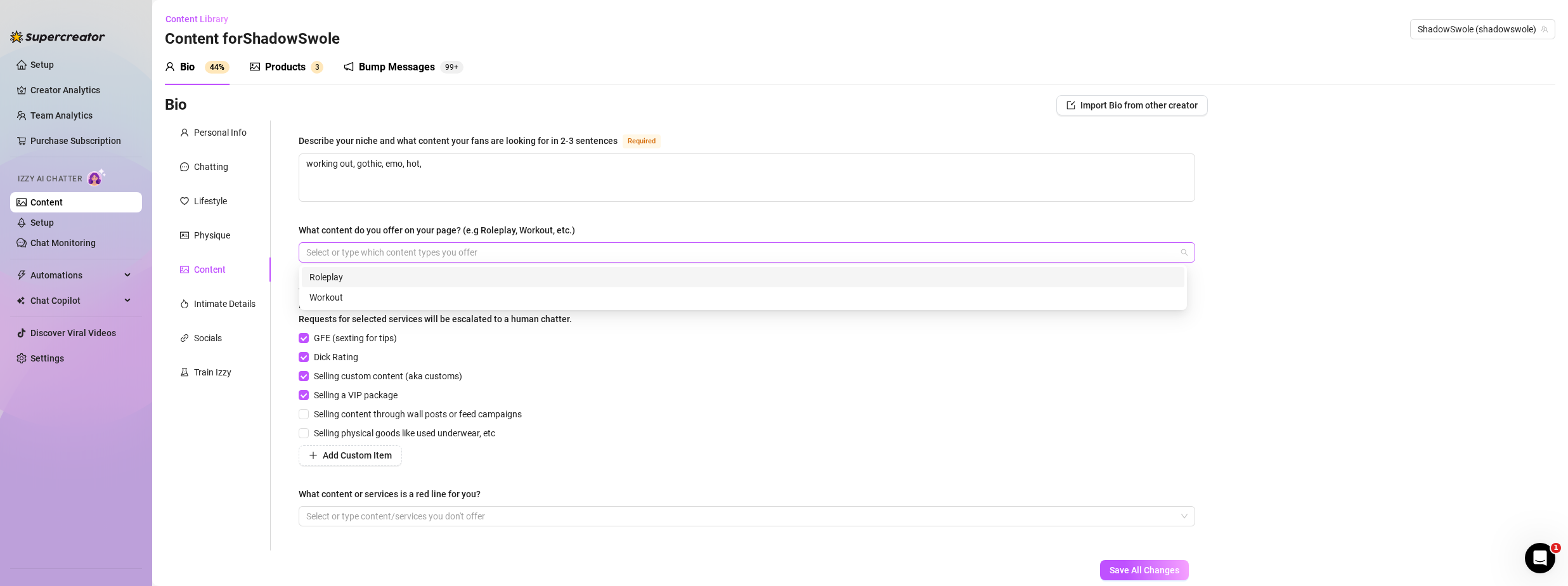
click at [366, 257] on div at bounding box center [740, 252] width 878 height 18
click at [378, 302] on div "Workout" at bounding box center [743, 298] width 867 height 14
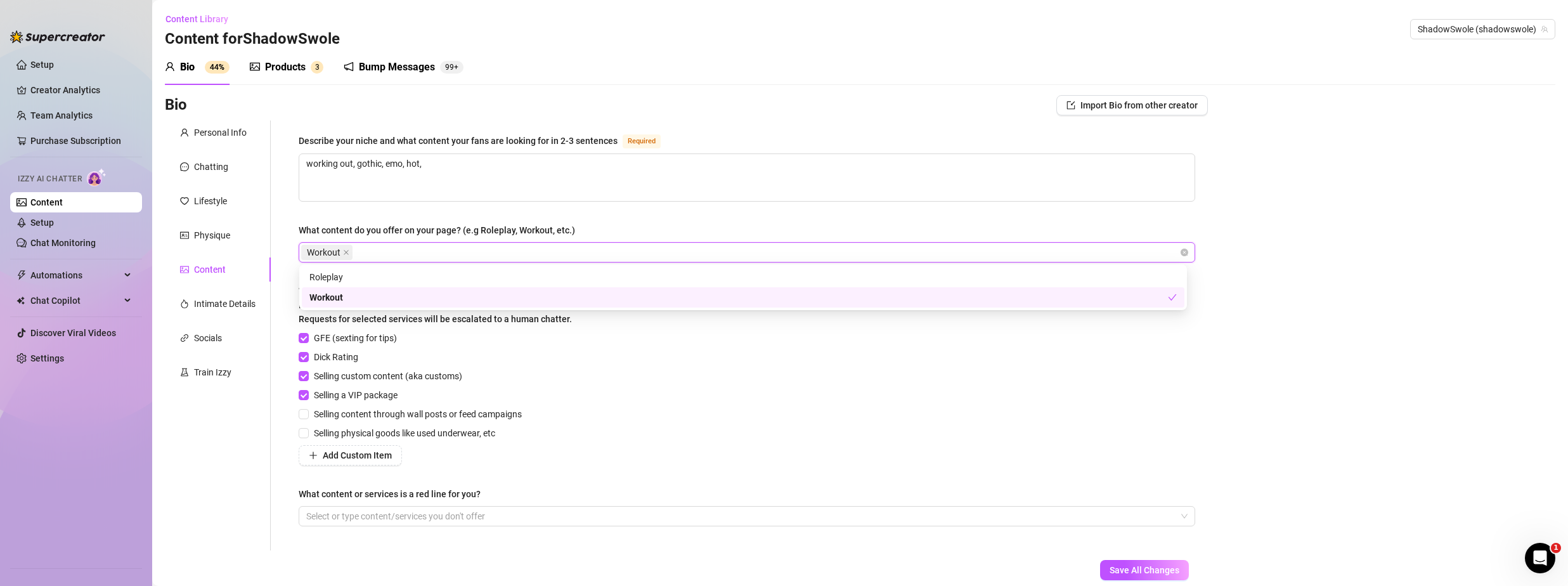
click at [884, 419] on div "GFE (sexting for tips) Dick Rating Selling custom content (aka customs) Selling…" at bounding box center [746, 398] width 897 height 134
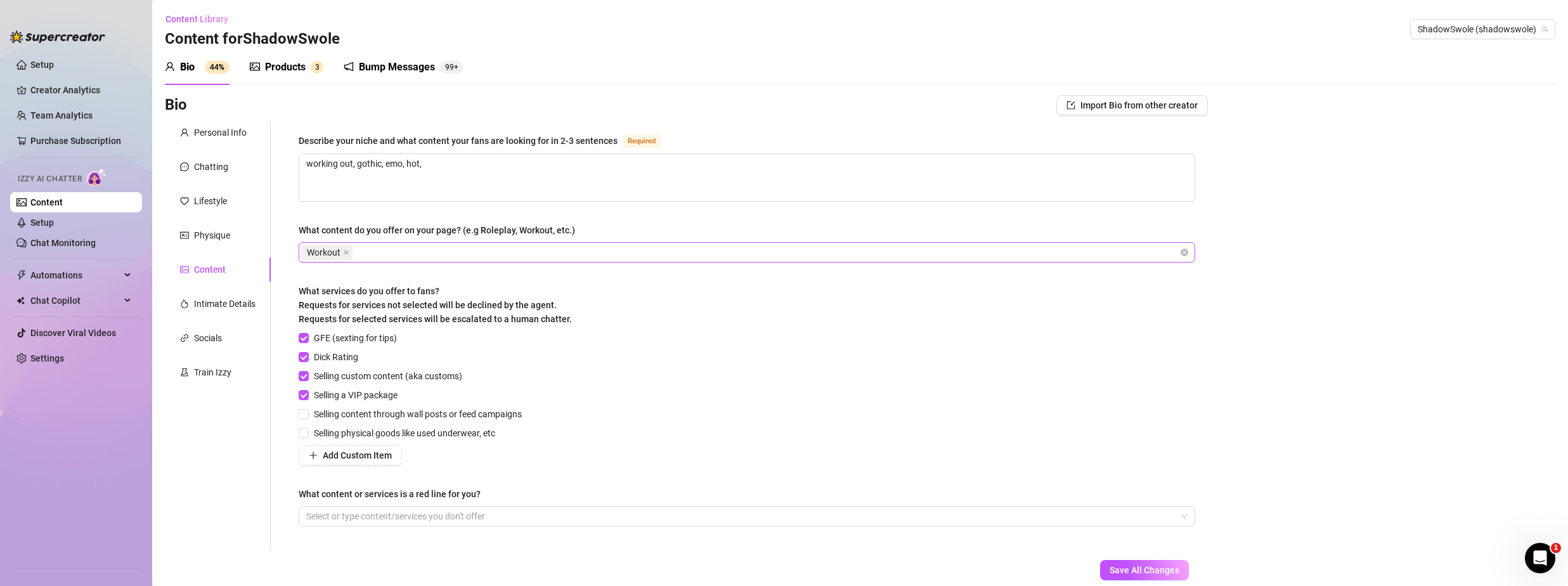
click at [505, 248] on div "Workout" at bounding box center [740, 252] width 878 height 18
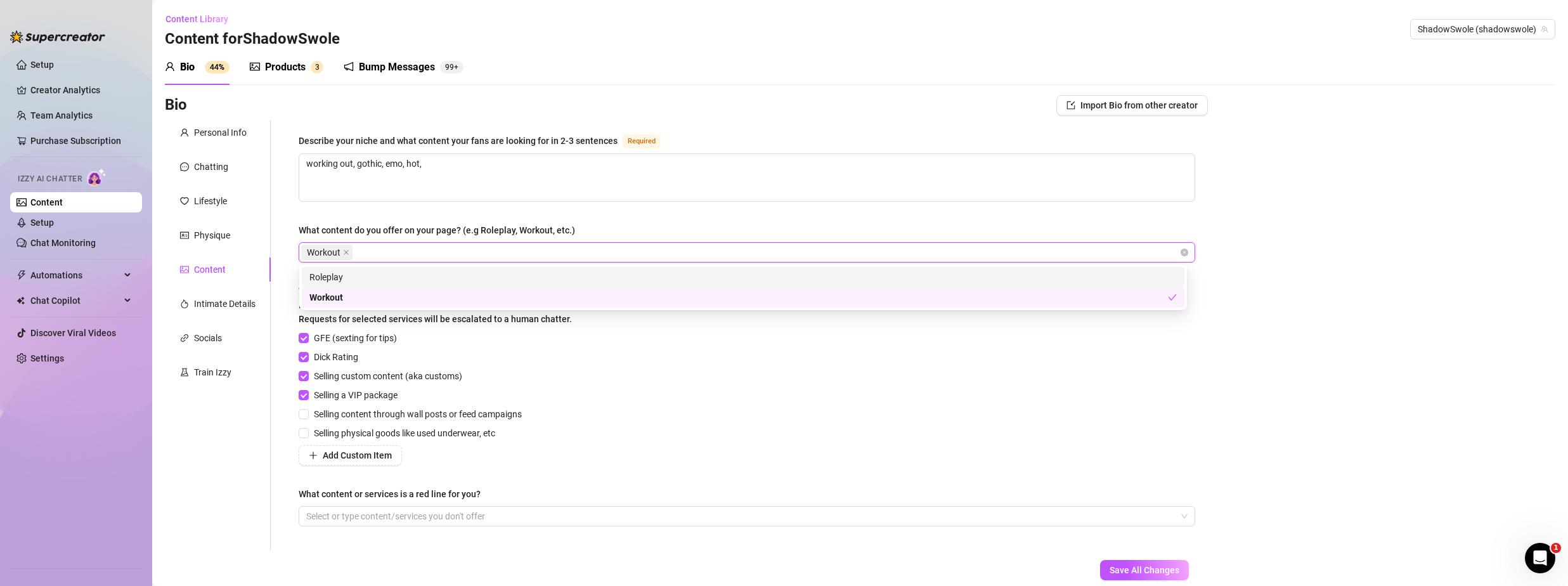
click at [464, 281] on div "Roleplay" at bounding box center [743, 277] width 867 height 14
click at [915, 397] on div "GFE (sexting for tips) Dick Rating Selling custom content (aka customs) Selling…" at bounding box center [746, 398] width 897 height 134
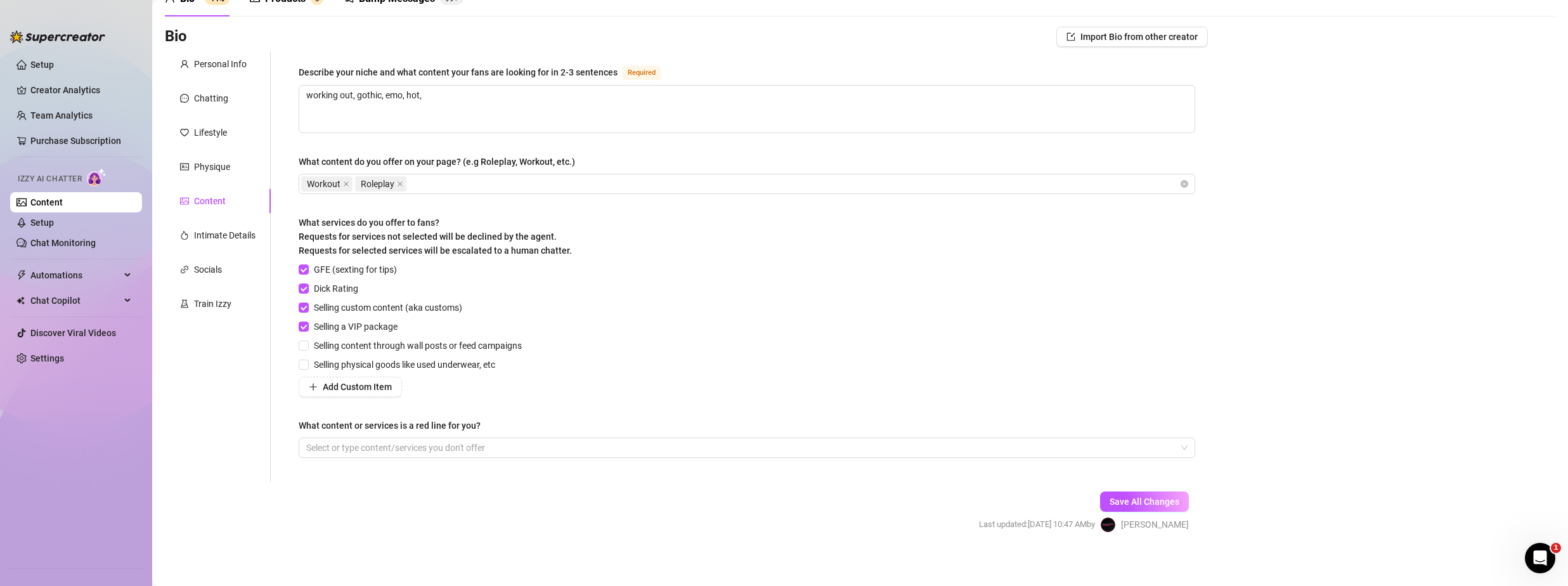
scroll to position [75, 0]
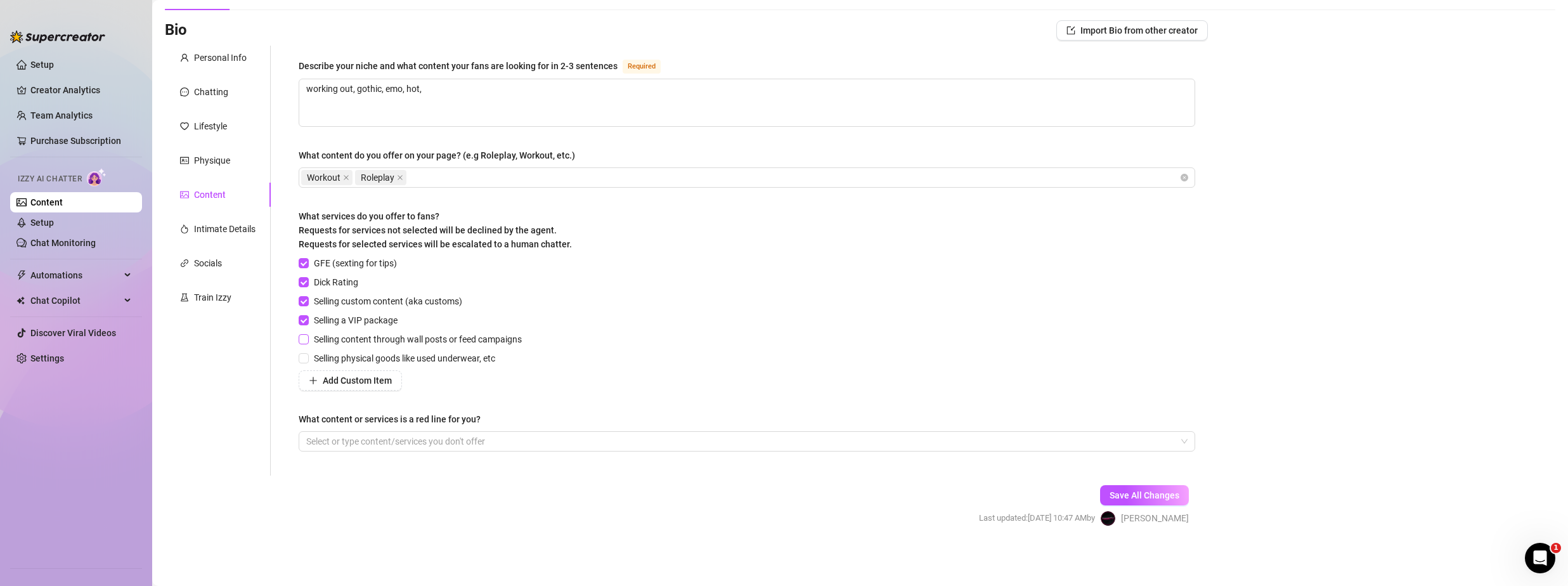
click at [307, 340] on input "Selling content through wall posts or feed campaigns" at bounding box center [302, 338] width 9 height 9
click at [304, 356] on input "Selling physical goods like used underwear, etc" at bounding box center [302, 357] width 9 height 9
drag, startPoint x: 1139, startPoint y: 486, endPoint x: 689, endPoint y: 404, distance: 457.4
click at [1139, 487] on button "Save All Changes" at bounding box center [1145, 495] width 89 height 20
click at [211, 159] on div "Physique" at bounding box center [212, 160] width 36 height 14
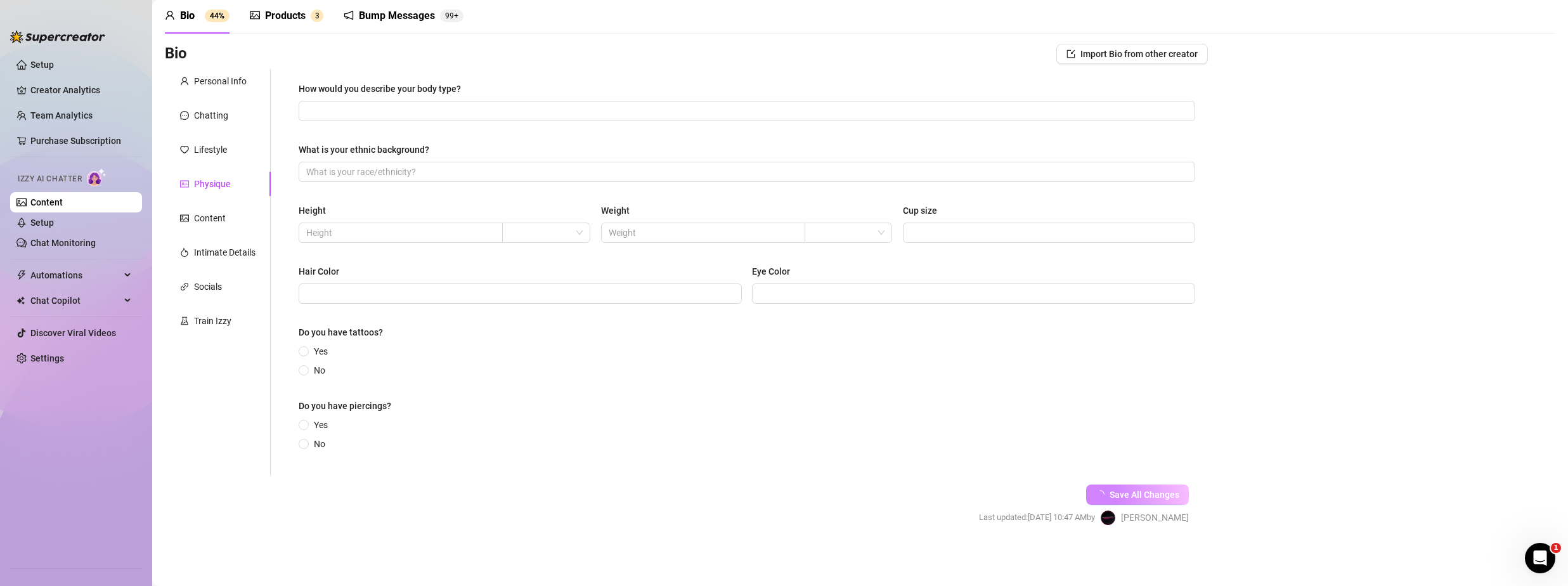
scroll to position [51, 0]
drag, startPoint x: 358, startPoint y: 120, endPoint x: 362, endPoint y: 113, distance: 8.1
click at [360, 117] on span at bounding box center [746, 111] width 897 height 20
click at [456, 169] on input "What is your ethnic background?" at bounding box center [746, 172] width 879 height 14
click at [401, 232] on input "text" at bounding box center [399, 233] width 187 height 14
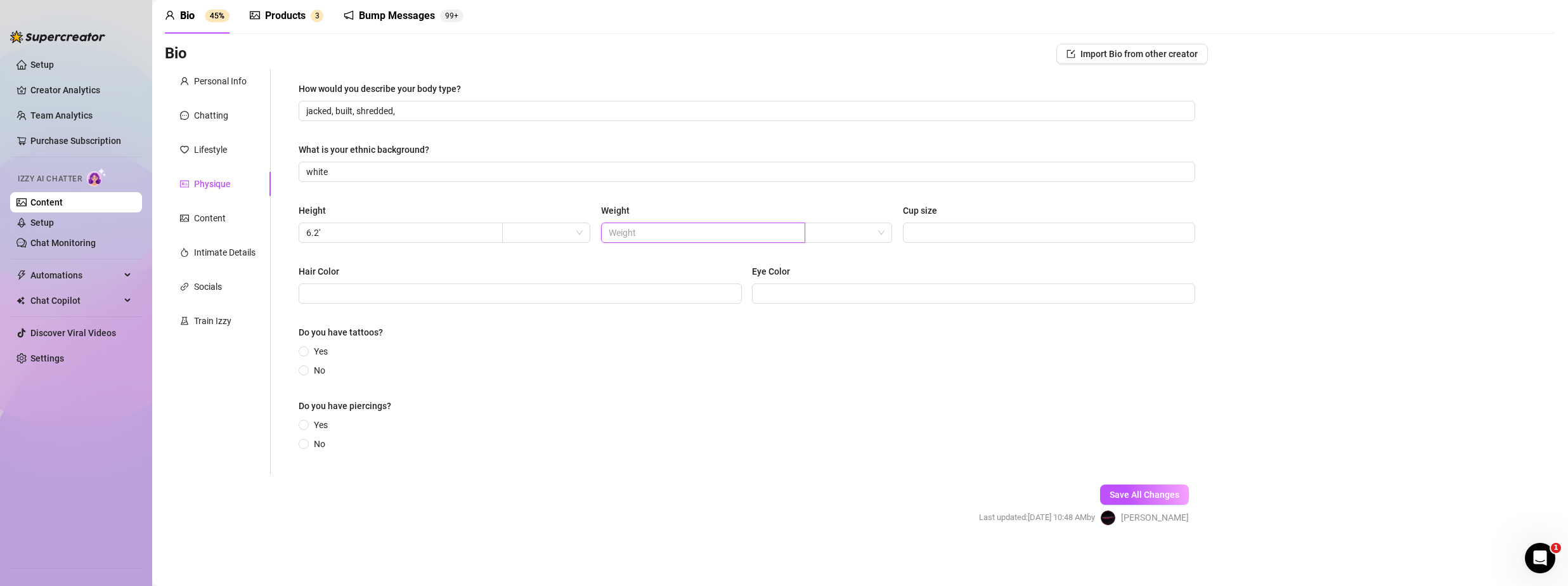
click at [636, 232] on input "text" at bounding box center [701, 233] width 187 height 14
click at [446, 303] on span at bounding box center [520, 294] width 443 height 20
click at [772, 296] on input "Eye Color" at bounding box center [972, 294] width 426 height 14
click at [307, 349] on input "Yes" at bounding box center [304, 352] width 5 height 9
click at [305, 431] on input "Yes" at bounding box center [304, 432] width 5 height 9
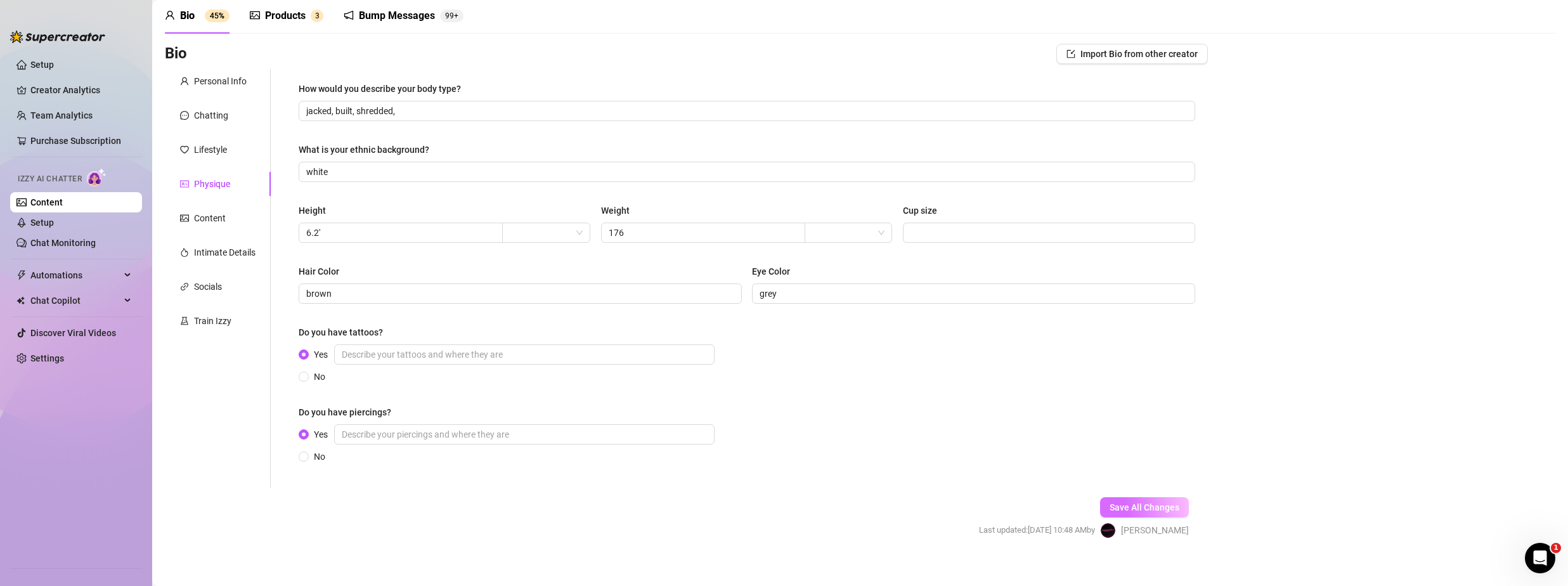
click at [1139, 501] on button "Save All Changes" at bounding box center [1145, 507] width 89 height 20
click at [212, 150] on div "Lifestyle" at bounding box center [210, 150] width 33 height 14
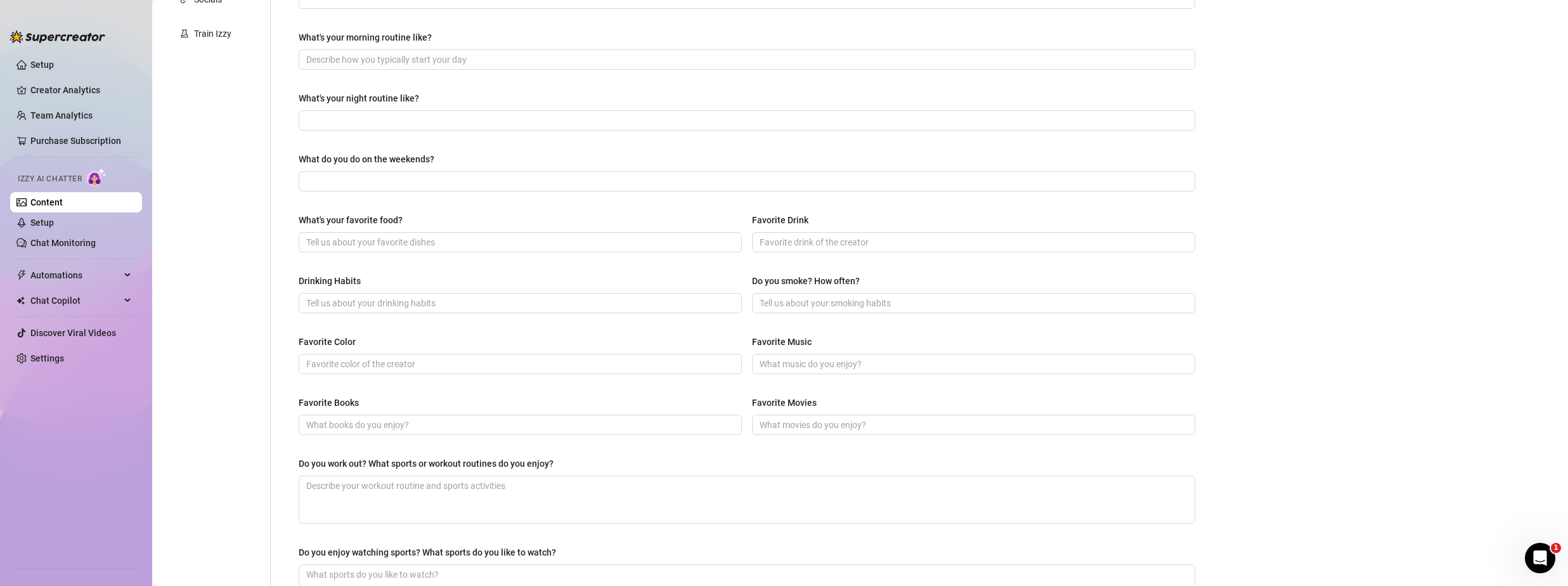
scroll to position [368, 0]
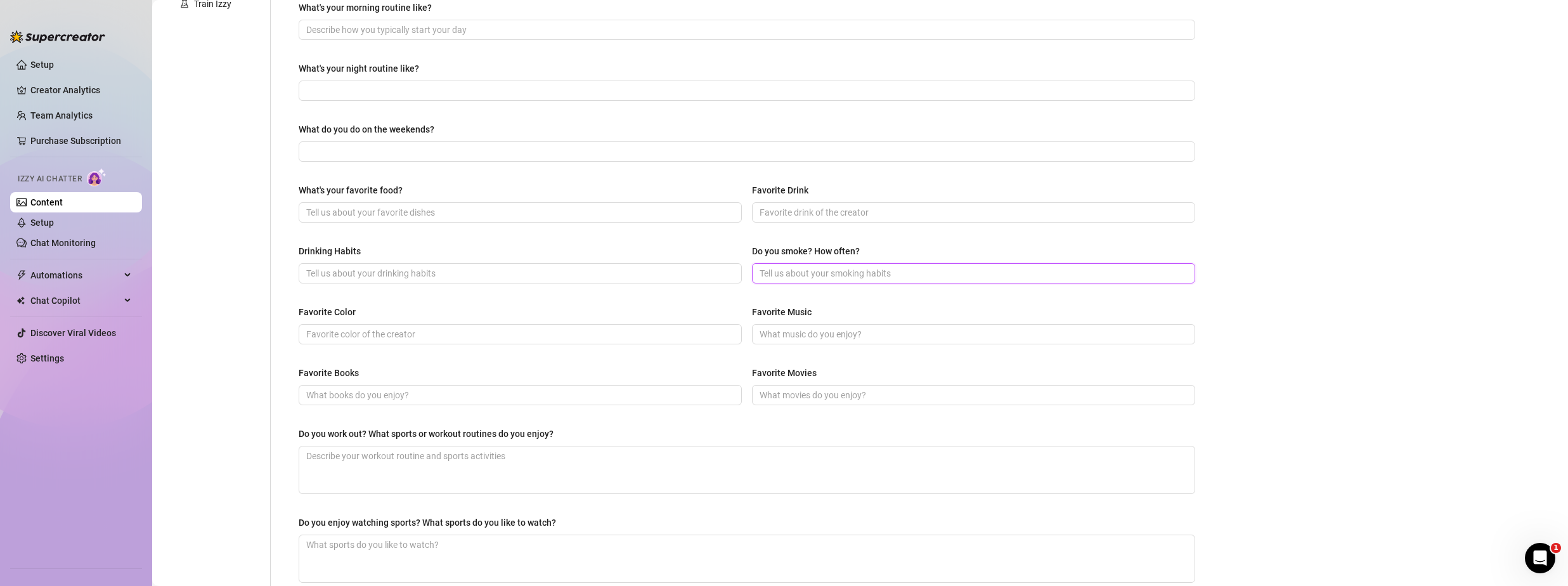
click at [806, 274] on input "Do you smoke? How often?" at bounding box center [972, 274] width 426 height 14
click at [813, 327] on input "Favorite Music" at bounding box center [972, 334] width 426 height 14
click at [573, 471] on textarea "Do you work out? What sports or workout routines do you enjoy?" at bounding box center [746, 470] width 895 height 47
click at [472, 339] on input "Favorite Color" at bounding box center [519, 334] width 426 height 14
click at [415, 274] on input "Drinking Habits" at bounding box center [519, 274] width 426 height 14
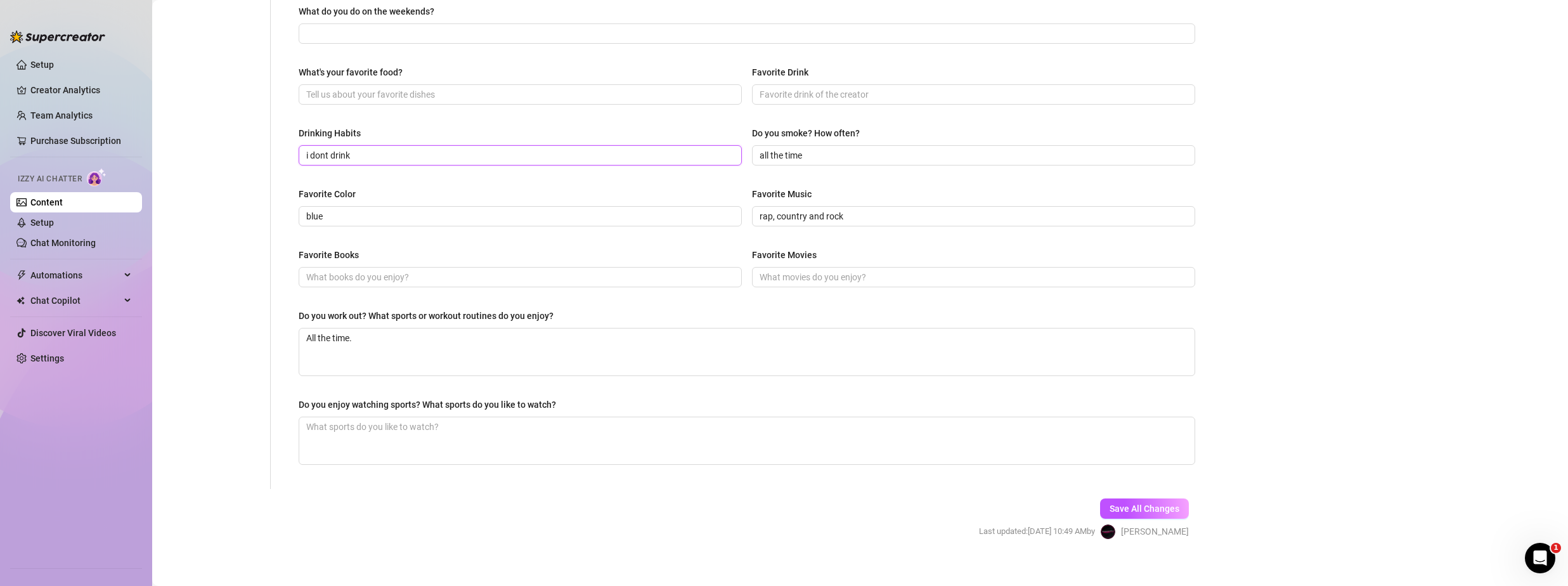
scroll to position [499, 0]
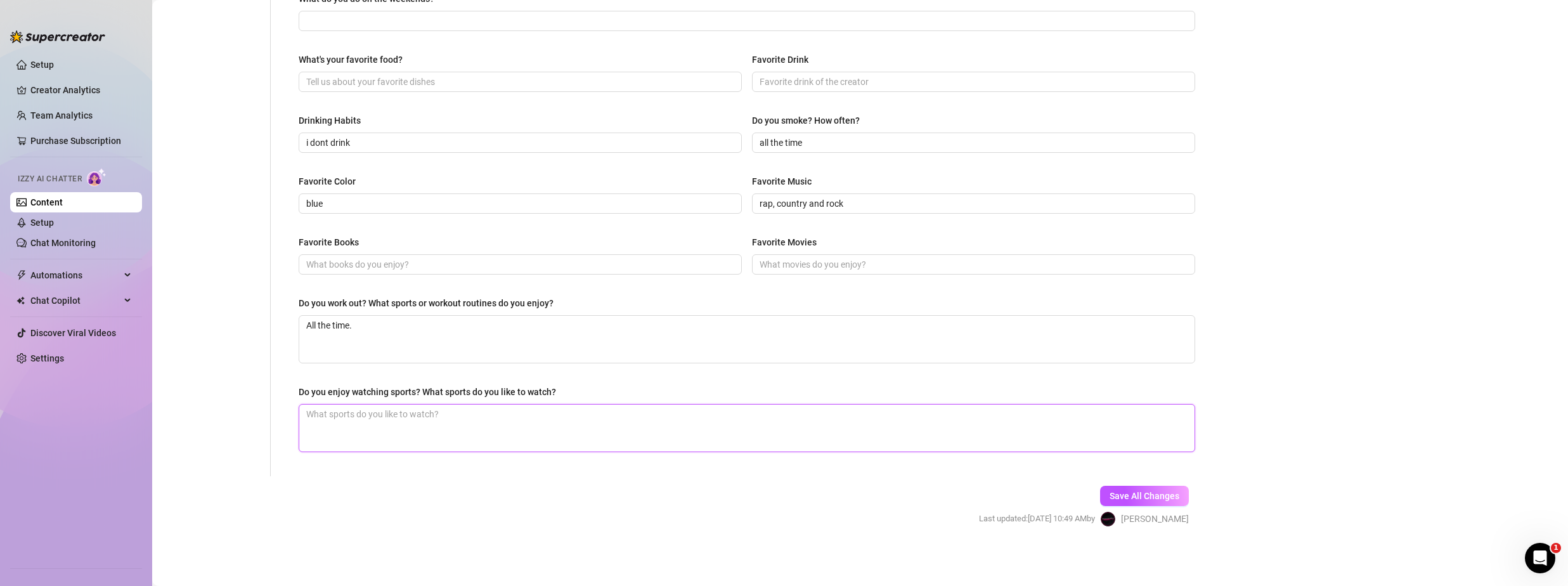
drag, startPoint x: 370, startPoint y: 419, endPoint x: 705, endPoint y: 392, distance: 336.1
click at [370, 418] on textarea "Do you enjoy watching sports? What sports do you like to watch?" at bounding box center [746, 428] width 895 height 47
click at [1117, 491] on span "Save All Changes" at bounding box center [1145, 495] width 70 height 10
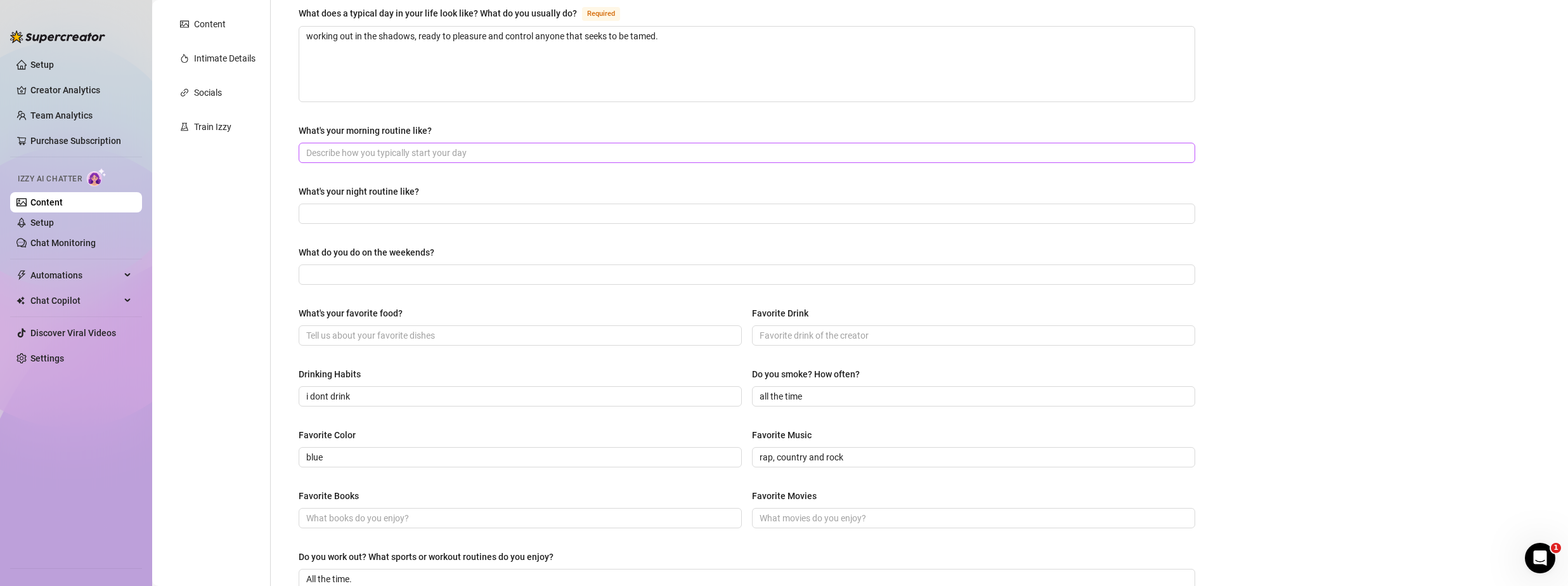
scroll to position [0, 0]
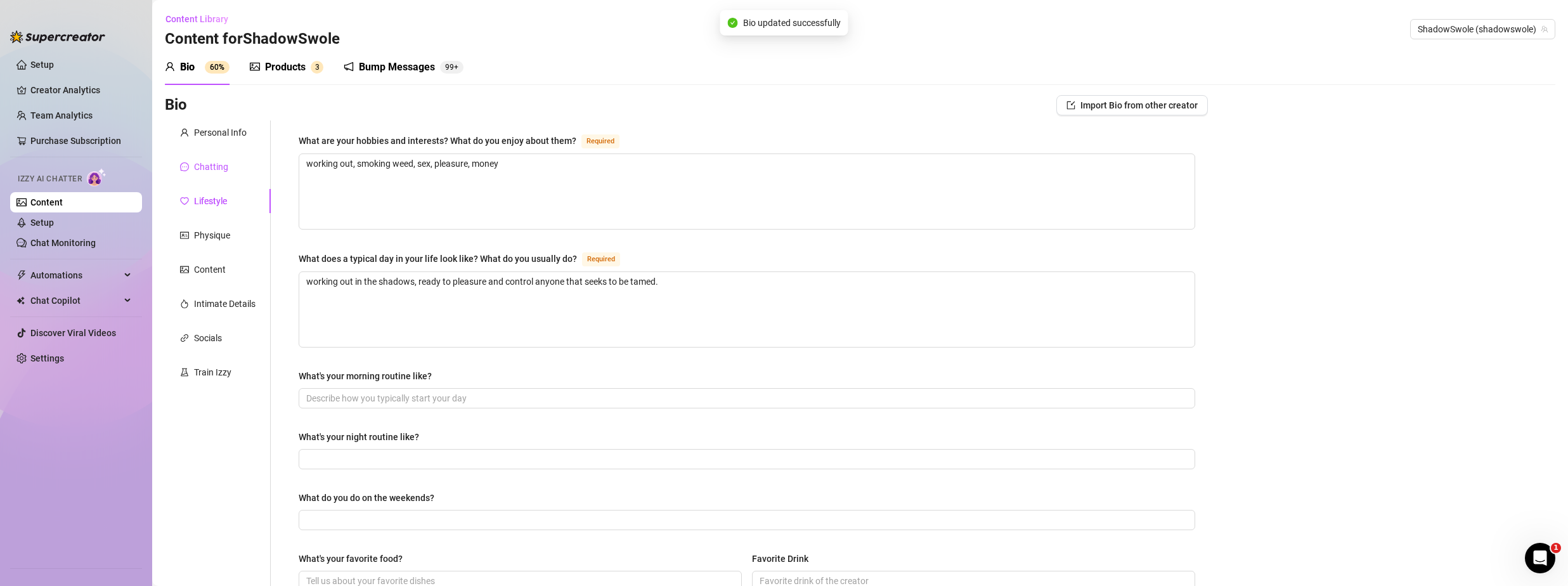
click at [212, 164] on div "Chatting" at bounding box center [211, 167] width 34 height 14
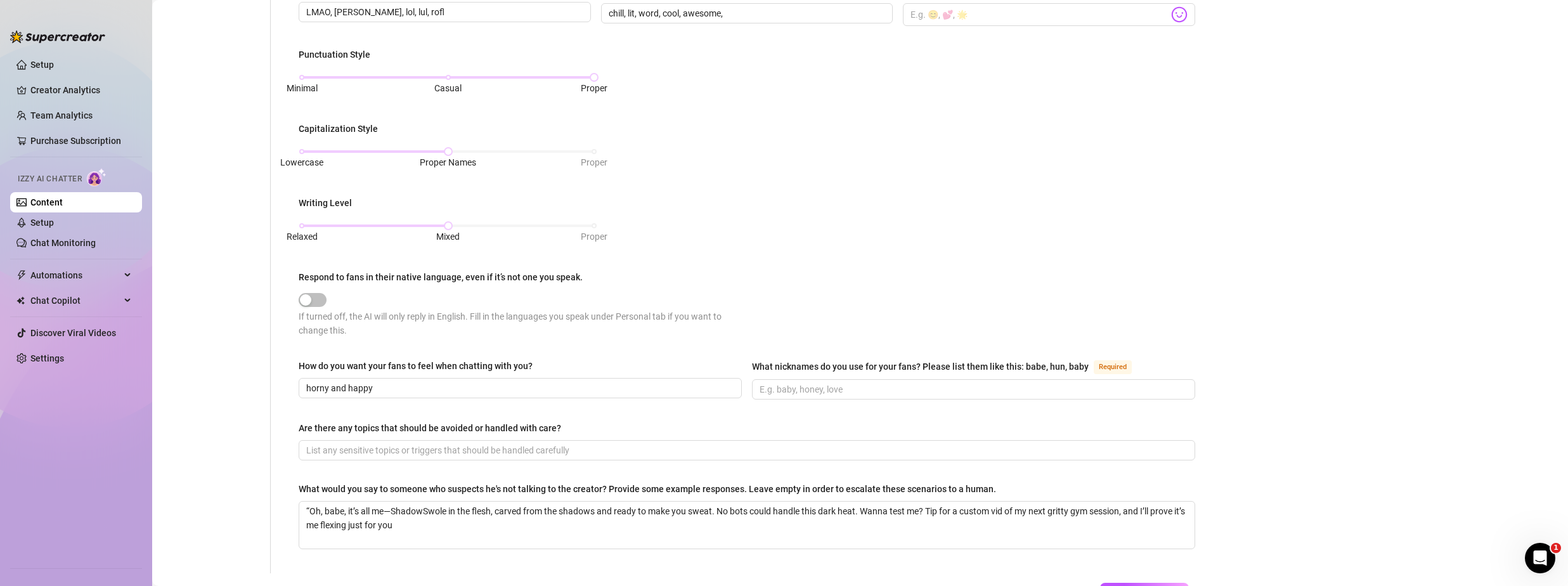
scroll to position [508, 0]
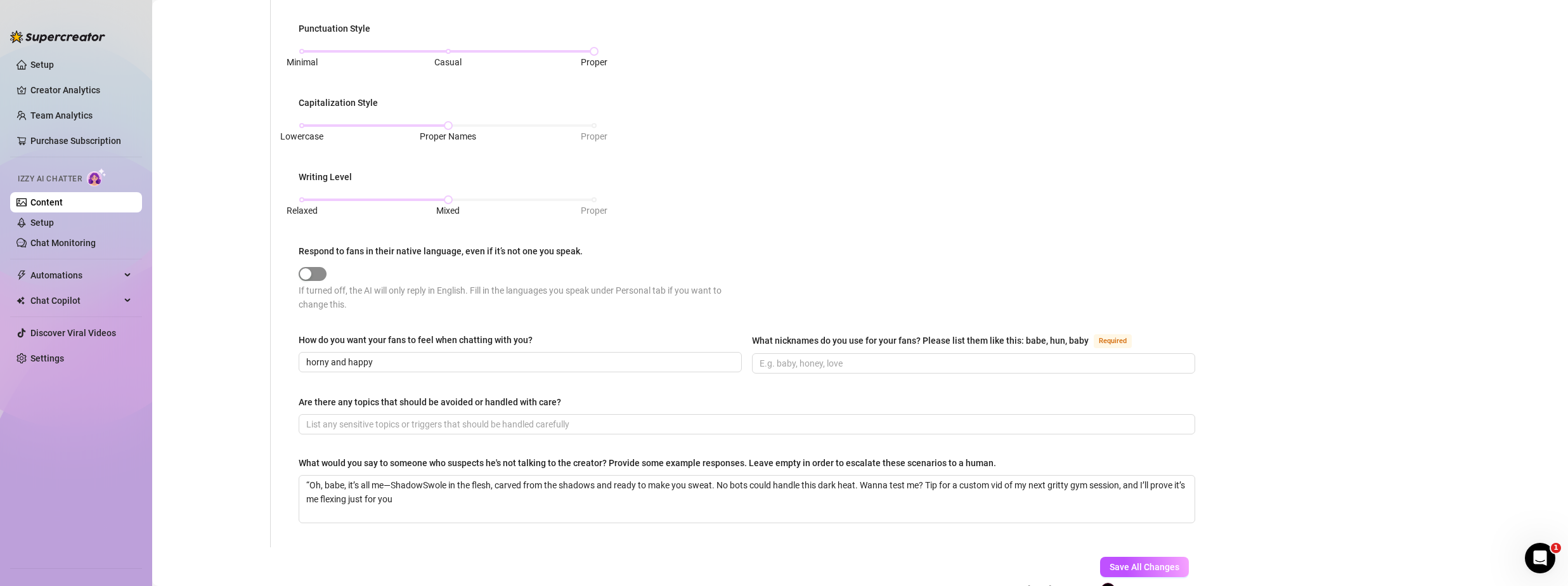
click at [305, 268] on div "button" at bounding box center [305, 274] width 12 height 12
click at [313, 270] on button "Respond to fans in their native language, even if it’s not one you speak." at bounding box center [312, 274] width 28 height 14
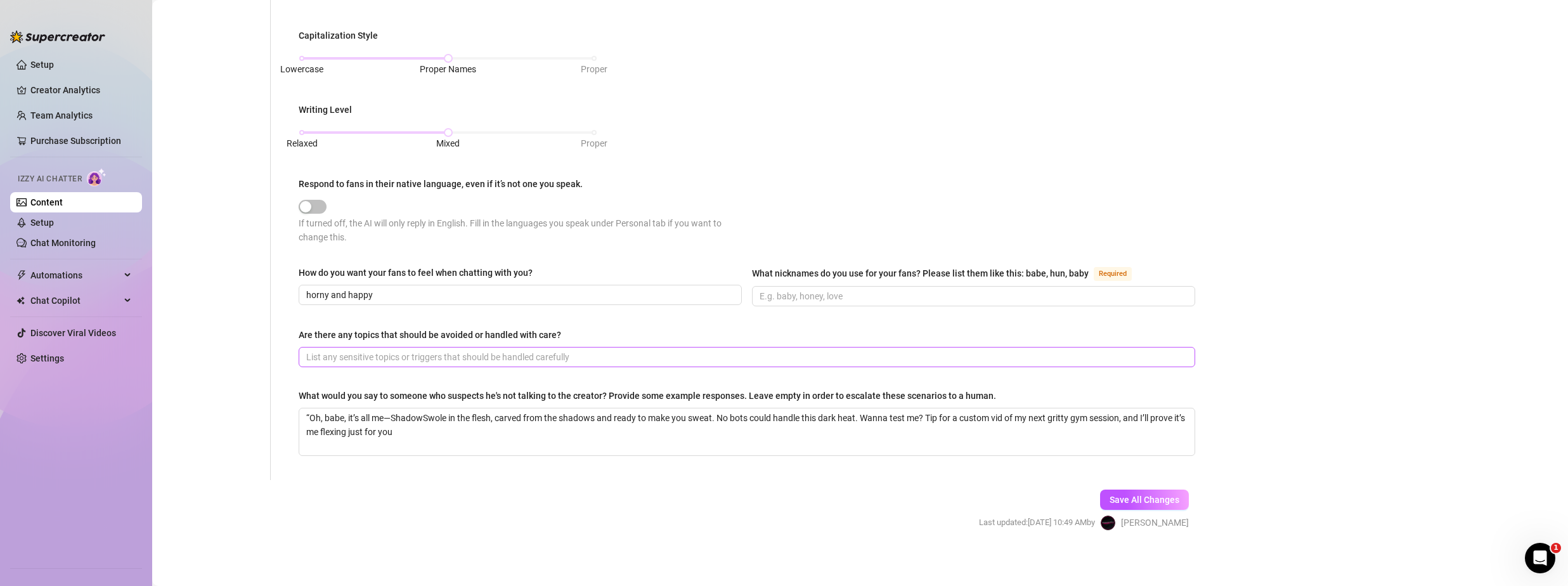
scroll to position [577, 0]
click at [954, 295] on input "What nicknames do you use for your fans? Please list them like this: babe, hun,…" at bounding box center [972, 295] width 426 height 14
click at [1160, 497] on span "Save All Changes" at bounding box center [1145, 500] width 70 height 10
click at [854, 526] on form "Personal Info Chatting Lifestyle Physique Content Intimate Details Socials Trai…" at bounding box center [687, 47] width 1043 height 1007
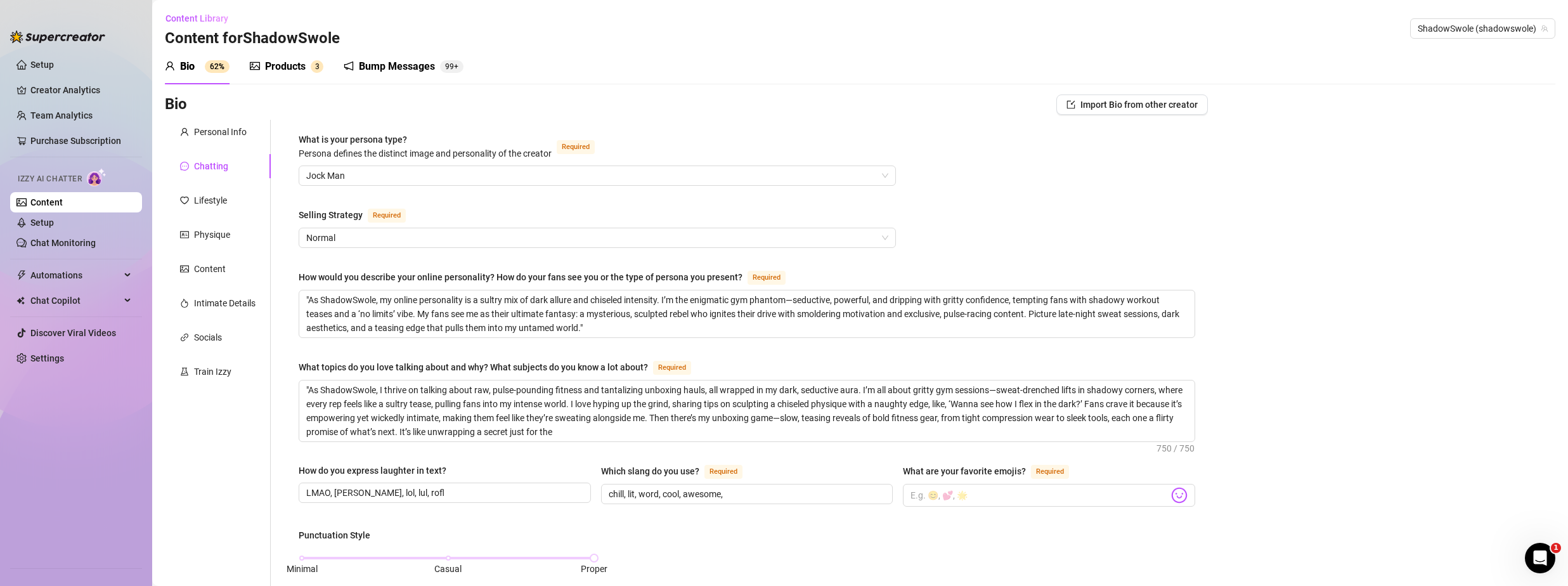
scroll to position [0, 0]
click at [207, 129] on div "Personal Info" at bounding box center [220, 133] width 53 height 14
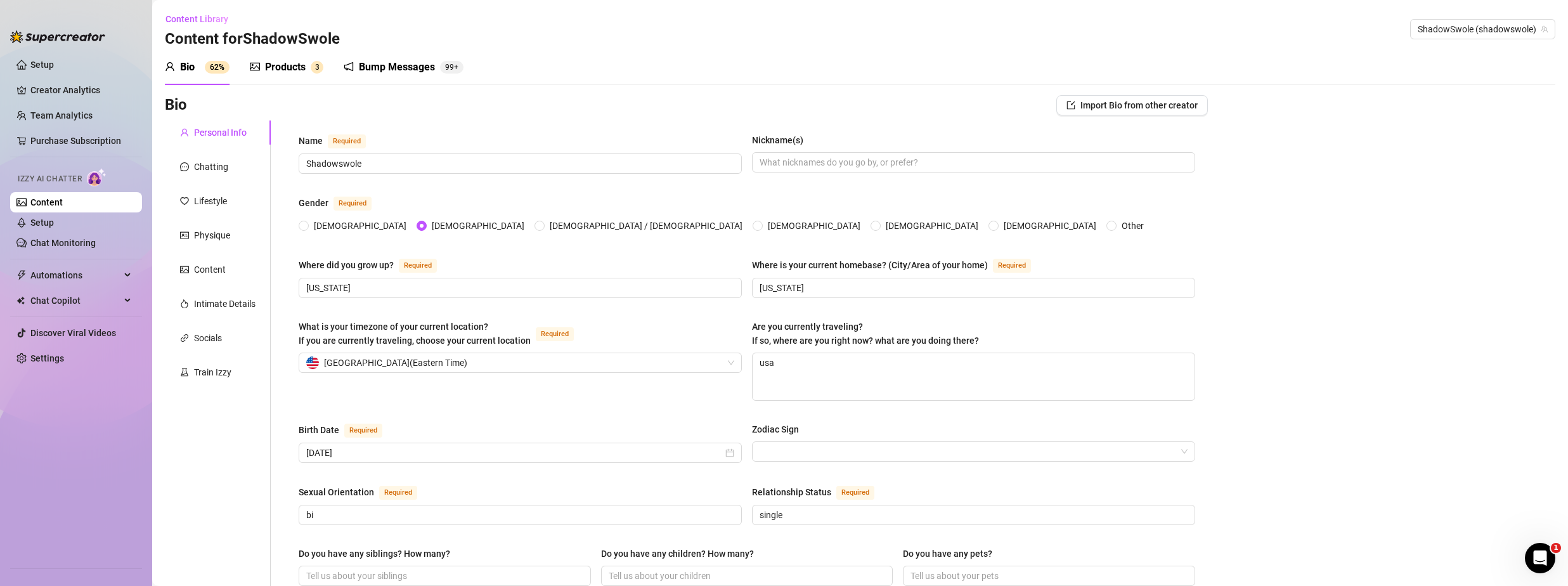
click at [205, 64] on sup "62%" at bounding box center [217, 67] width 25 height 12
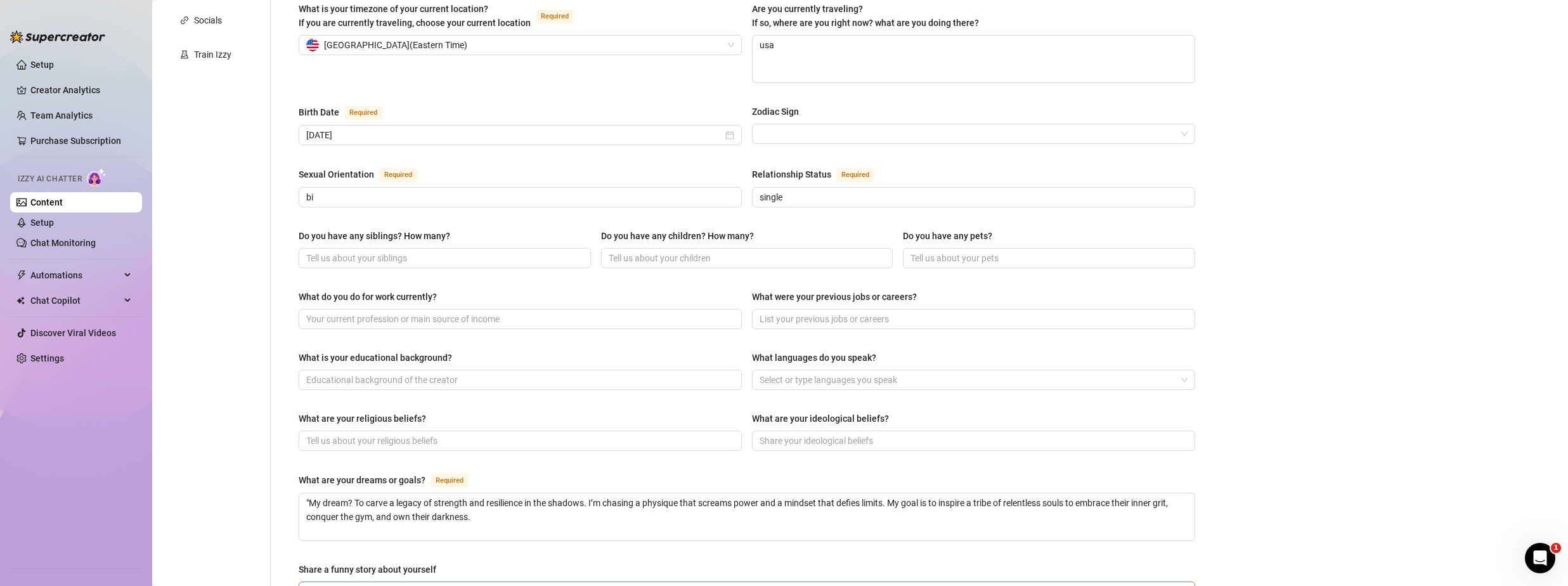
scroll to position [254, 0]
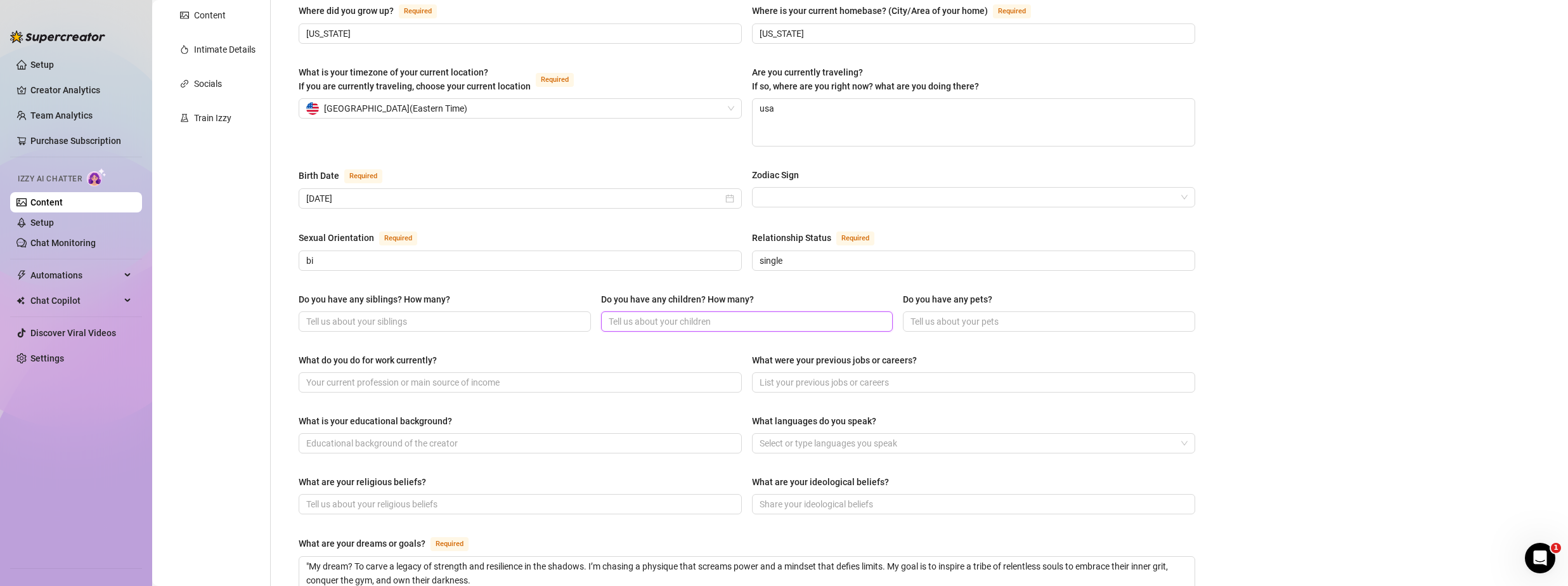
click at [720, 322] on input "Do you have any children? How many?" at bounding box center [746, 322] width 274 height 14
click at [982, 317] on input "Do you have any pets?" at bounding box center [1048, 322] width 274 height 14
click at [932, 377] on input "What were your previous jobs or careers?" at bounding box center [972, 382] width 426 height 14
click at [915, 444] on div at bounding box center [967, 443] width 425 height 18
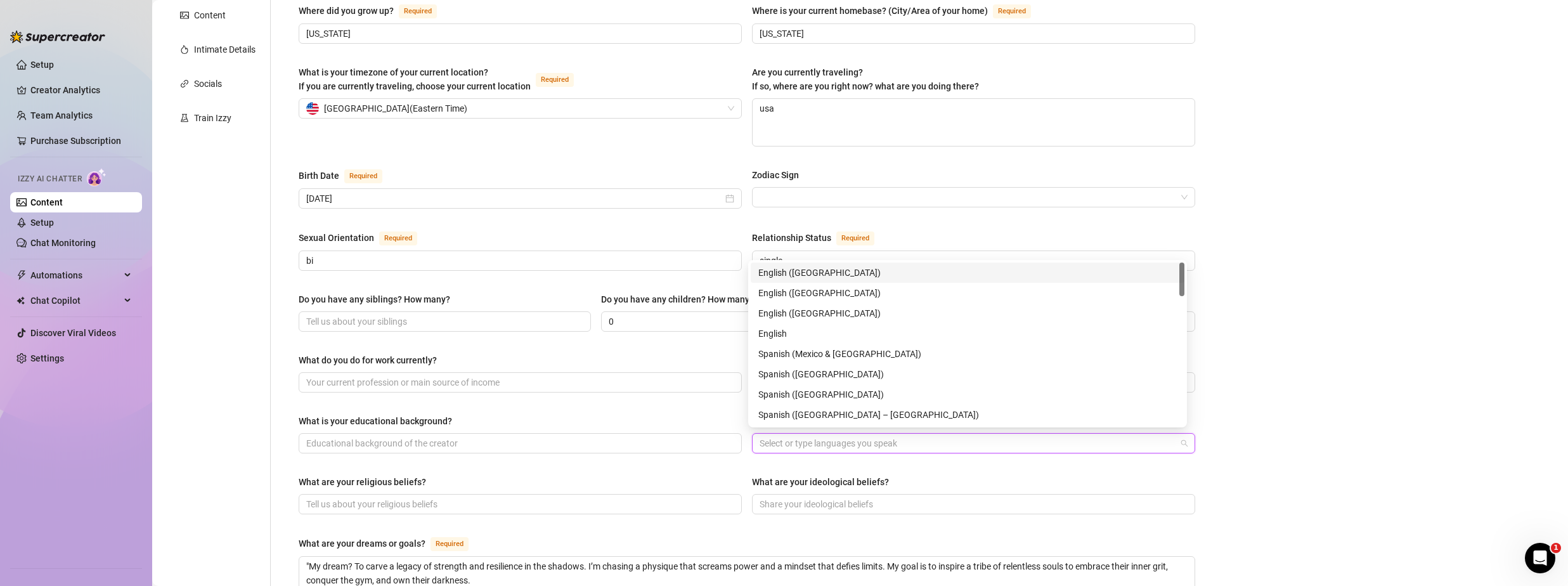
click at [853, 274] on div "English ([GEOGRAPHIC_DATA])" at bounding box center [968, 273] width 419 height 14
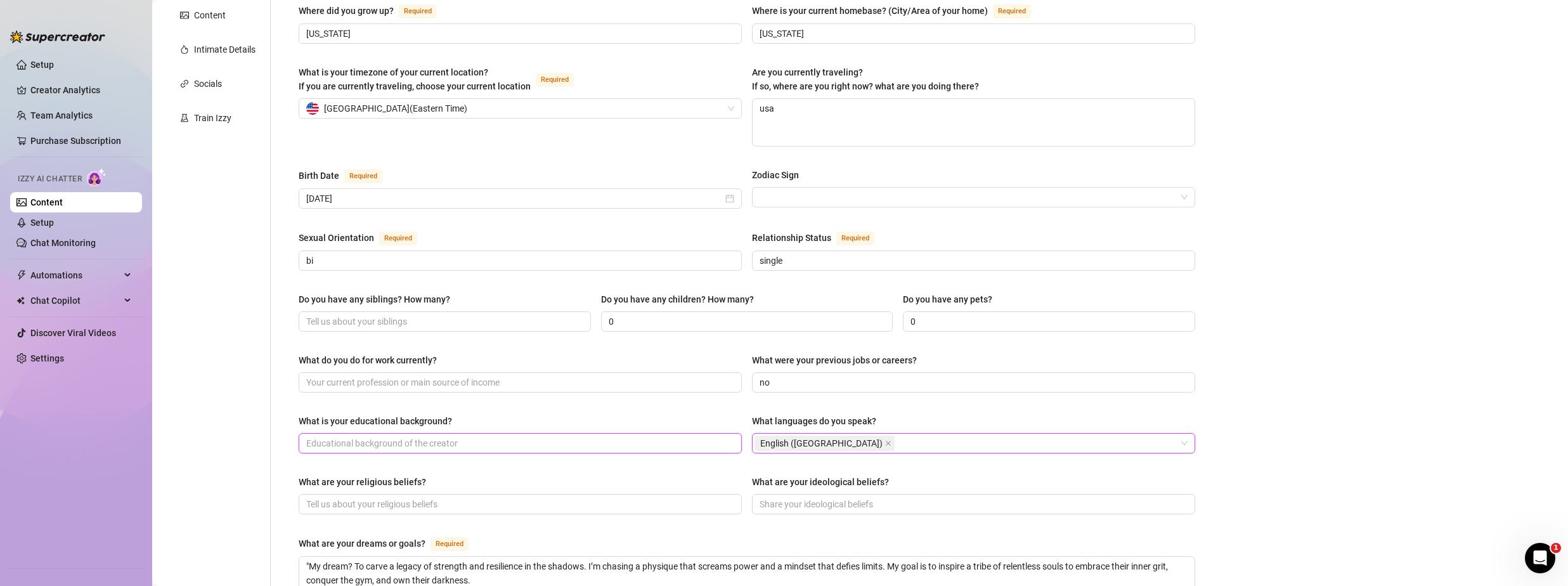
click at [474, 438] on input "What is your educational background?" at bounding box center [519, 443] width 426 height 14
click at [482, 384] on input "What do you do for work currently?" at bounding box center [519, 382] width 426 height 14
click at [425, 501] on input "What are your religious beliefs?" at bounding box center [519, 504] width 426 height 14
click at [824, 505] on input "What are your ideological beliefs?" at bounding box center [972, 504] width 426 height 14
click at [828, 180] on div "Zodiac Sign" at bounding box center [974, 178] width 443 height 19
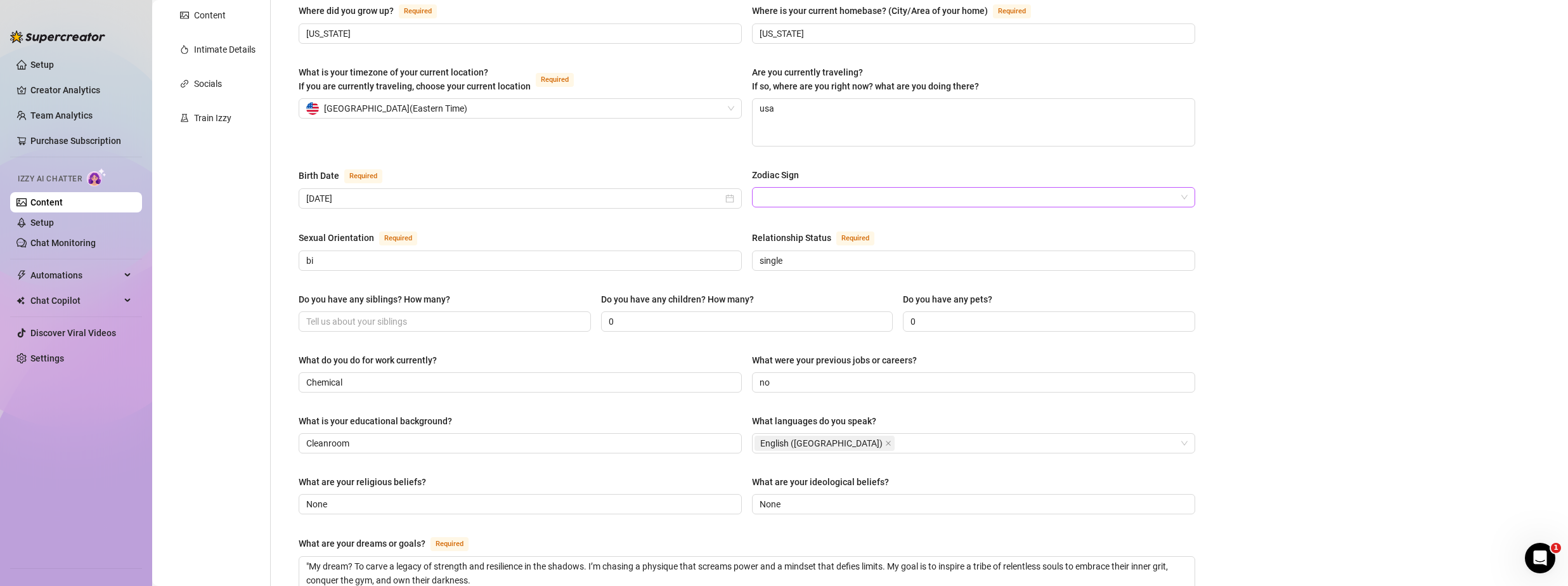
click at [831, 188] on input "Zodiac Sign" at bounding box center [968, 197] width 417 height 19
click at [787, 317] on div "Virgo" at bounding box center [968, 322] width 419 height 14
click at [516, 138] on div "What is your timezone of your current location? If you are currently traveling,…" at bounding box center [520, 105] width 443 height 81
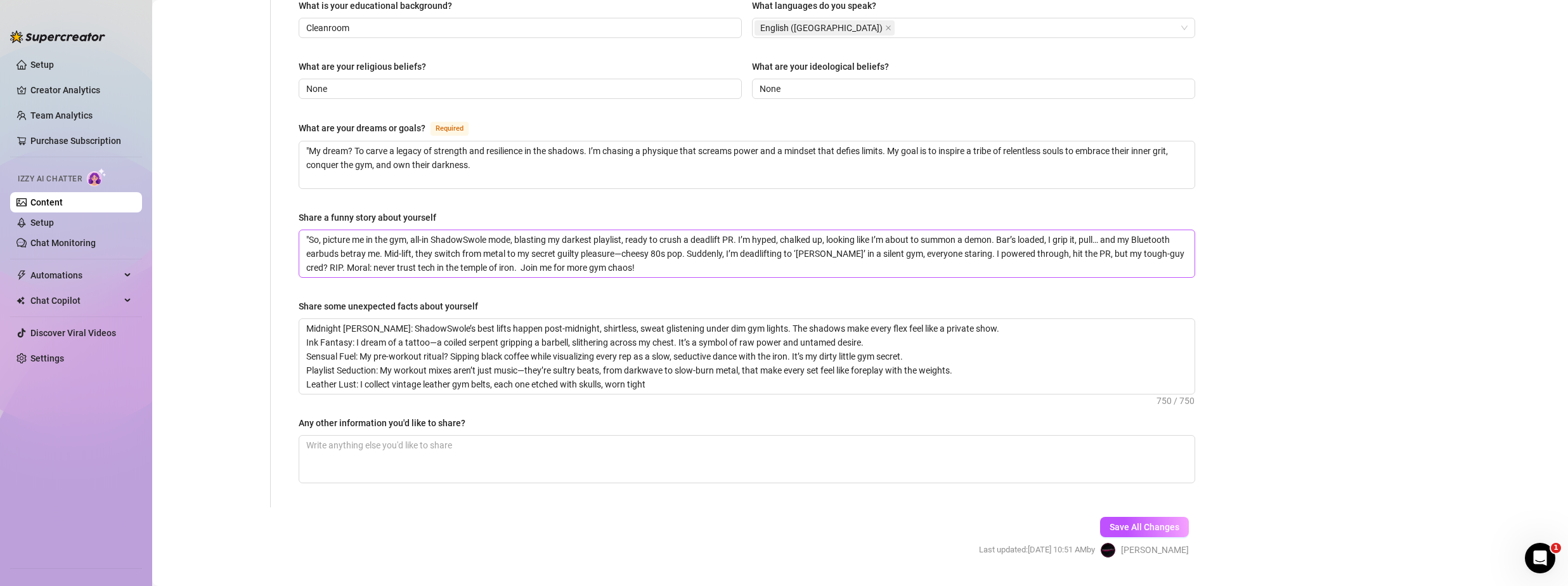
scroll to position [698, 0]
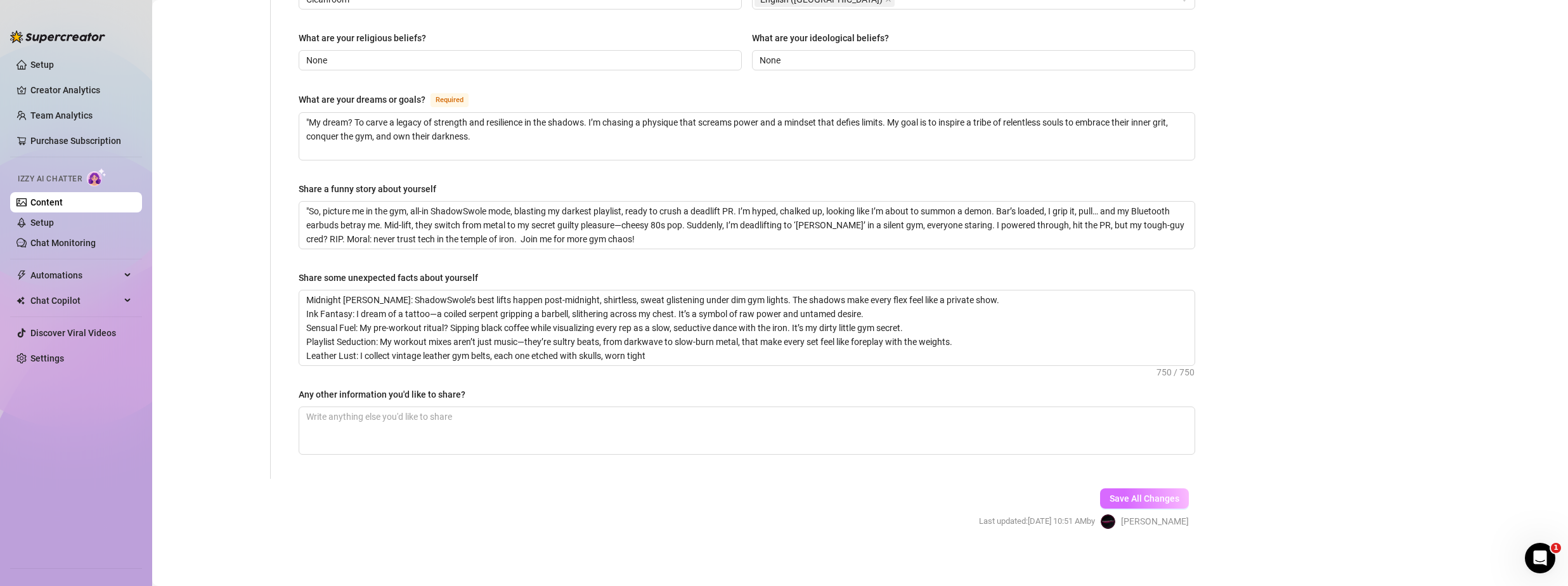
click at [1137, 488] on button "Save All Changes" at bounding box center [1145, 498] width 89 height 20
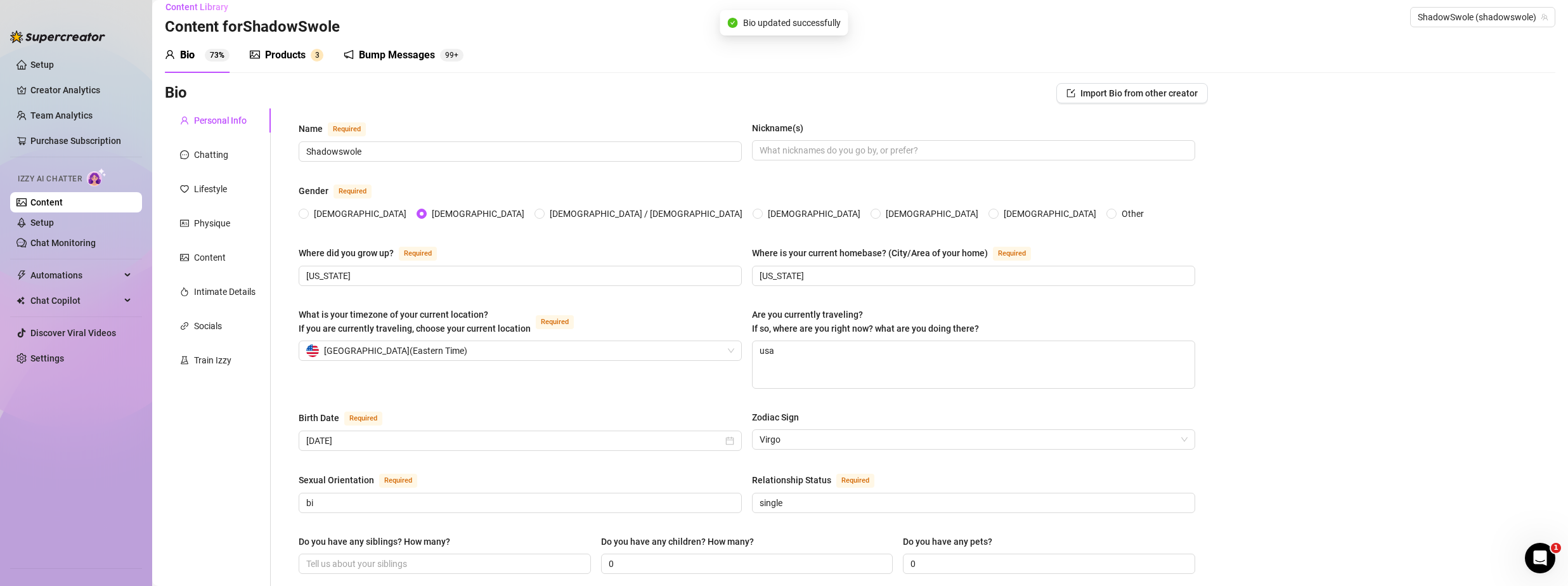
scroll to position [0, 0]
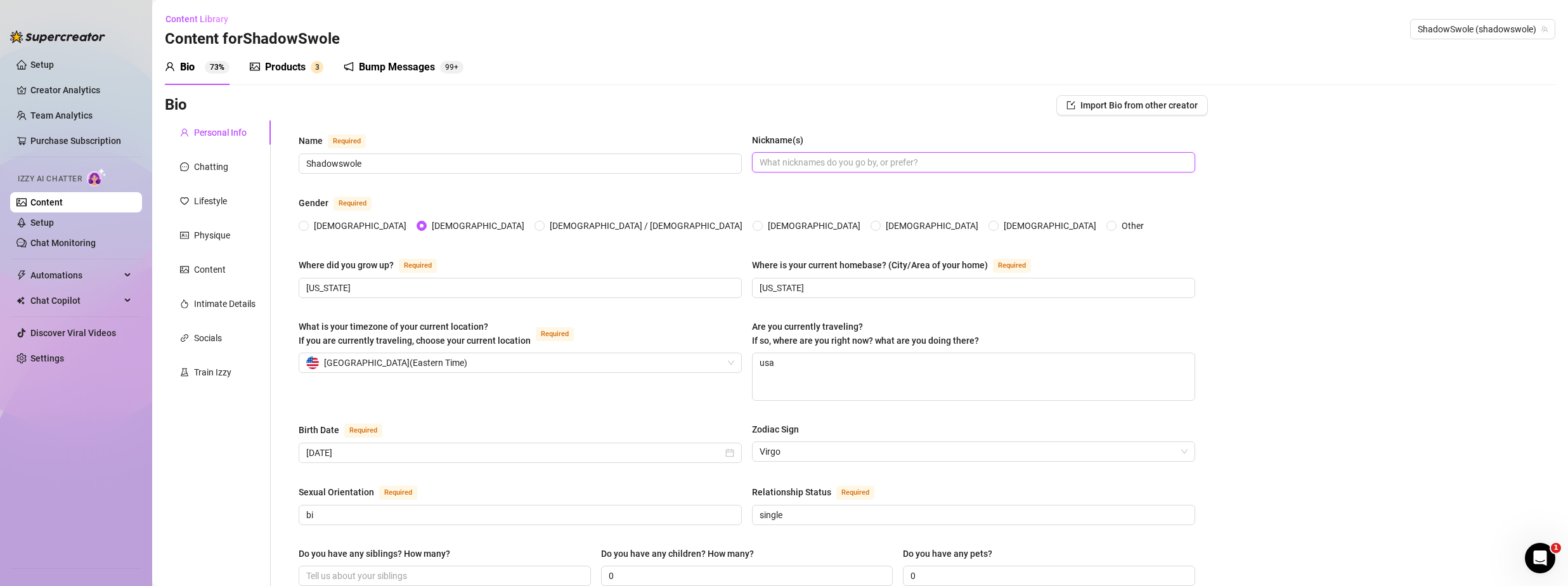
click at [969, 157] on input "Nickname(s)" at bounding box center [972, 162] width 426 height 14
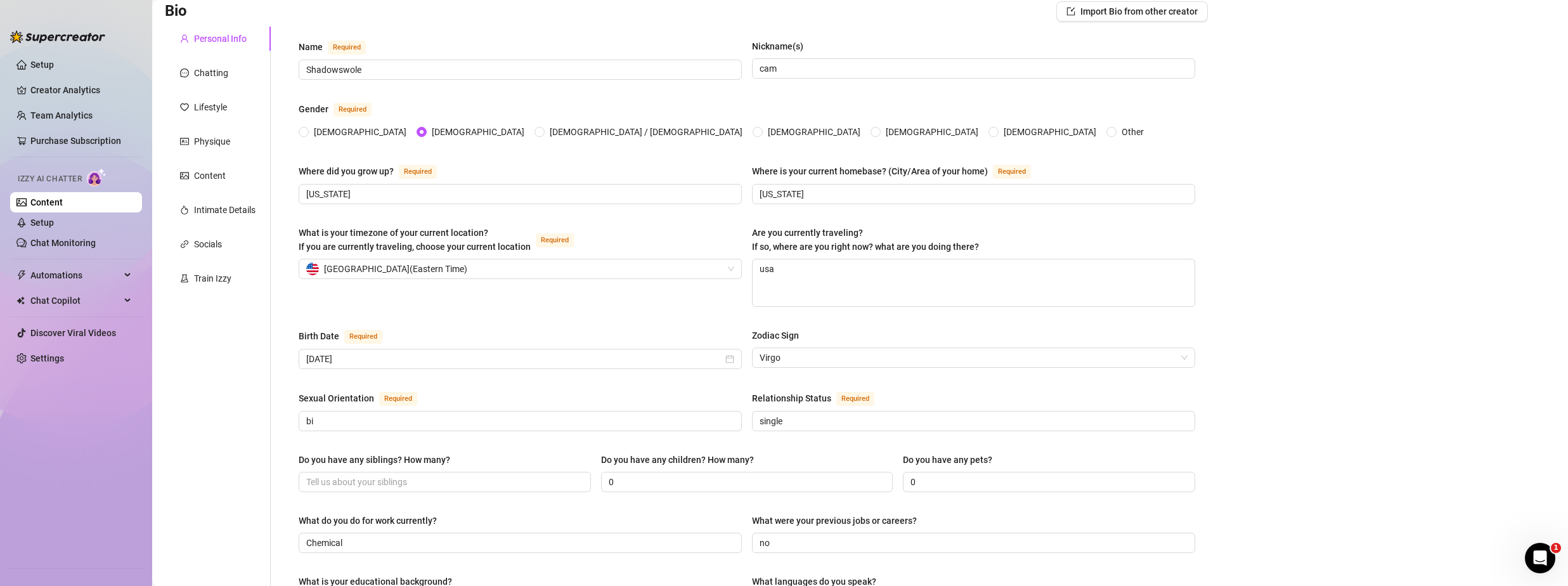
scroll to position [698, 0]
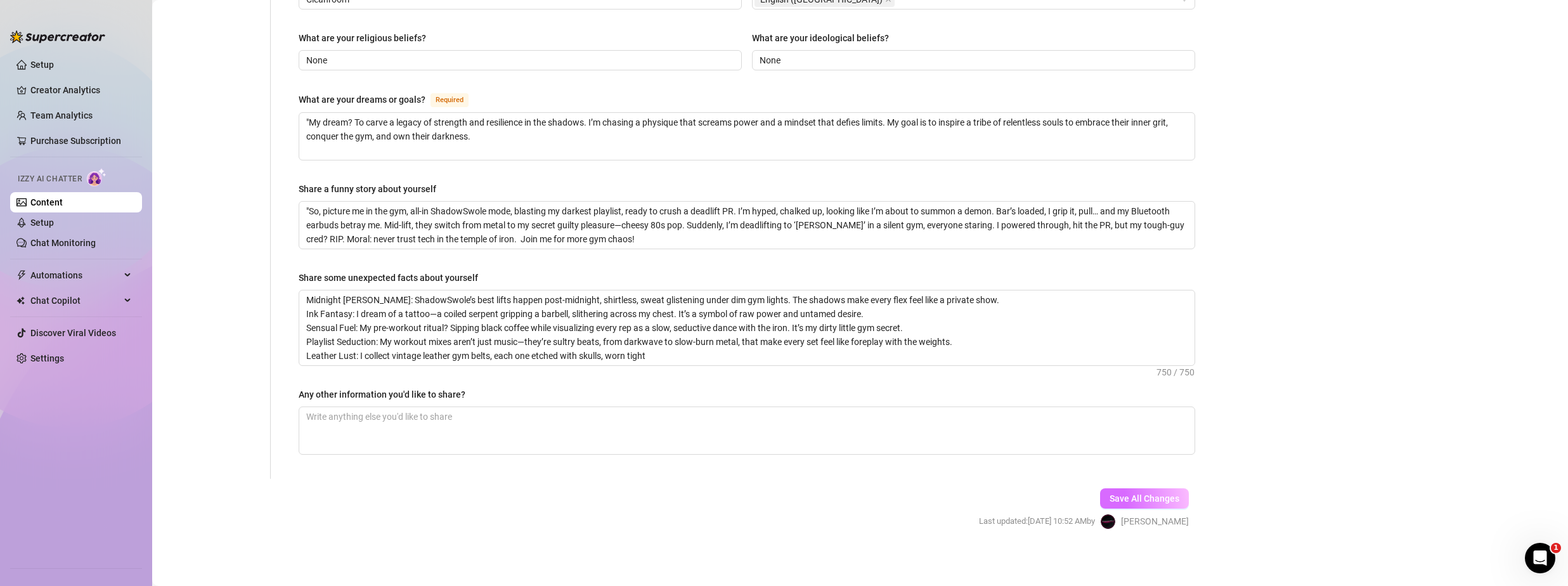
click at [1142, 494] on span "Save All Changes" at bounding box center [1145, 498] width 70 height 10
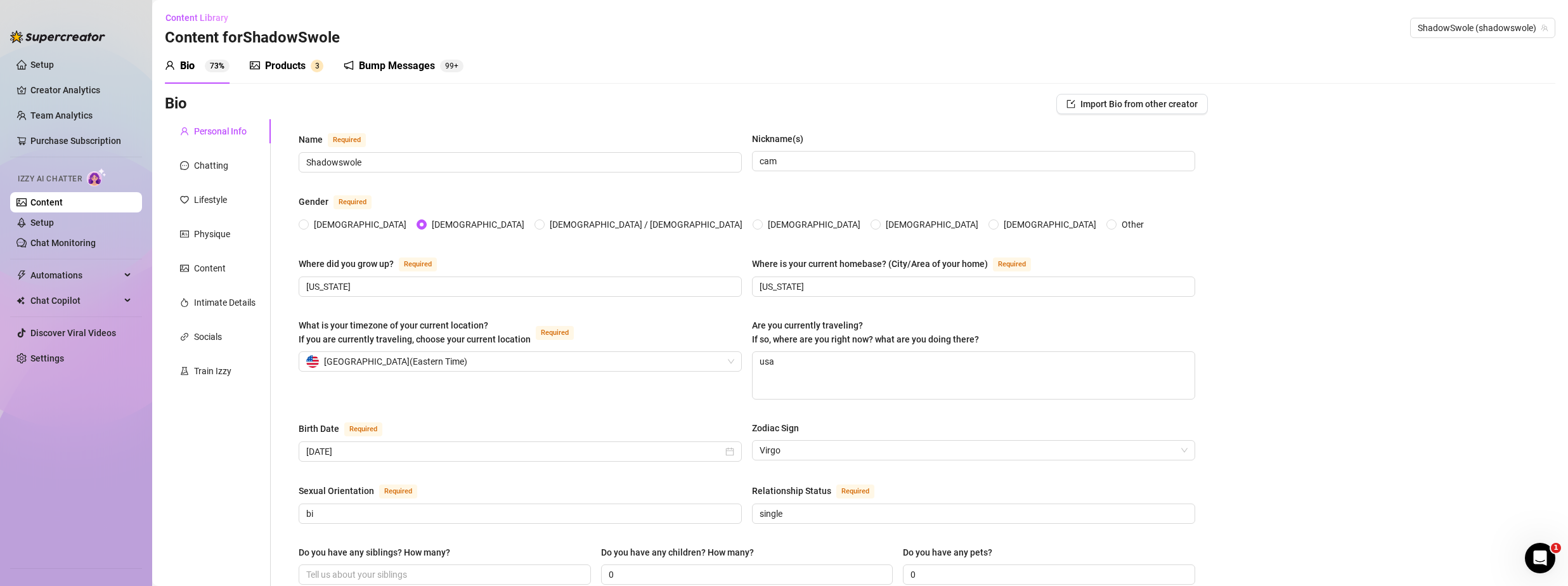
scroll to position [0, 0]
click at [297, 64] on div "Products" at bounding box center [285, 67] width 40 height 16
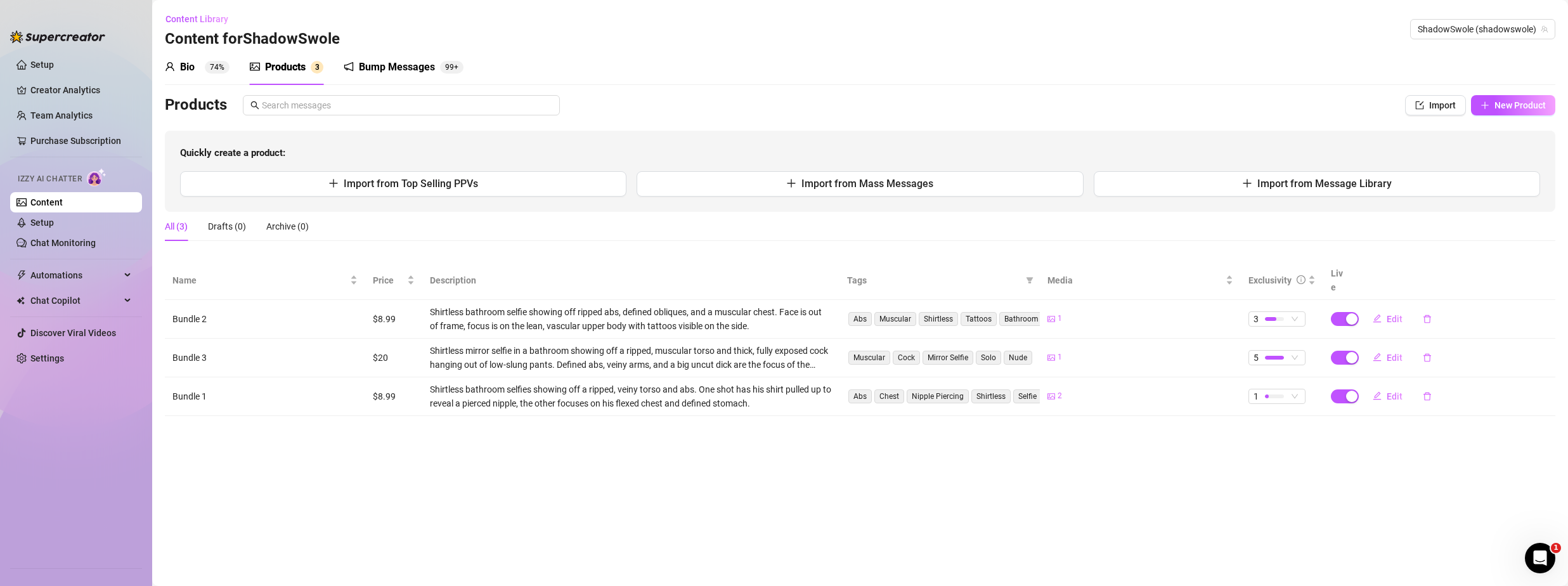
click at [474, 343] on div "Shirtless mirror selfie in a bathroom showing off a ripped, muscular torso and …" at bounding box center [631, 357] width 402 height 28
click at [1395, 353] on span "Edit" at bounding box center [1394, 357] width 16 height 10
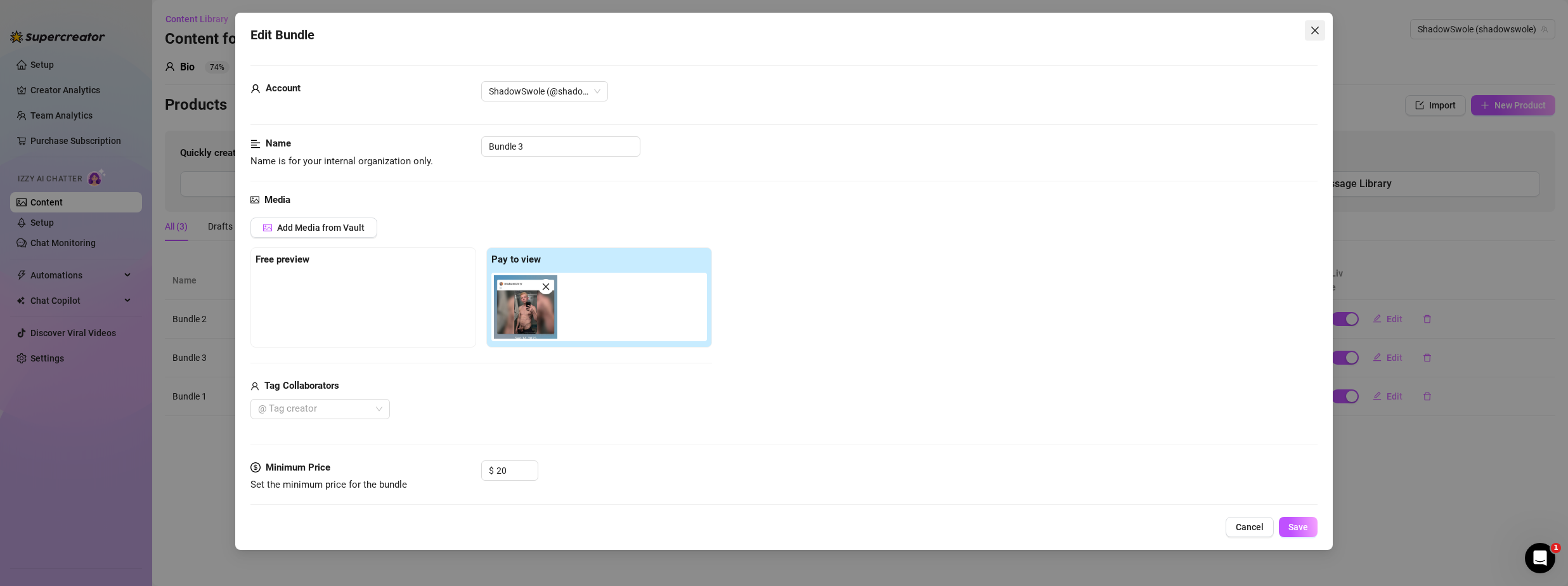
click at [1317, 36] on button "Close" at bounding box center [1315, 30] width 20 height 20
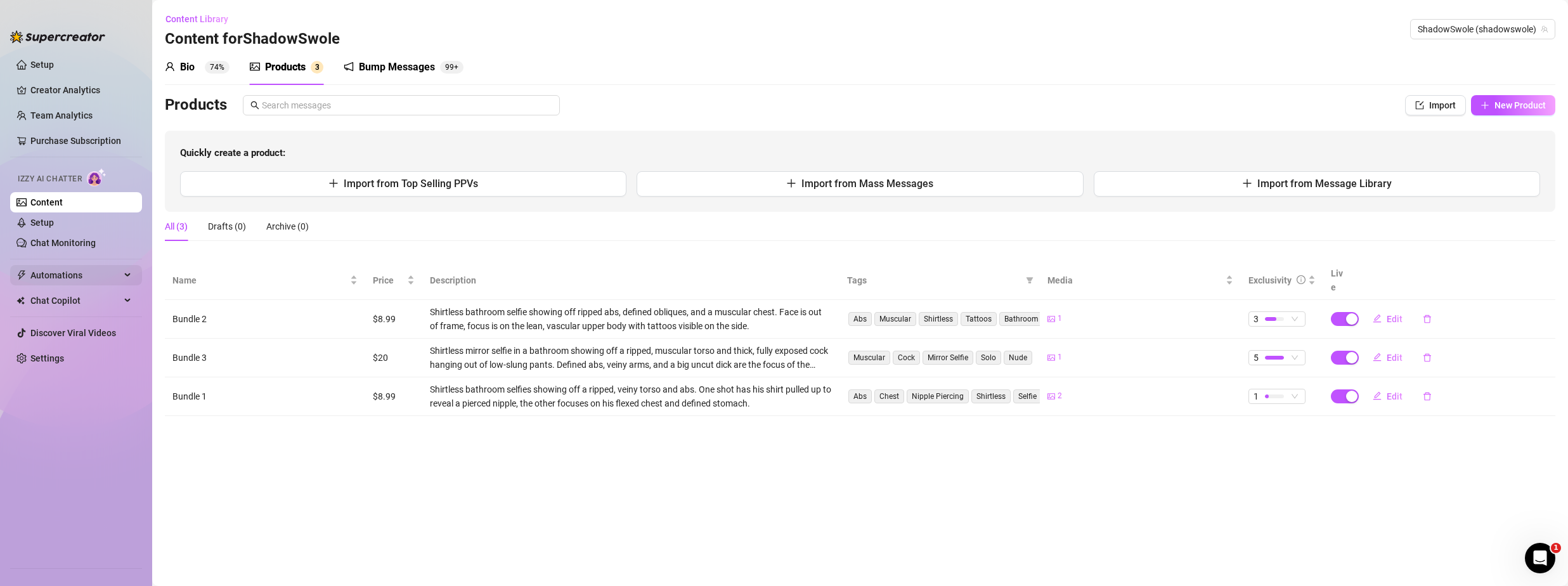
click at [56, 273] on span "Automations" at bounding box center [75, 275] width 90 height 20
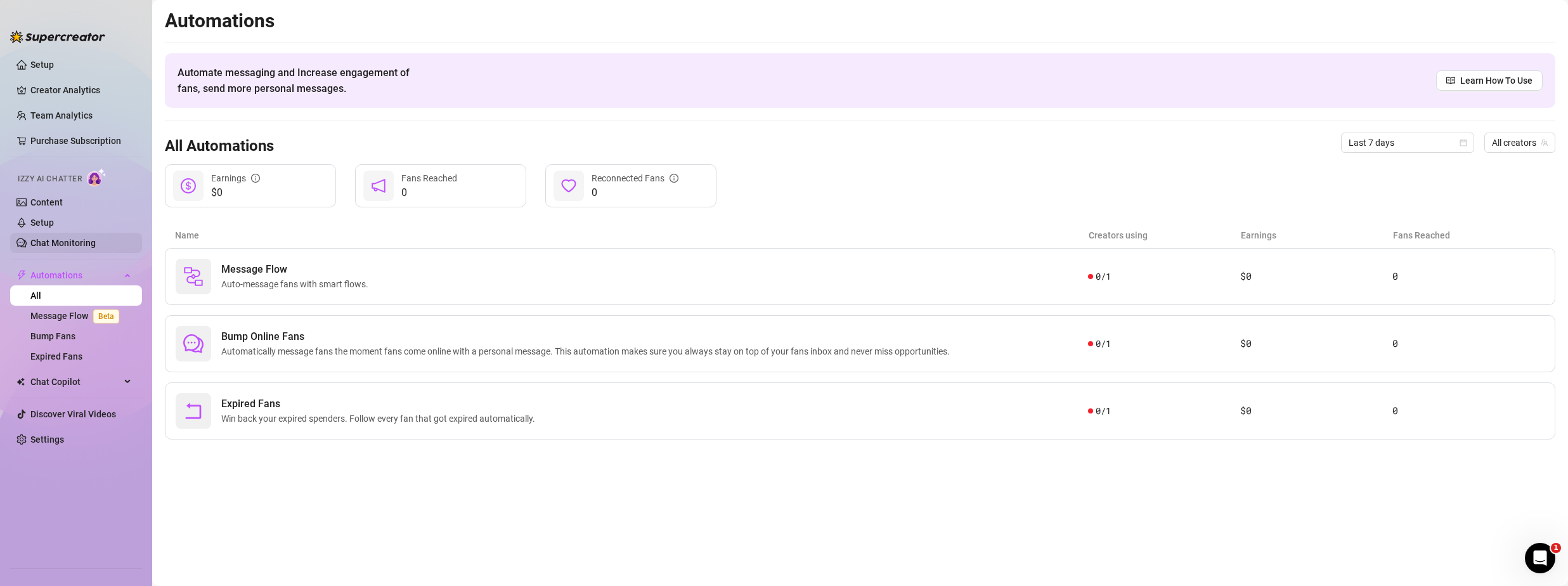
click at [63, 241] on link "Chat Monitoring" at bounding box center [63, 243] width 65 height 10
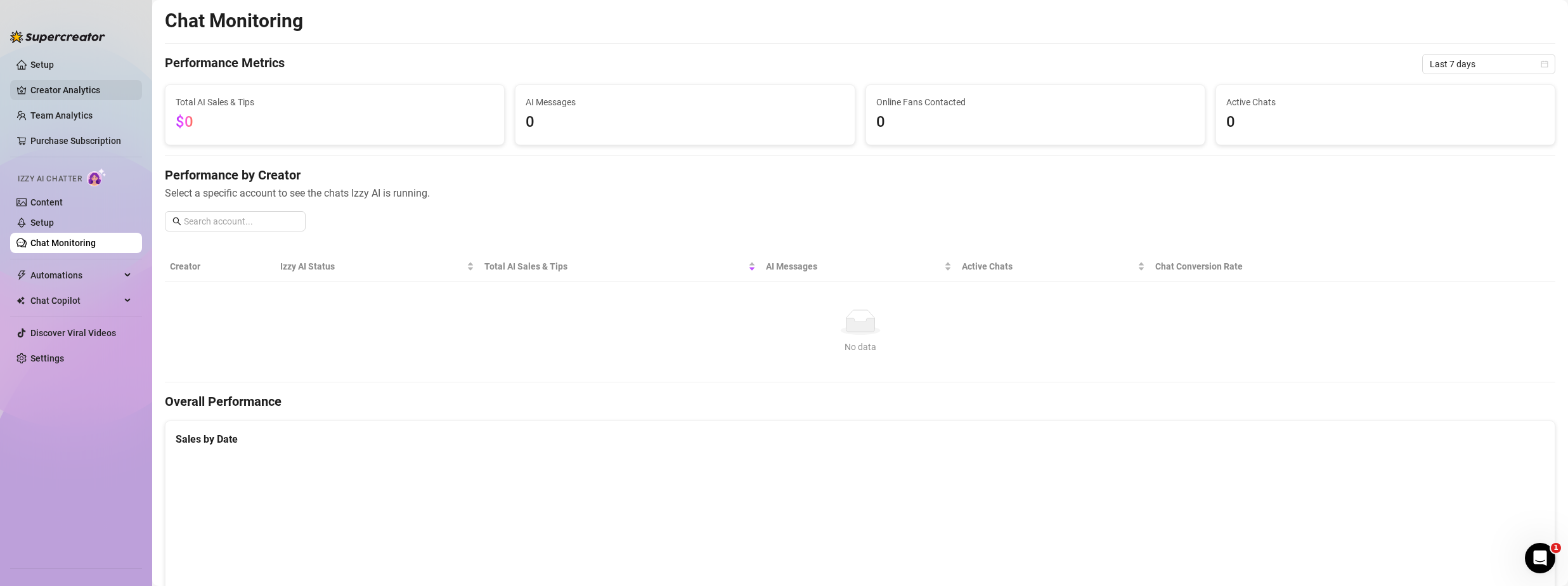
click at [53, 85] on link "Creator Analytics" at bounding box center [81, 90] width 102 height 20
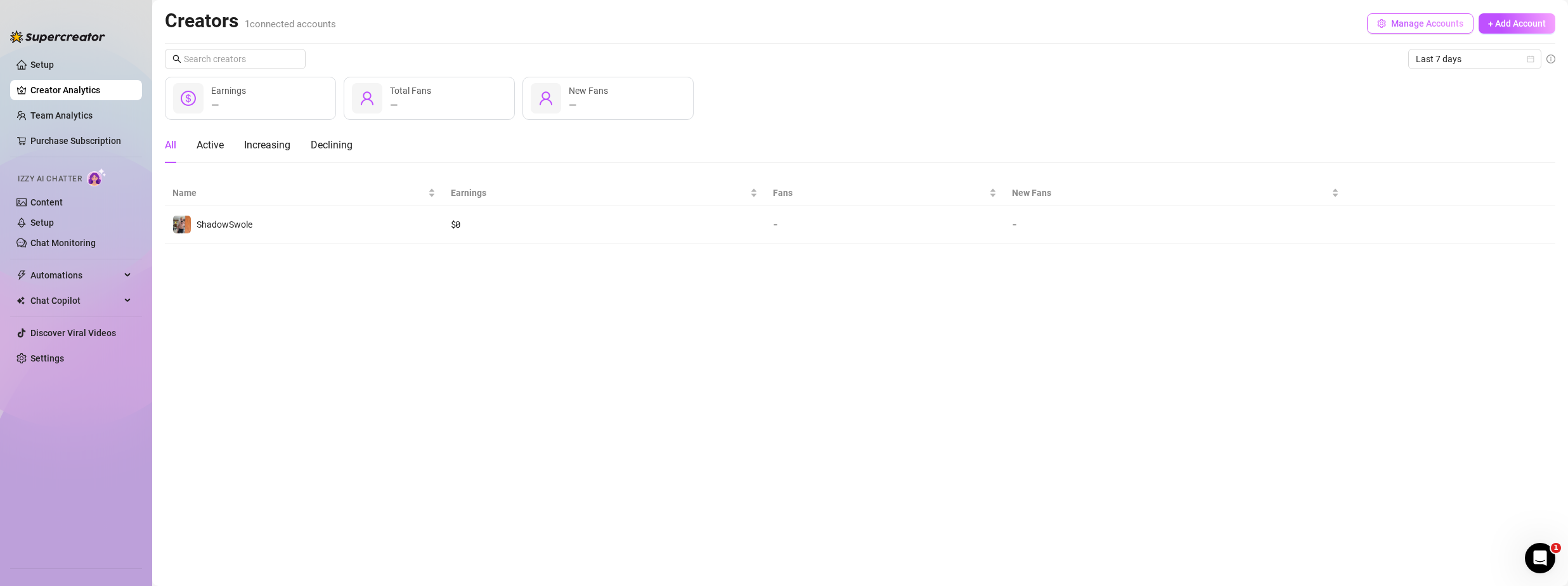
click at [1404, 23] on span "Manage Accounts" at bounding box center [1427, 23] width 72 height 10
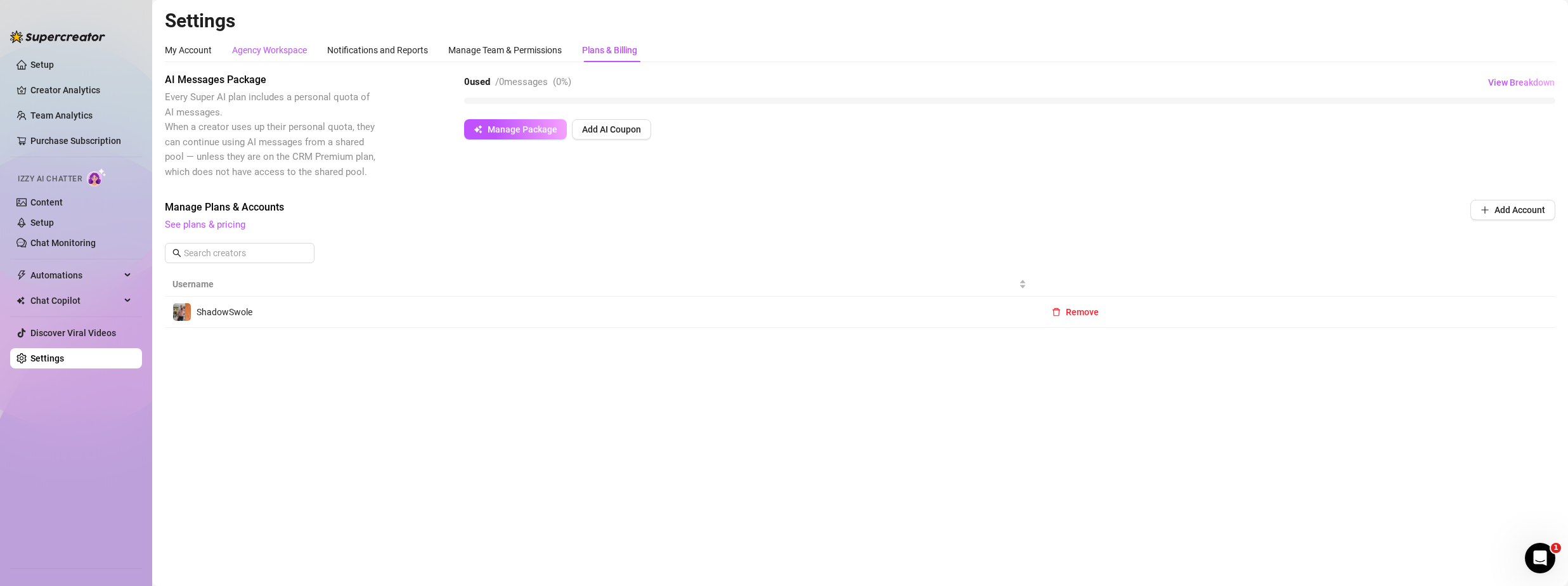
click at [261, 49] on div "Agency Workspace" at bounding box center [269, 50] width 75 height 14
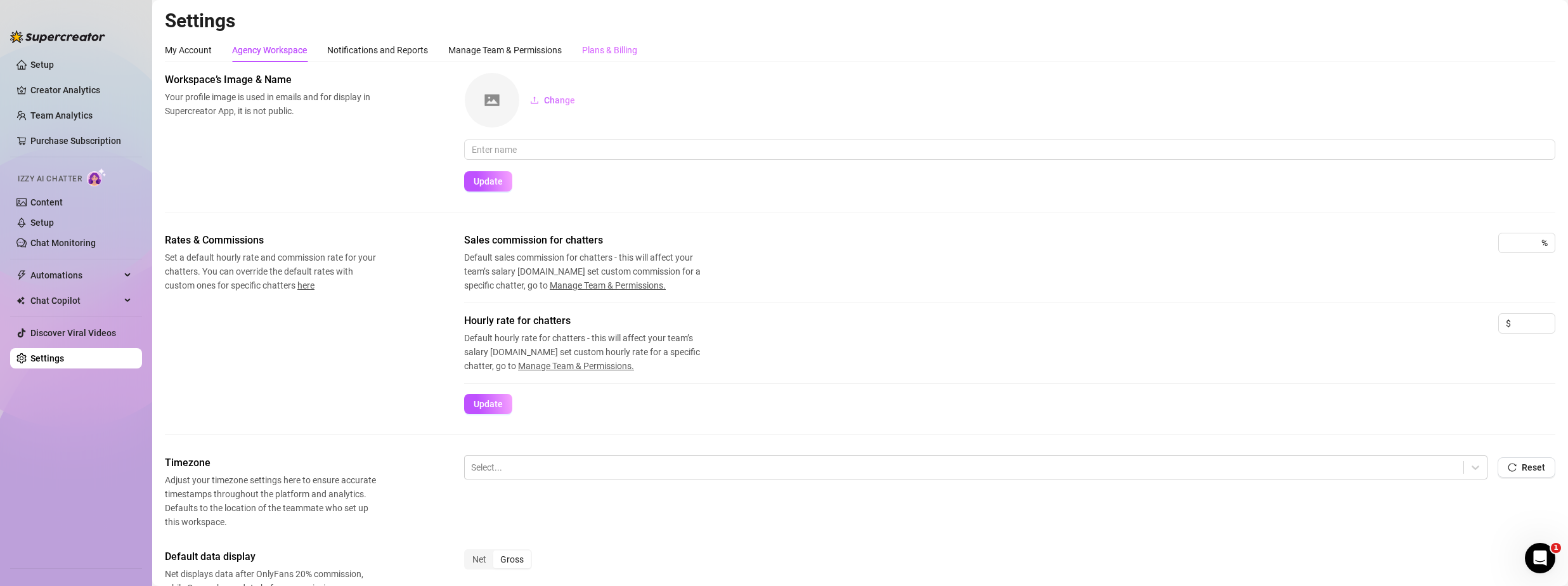
click at [604, 40] on div "Plans & Billing" at bounding box center [609, 50] width 55 height 24
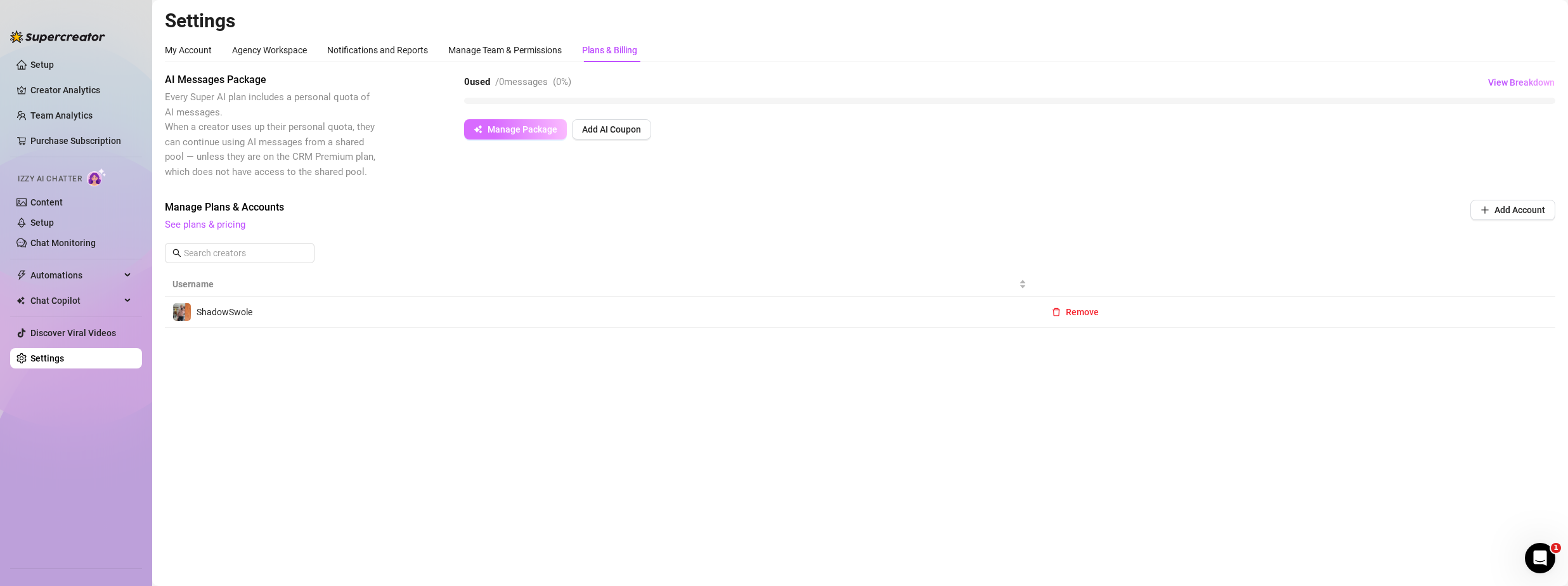
click at [490, 129] on span "Manage Package" at bounding box center [522, 129] width 70 height 10
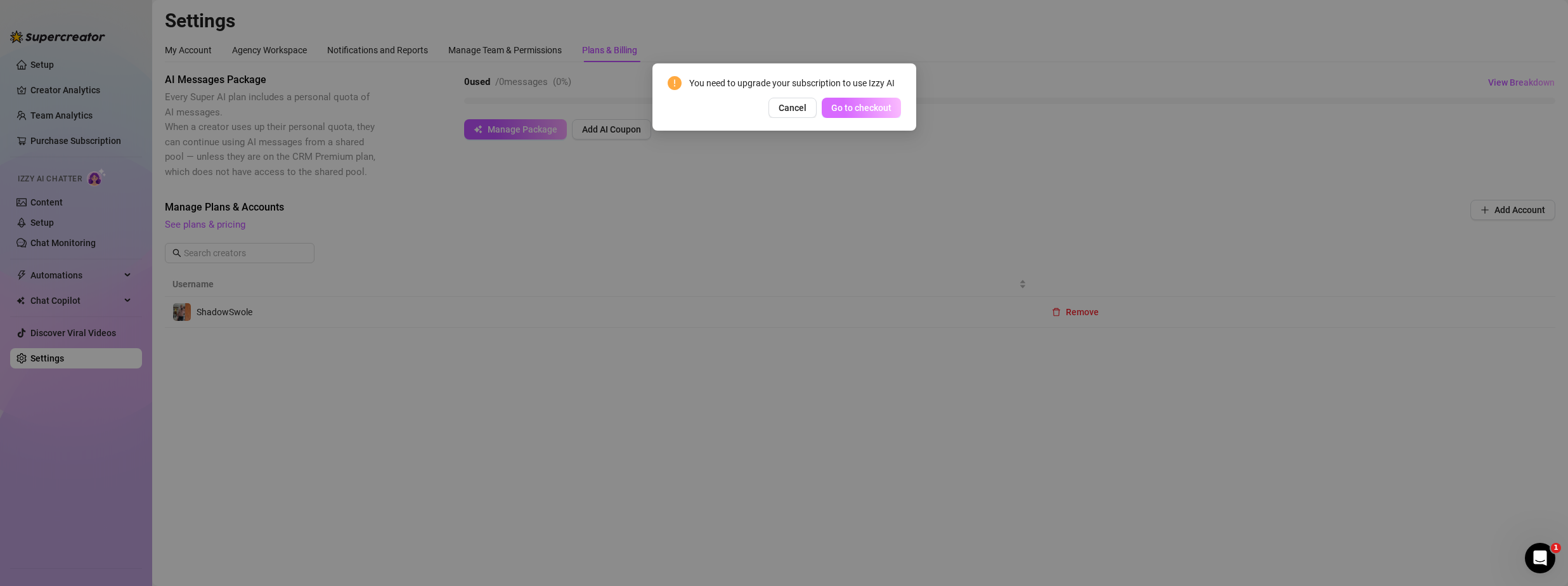
click at [849, 111] on span "Go to checkout" at bounding box center [862, 108] width 60 height 10
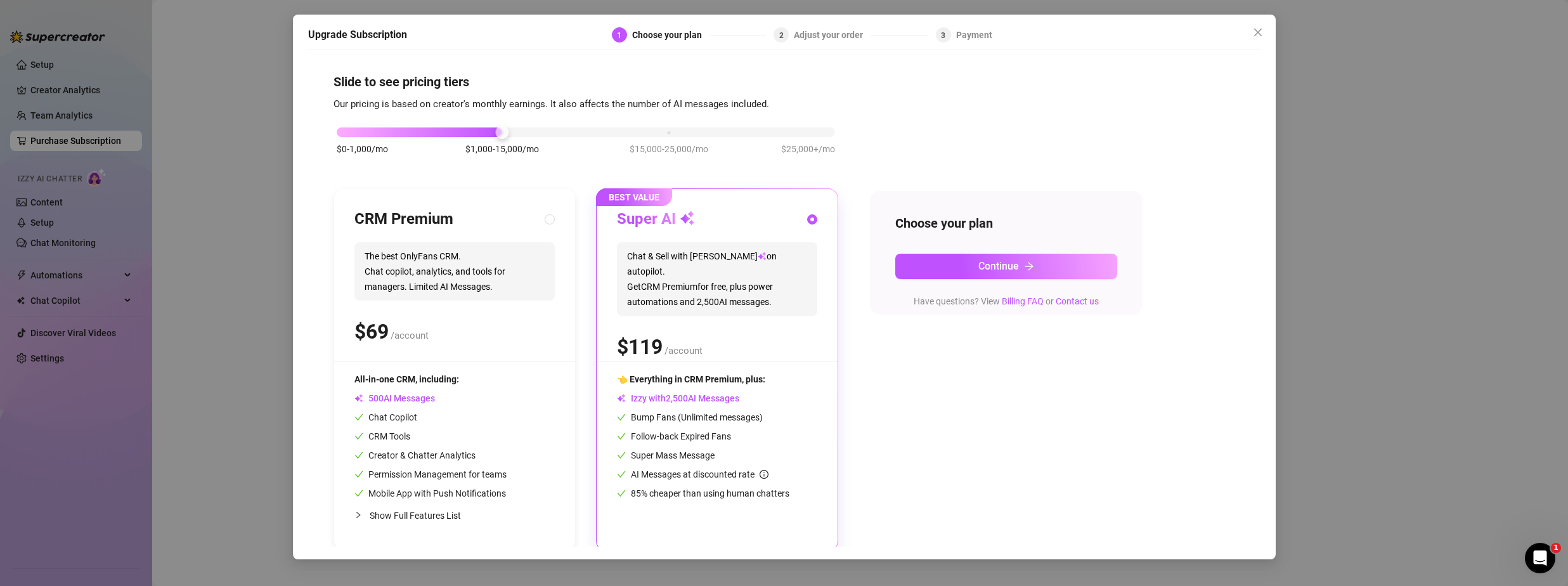
scroll to position [5, 0]
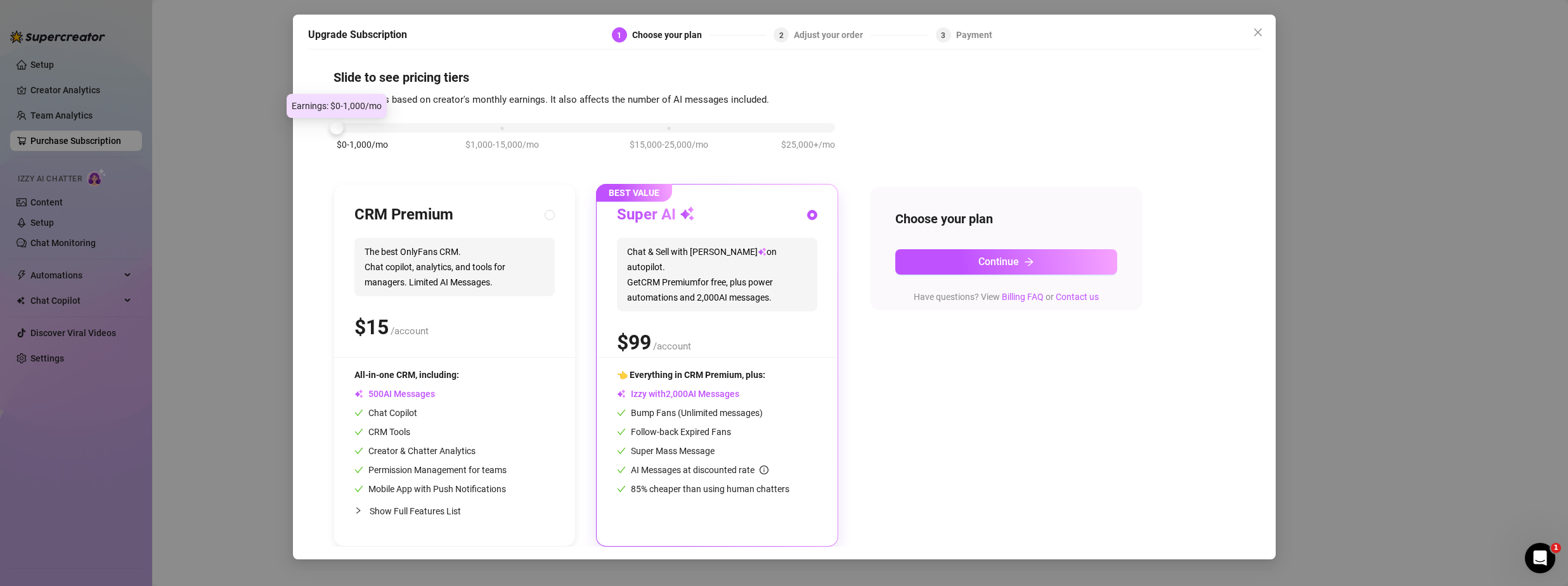
drag, startPoint x: 406, startPoint y: 127, endPoint x: 336, endPoint y: 139, distance: 71.0
click at [336, 139] on div "$0-1,000/mo $1,000-15,000/mo $15,000-25,000/mo $25,000+/mo" at bounding box center [585, 143] width 505 height 71
